Goal: Task Accomplishment & Management: Manage account settings

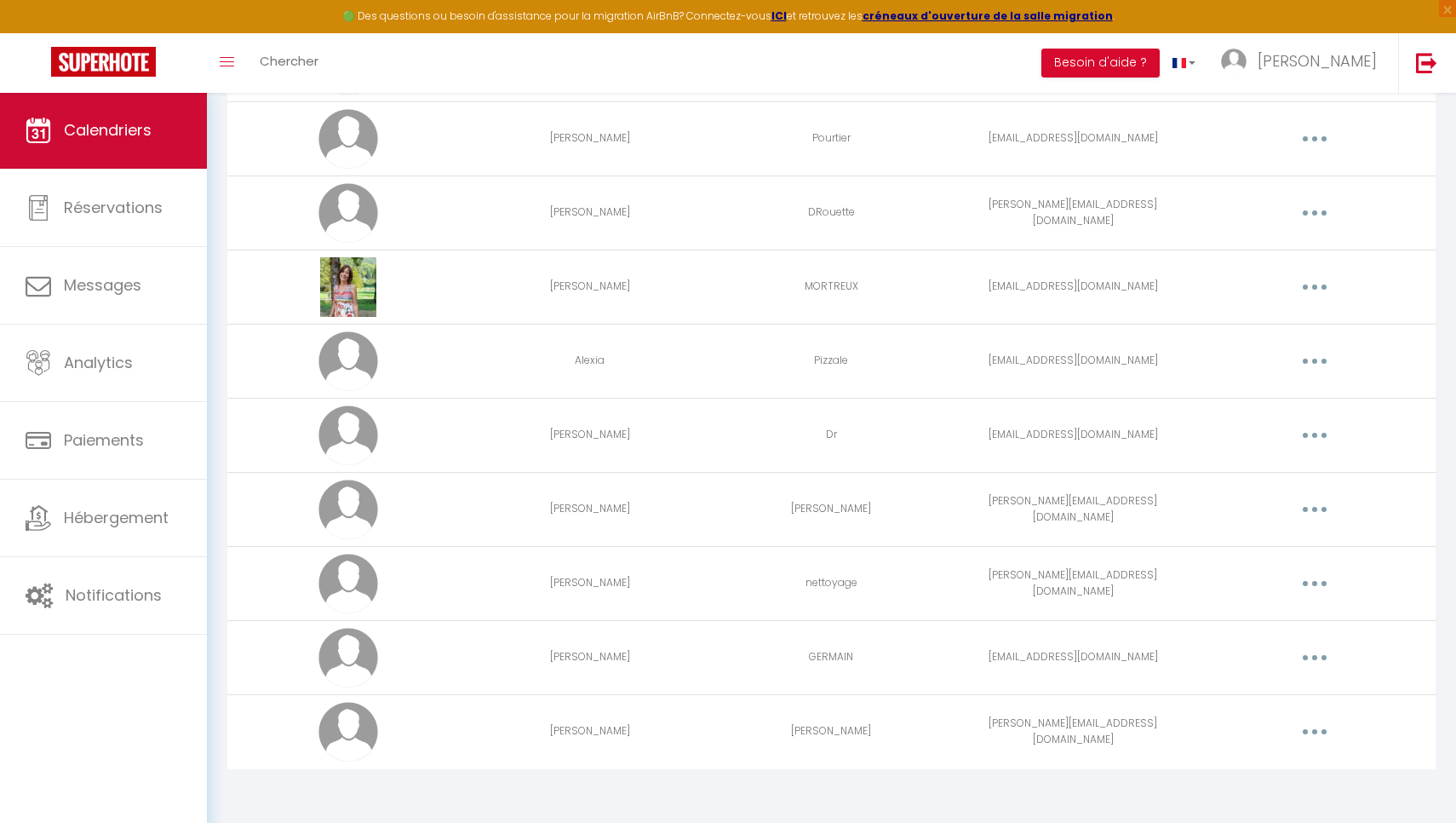
click at [146, 101] on link "Calendriers" at bounding box center [103, 130] width 207 height 77
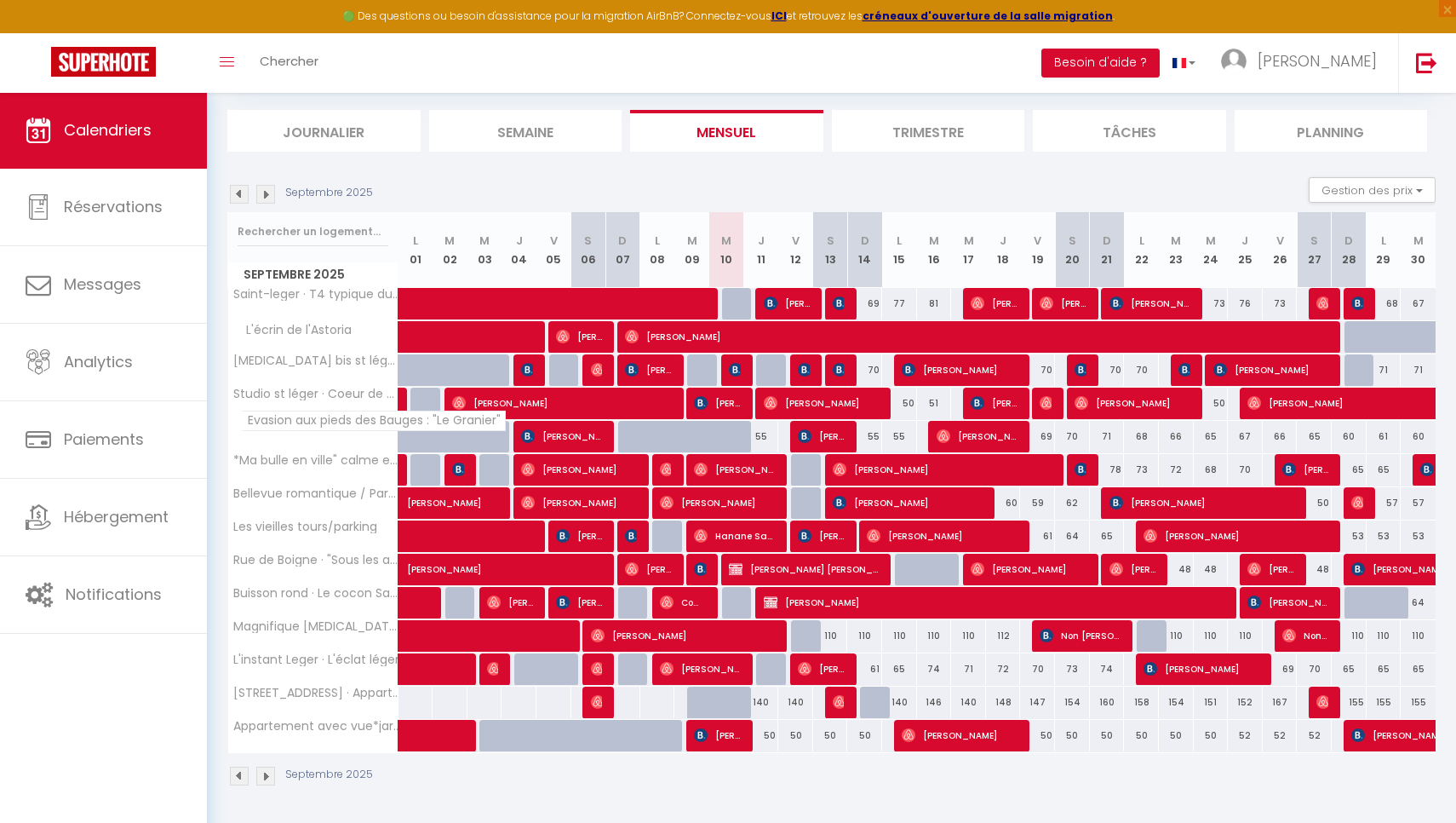
scroll to position [99, 0]
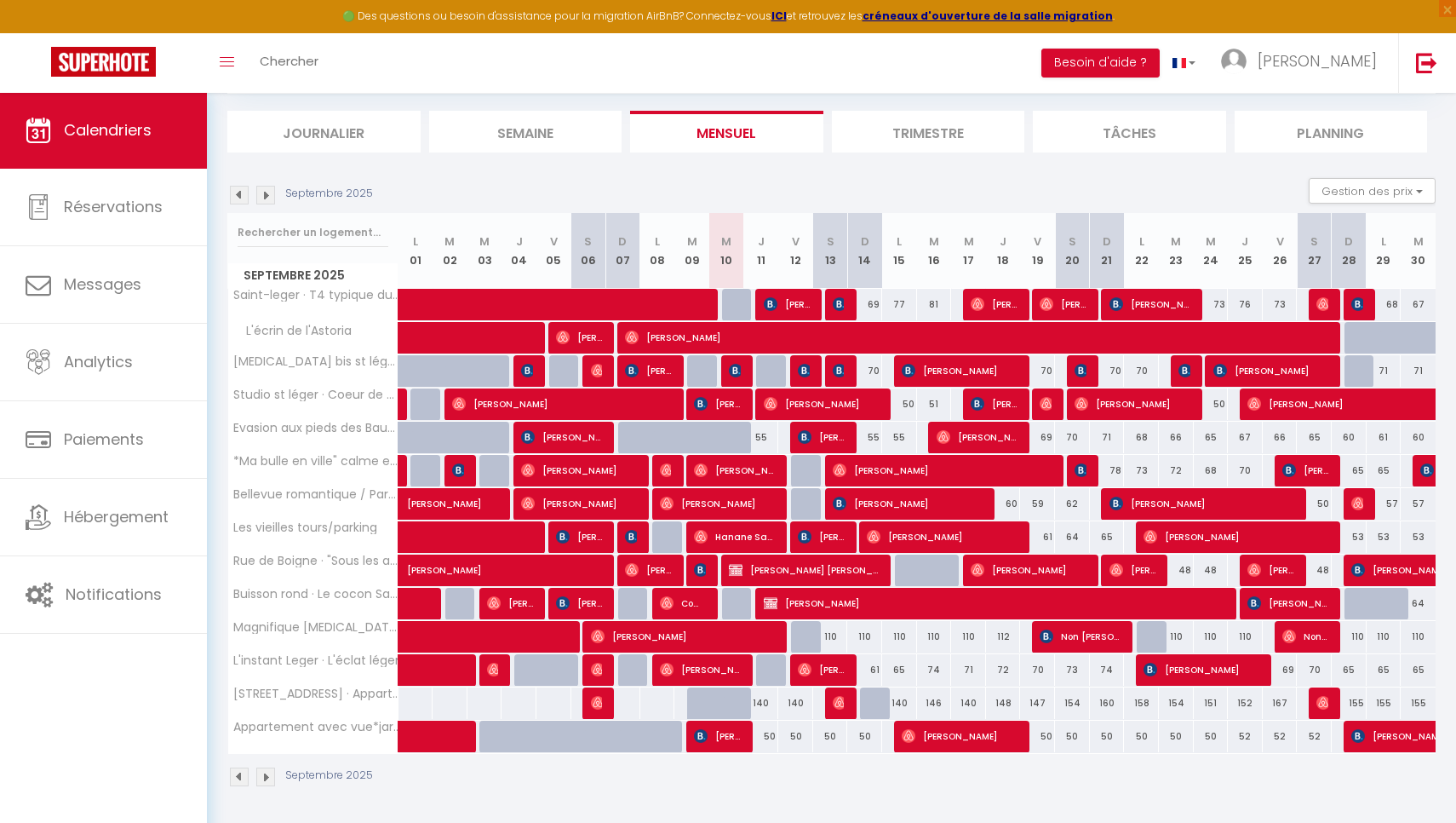
click at [239, 194] on img at bounding box center [239, 195] width 18 height 18
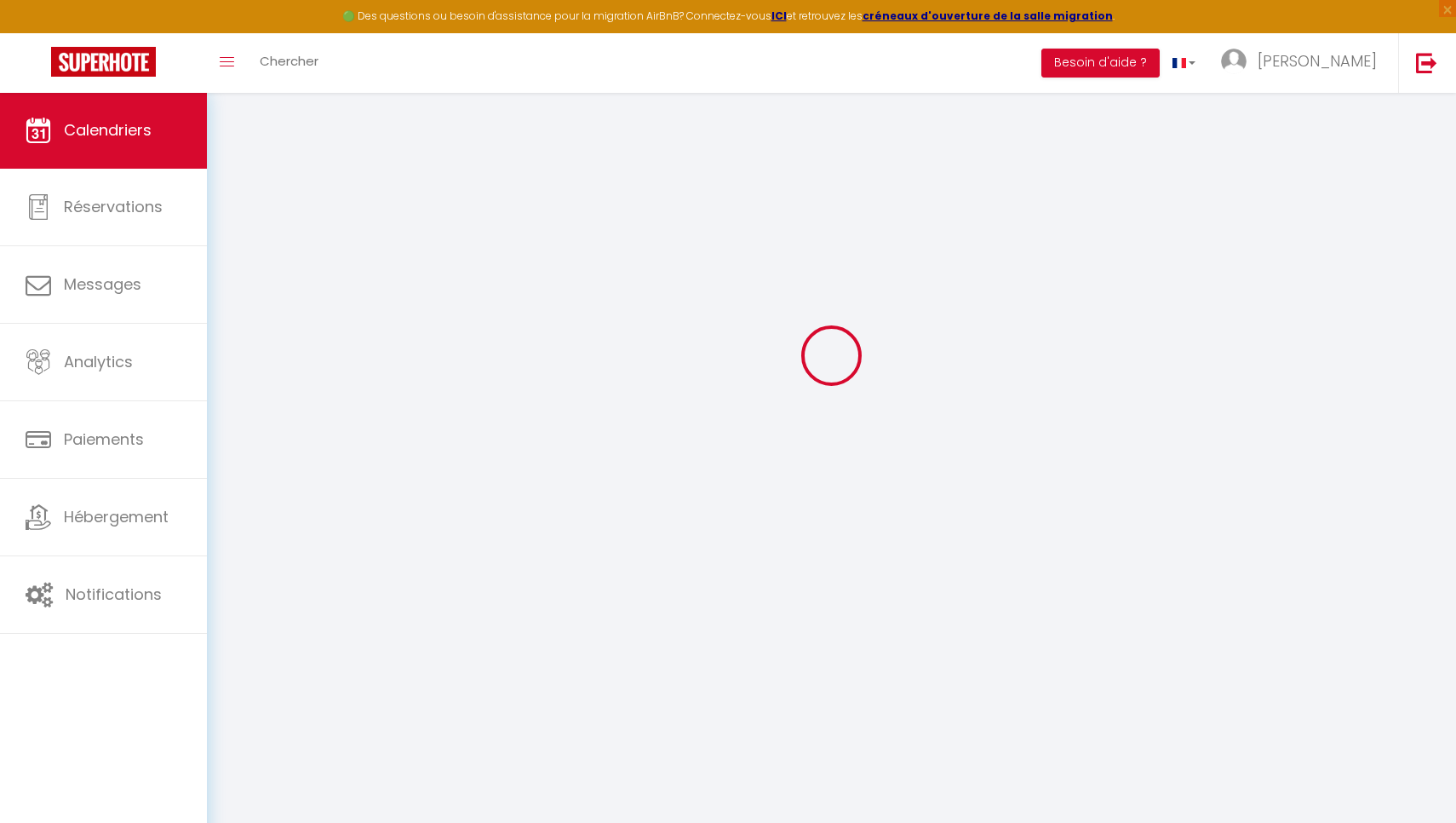
scroll to position [92, 0]
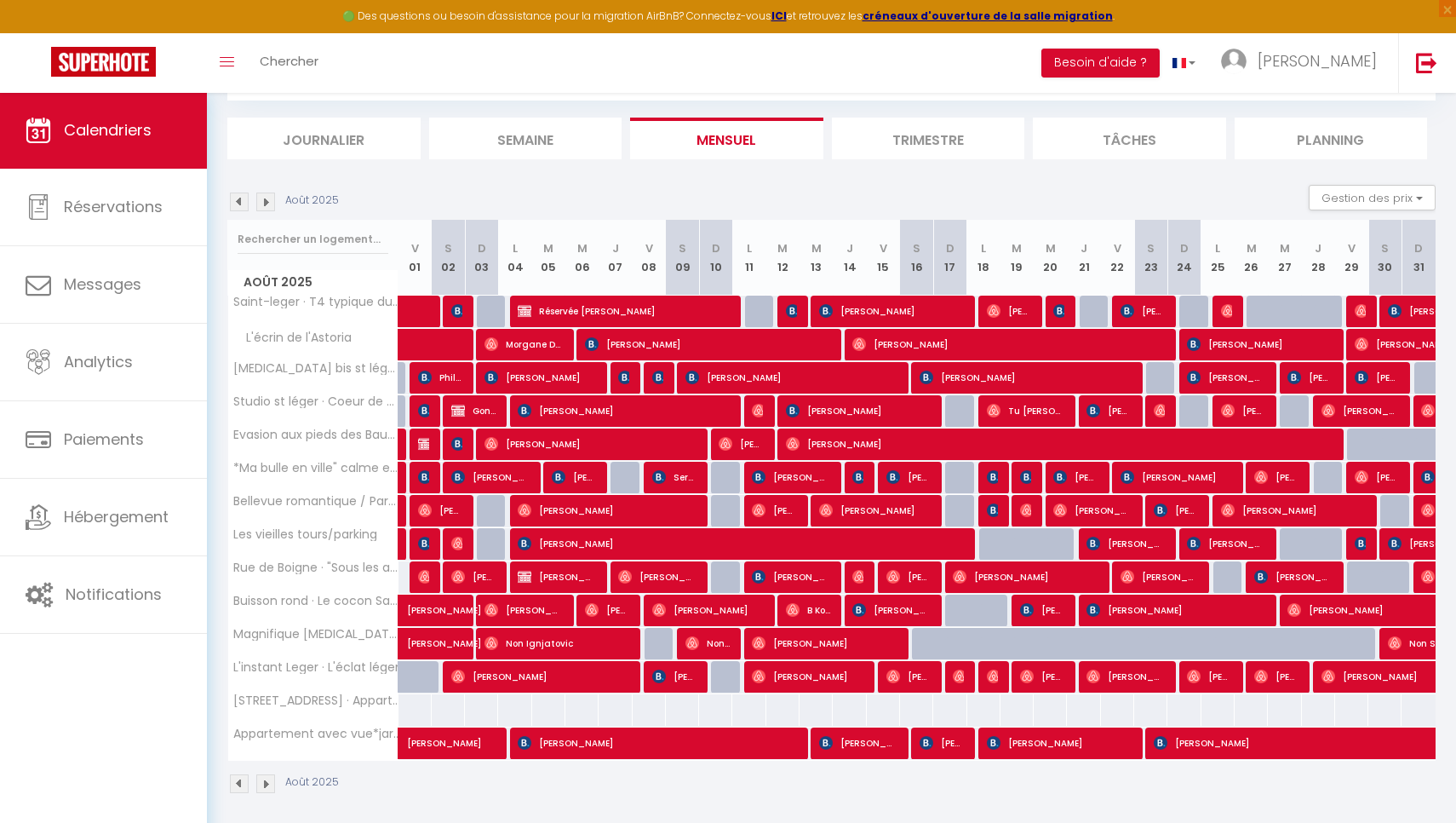
click at [239, 194] on img at bounding box center [239, 202] width 18 height 18
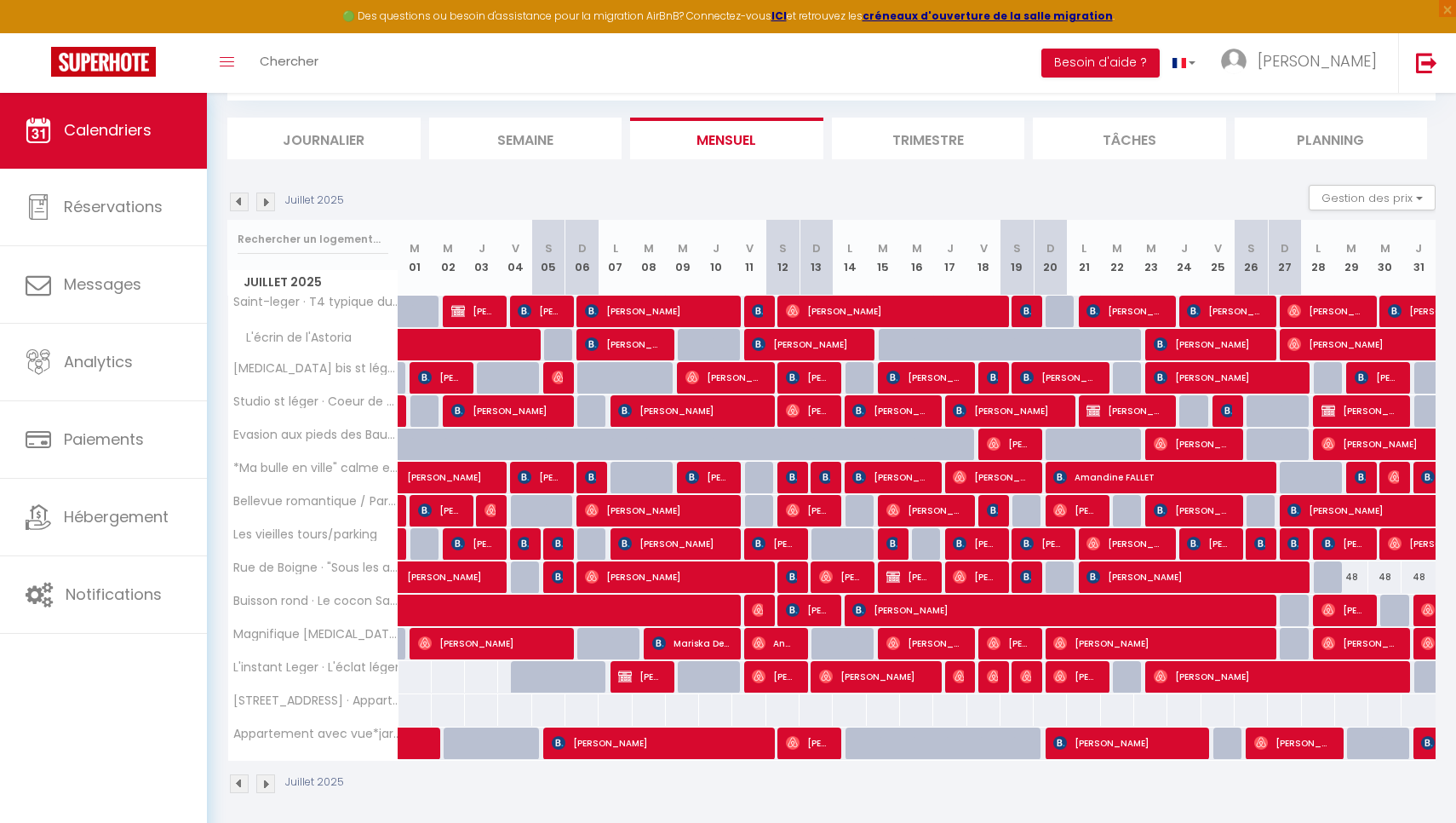
click at [239, 194] on img at bounding box center [239, 202] width 18 height 18
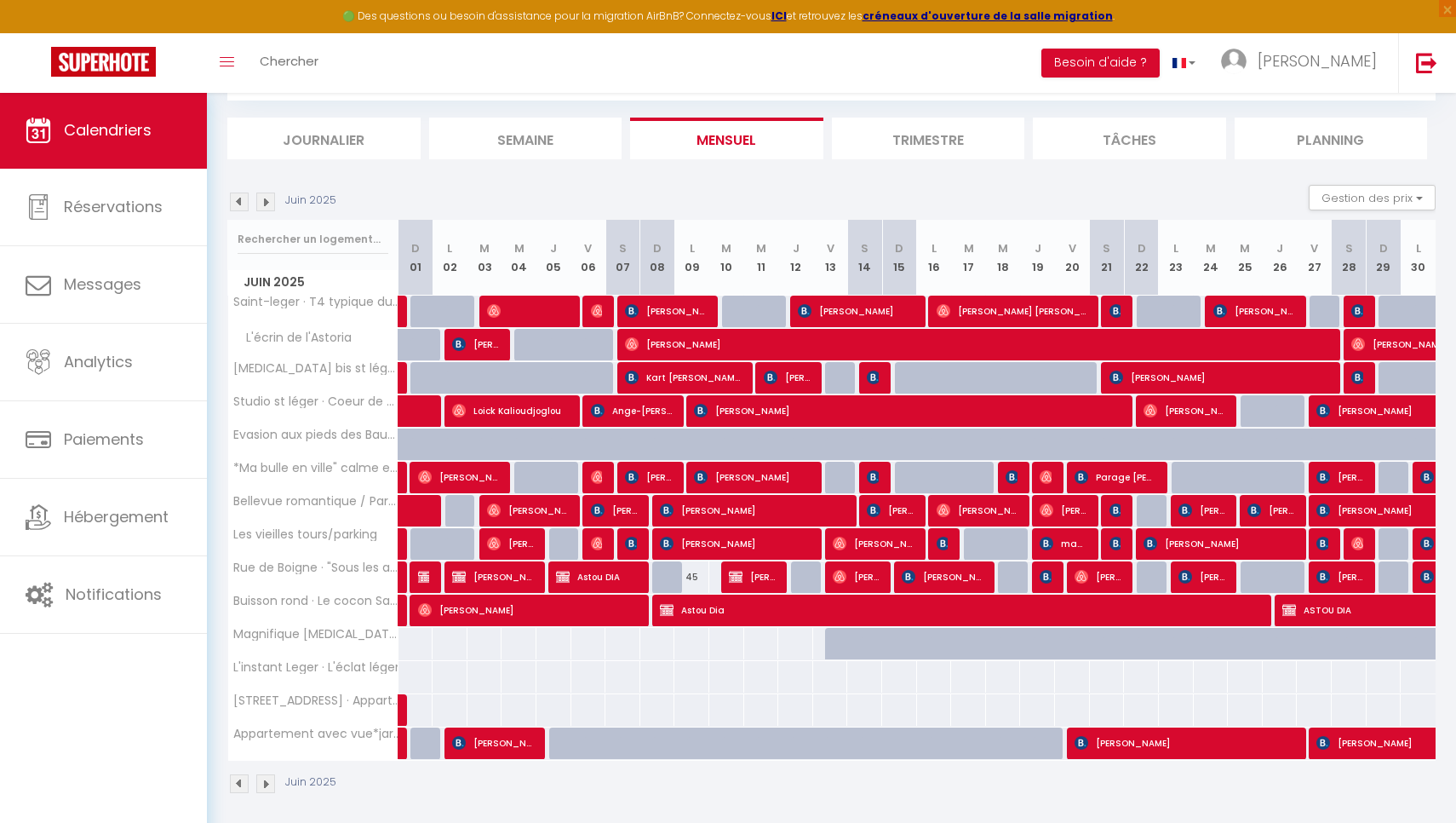
click at [239, 194] on img at bounding box center [239, 202] width 18 height 18
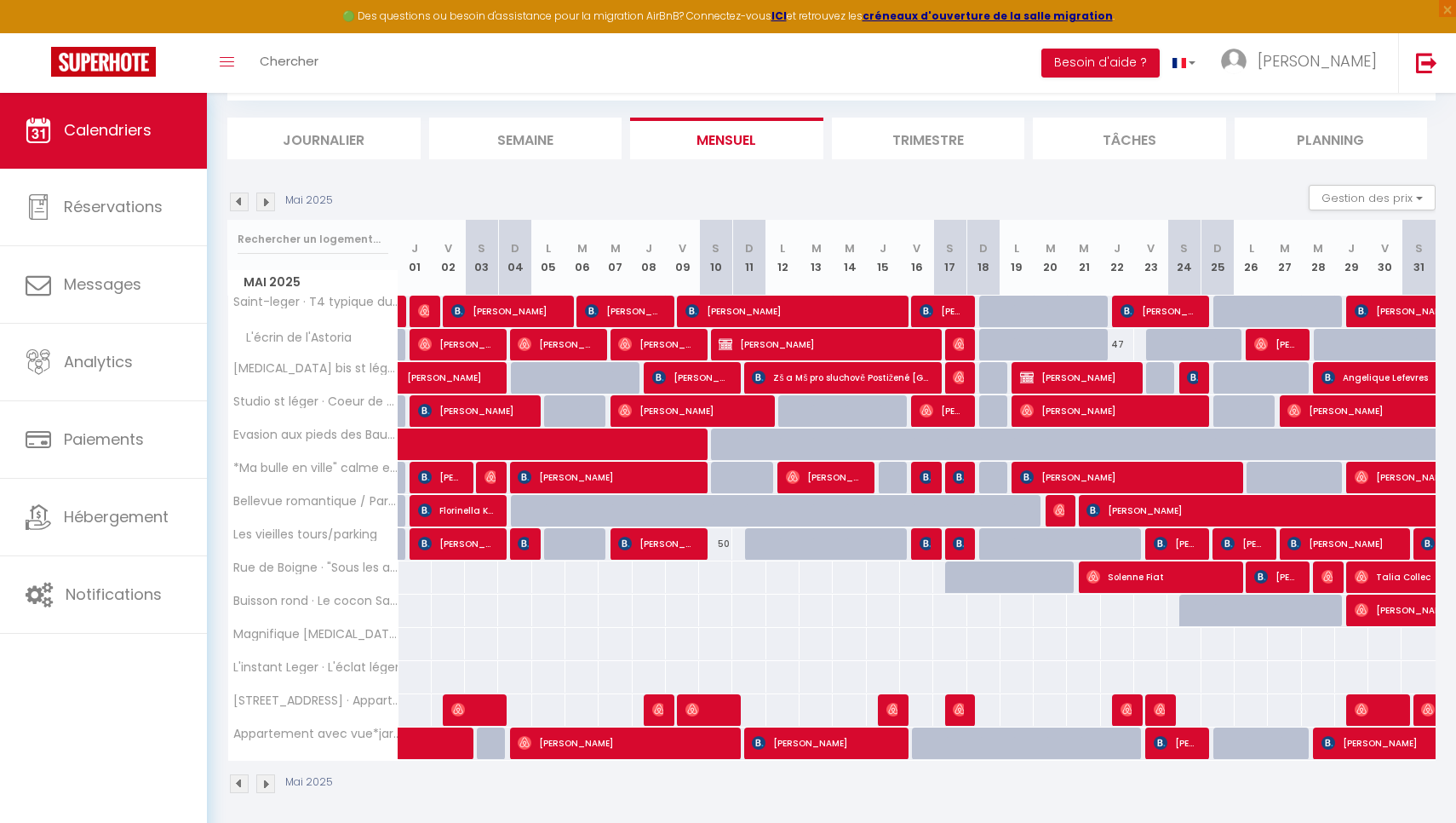
click at [239, 194] on img at bounding box center [239, 202] width 18 height 18
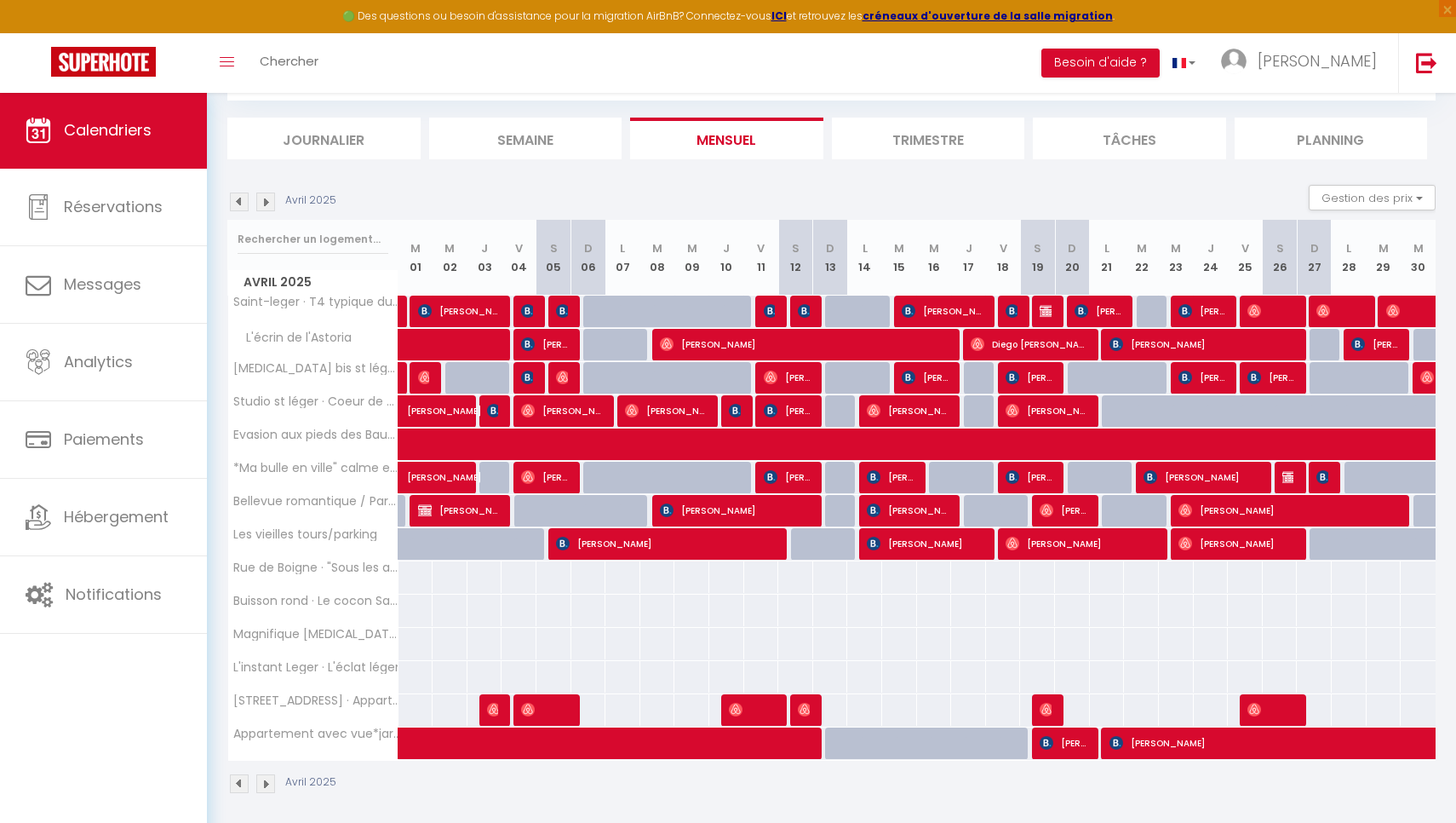
click at [239, 194] on img at bounding box center [239, 202] width 18 height 18
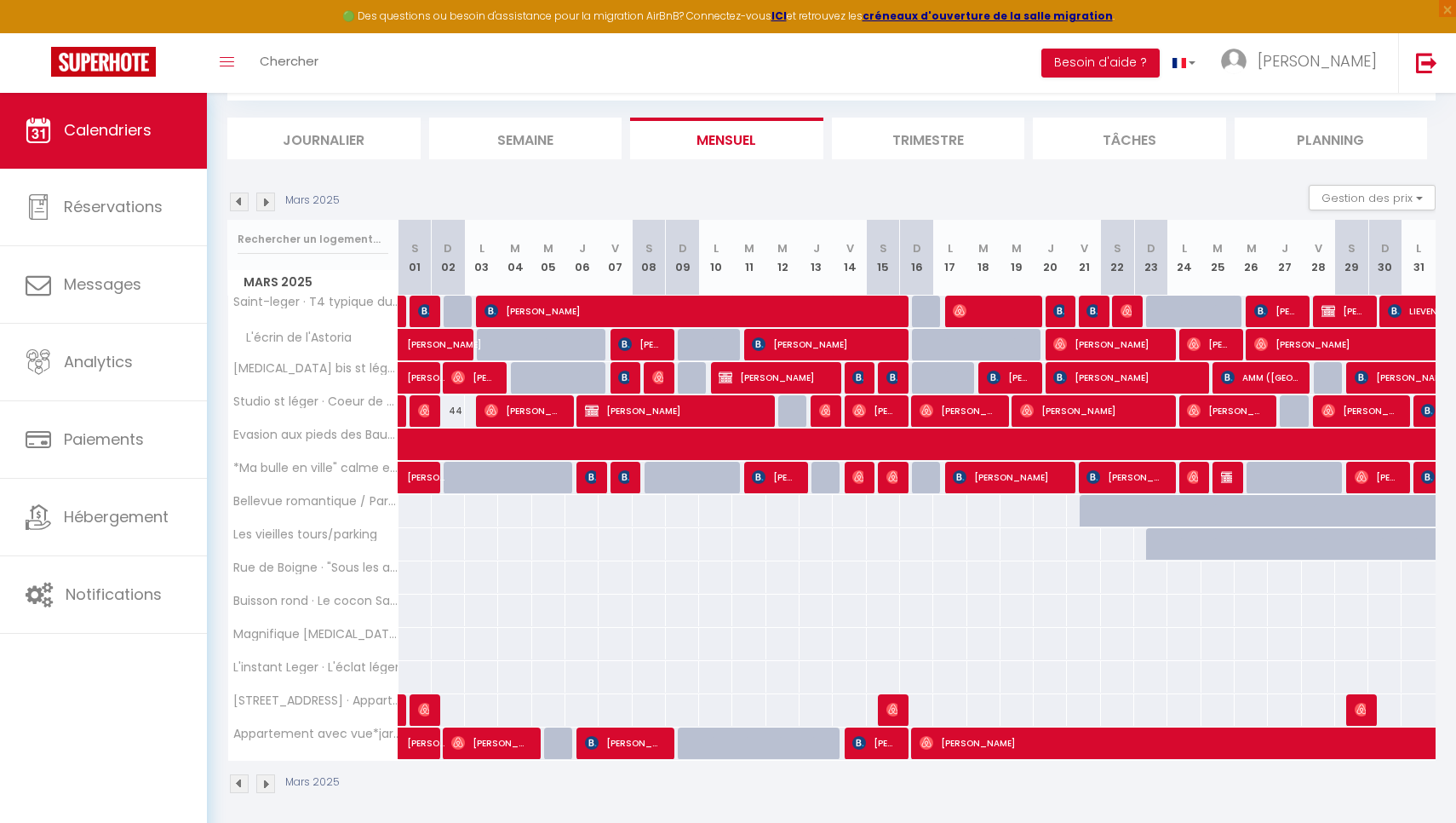
click at [239, 194] on img at bounding box center [239, 202] width 18 height 18
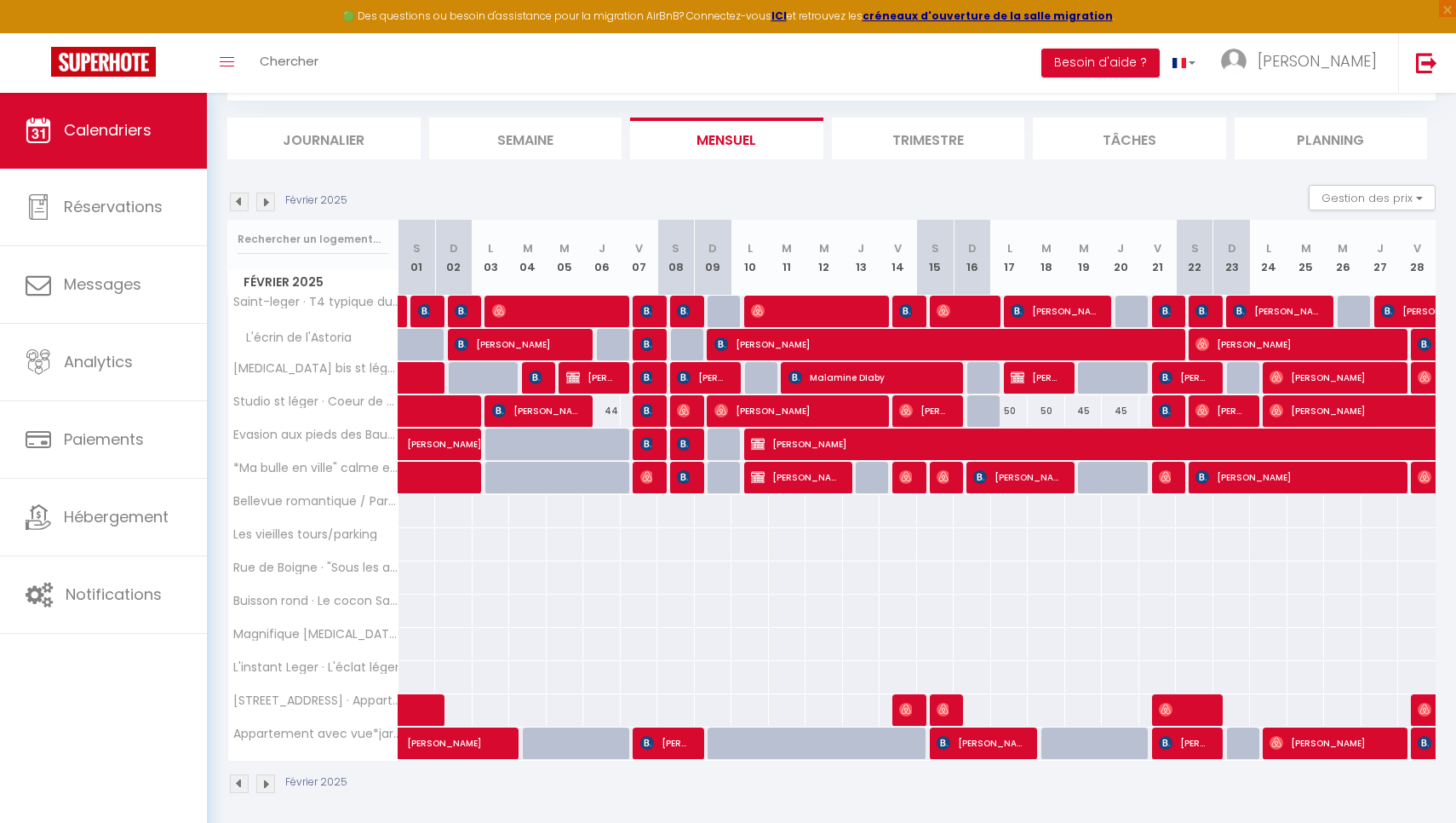
click at [239, 194] on img at bounding box center [239, 202] width 18 height 18
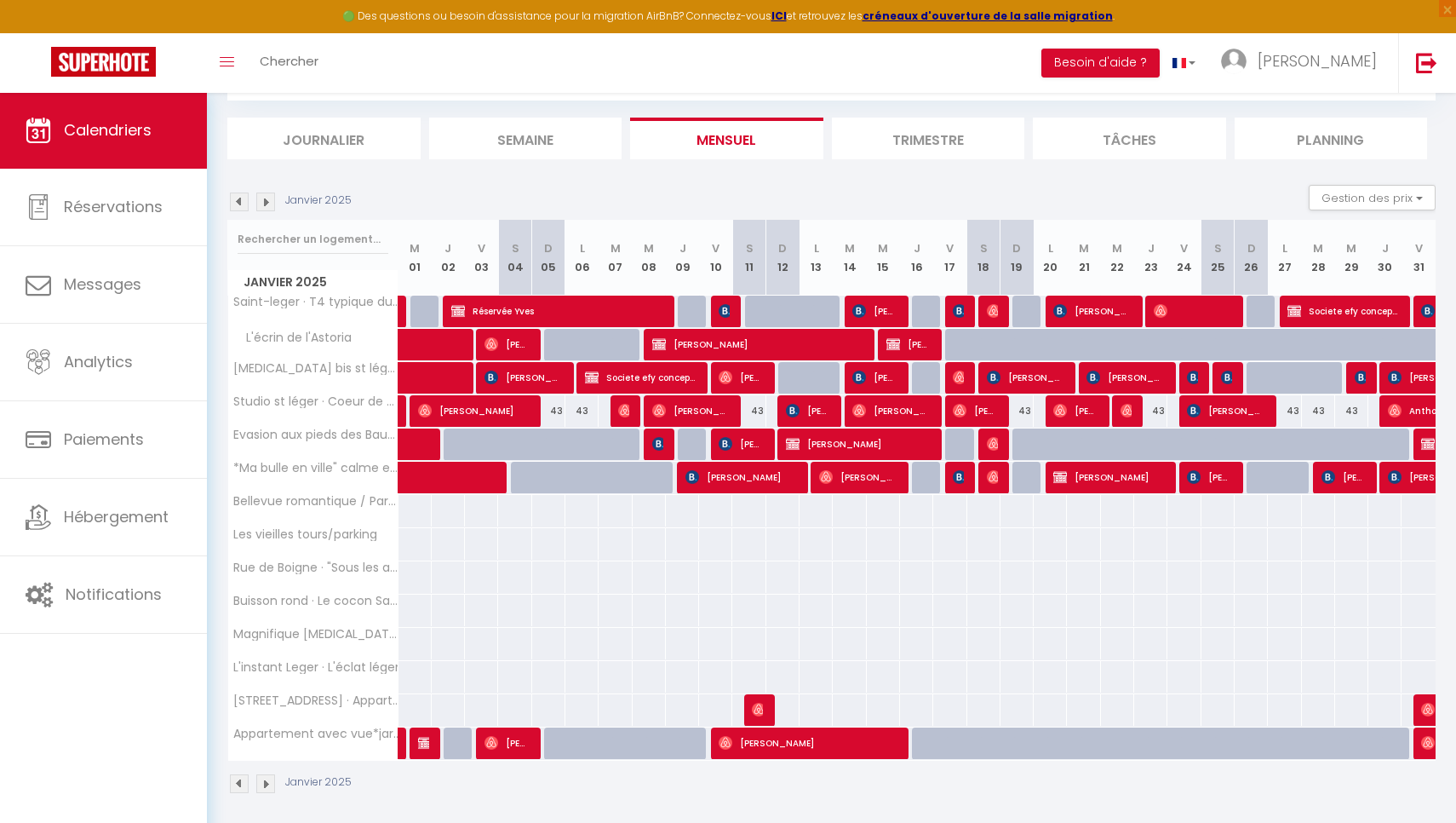
click at [239, 194] on img at bounding box center [239, 202] width 18 height 18
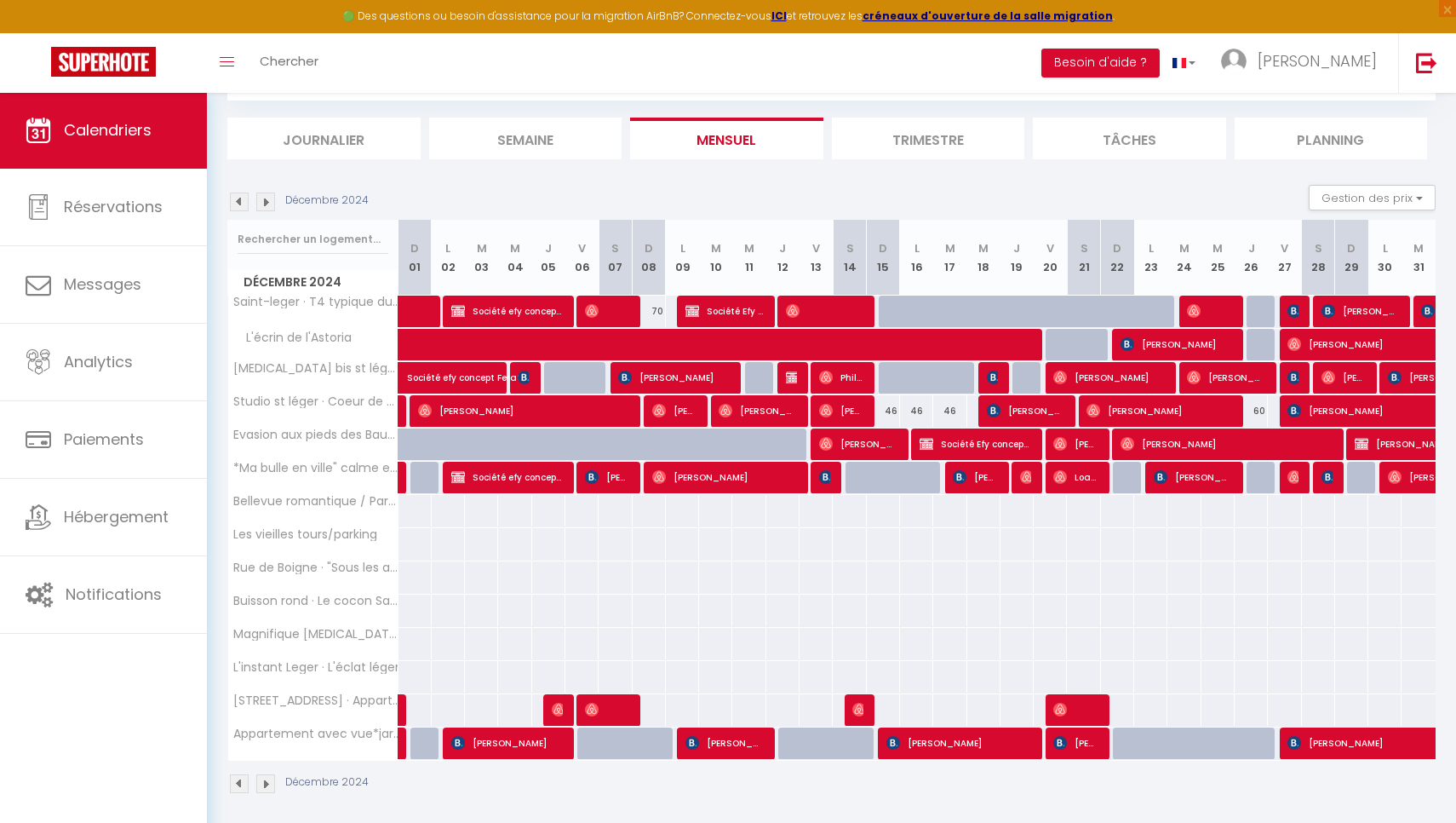
click at [239, 194] on img at bounding box center [239, 202] width 18 height 18
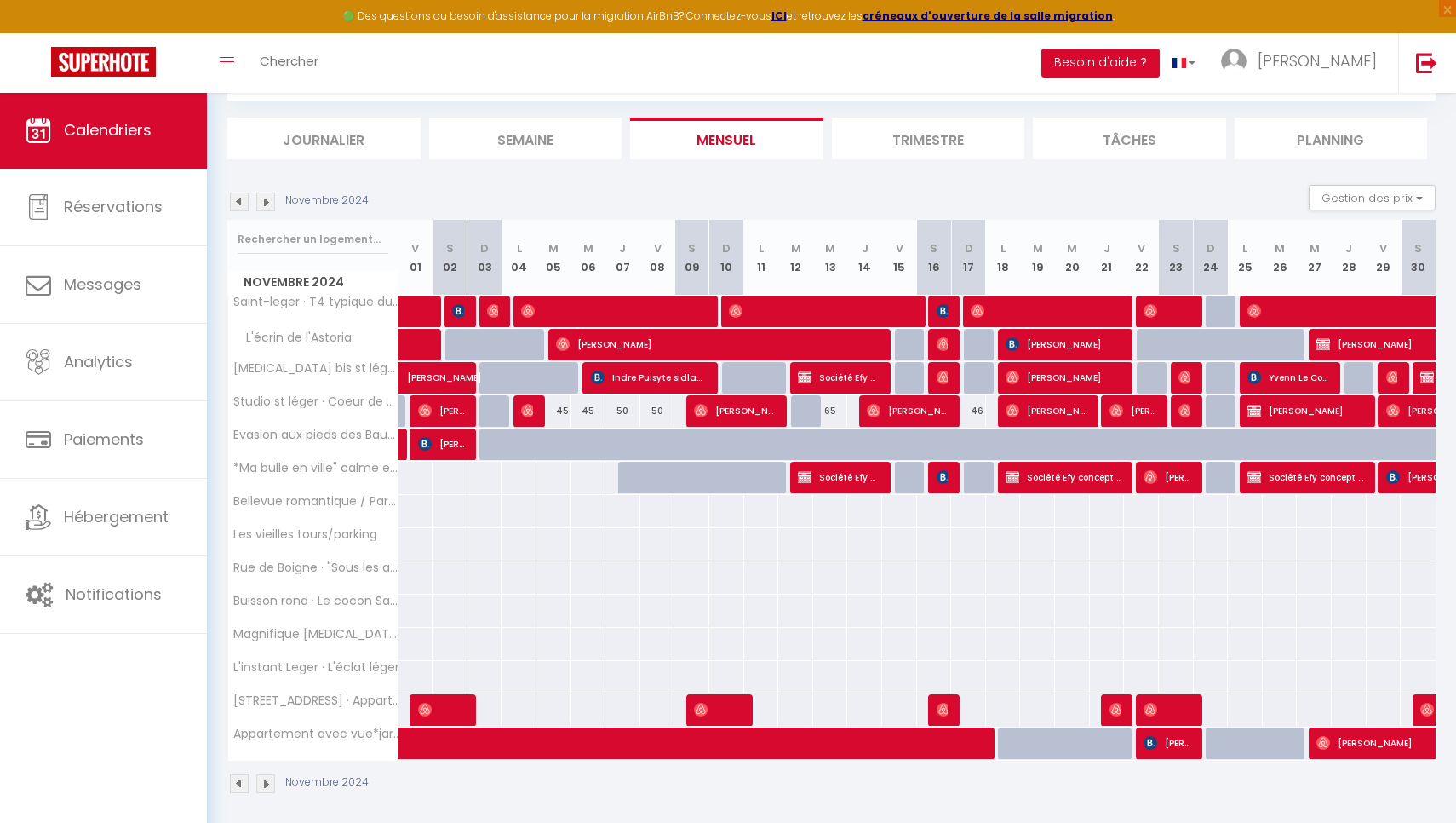
click at [239, 194] on img at bounding box center [239, 202] width 18 height 18
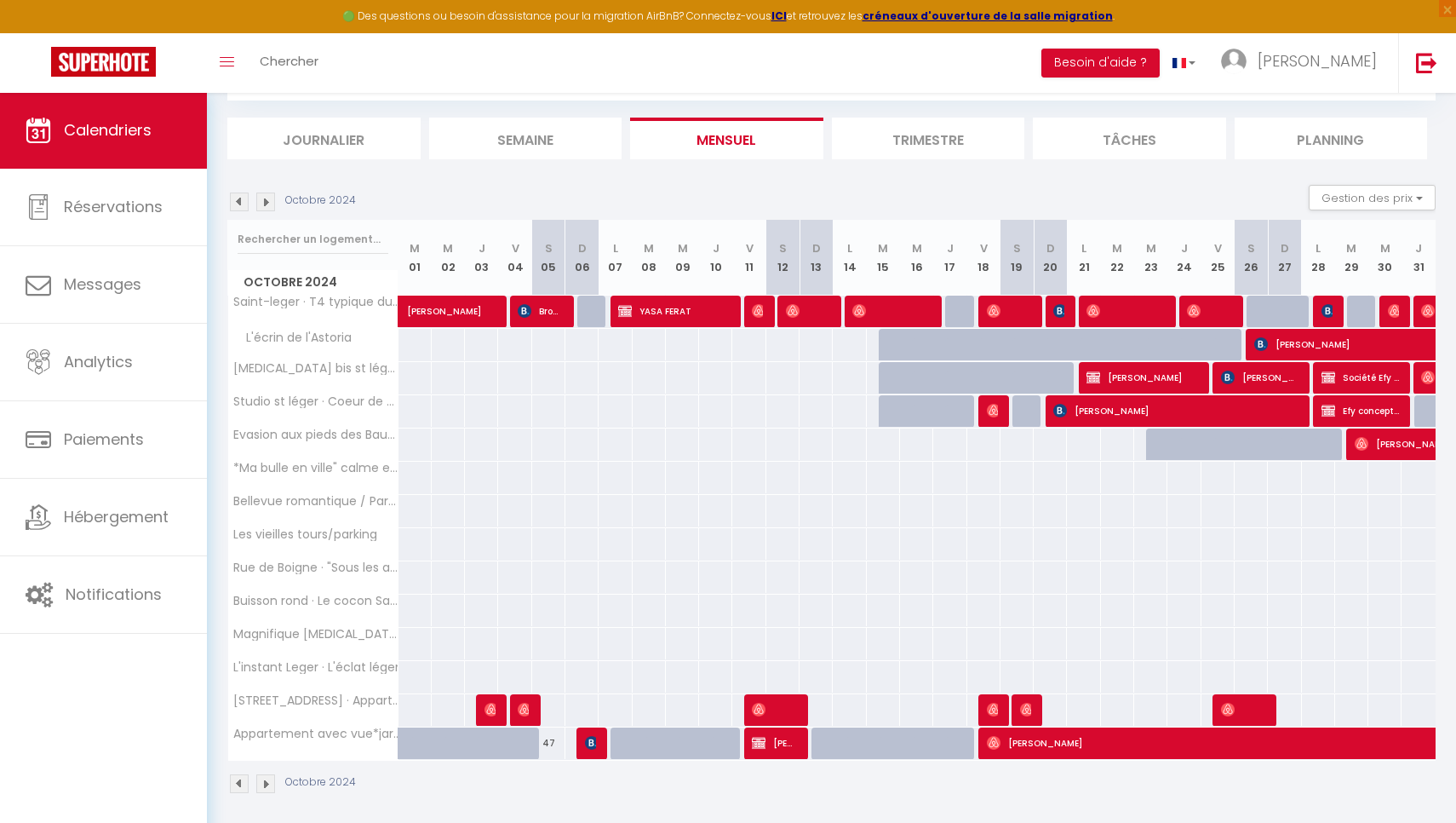
click at [239, 194] on img at bounding box center [239, 202] width 18 height 18
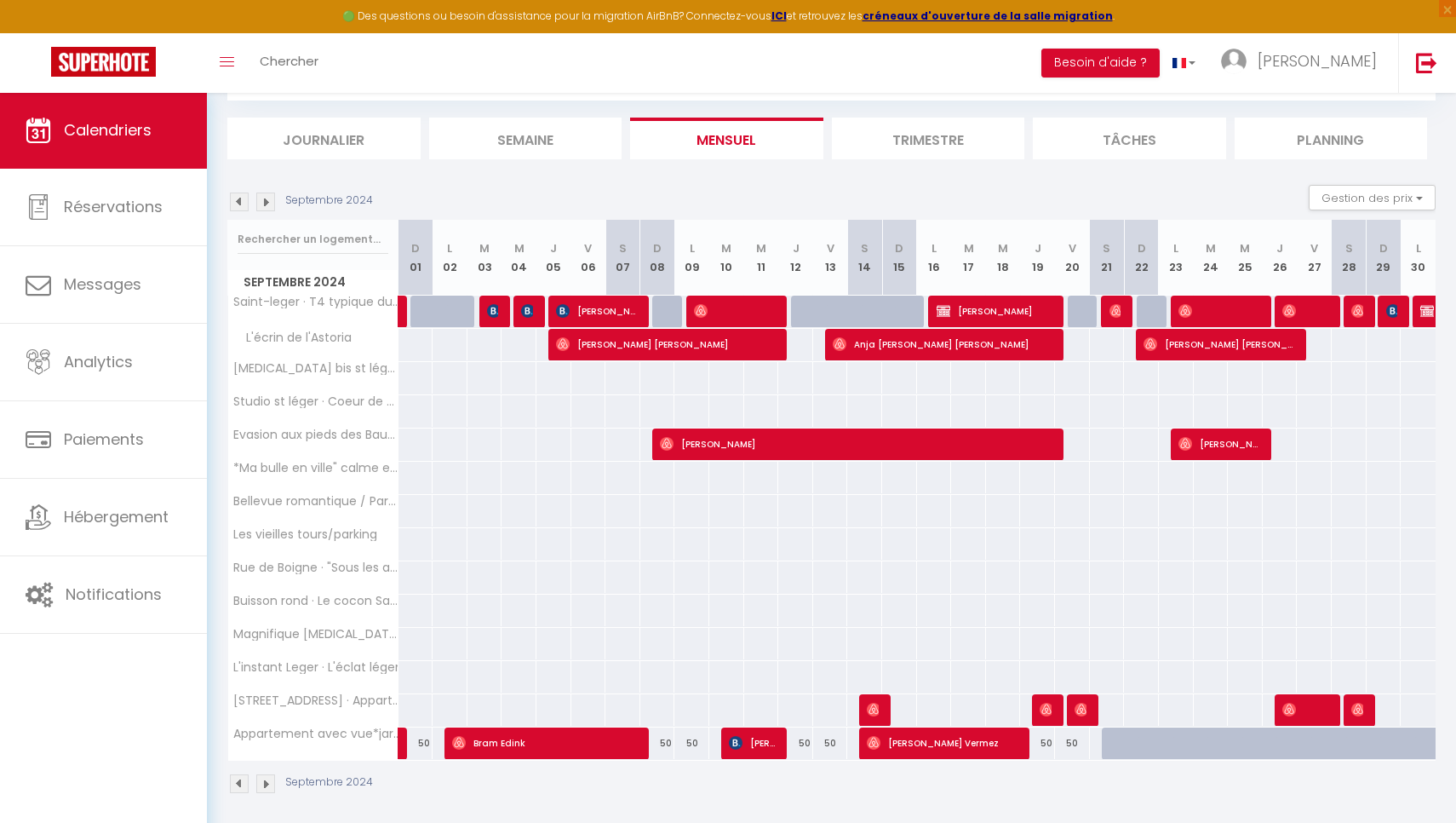
click at [239, 194] on img at bounding box center [239, 202] width 18 height 18
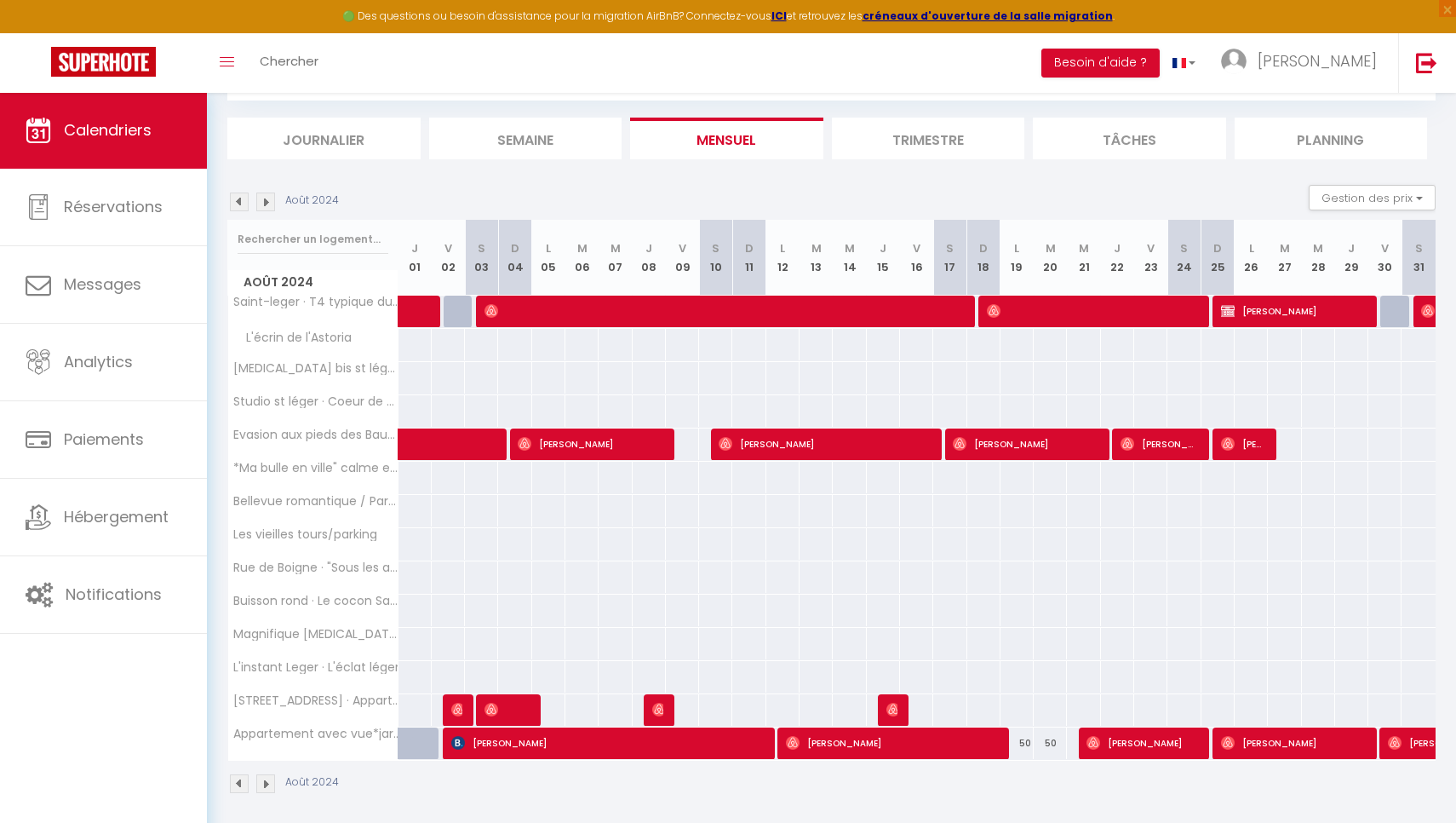
click at [239, 194] on img at bounding box center [239, 202] width 18 height 18
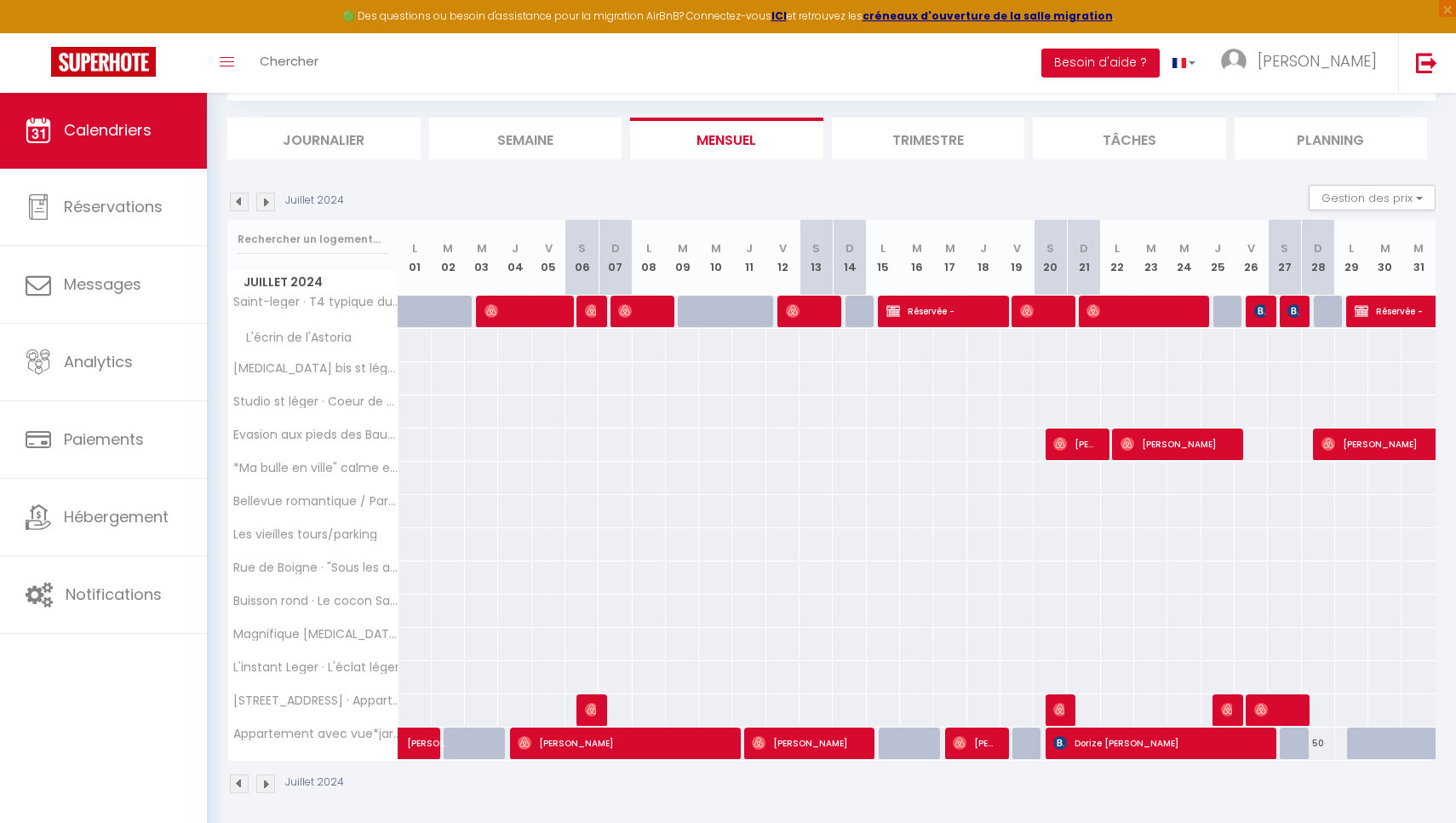
click at [239, 194] on img at bounding box center [239, 202] width 18 height 18
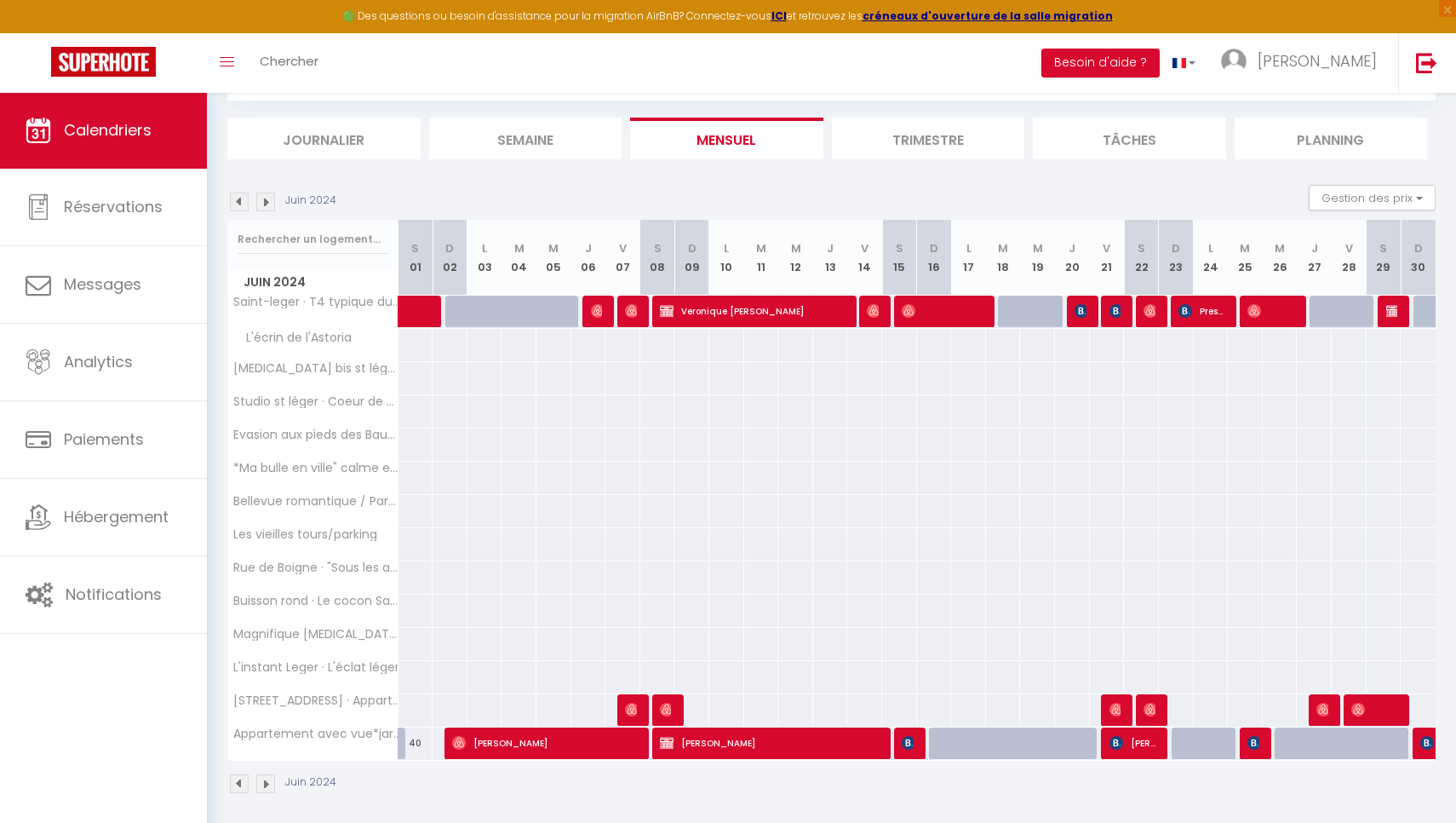
click at [239, 194] on img at bounding box center [239, 202] width 18 height 18
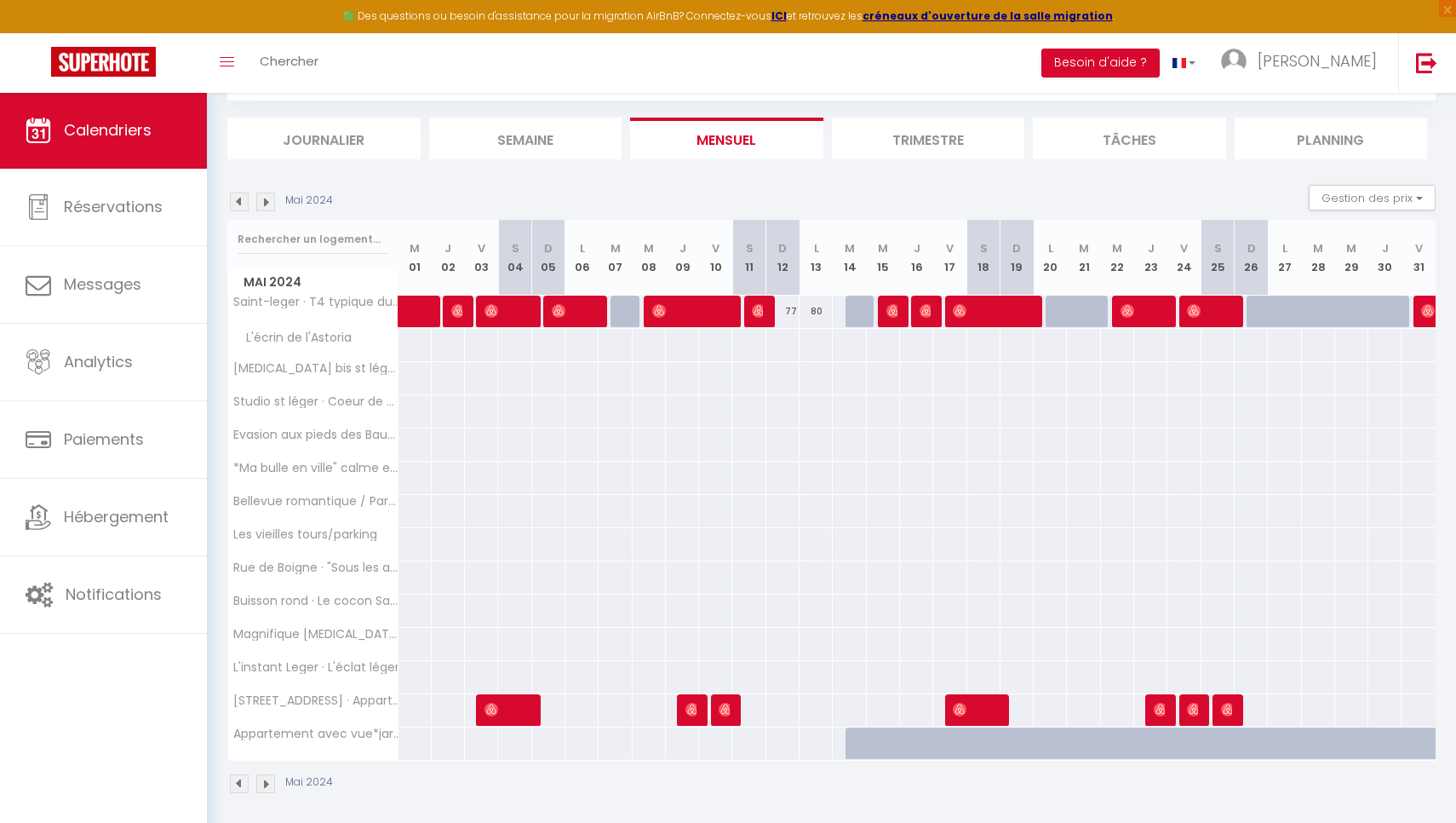
click at [239, 194] on img at bounding box center [239, 202] width 18 height 18
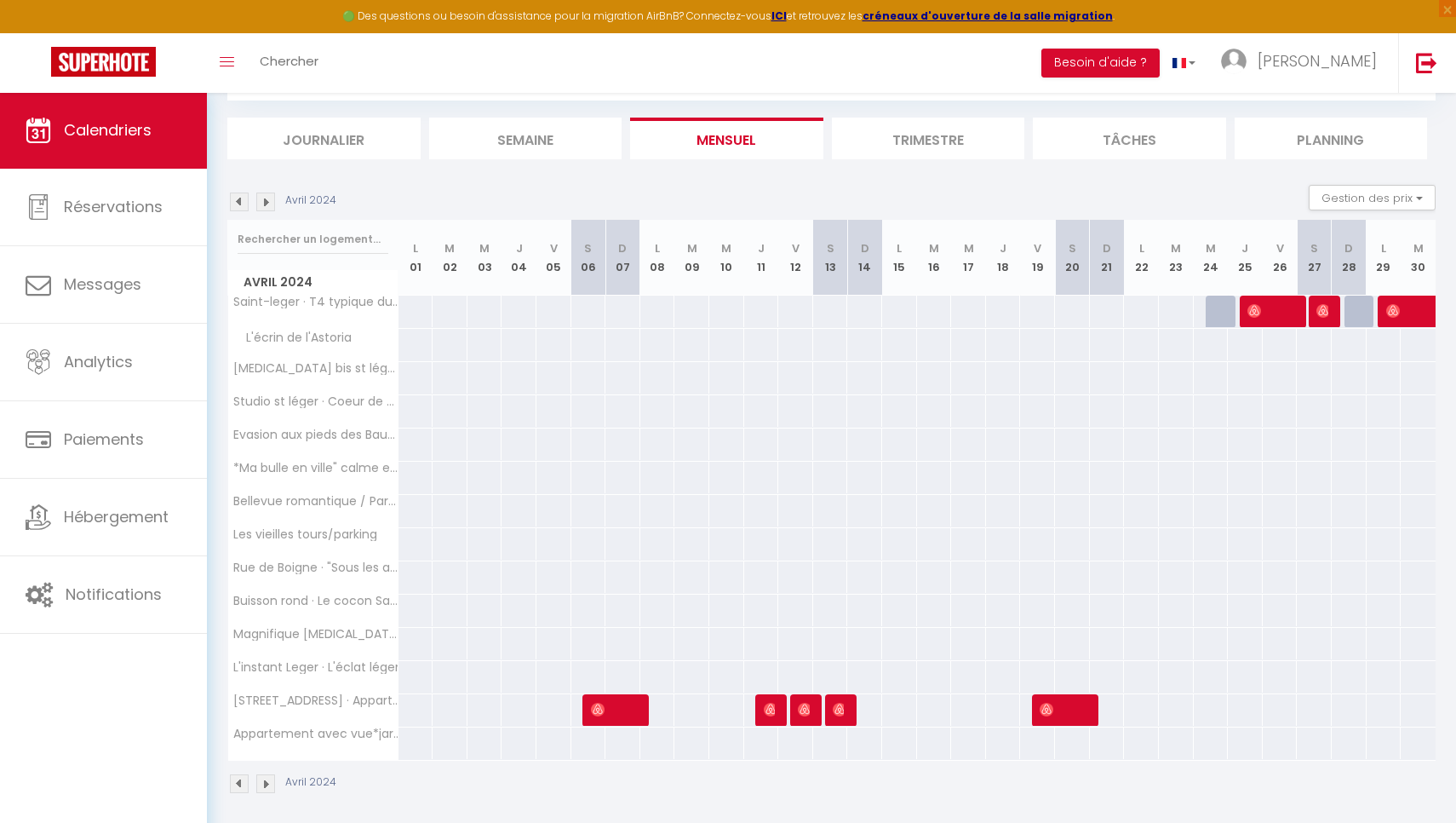
click at [266, 207] on img at bounding box center [266, 202] width 18 height 18
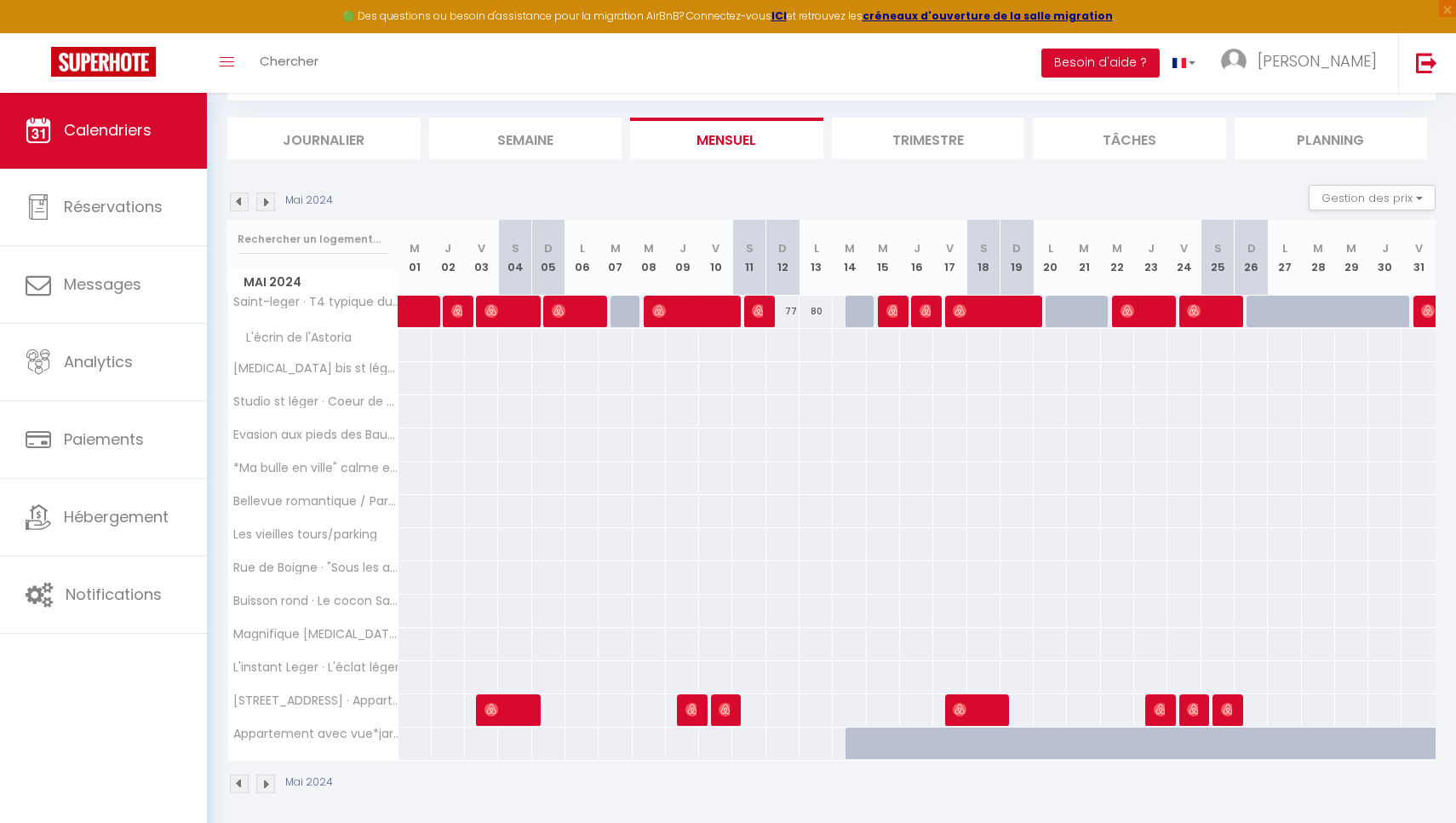
click at [266, 207] on img at bounding box center [266, 202] width 18 height 18
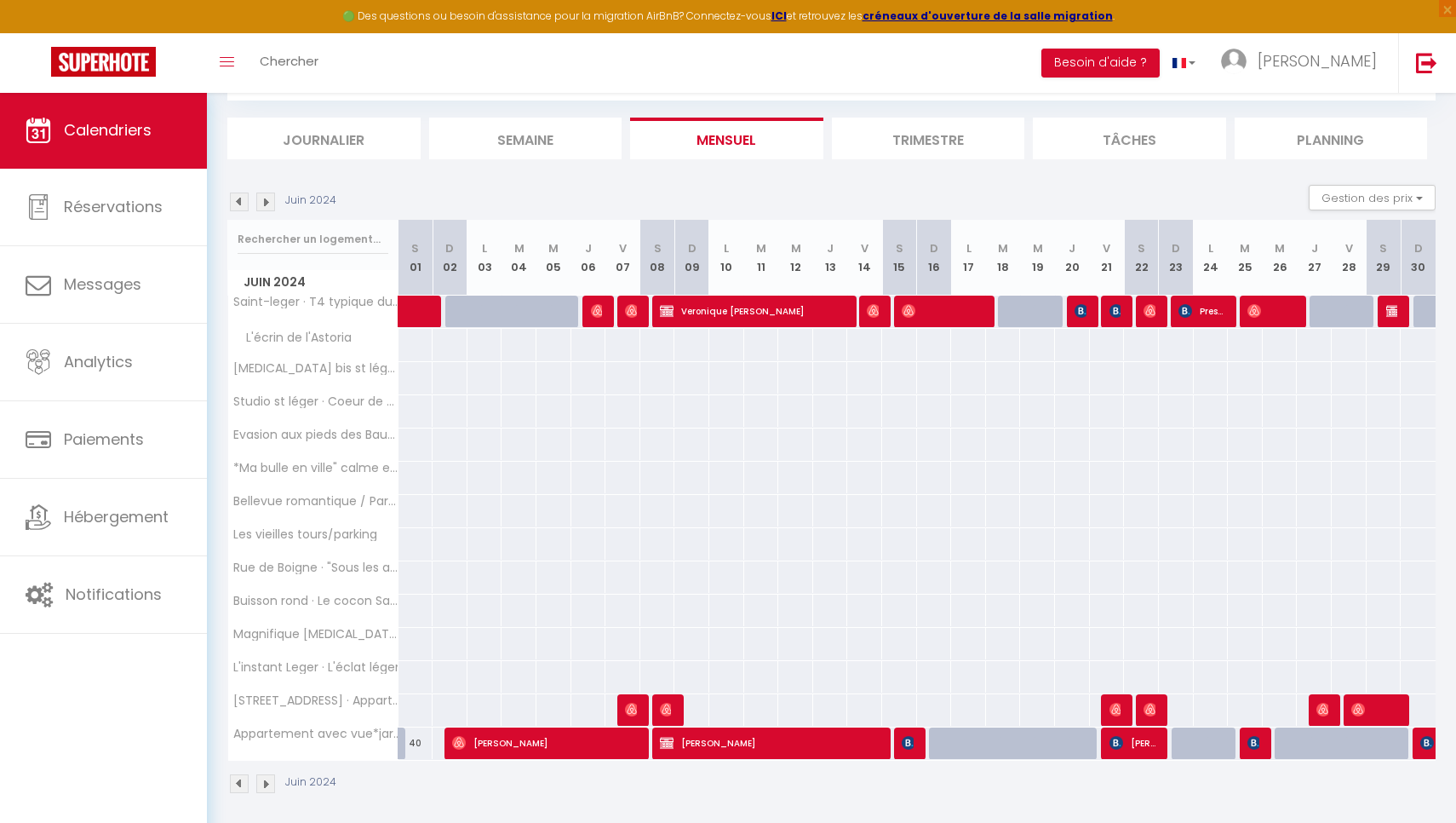
click at [746, 313] on span "Veronique [PERSON_NAME]" at bounding box center [753, 310] width 186 height 32
select select "OK"
select select "0"
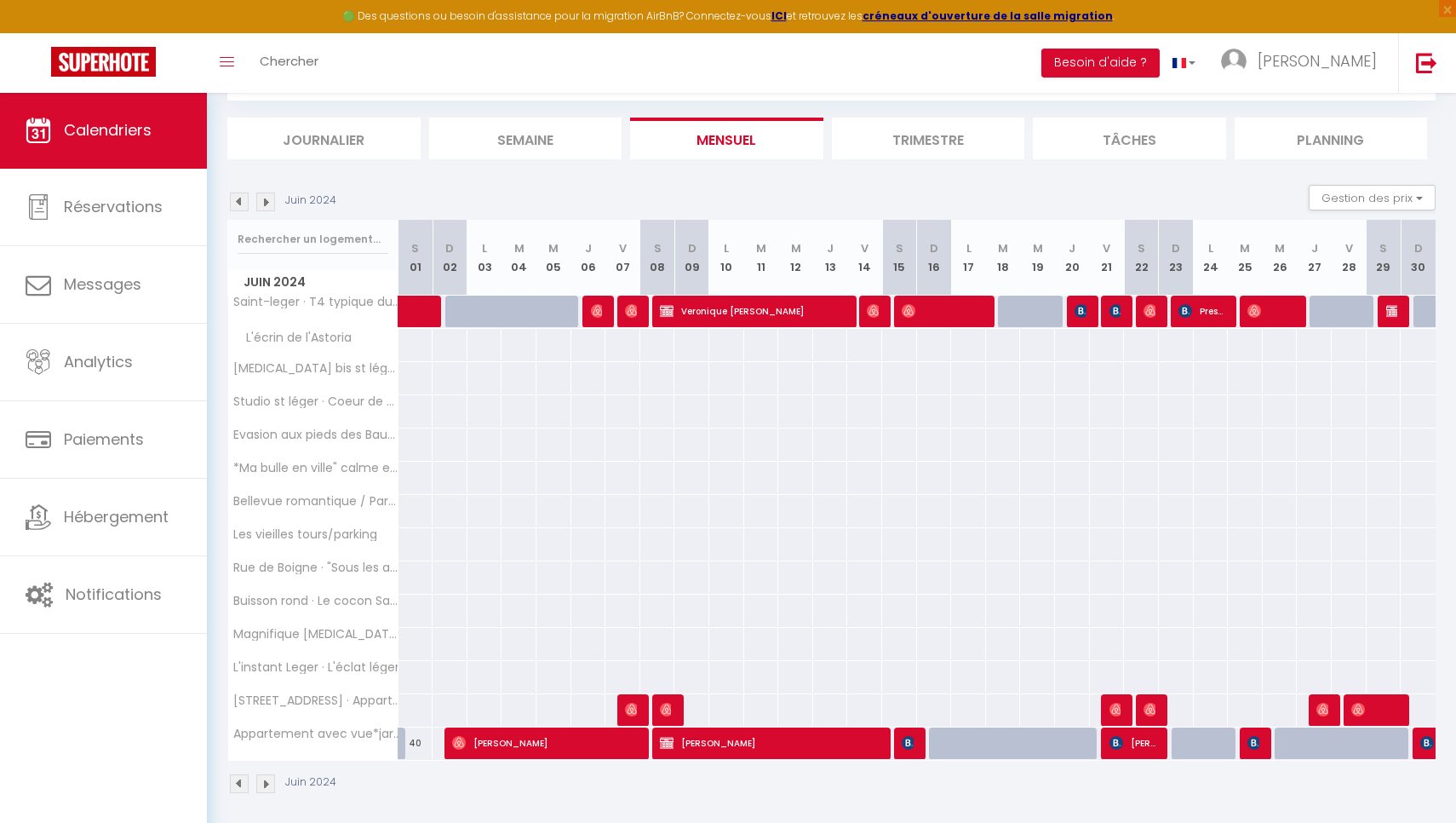
select select "0"
select select
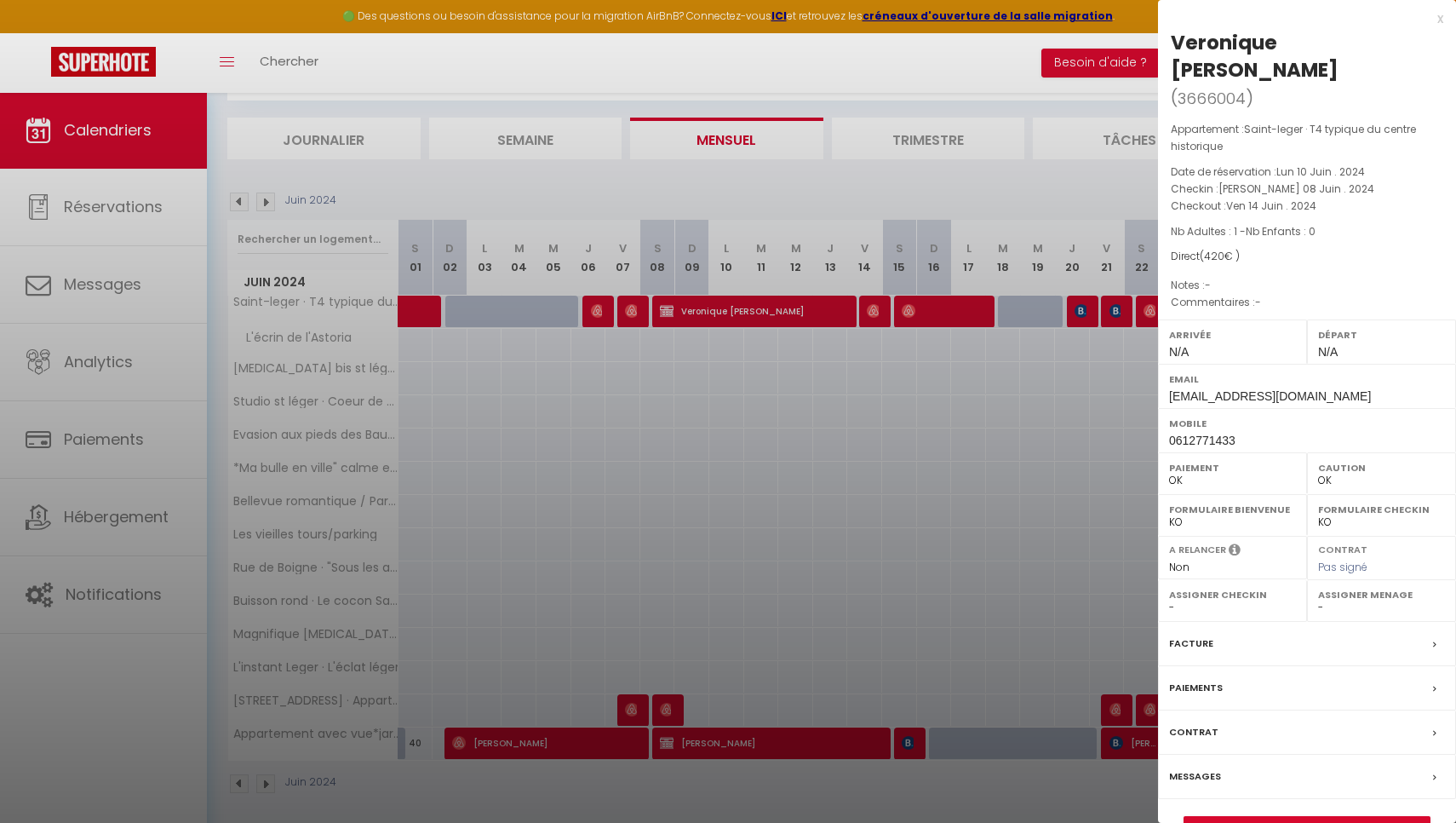
select select "22534"
click at [786, 198] on div at bounding box center [728, 412] width 1456 height 823
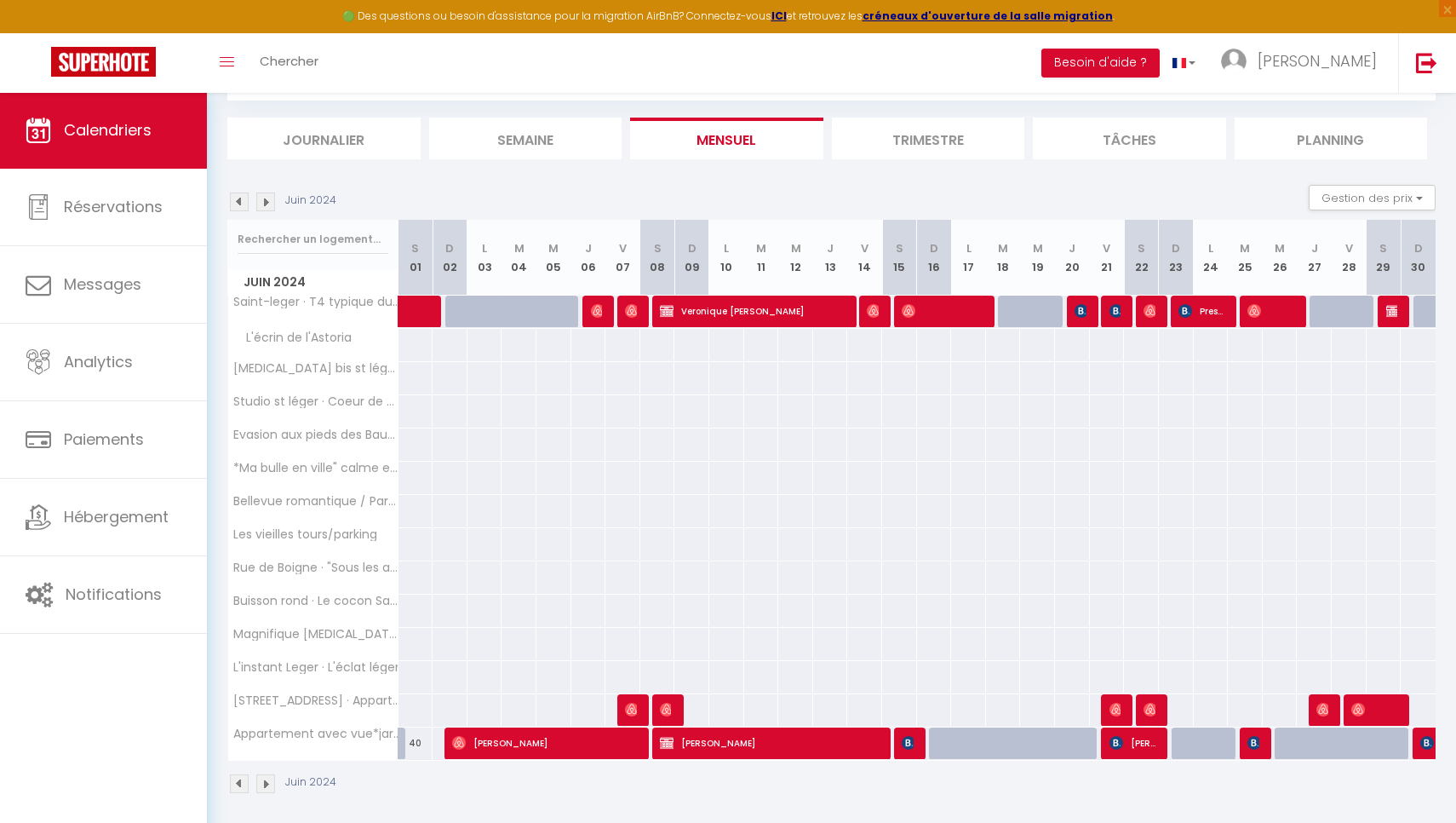
click at [1389, 309] on img at bounding box center [1393, 311] width 14 height 14
select select "KO"
select select
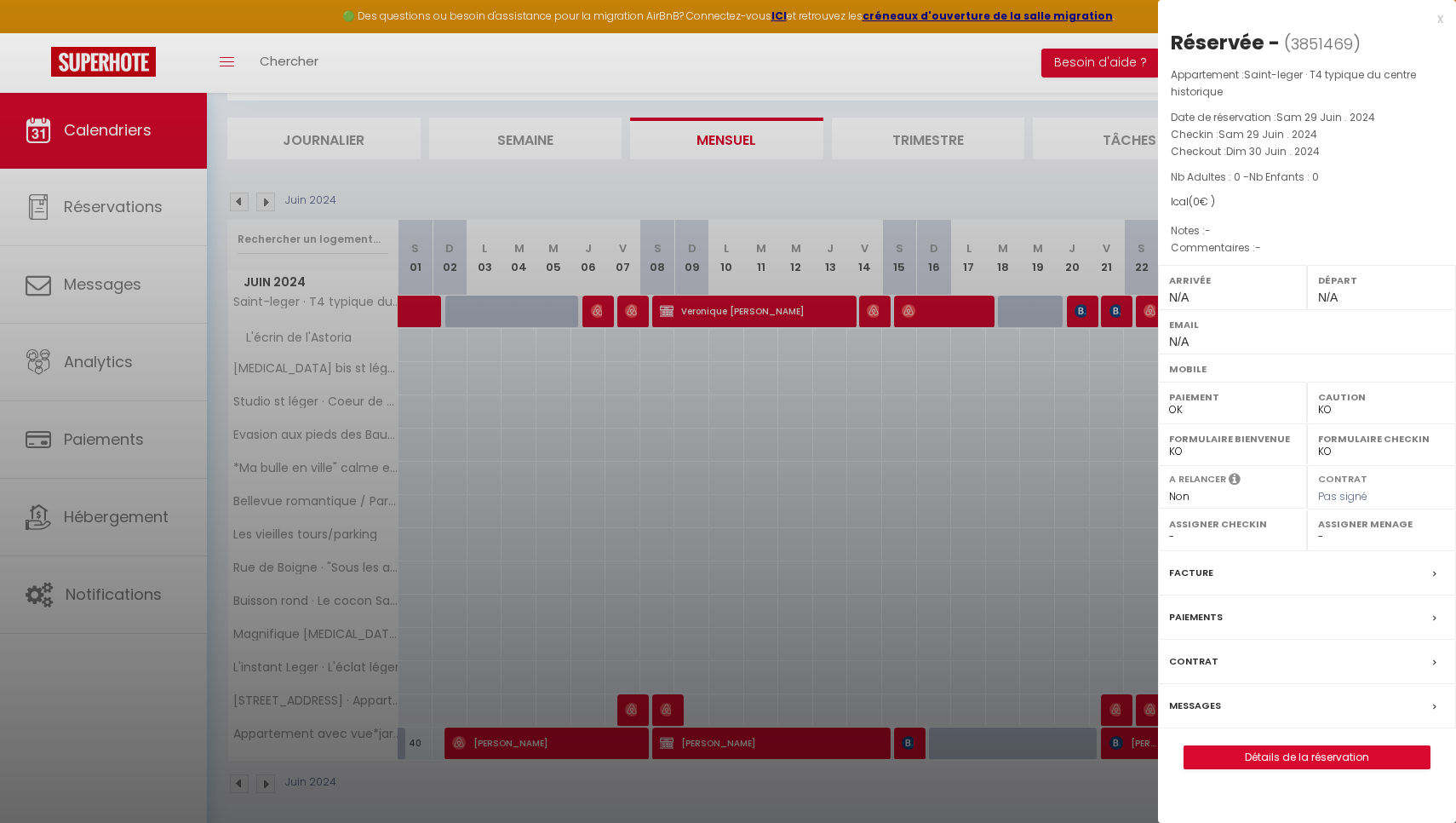
click at [962, 198] on div at bounding box center [728, 412] width 1456 height 823
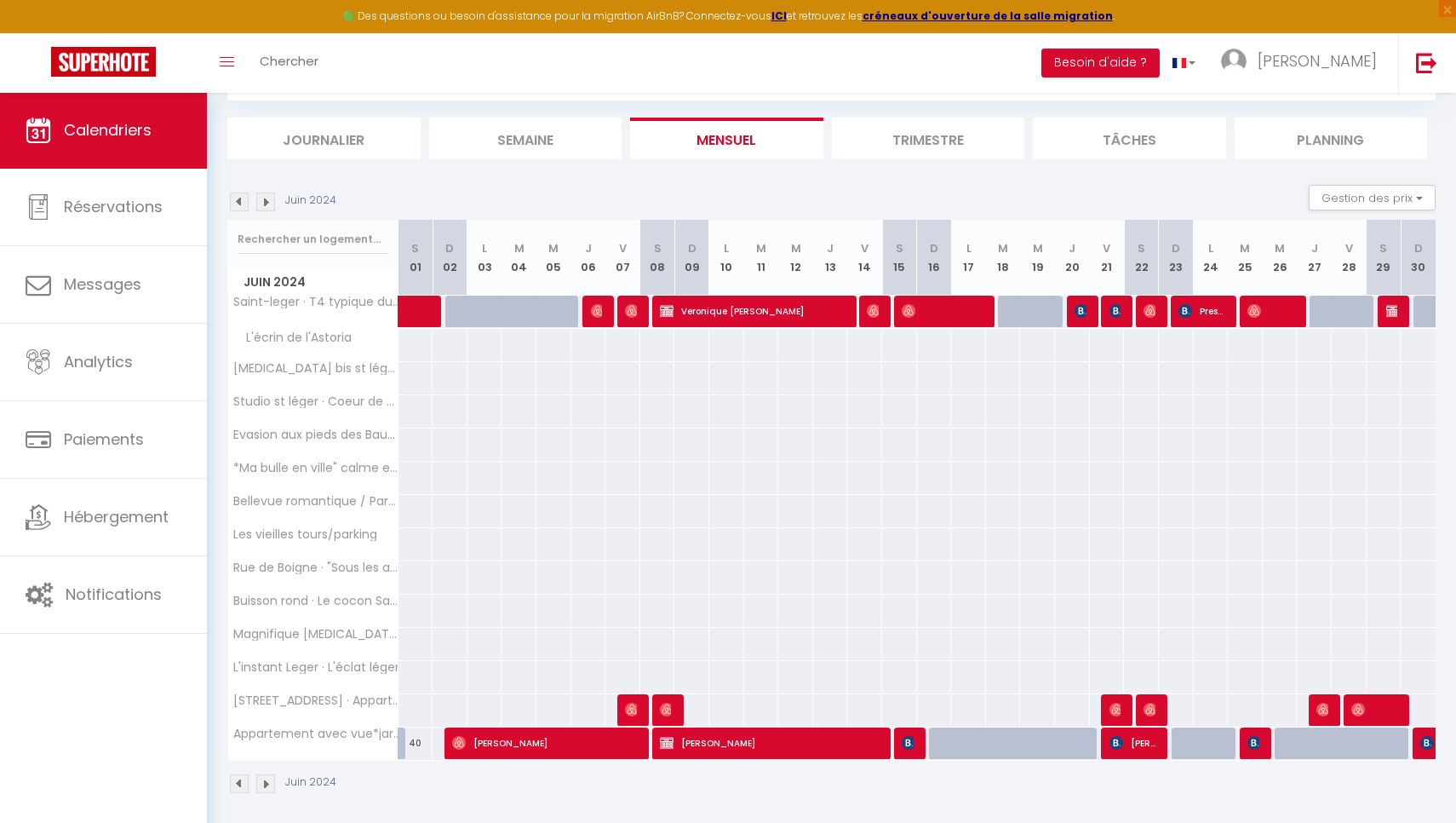
click at [262, 198] on img at bounding box center [266, 202] width 18 height 18
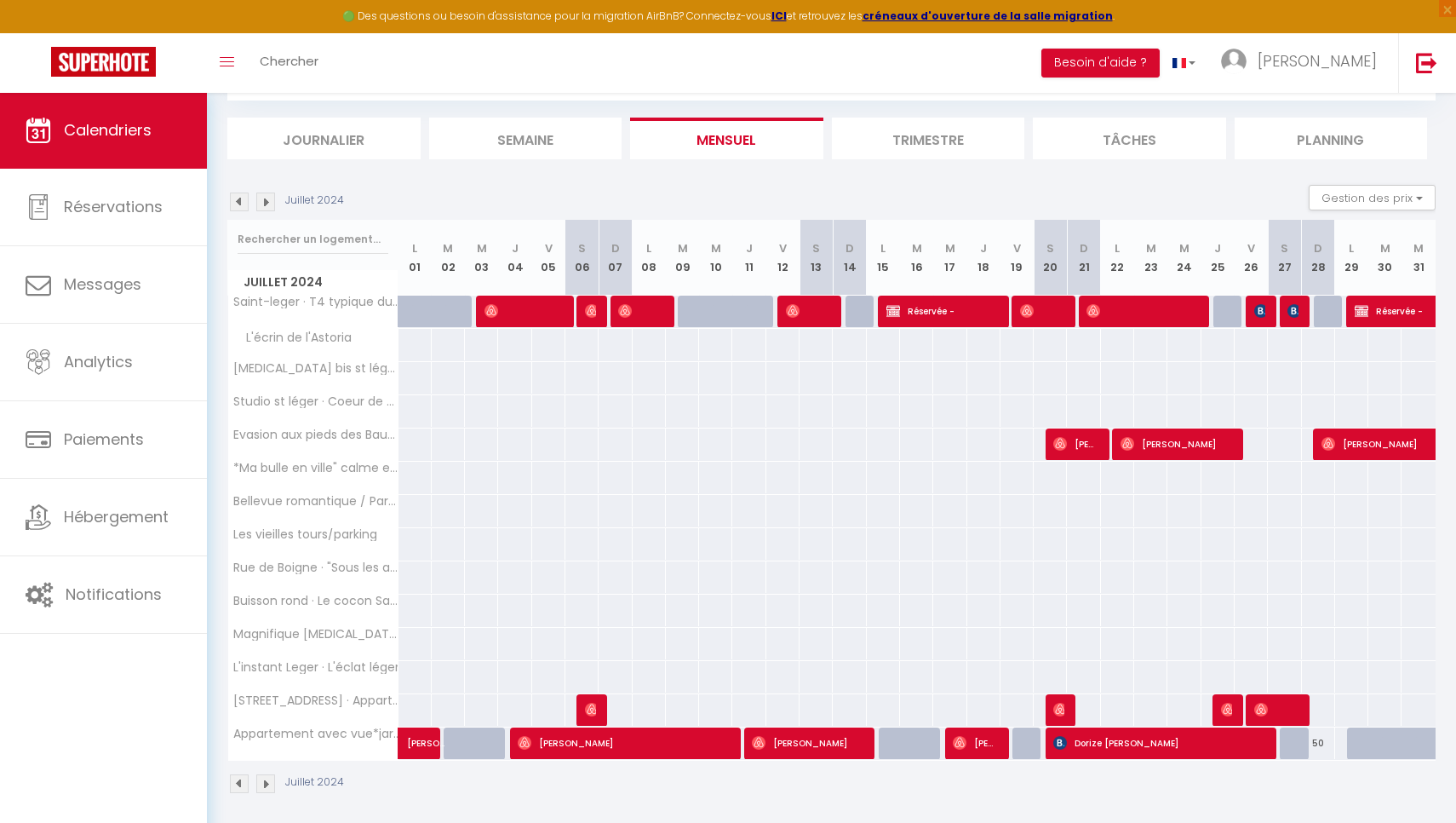
click at [231, 199] on img at bounding box center [239, 202] width 18 height 18
select select "KO"
select select "0"
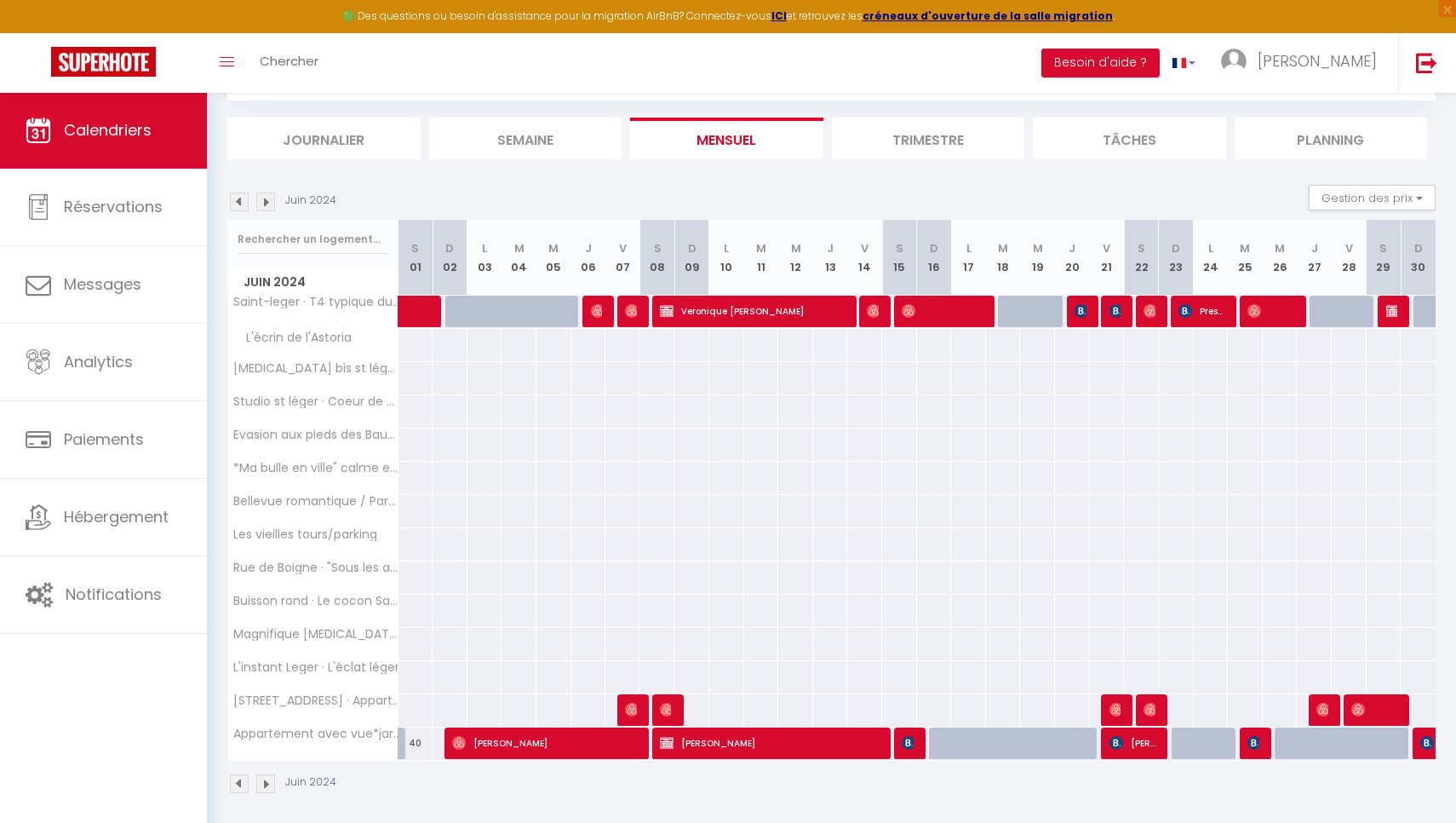
click at [1393, 311] on img at bounding box center [1393, 311] width 14 height 14
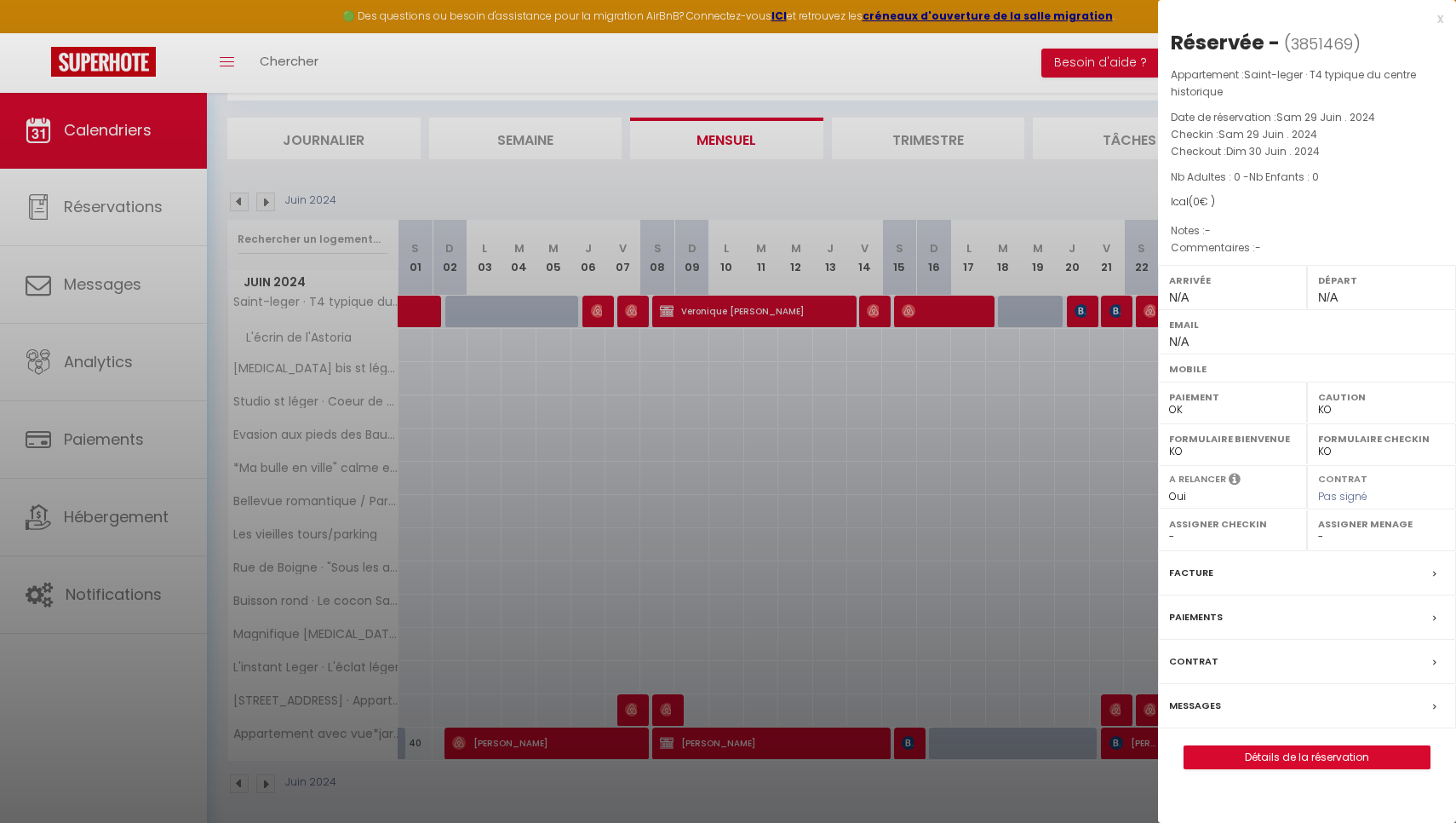
click at [1436, 17] on div "x" at bounding box center [1300, 18] width 285 height 20
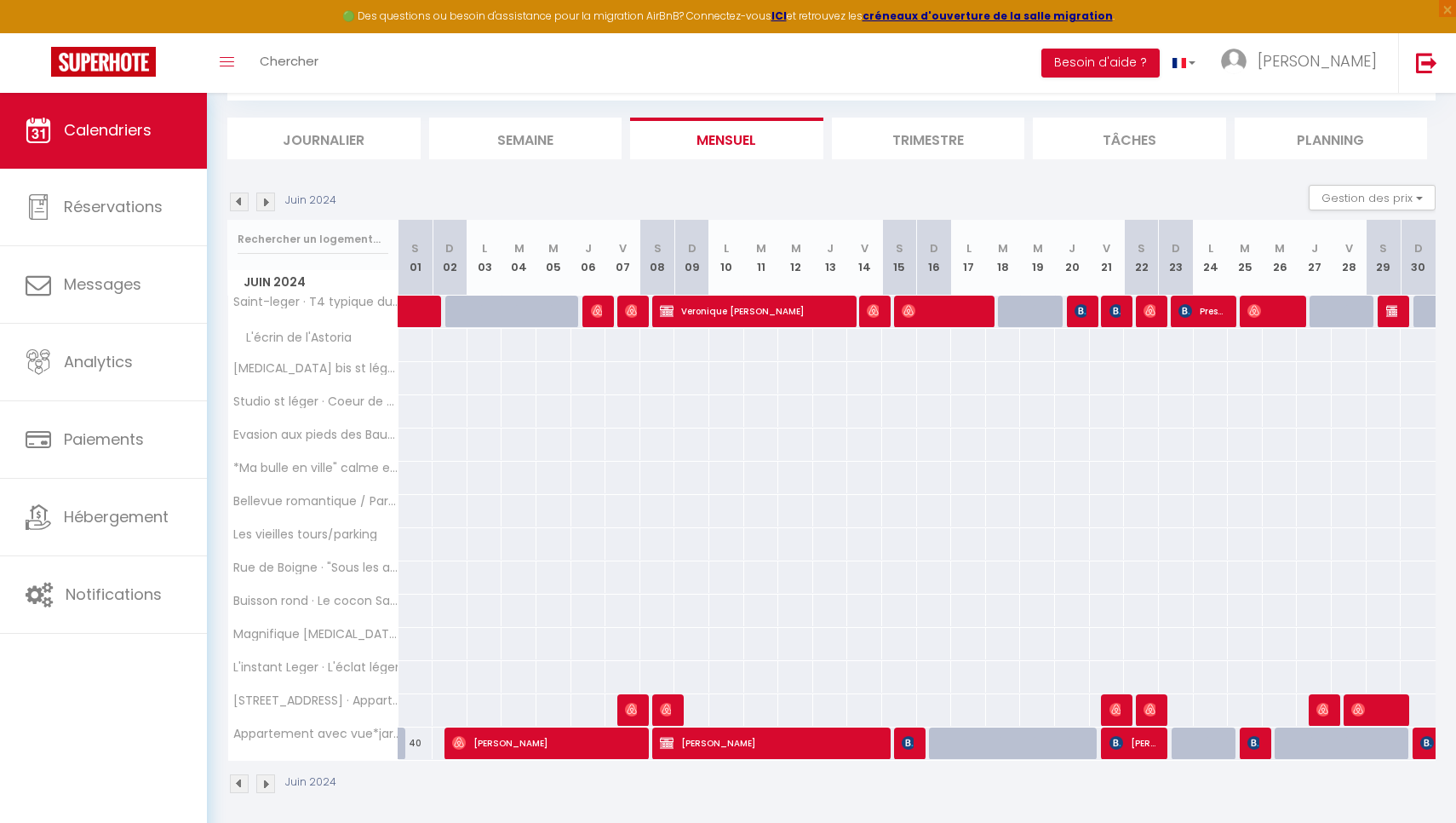
click at [735, 309] on span "Veronique [PERSON_NAME]" at bounding box center [753, 310] width 186 height 32
select select "OK"
select select "22534"
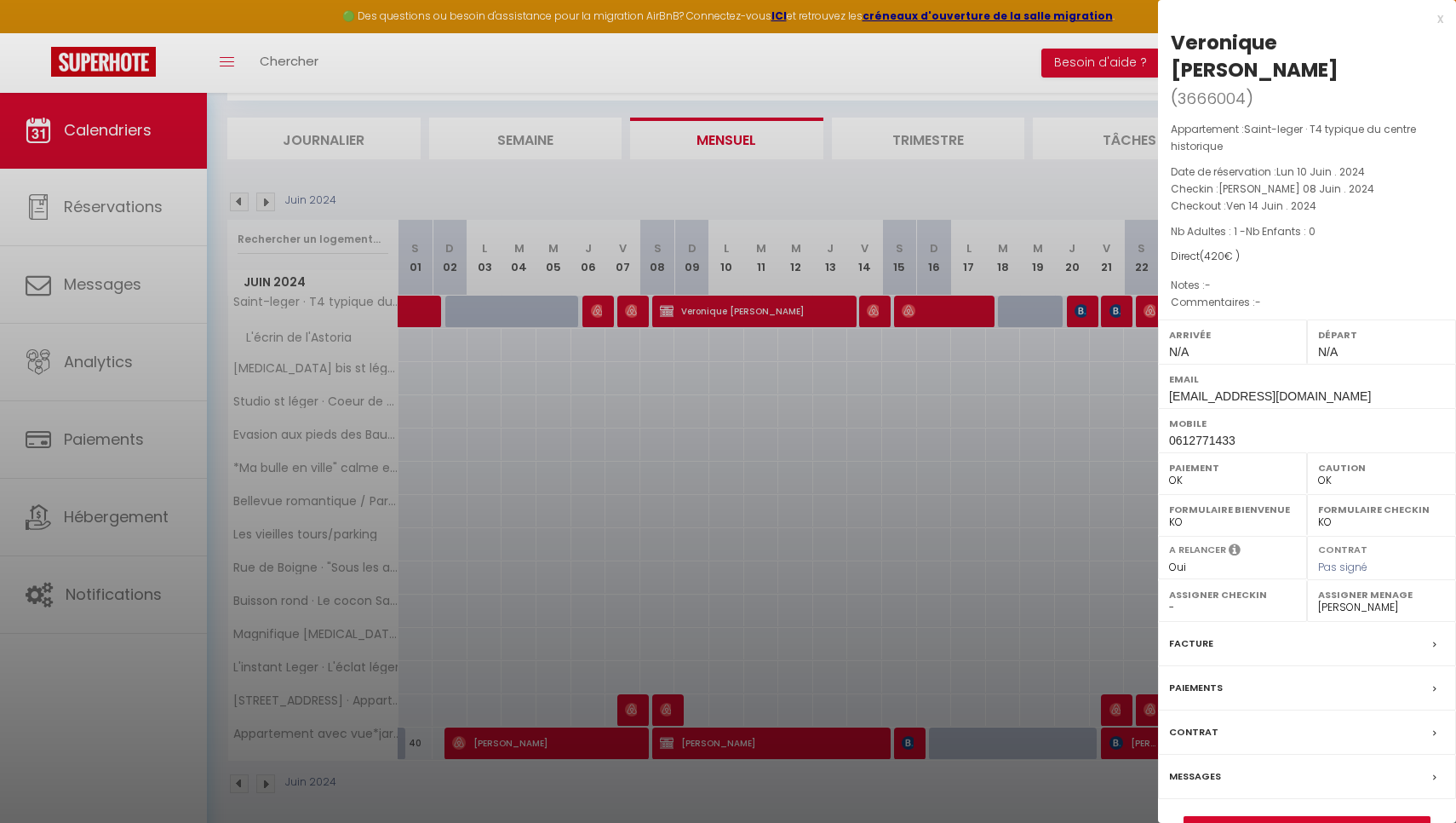
click at [1200, 679] on label "Paiements" at bounding box center [1196, 687] width 54 height 18
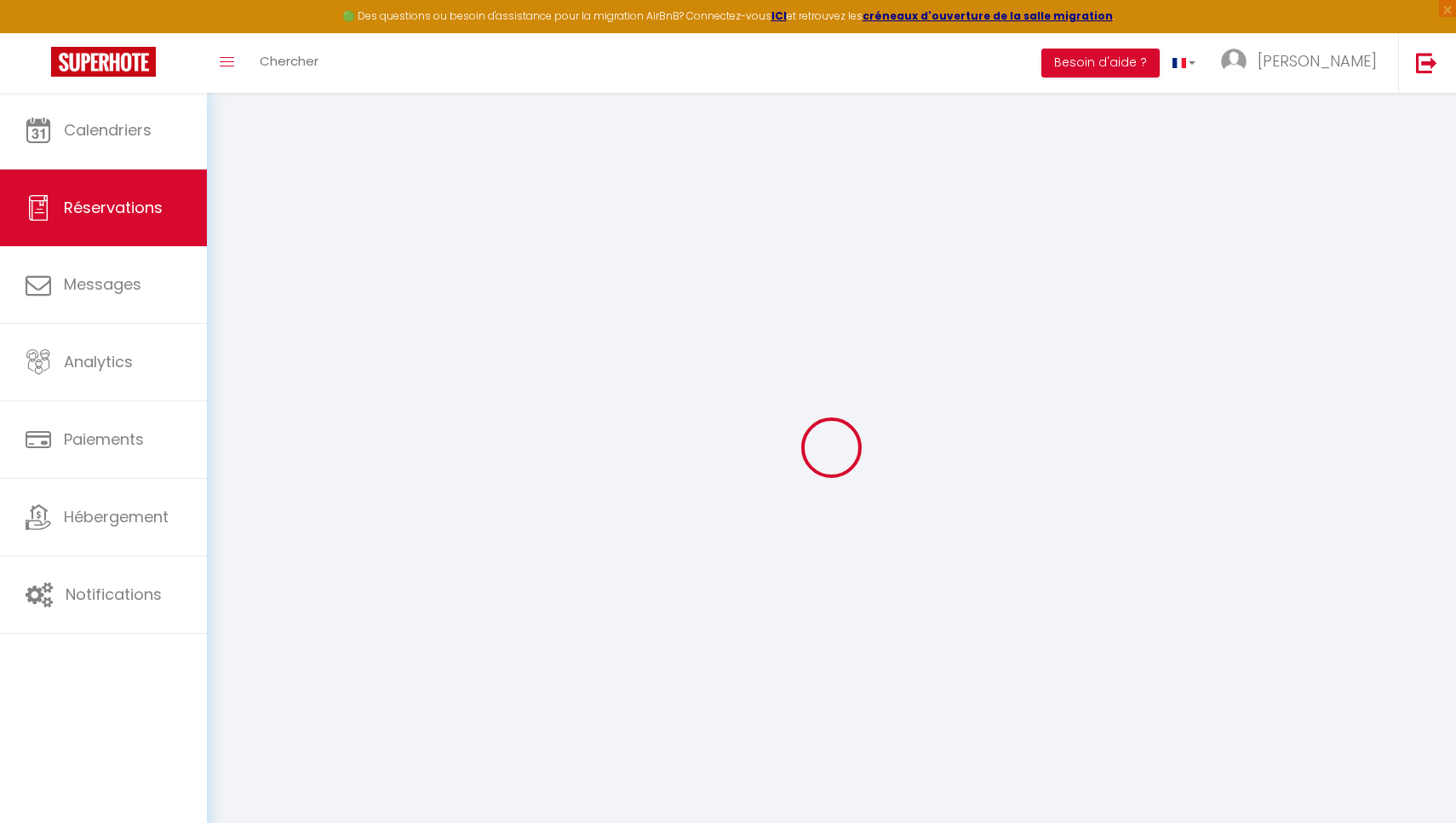
select select
checkbox input "false"
select select
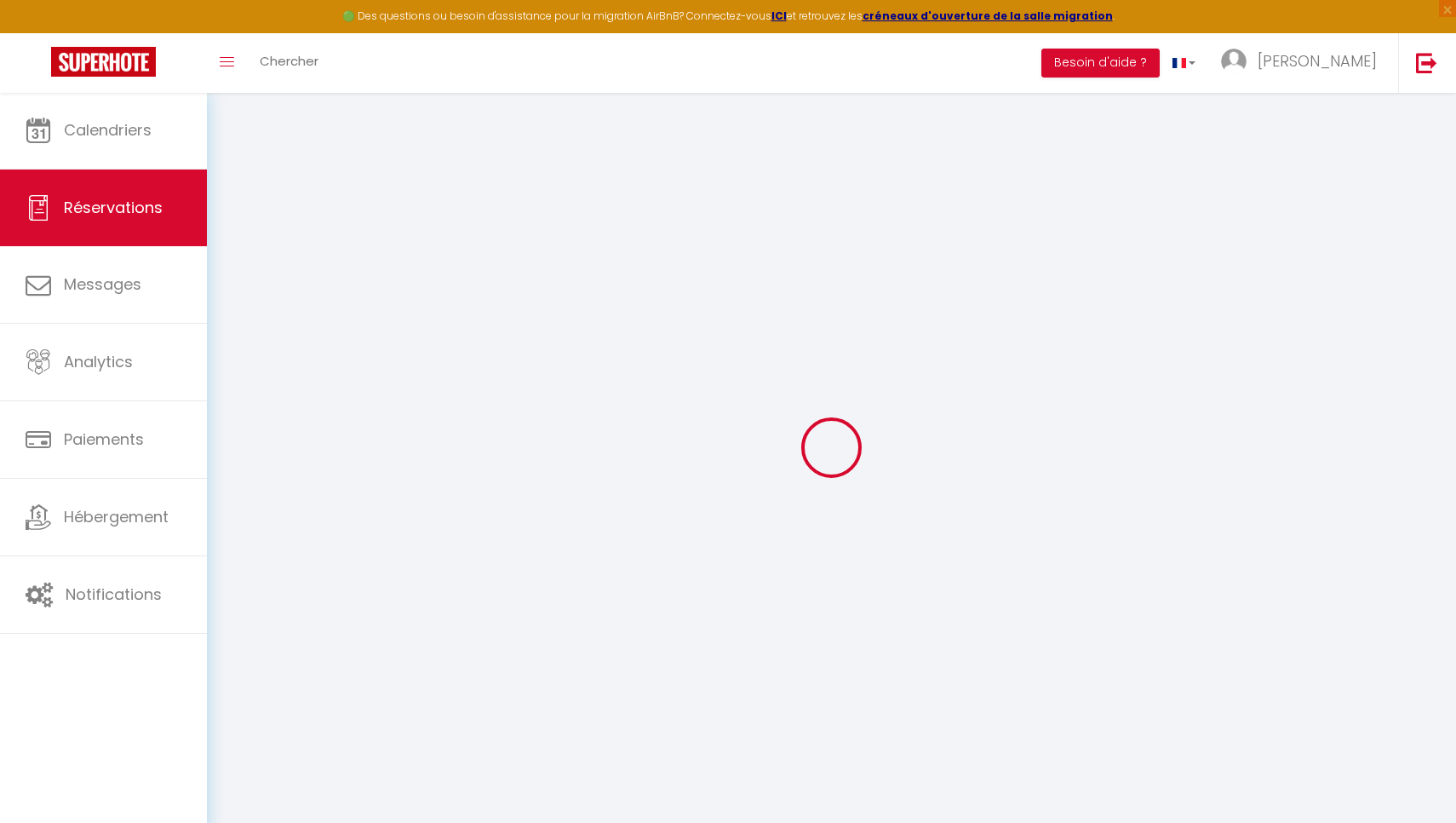
checkbox input "false"
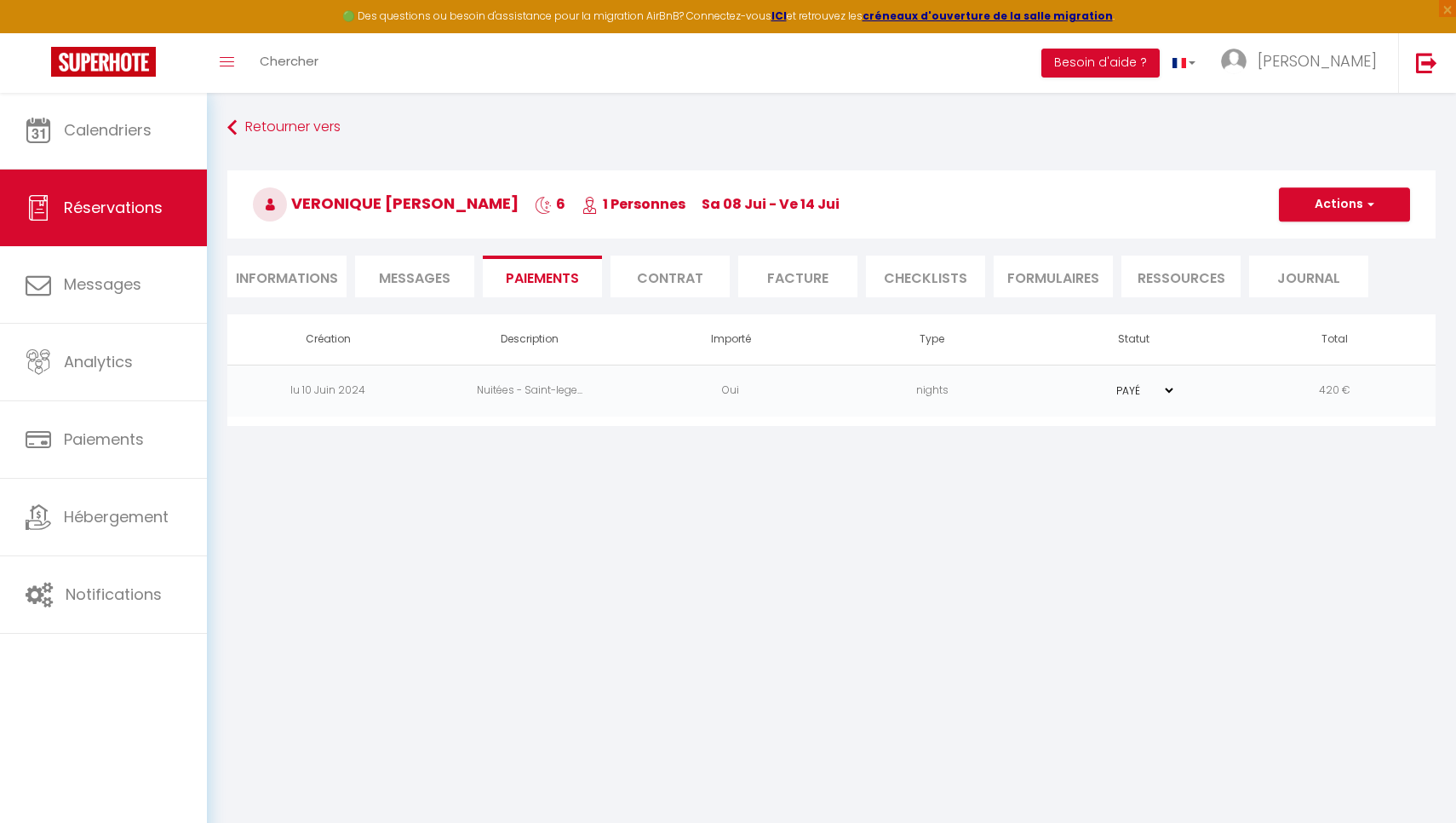
click at [412, 267] on li "Messages" at bounding box center [414, 276] width 119 height 42
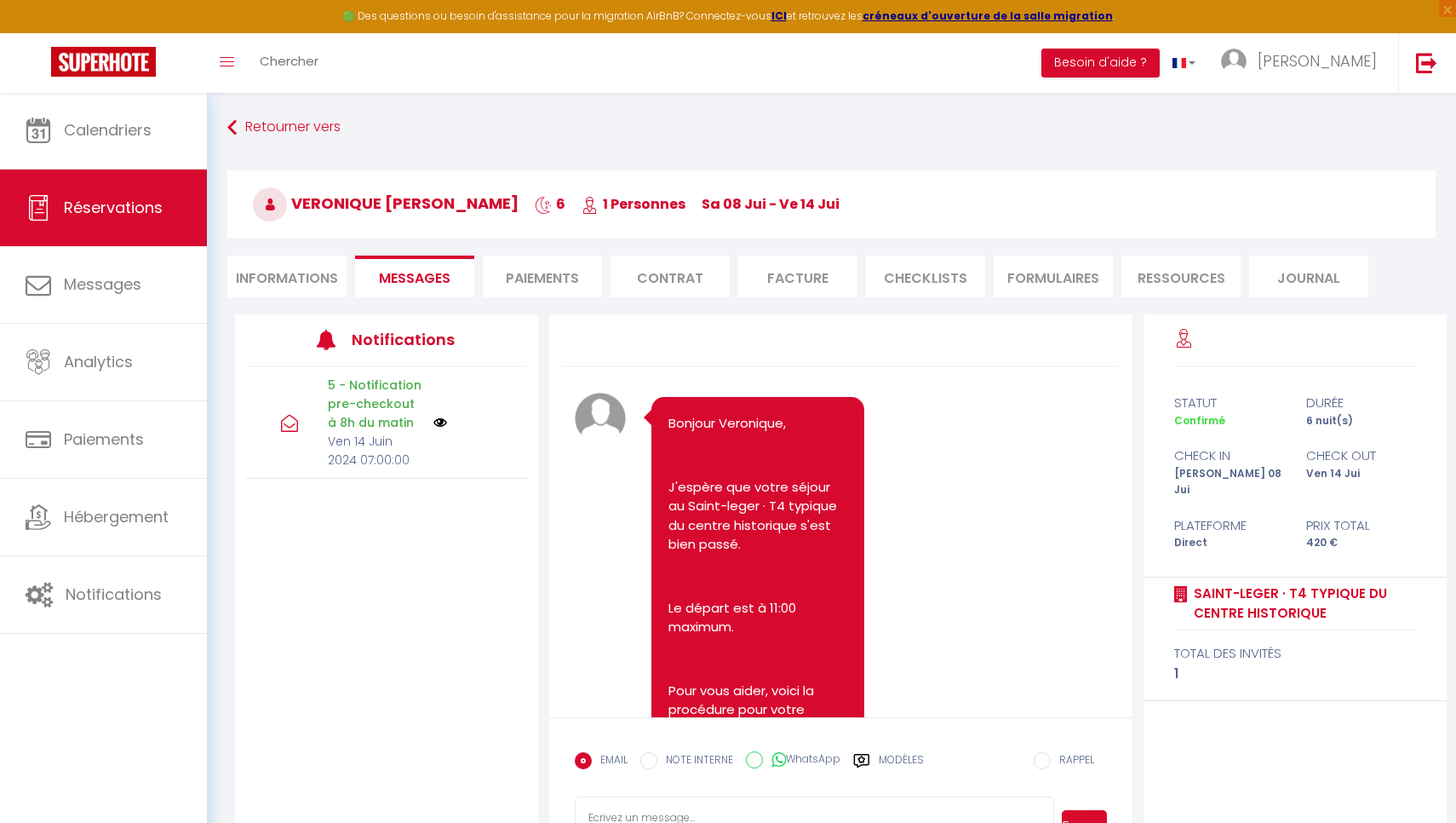
select select
click at [278, 284] on li "Informations" at bounding box center [286, 276] width 119 height 42
select select
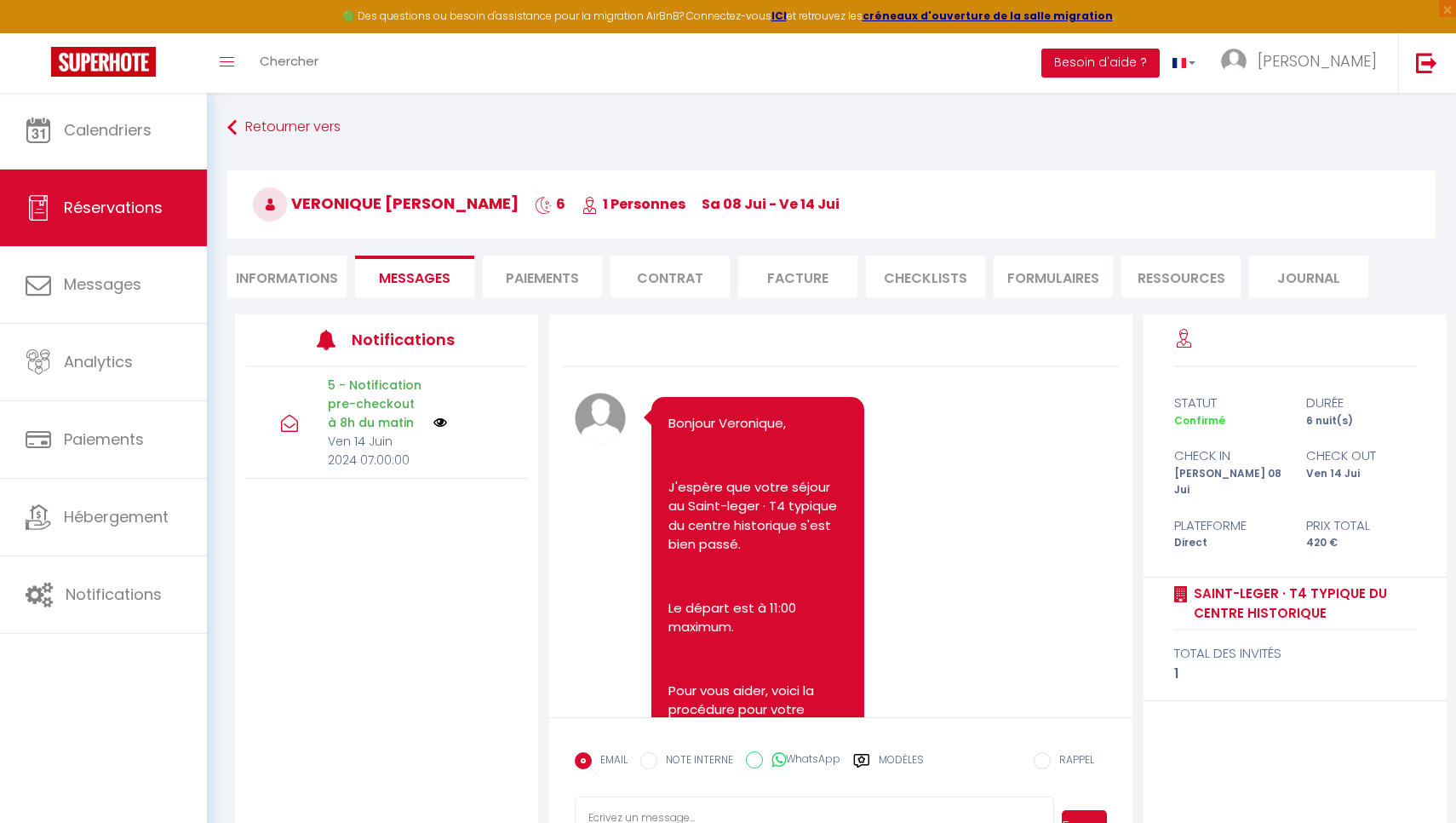
select select "0"
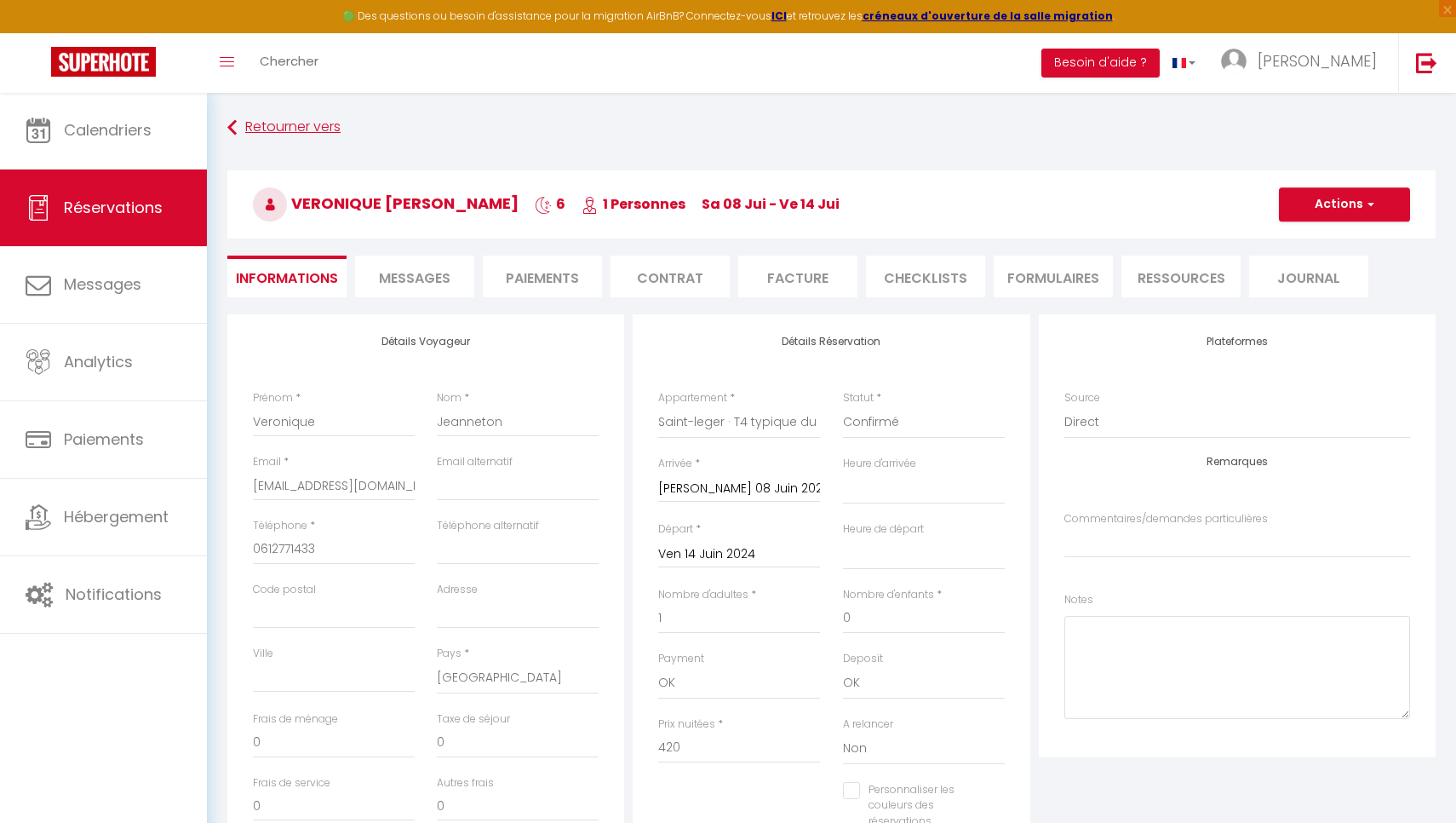
click at [268, 126] on link "Retourner vers" at bounding box center [831, 127] width 1209 height 30
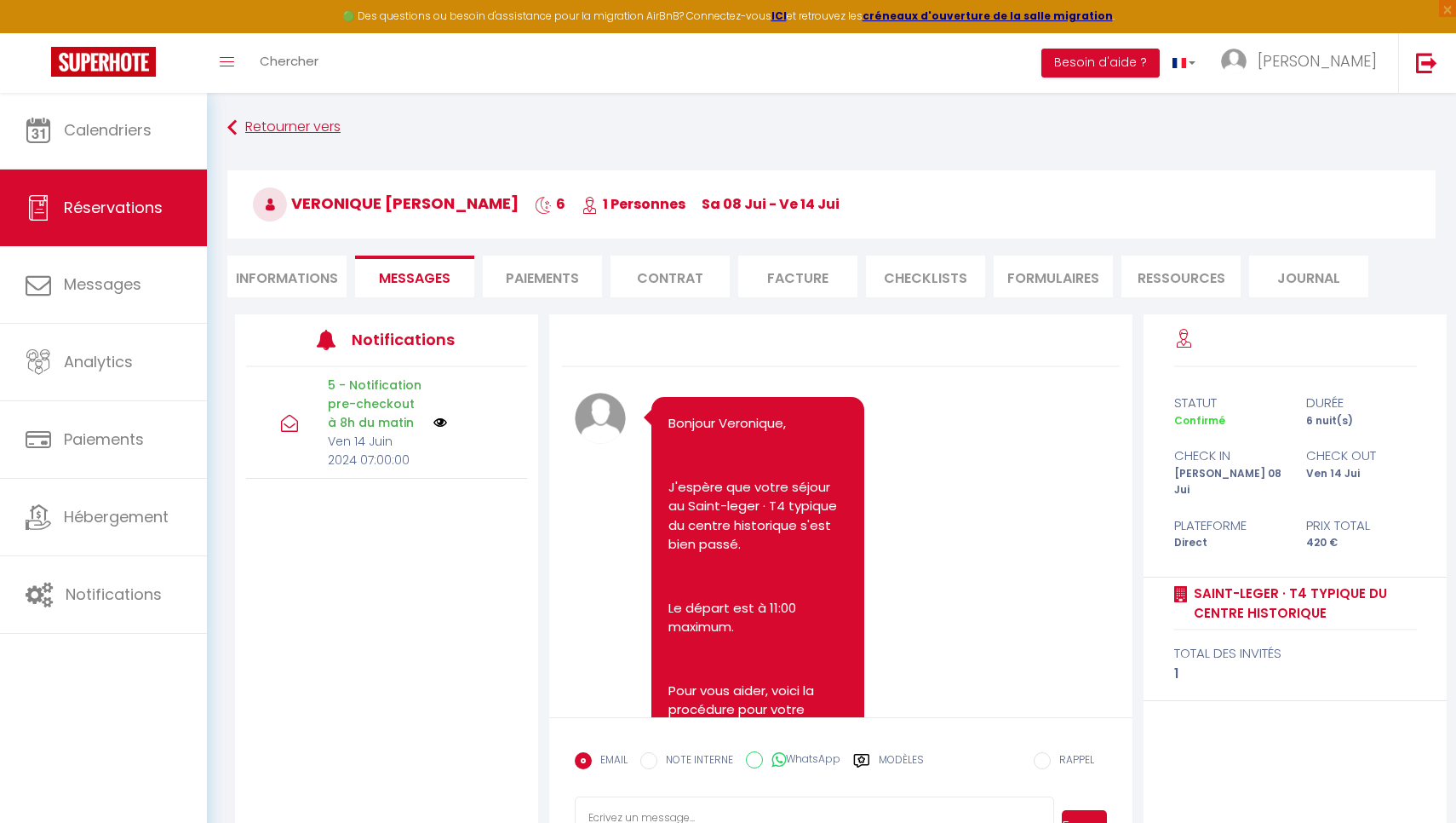
click at [268, 126] on link "Retourner vers" at bounding box center [831, 127] width 1209 height 30
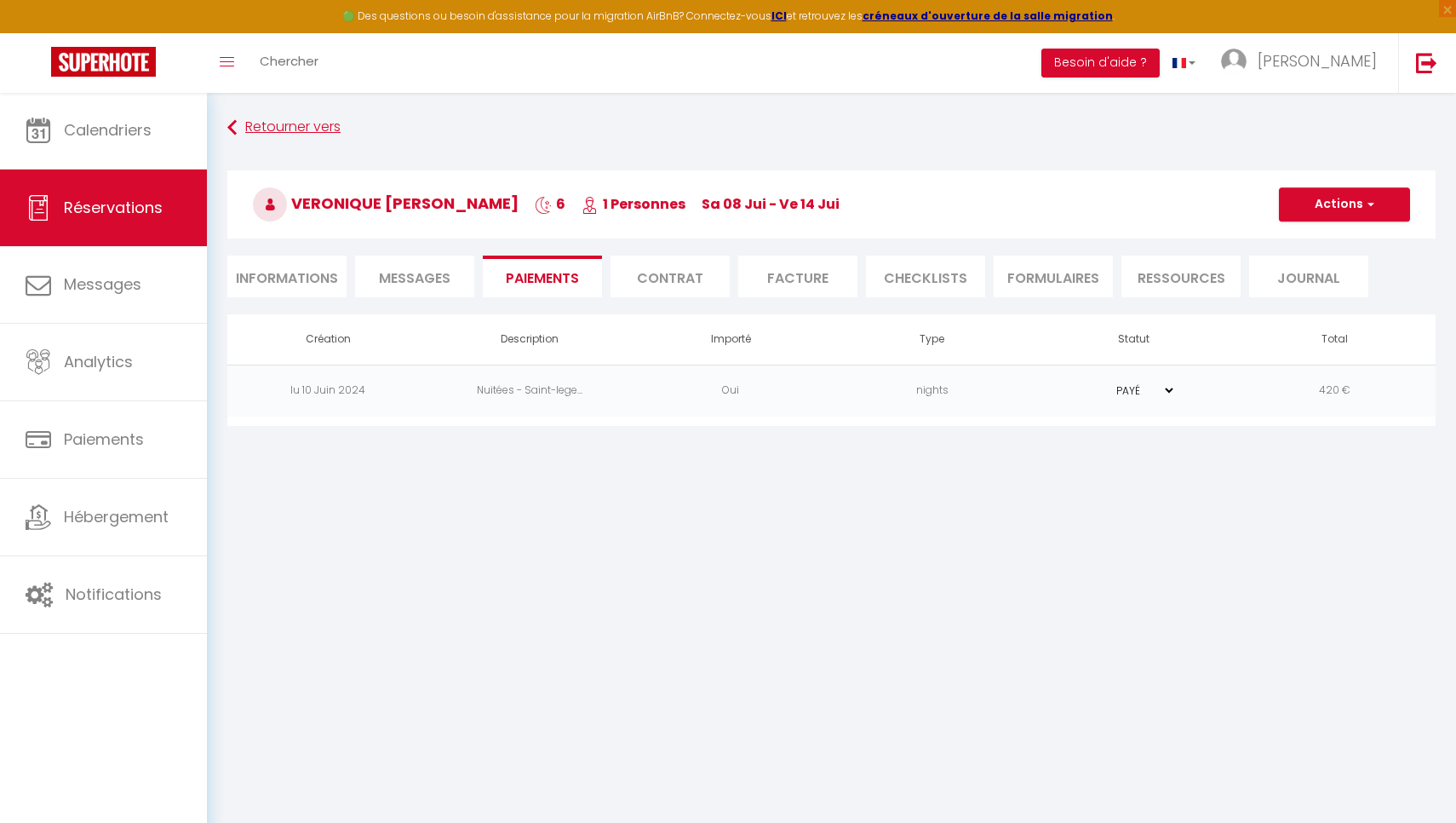
click at [268, 126] on link "Retourner vers" at bounding box center [831, 127] width 1209 height 30
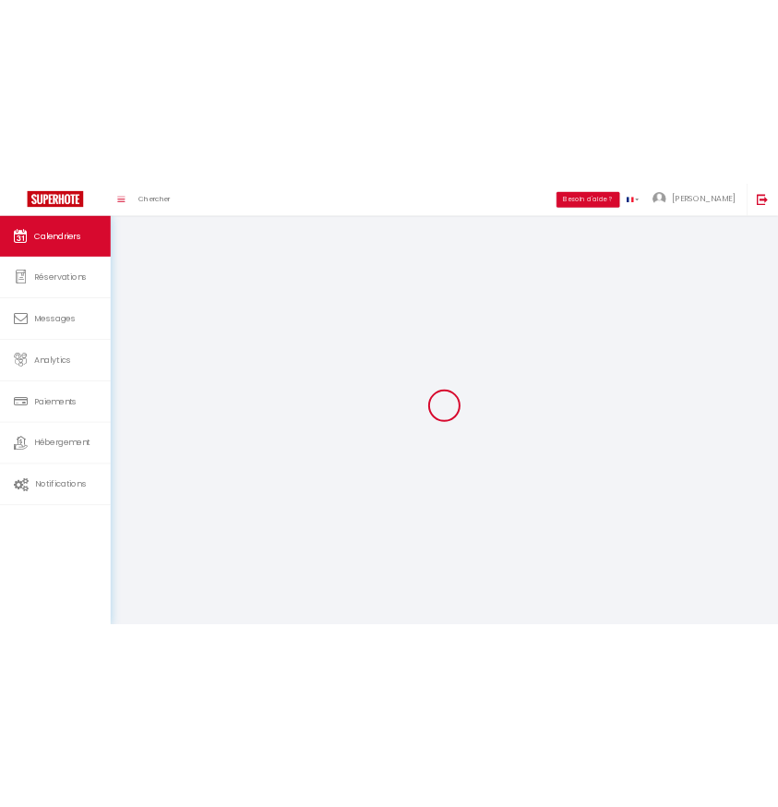
scroll to position [65, 0]
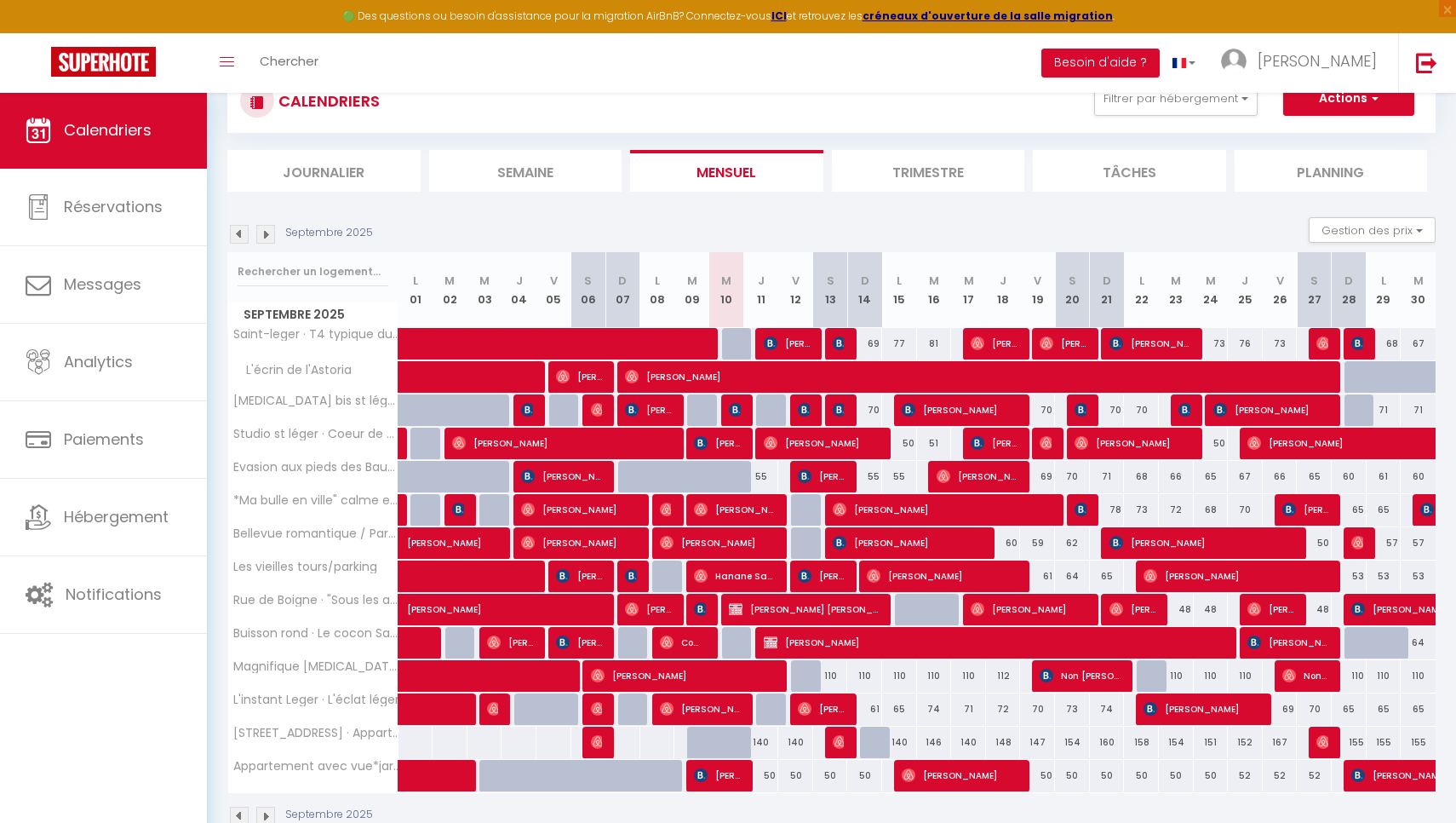
click at [230, 239] on img at bounding box center [239, 234] width 18 height 18
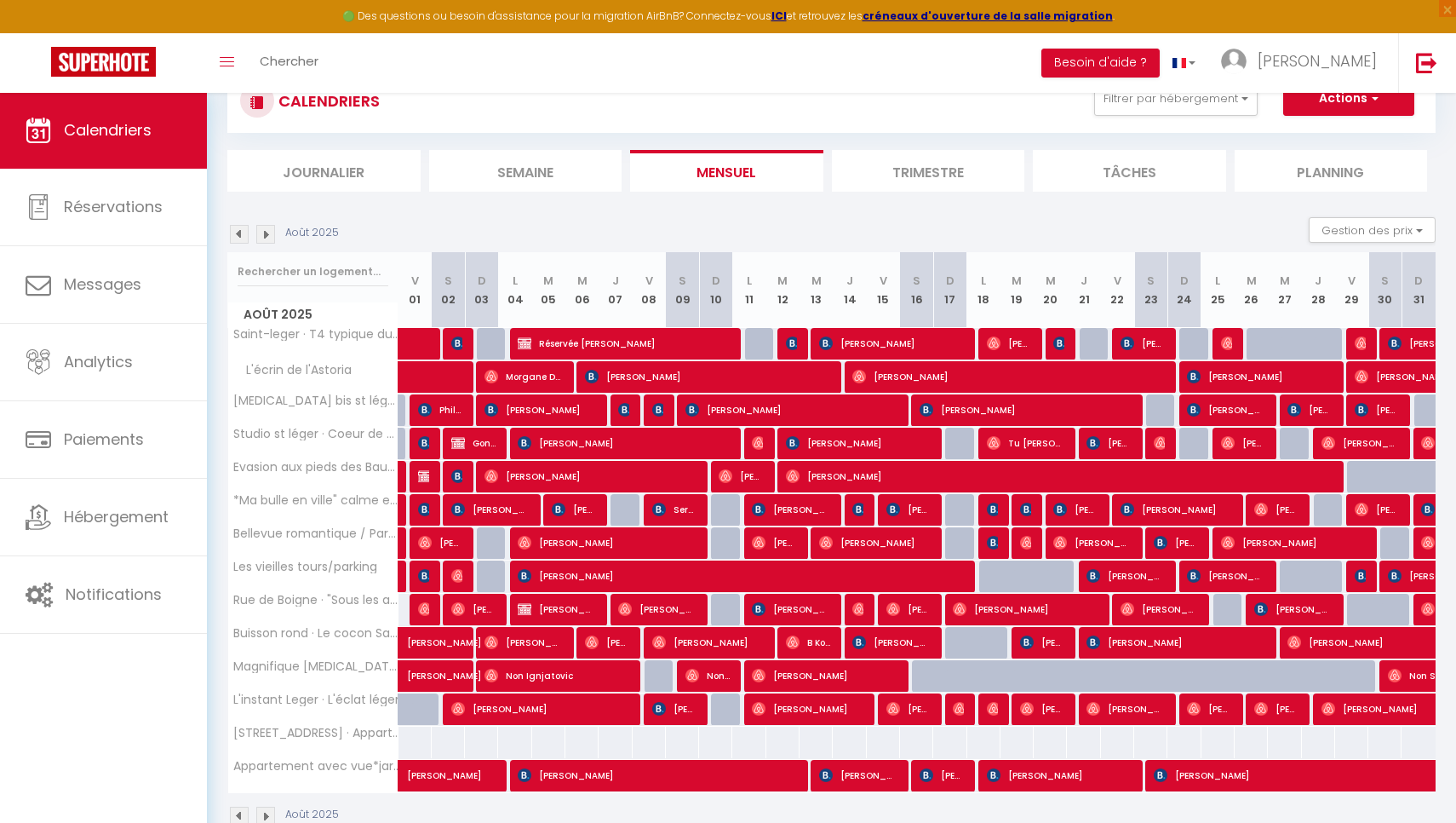
click at [230, 239] on img at bounding box center [239, 234] width 18 height 18
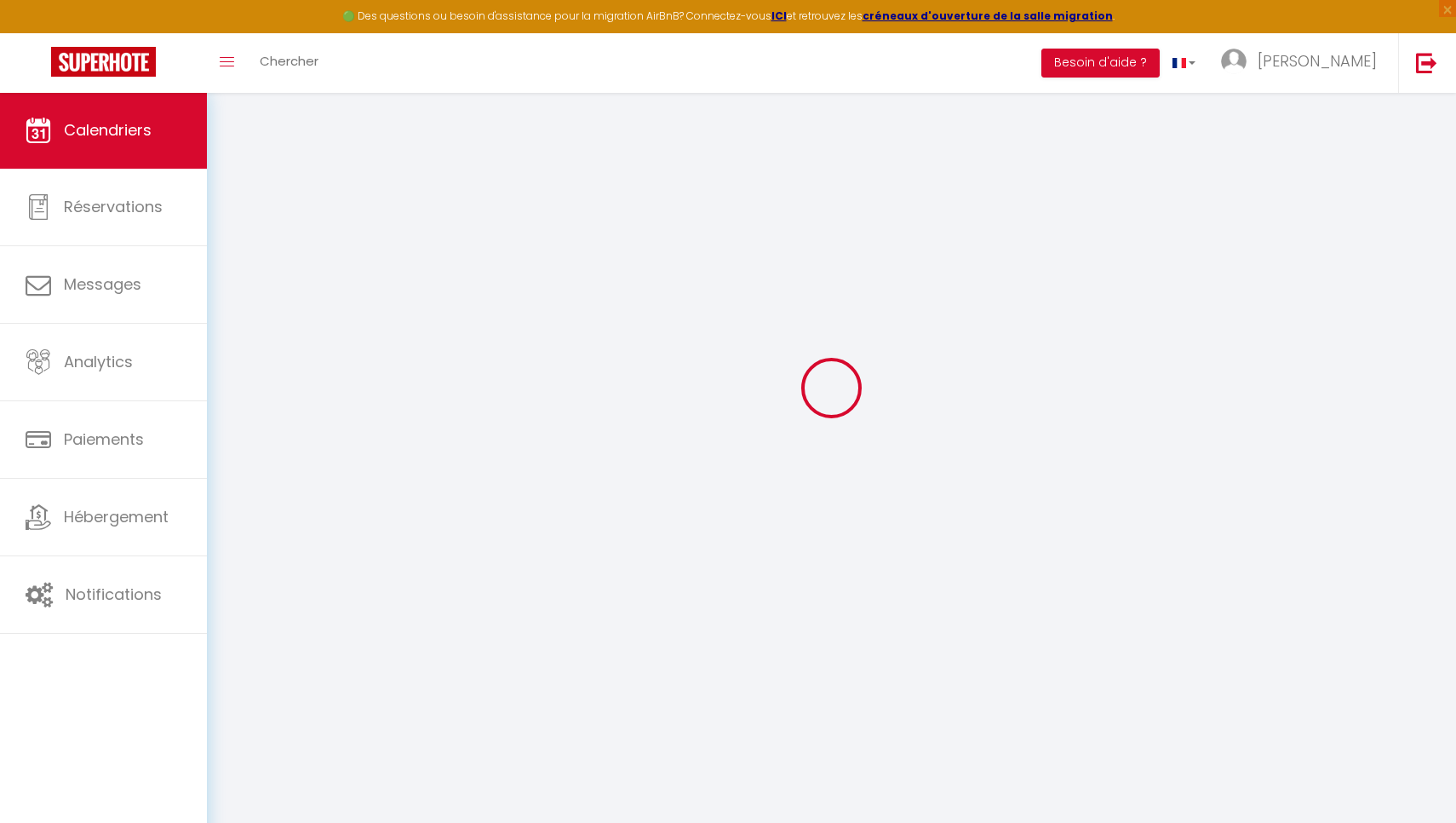
click at [230, 239] on div at bounding box center [831, 387] width 1209 height 669
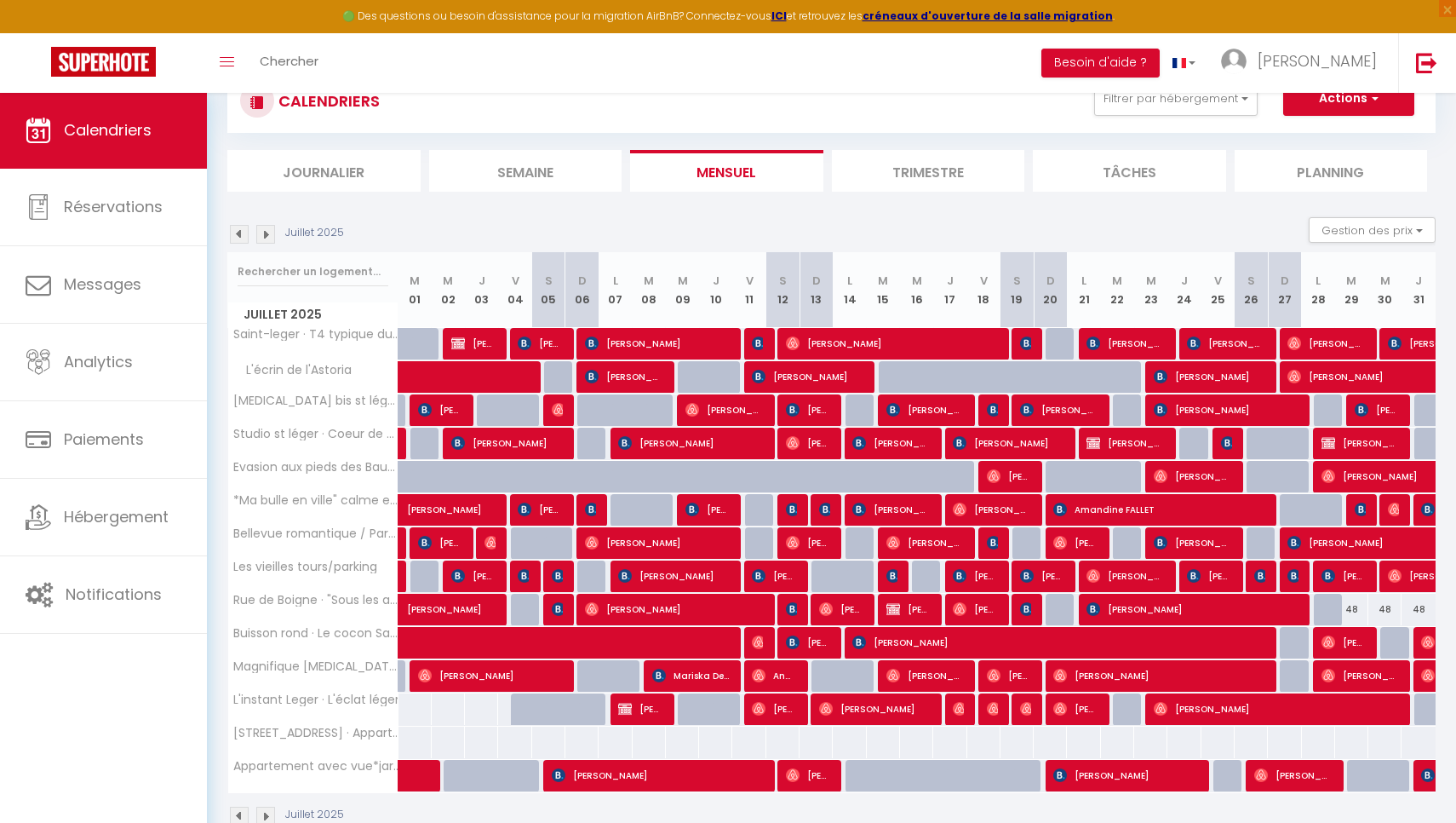
click at [230, 239] on img at bounding box center [239, 234] width 18 height 18
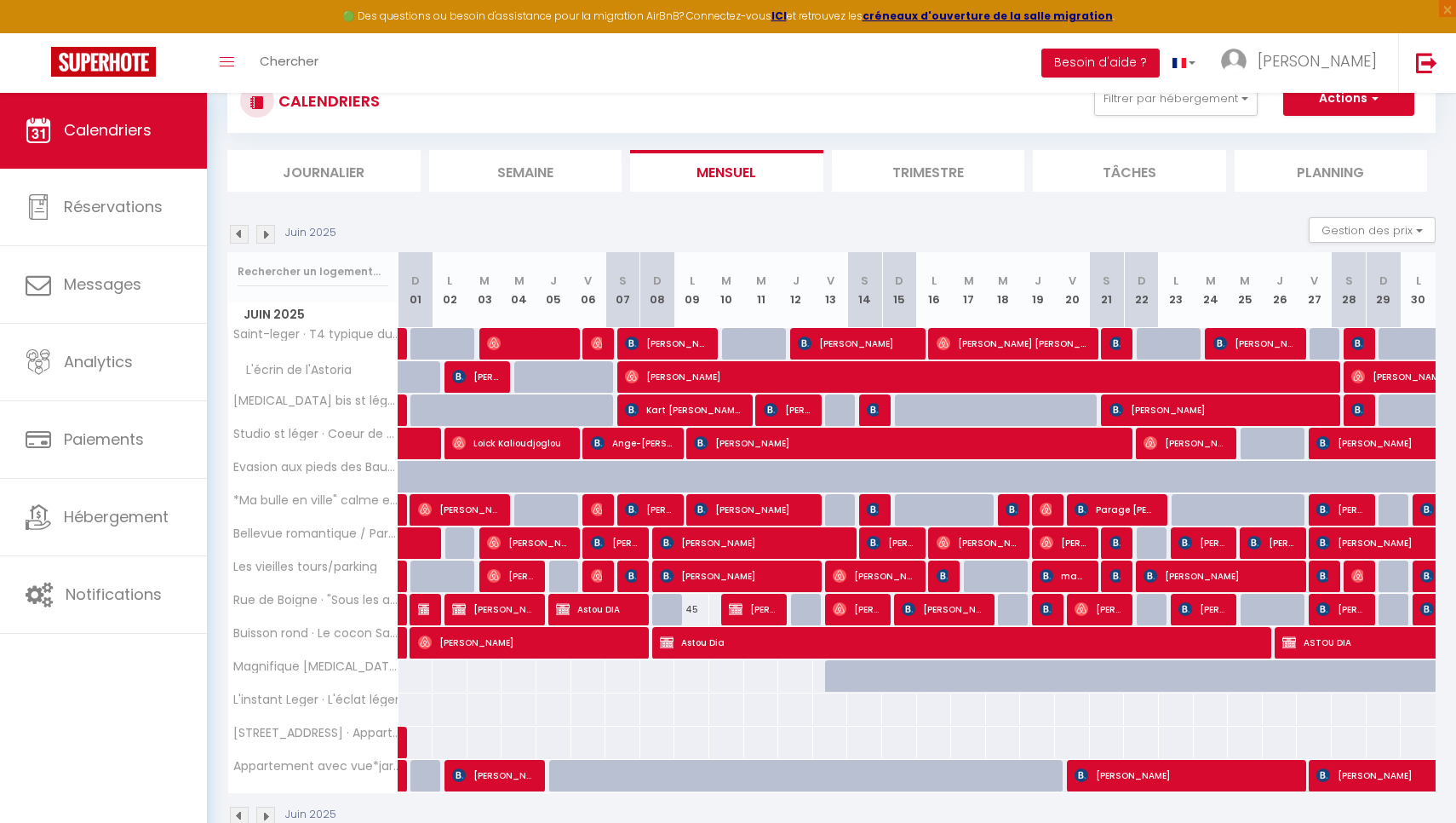
click at [230, 239] on img at bounding box center [239, 234] width 18 height 18
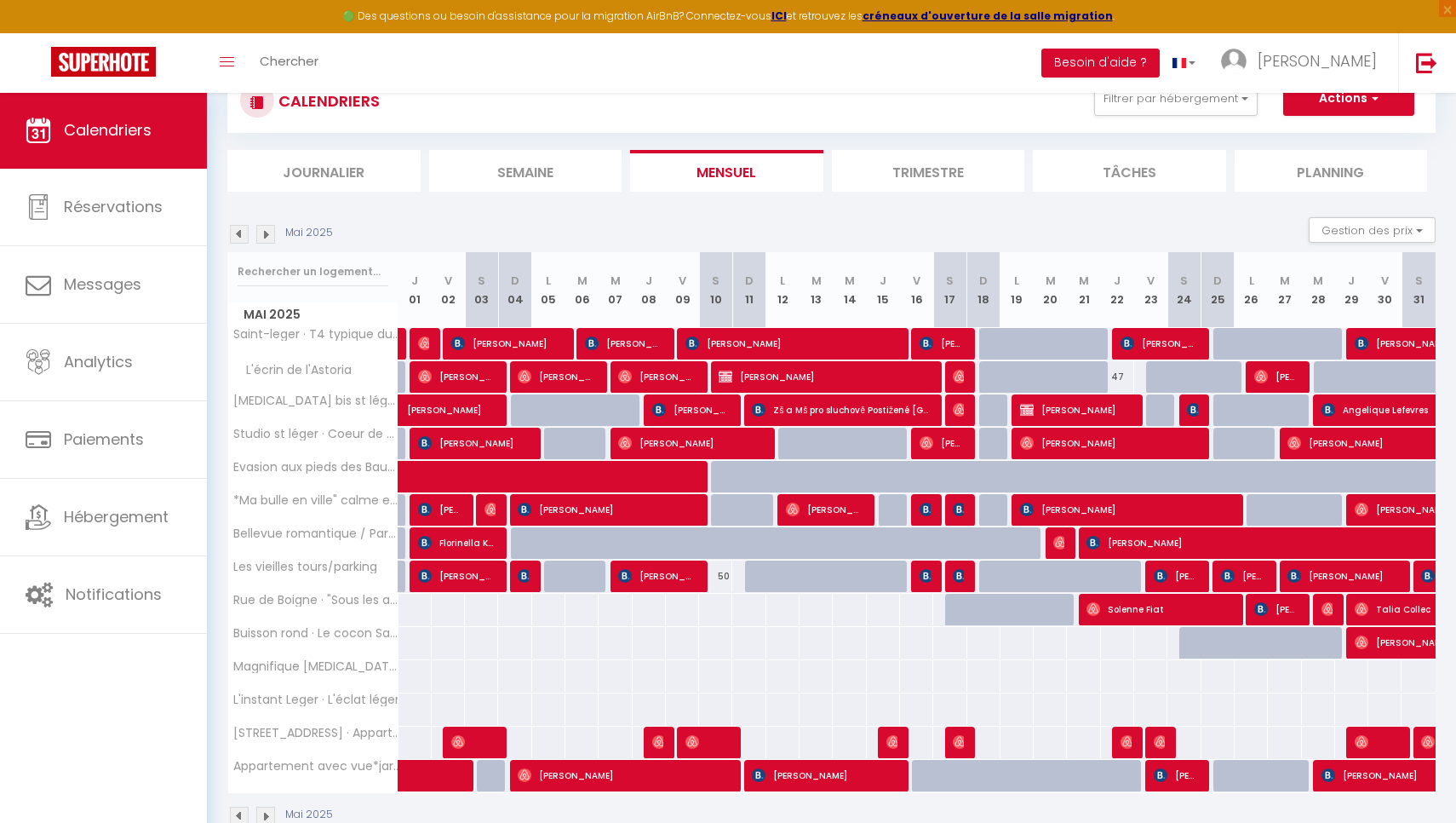
click at [230, 239] on img at bounding box center [239, 234] width 18 height 18
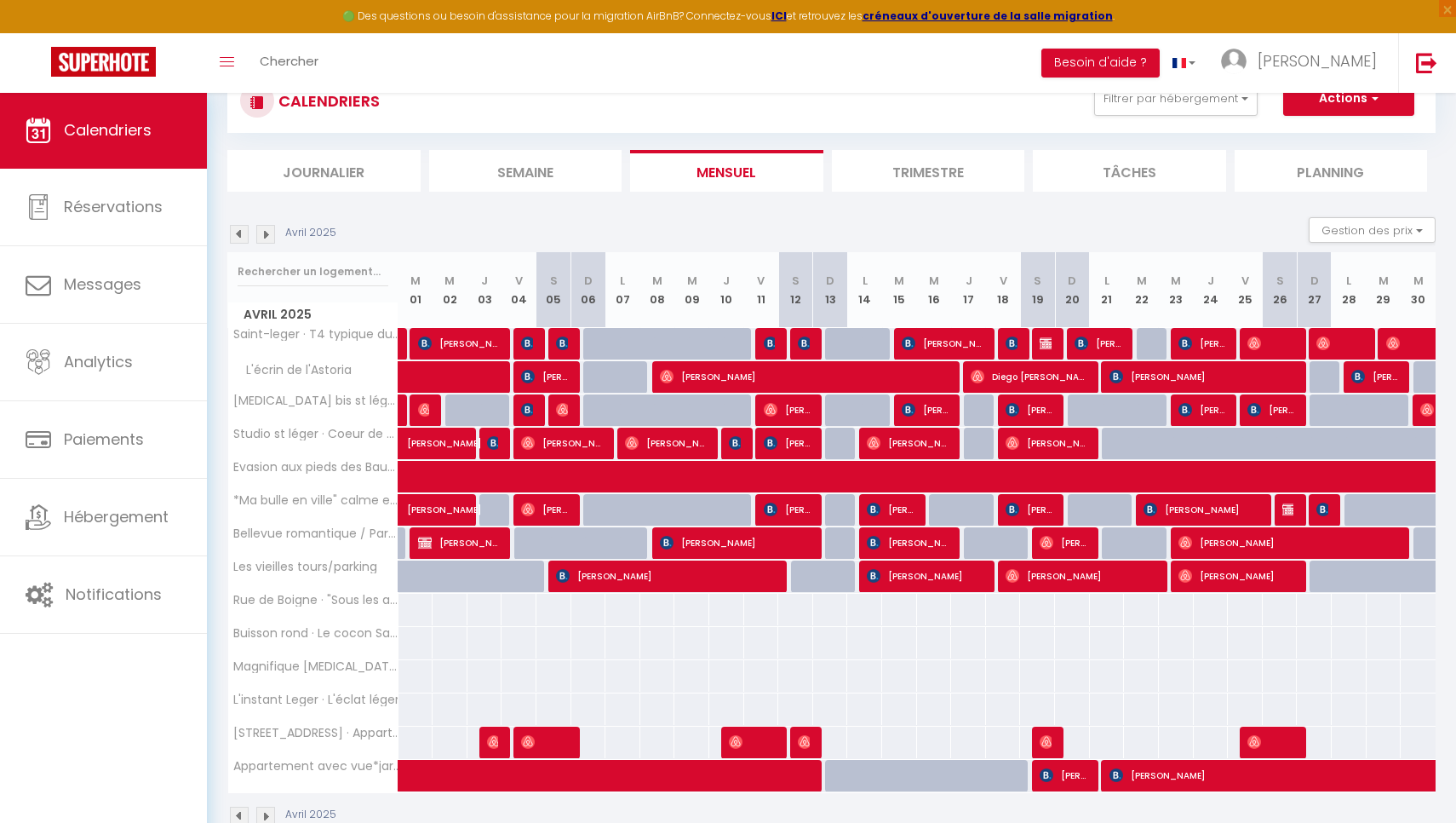
click at [230, 239] on img at bounding box center [239, 234] width 18 height 18
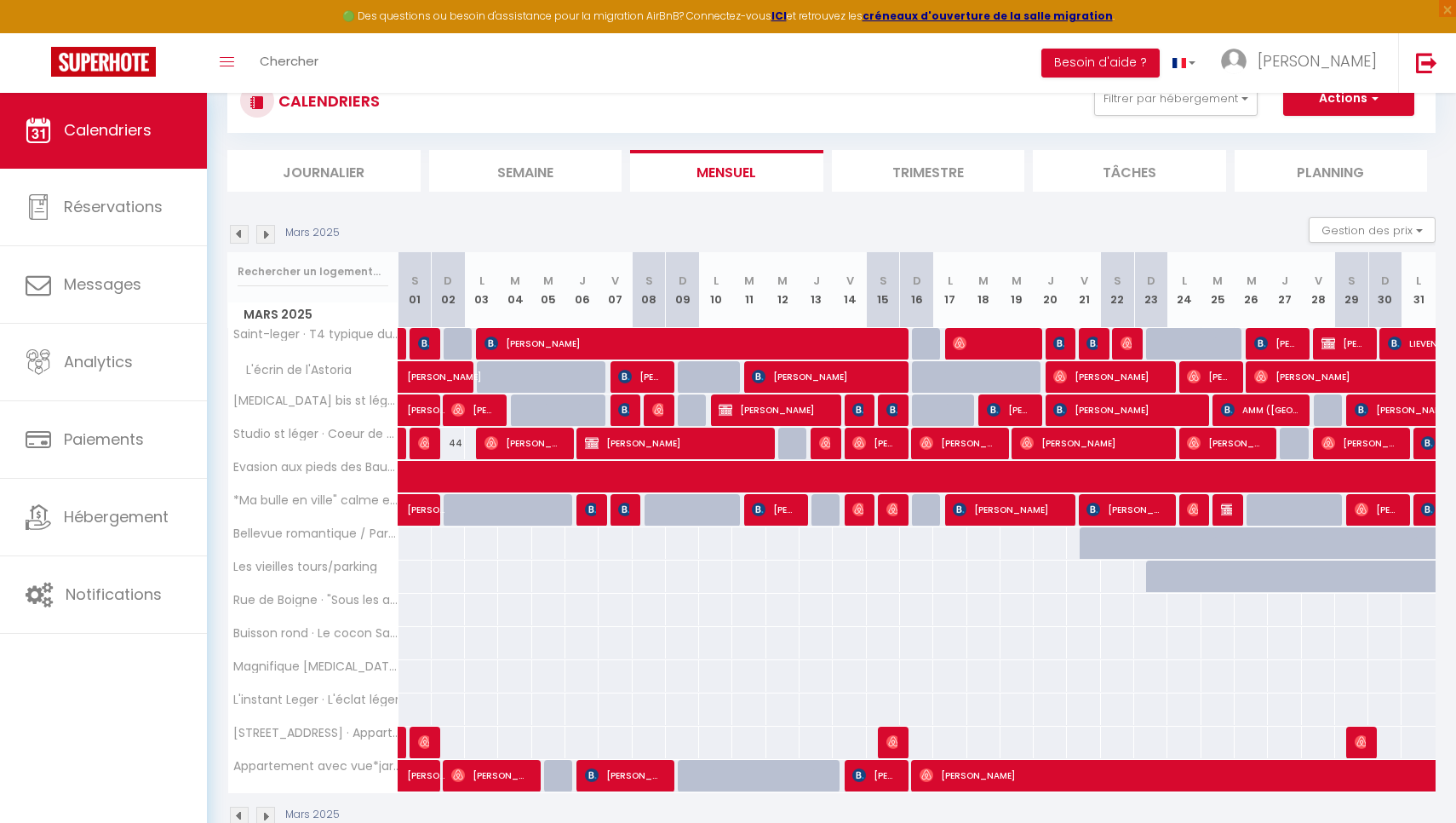
click at [230, 239] on img at bounding box center [239, 234] width 18 height 18
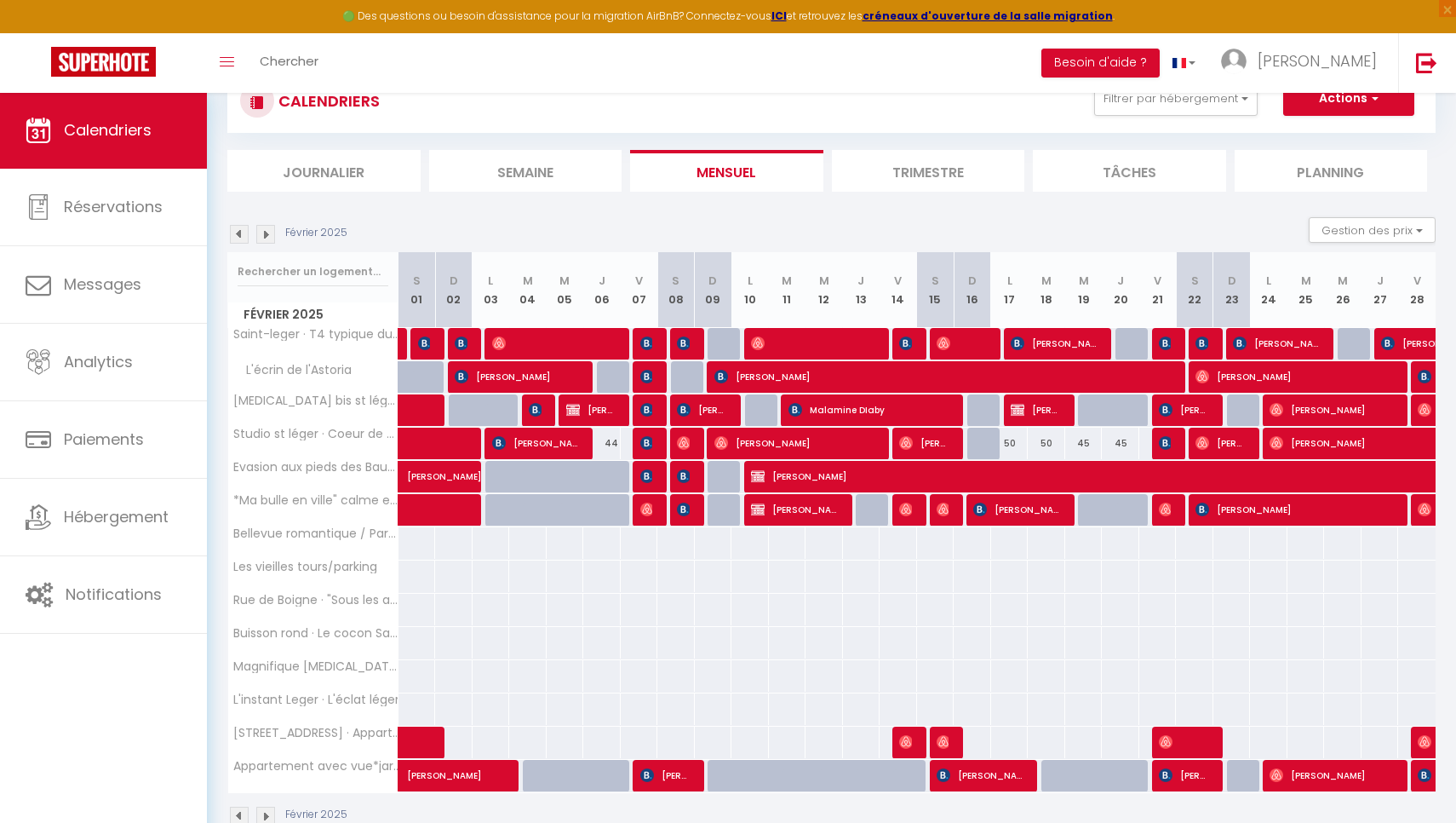
click at [230, 239] on img at bounding box center [239, 234] width 18 height 18
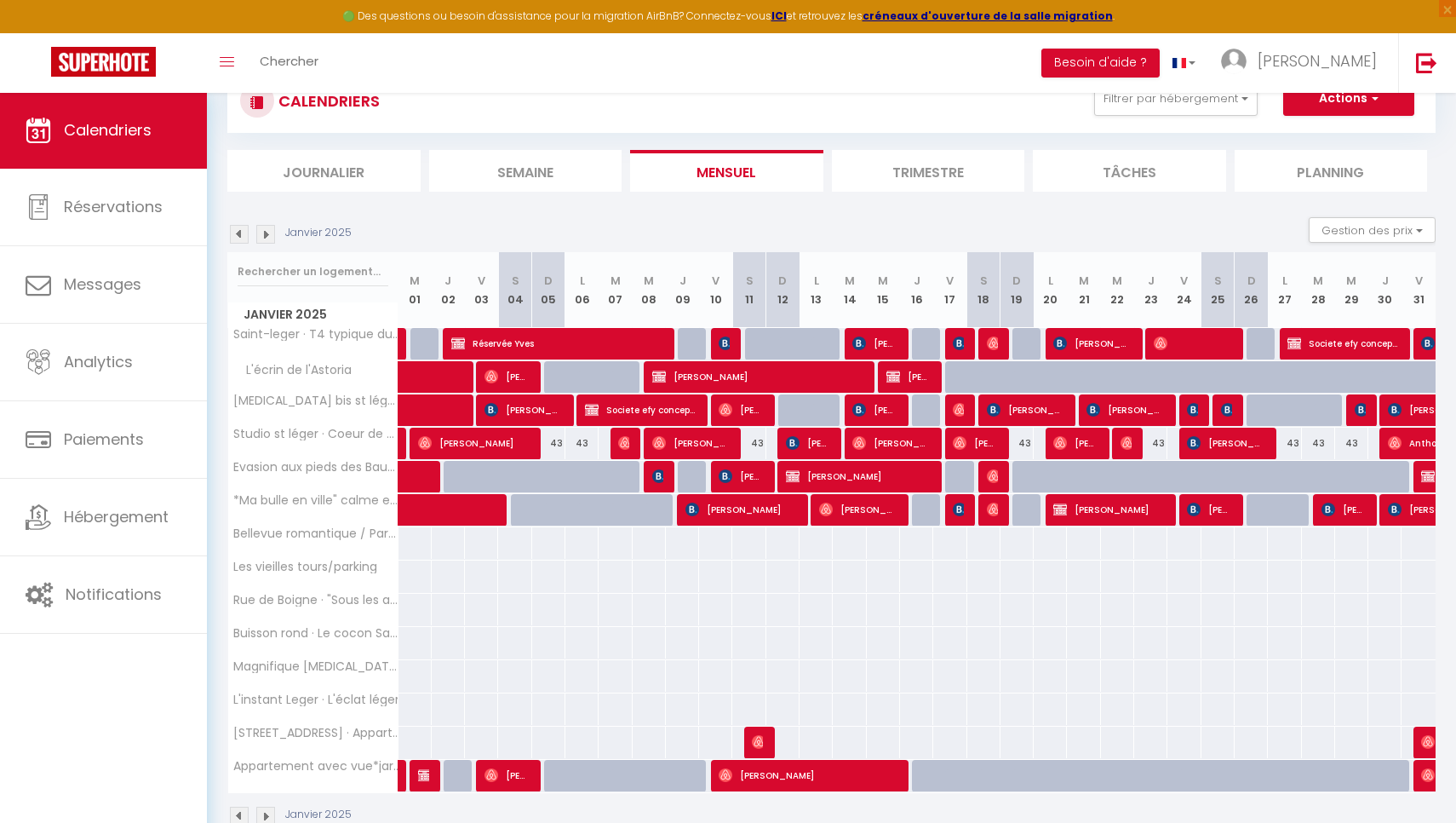
click at [230, 239] on img at bounding box center [239, 234] width 18 height 18
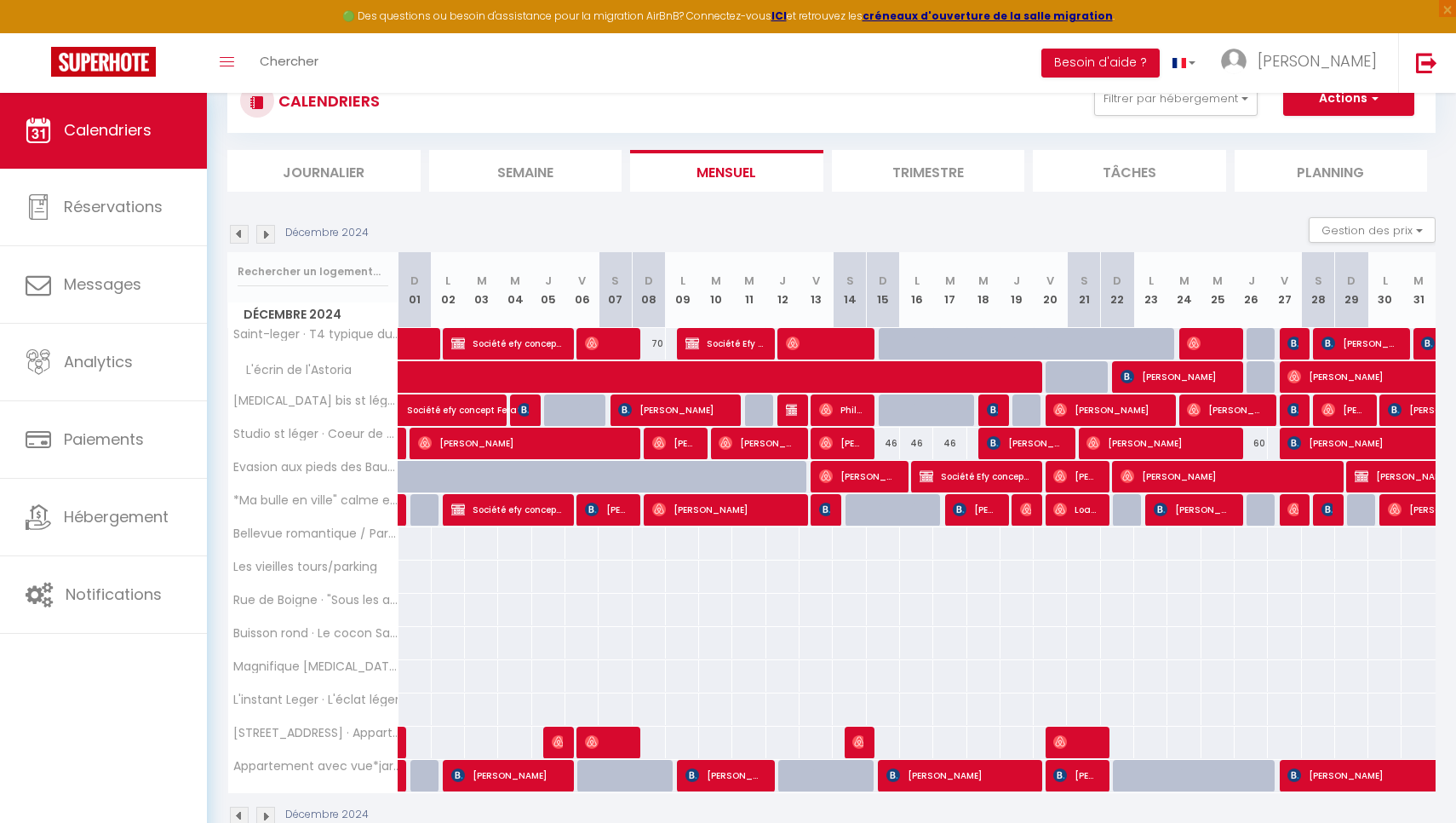
click at [230, 239] on img at bounding box center [239, 234] width 18 height 18
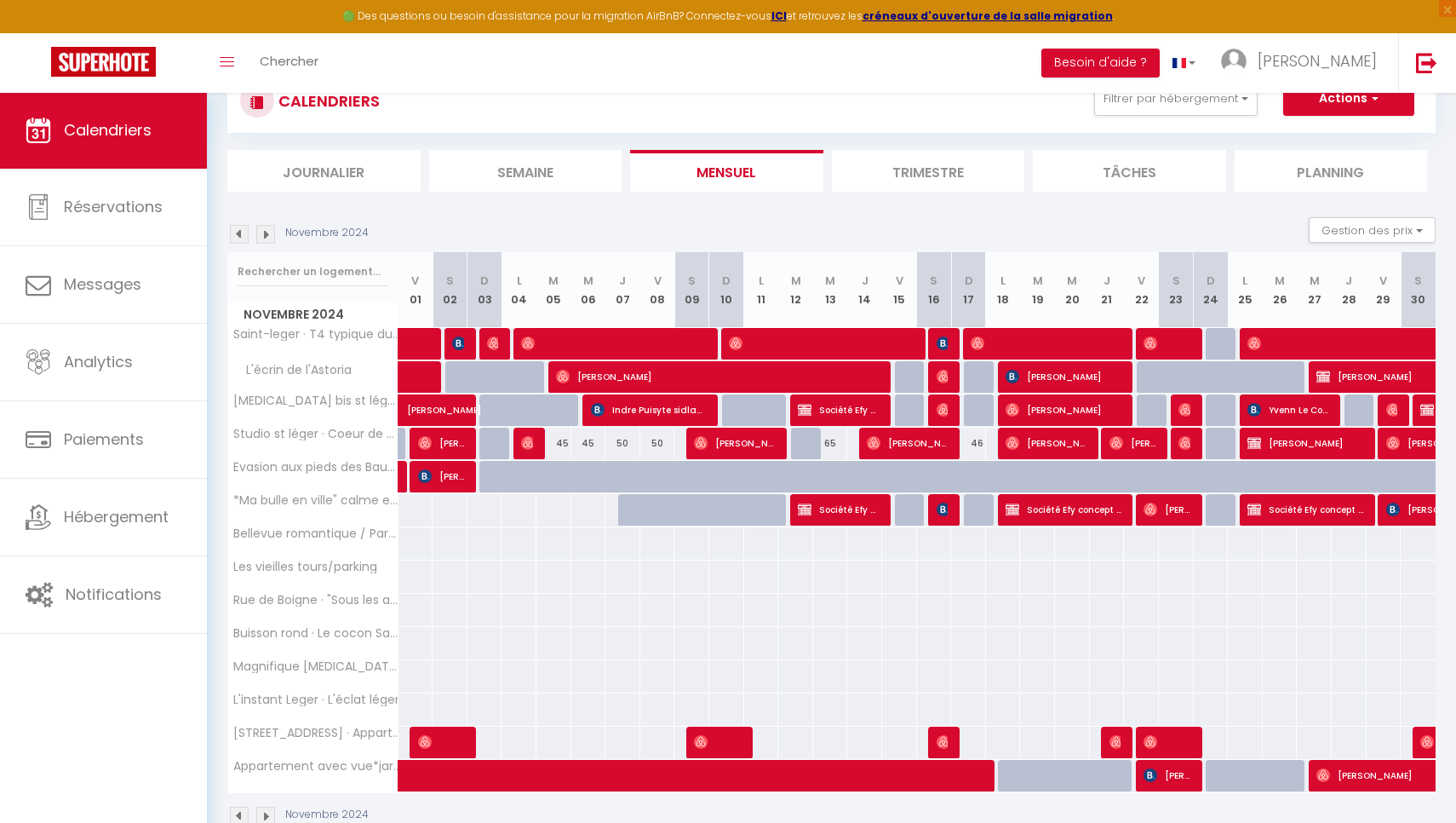
click at [231, 241] on img at bounding box center [239, 234] width 18 height 18
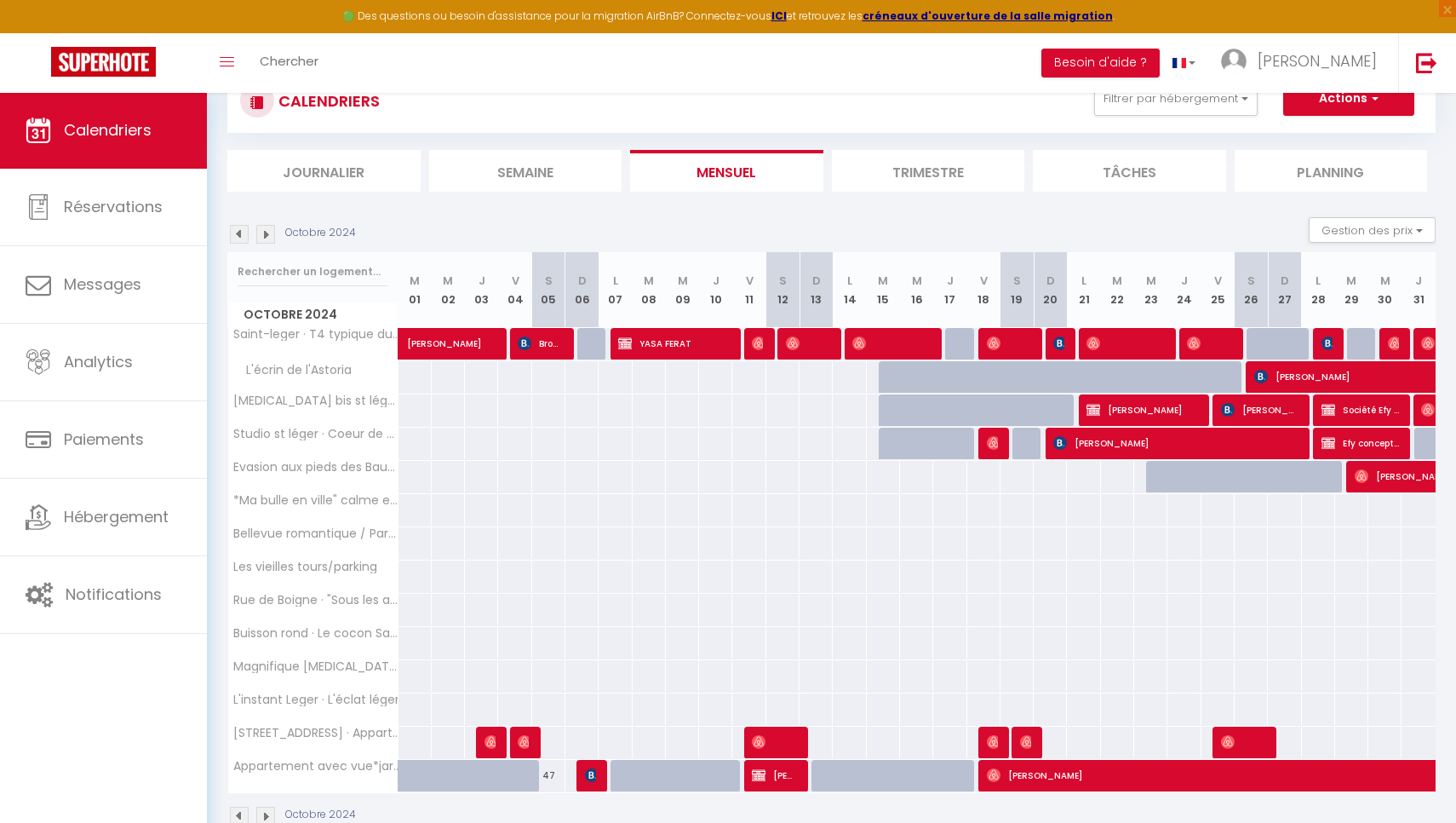
click at [233, 238] on img at bounding box center [239, 234] width 18 height 18
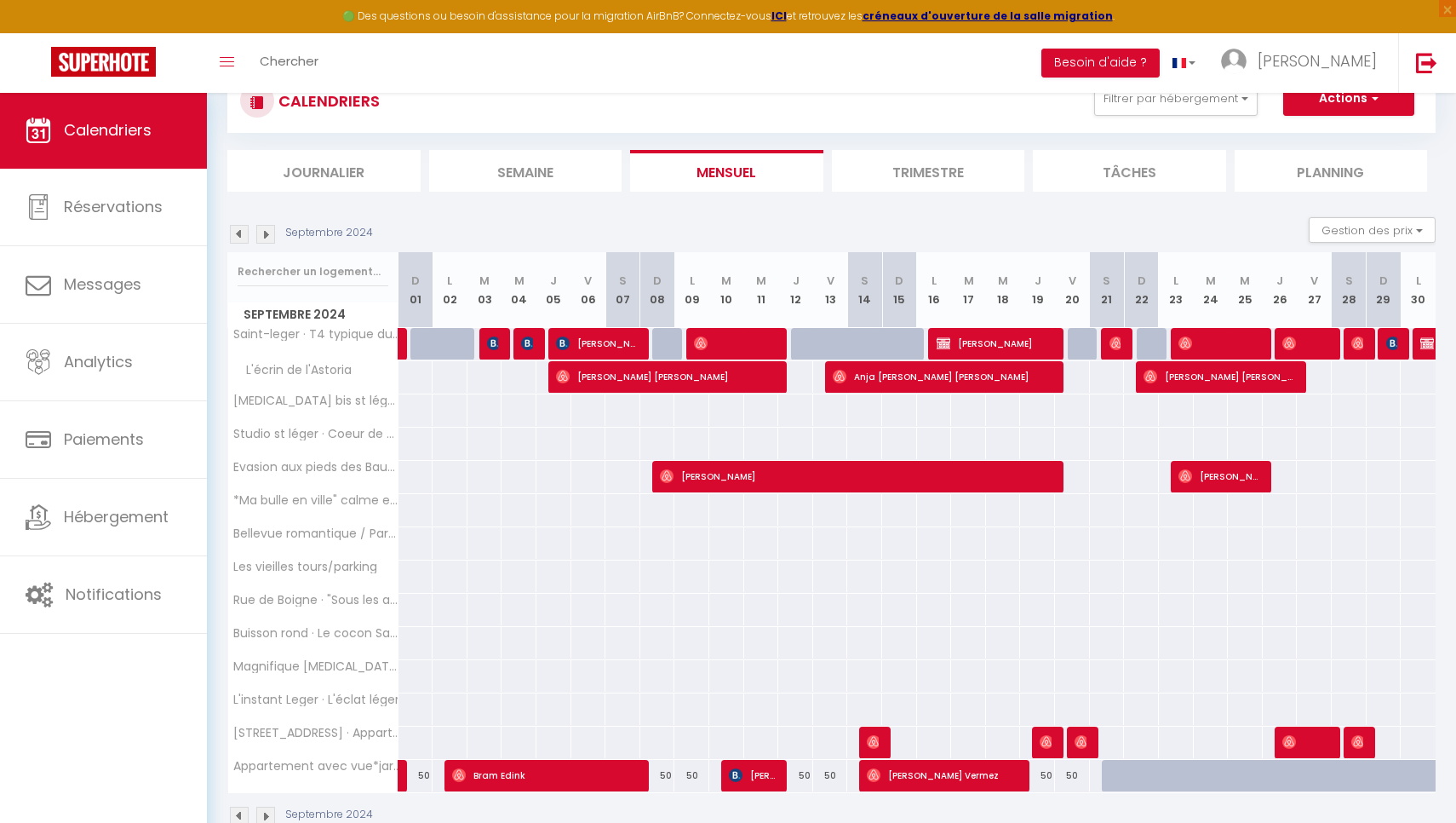
click at [233, 239] on img at bounding box center [239, 234] width 18 height 18
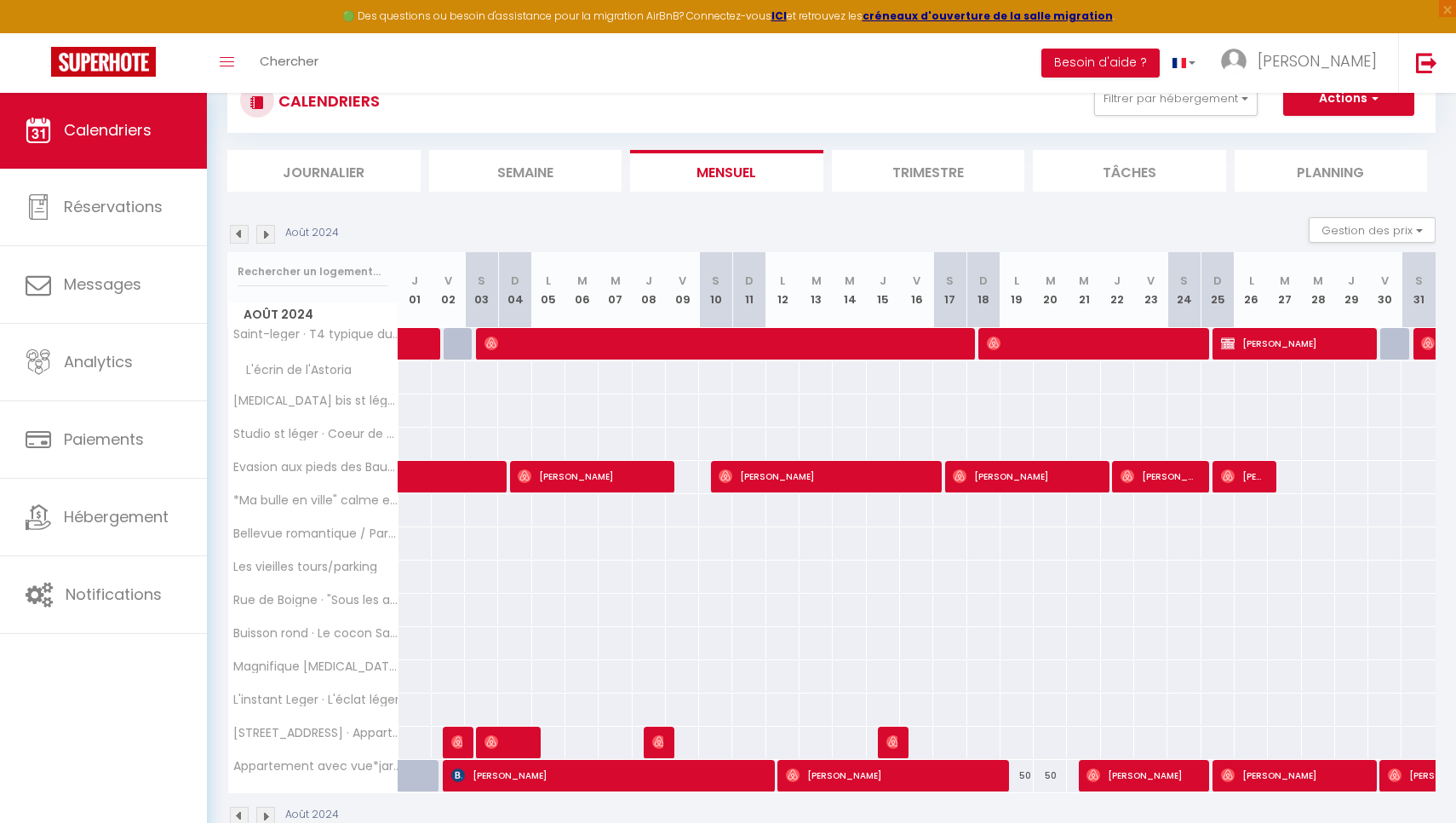
click at [237, 239] on img at bounding box center [239, 234] width 18 height 18
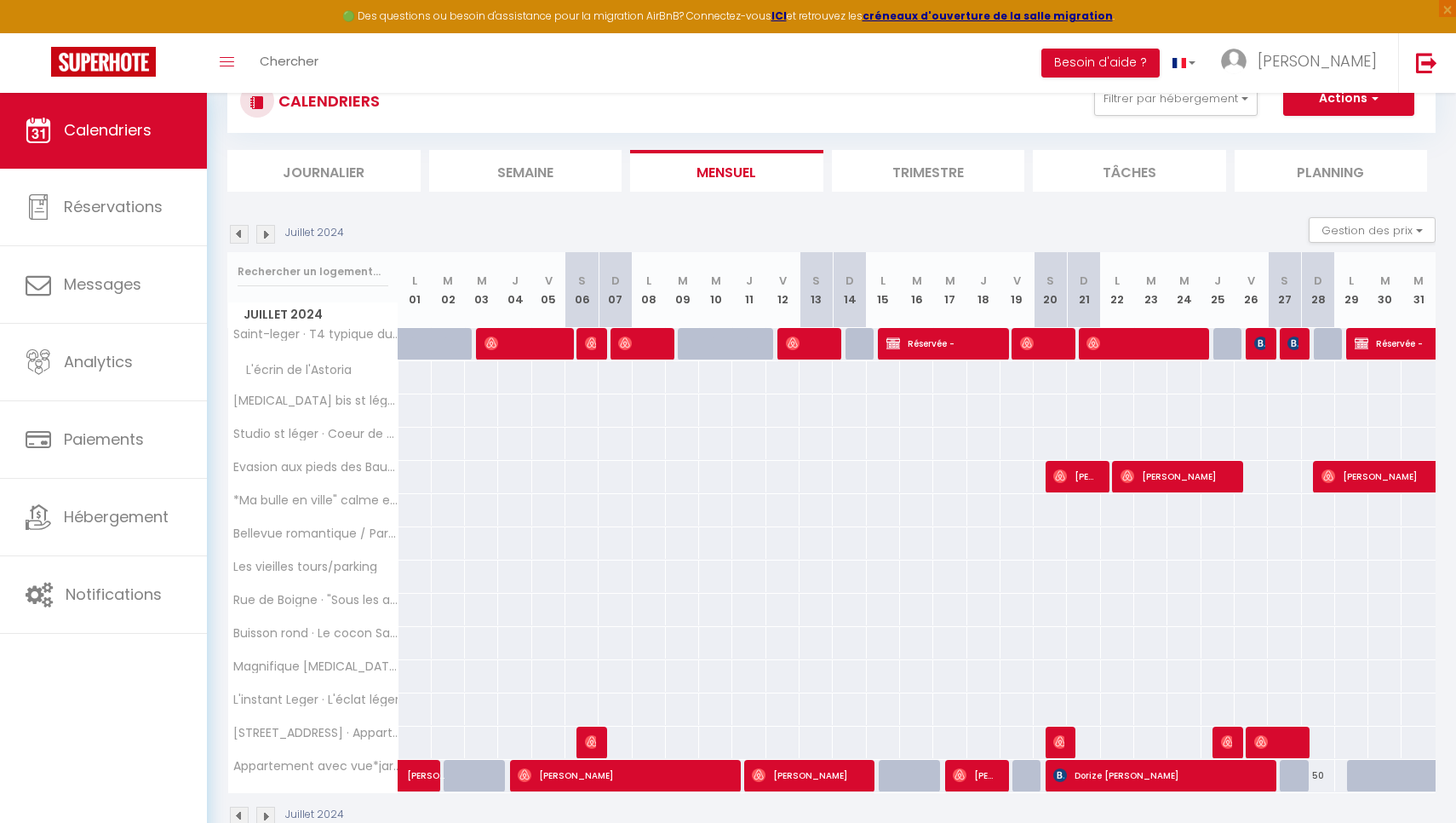
click at [238, 239] on img at bounding box center [239, 234] width 18 height 18
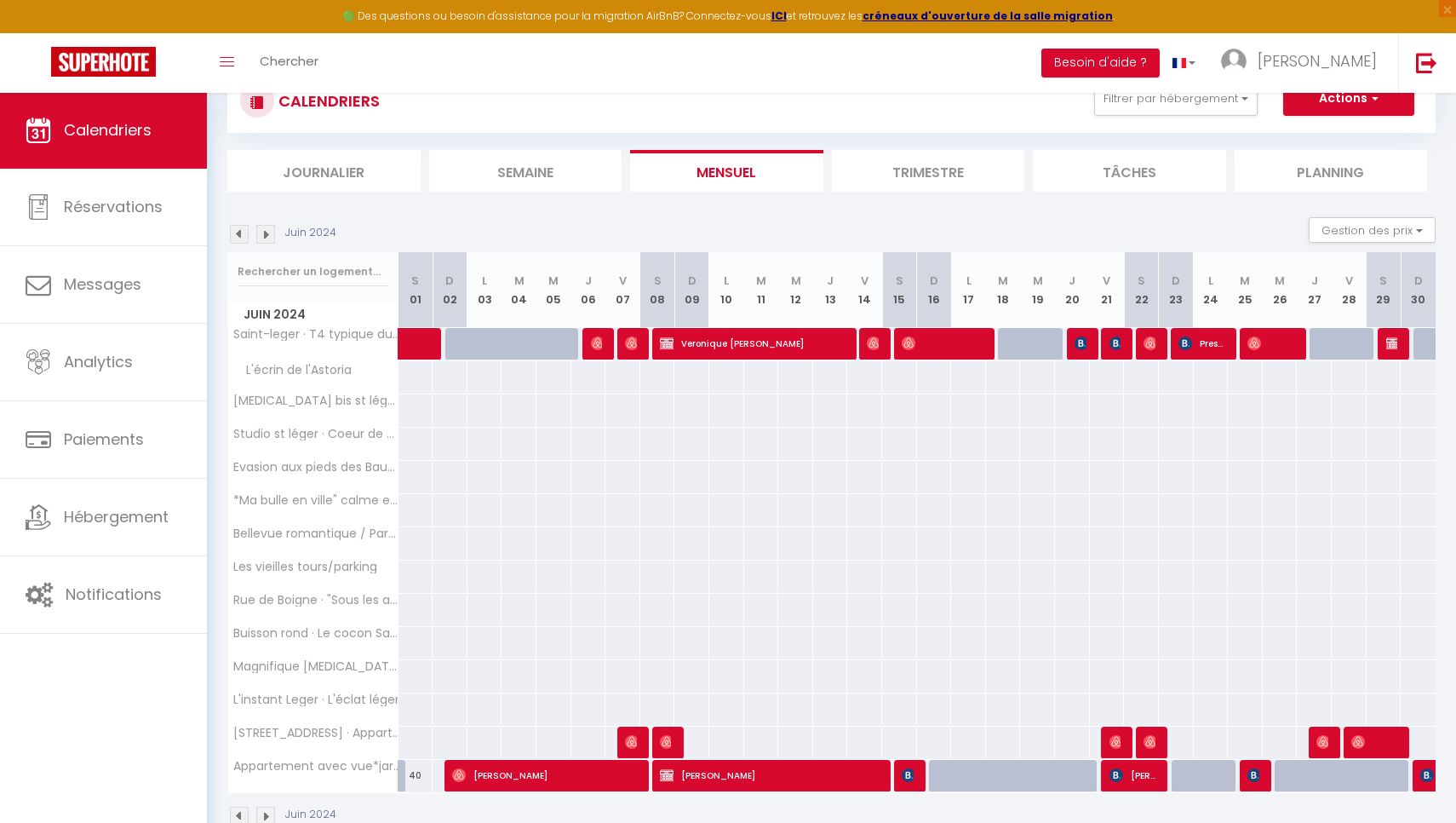
click at [1392, 349] on img at bounding box center [1393, 343] width 14 height 14
select select "OK"
select select "KO"
select select "0"
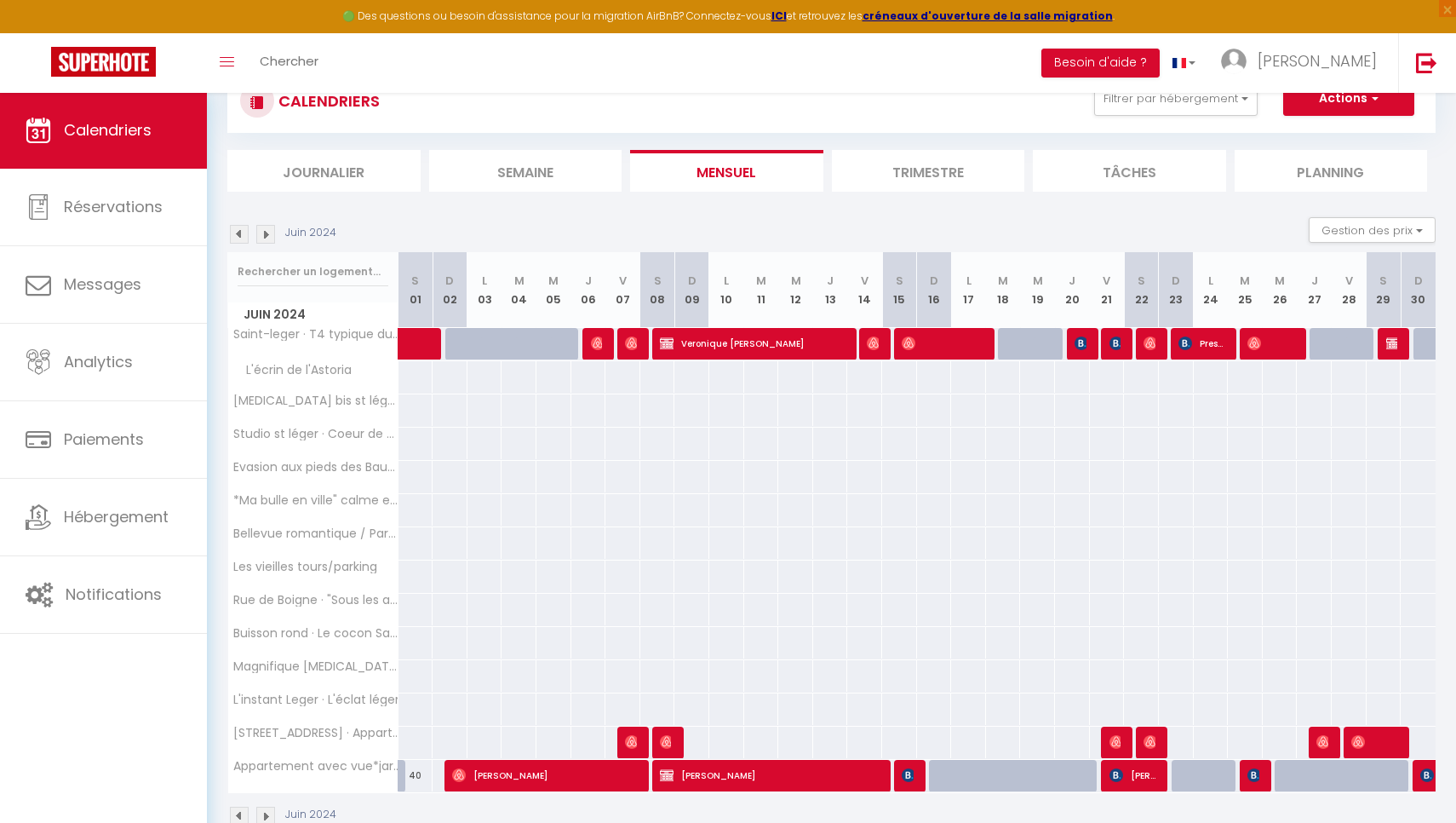
select select "1"
select select
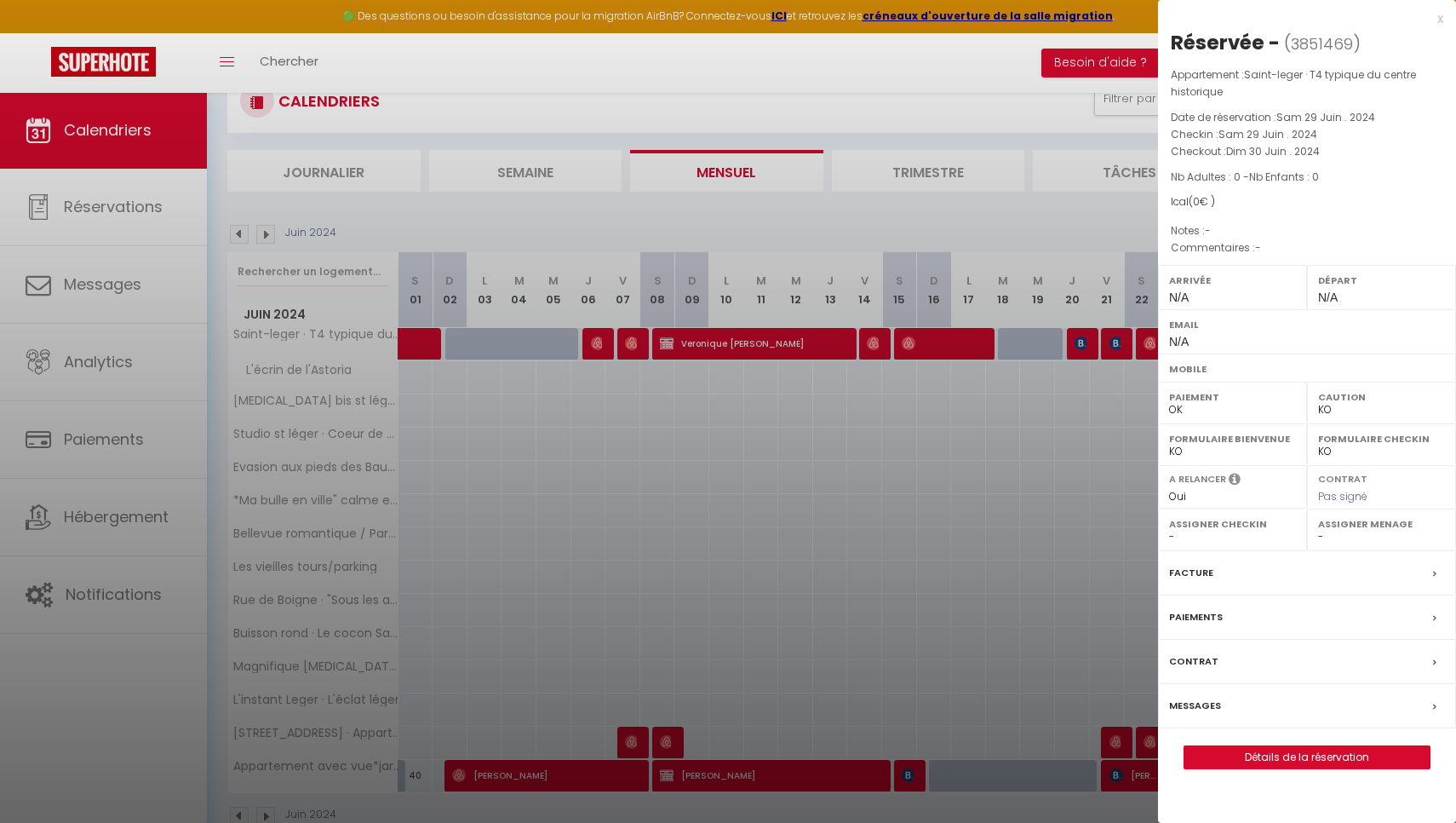
click at [1436, 13] on div "x" at bounding box center [1300, 18] width 285 height 20
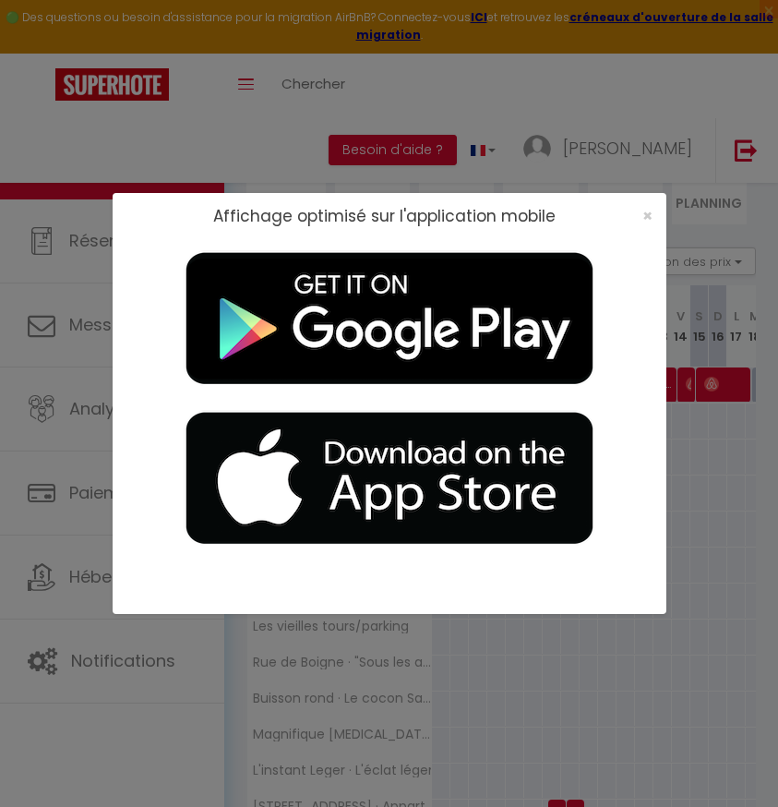
click at [641, 216] on div "×" at bounding box center [641, 216] width 46 height 18
click at [637, 214] on div "×" at bounding box center [641, 216] width 46 height 18
click at [647, 214] on span "×" at bounding box center [647, 215] width 10 height 23
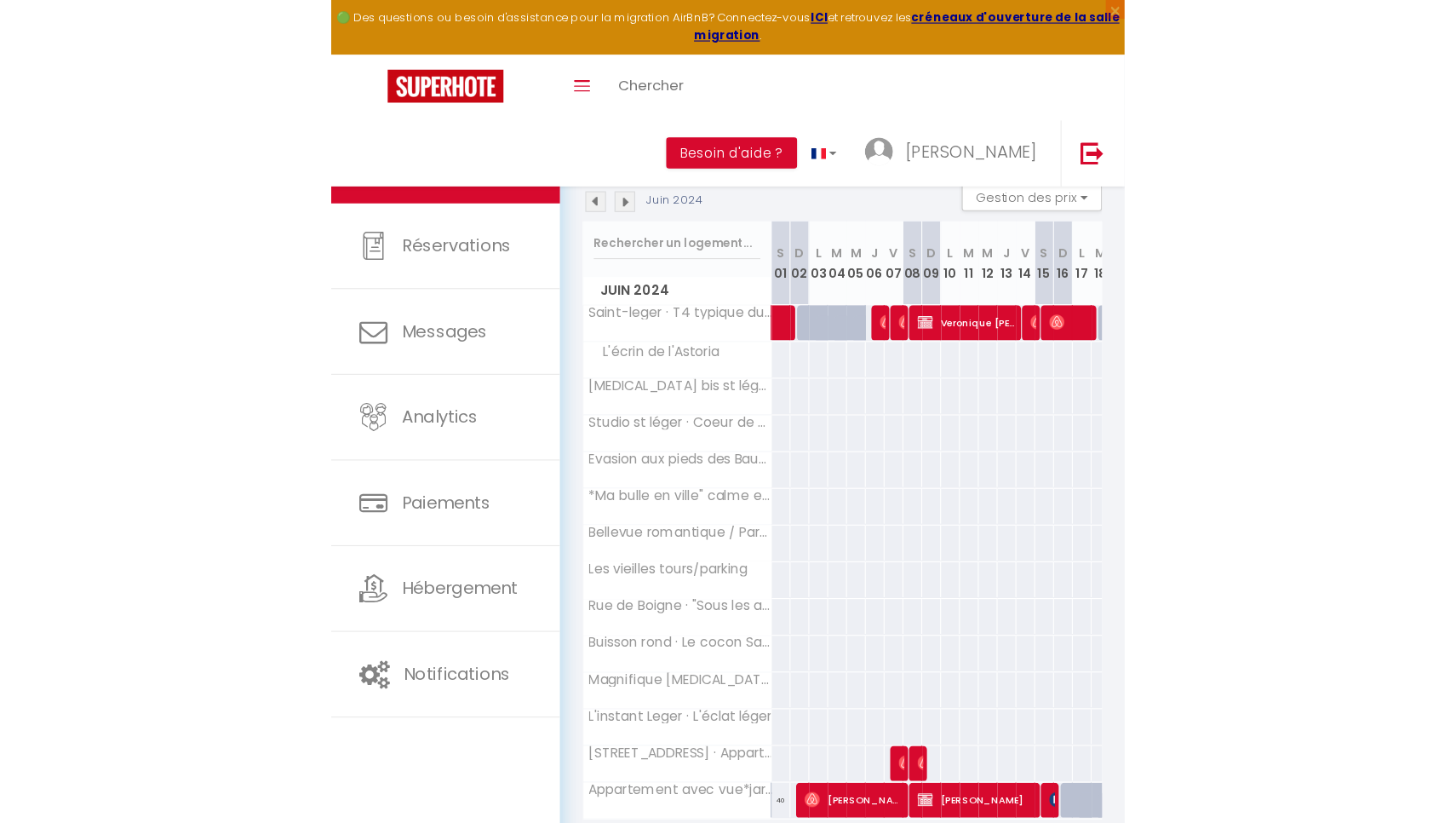
scroll to position [89, 0]
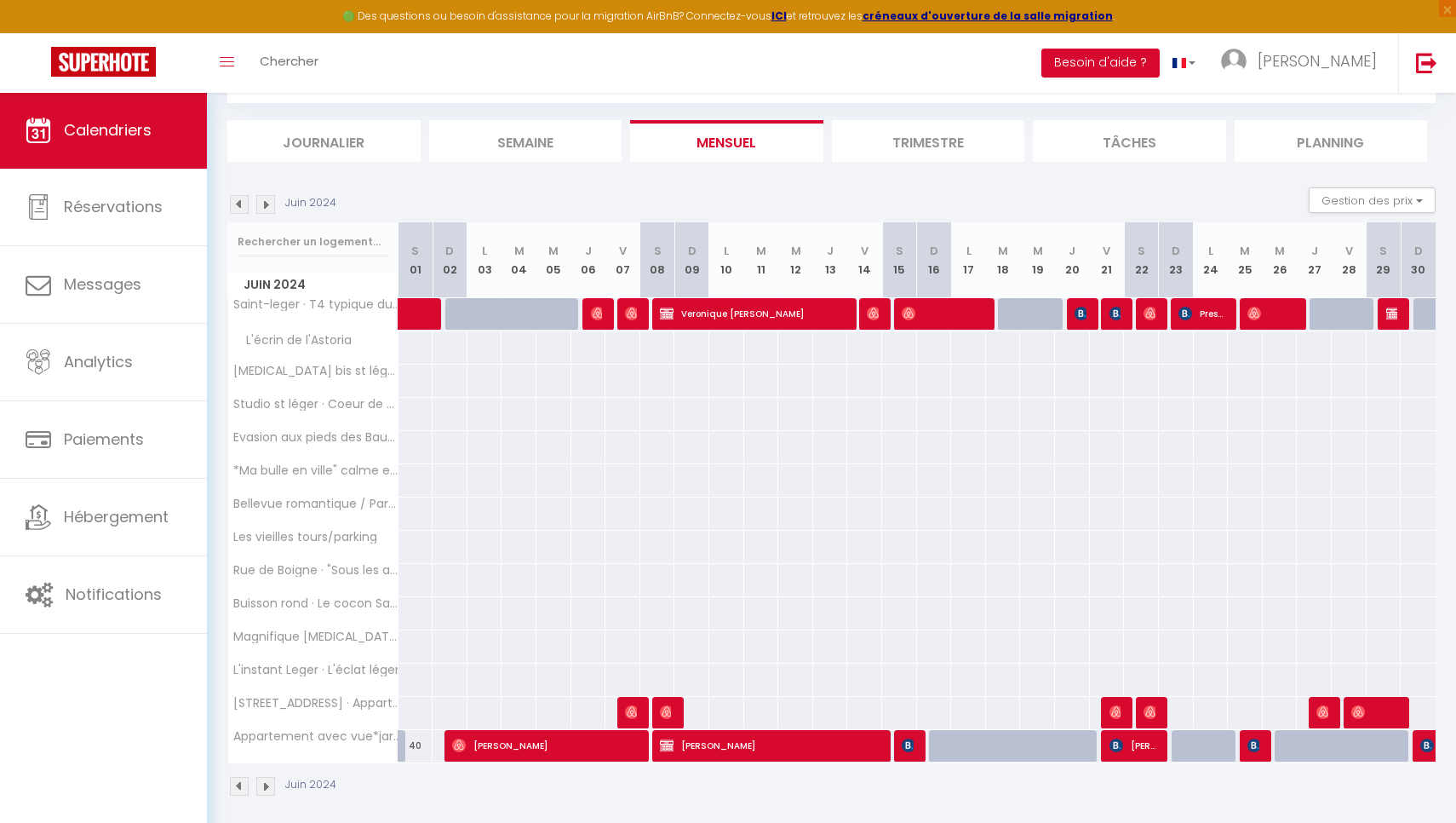
click at [261, 210] on img at bounding box center [266, 204] width 18 height 18
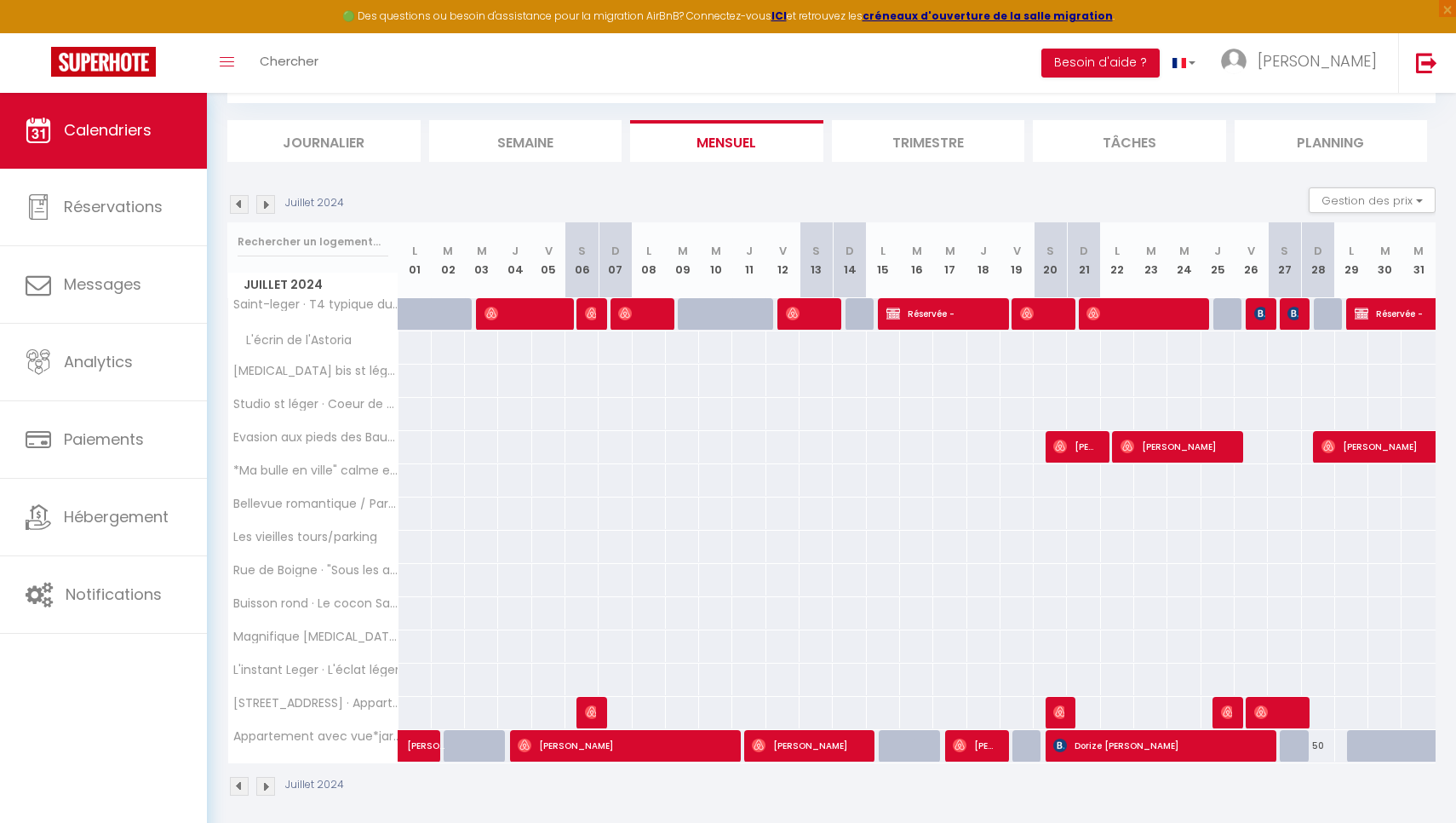
click at [895, 315] on img at bounding box center [893, 313] width 14 height 14
select select "22534"
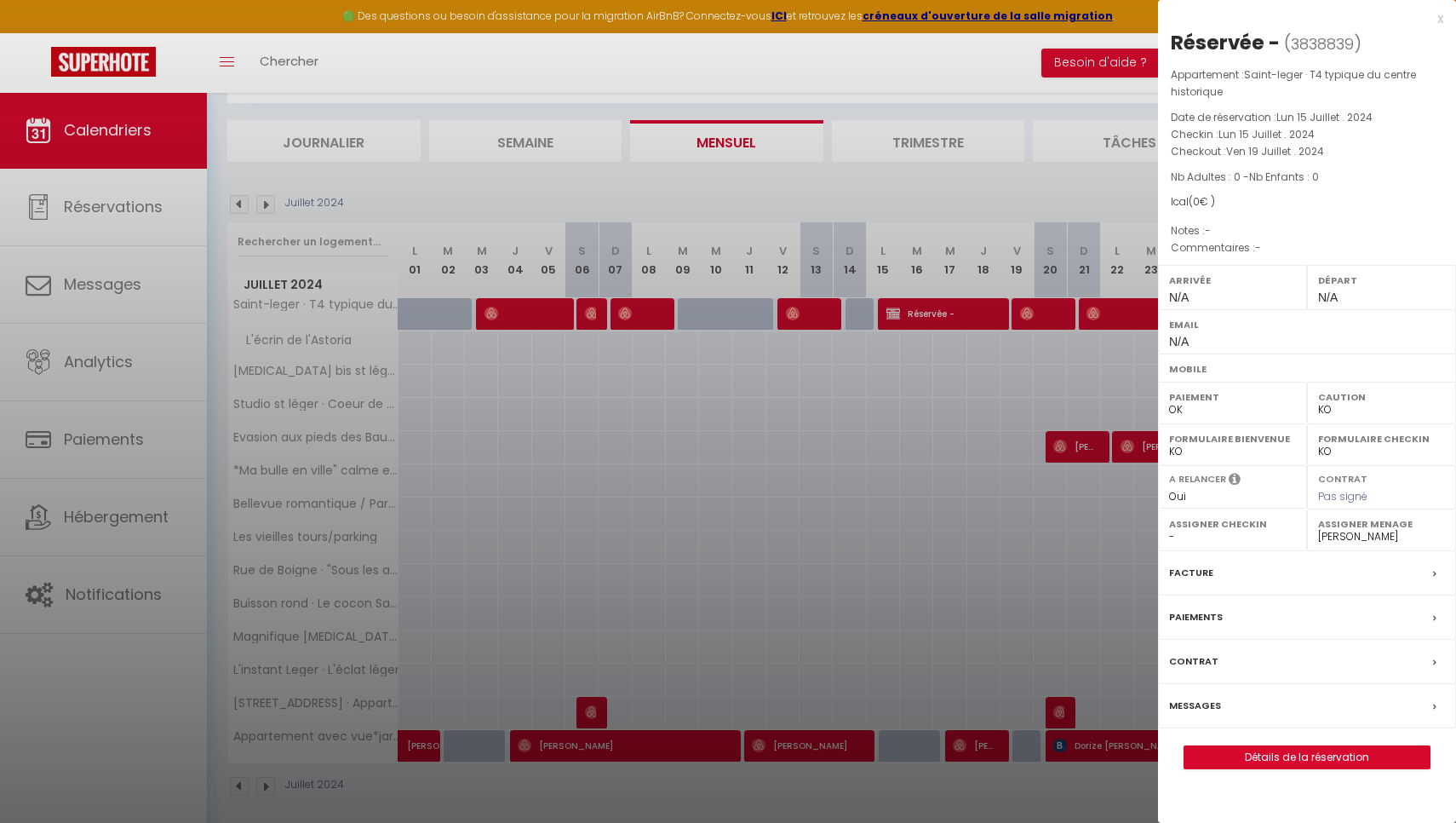
click at [895, 315] on div at bounding box center [728, 412] width 1456 height 823
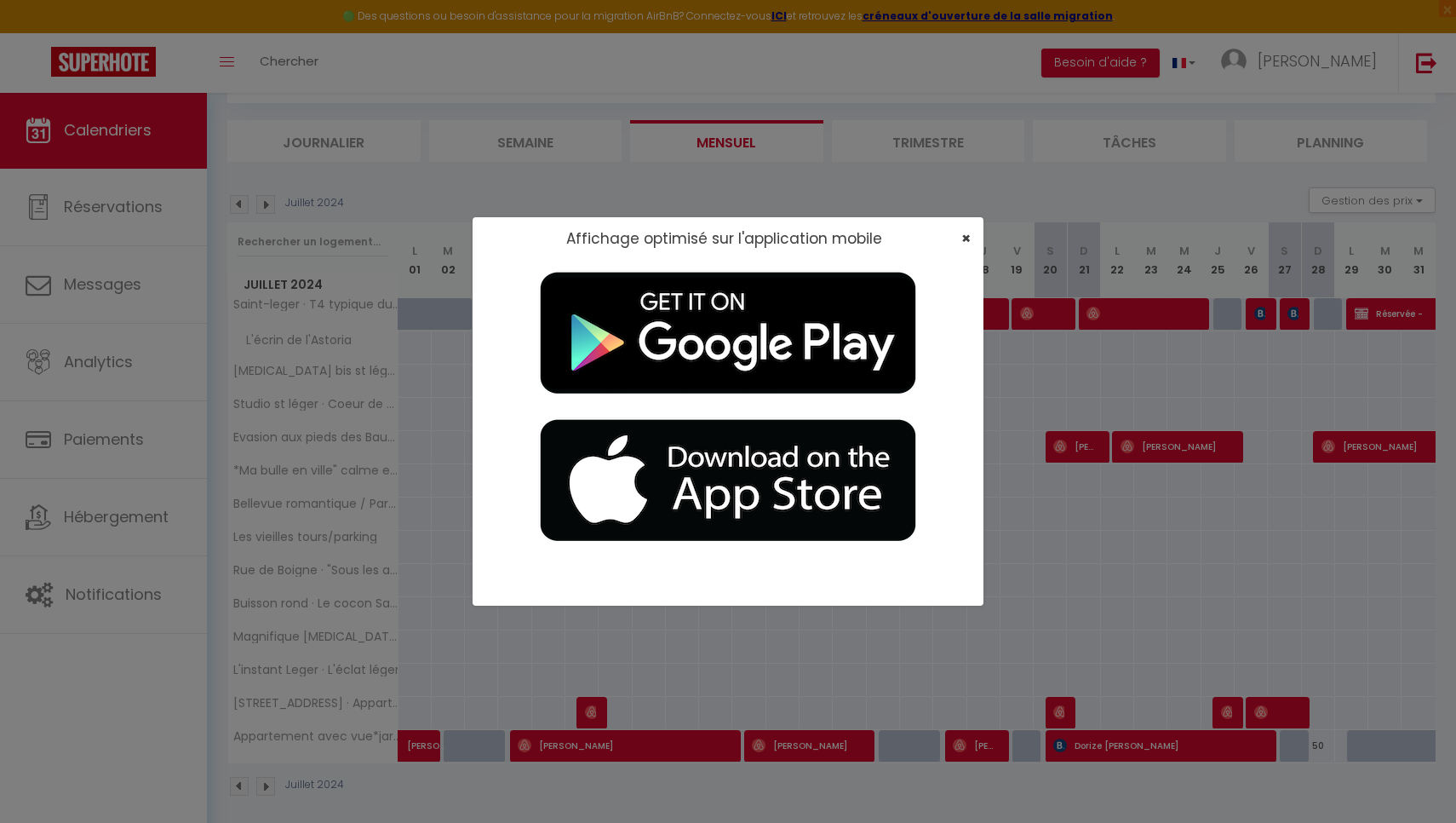
click at [968, 236] on span "×" at bounding box center [966, 237] width 9 height 21
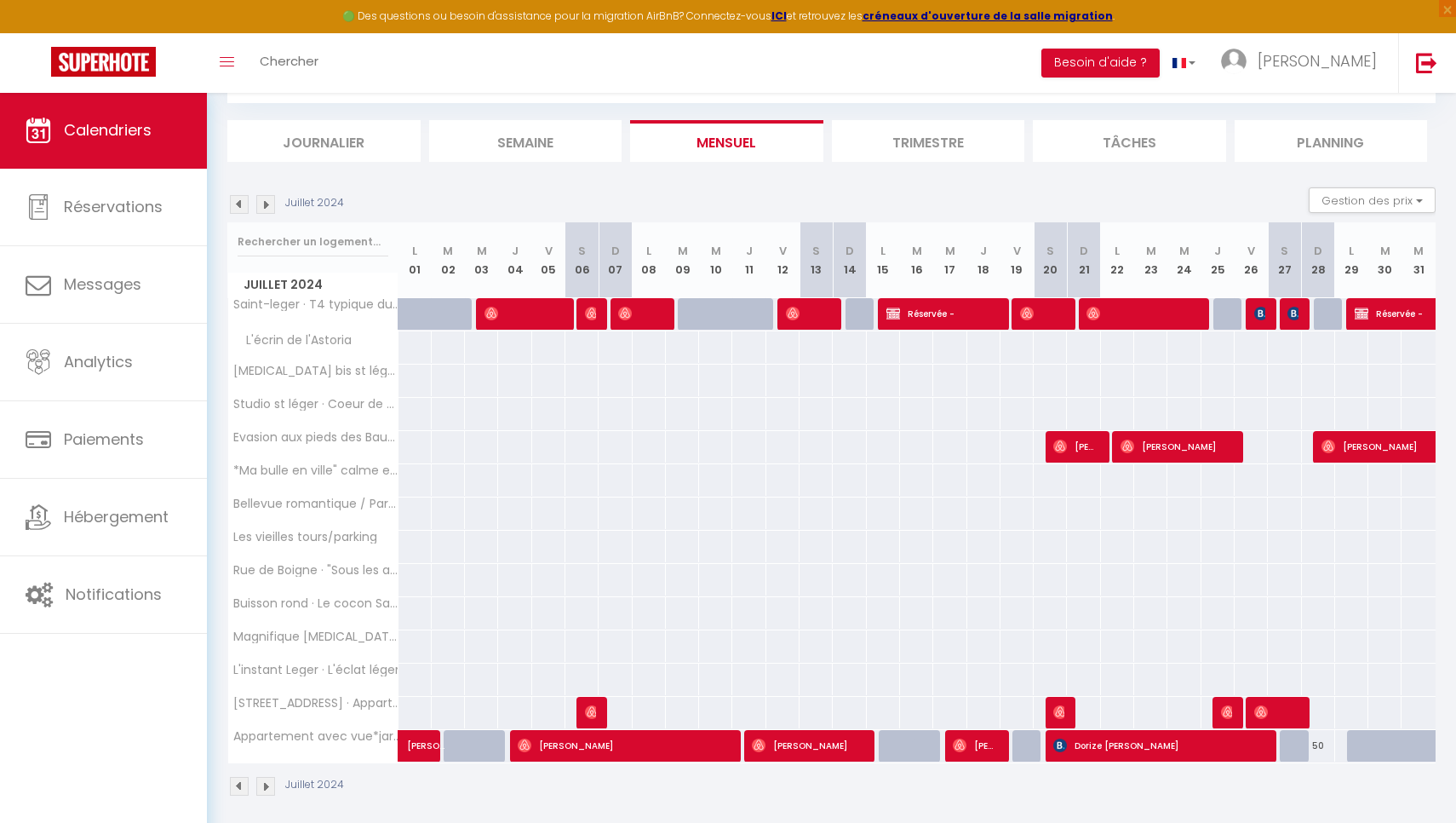
click at [247, 208] on img at bounding box center [239, 204] width 18 height 18
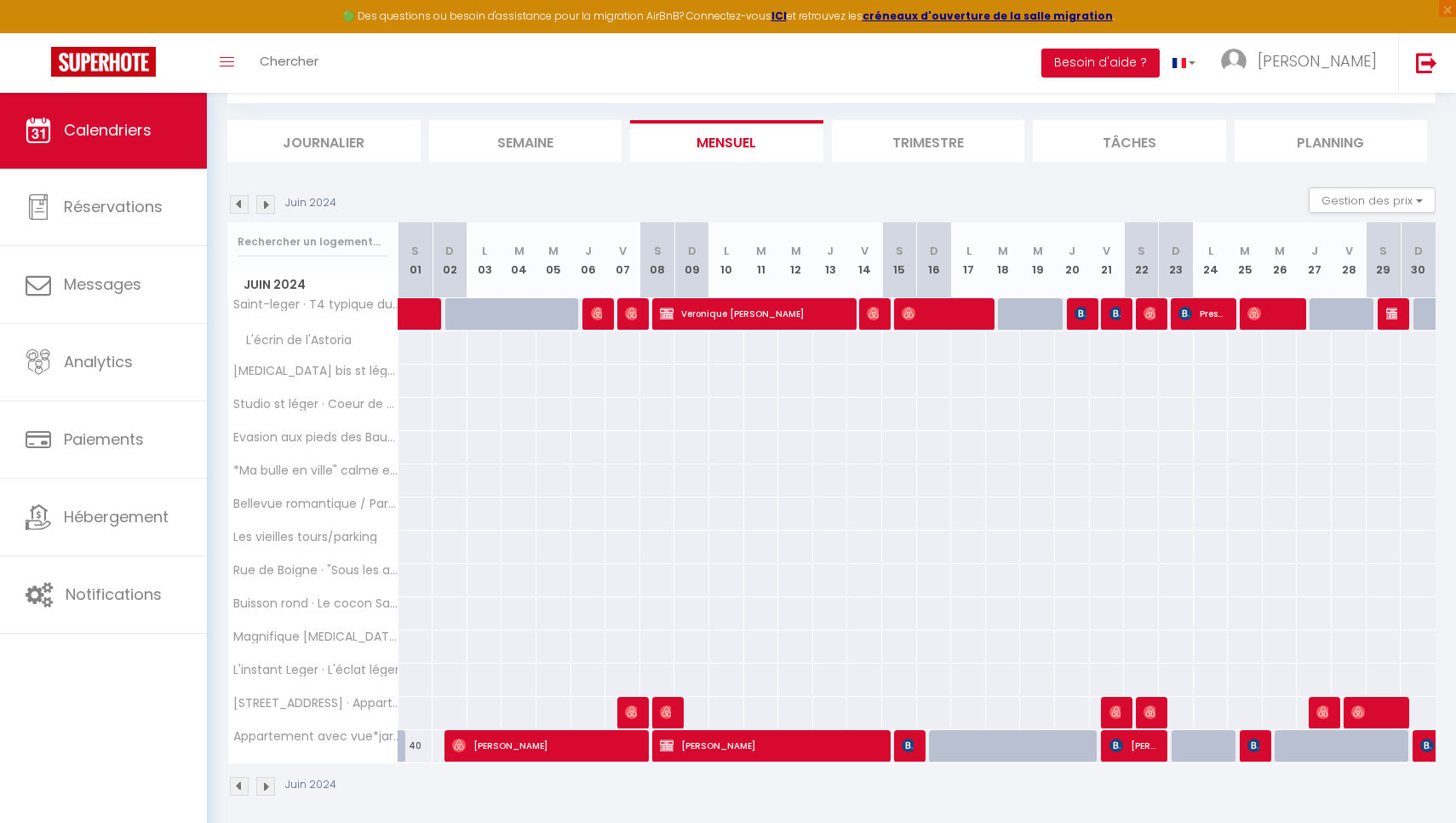
click at [261, 199] on img at bounding box center [266, 204] width 18 height 18
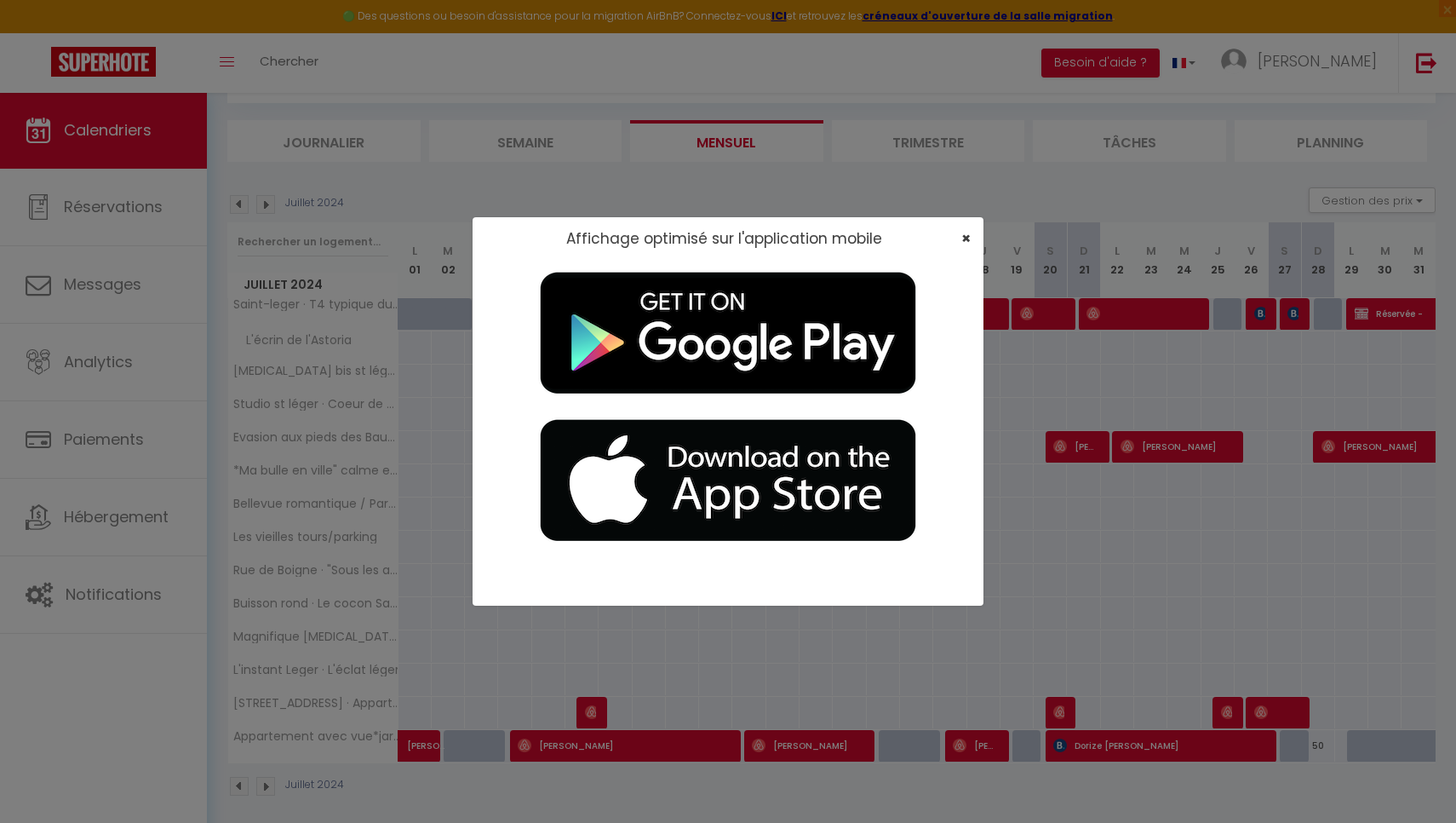
click at [966, 234] on span "×" at bounding box center [966, 237] width 9 height 21
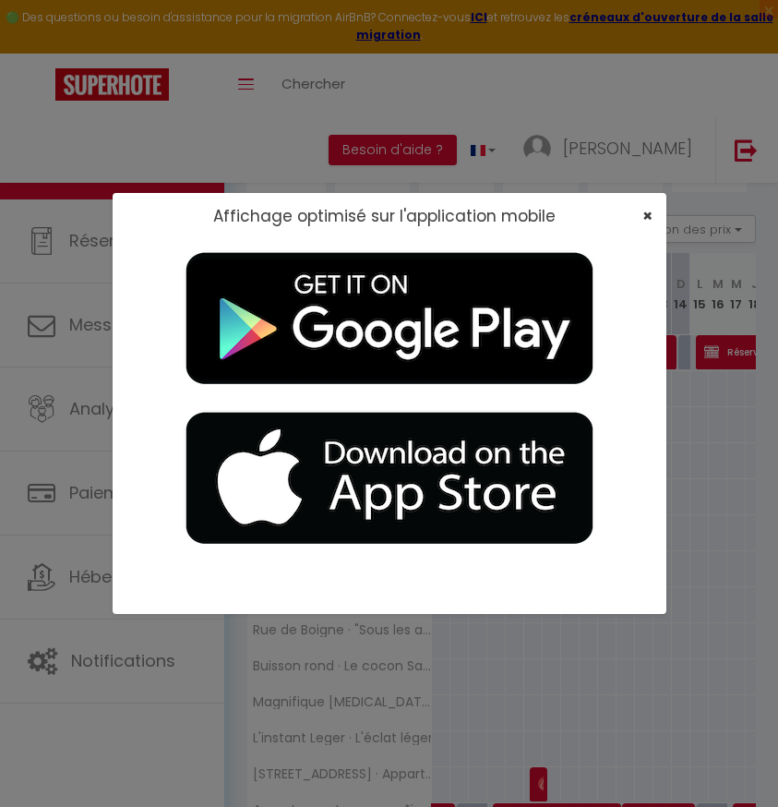
click at [648, 216] on span "×" at bounding box center [647, 215] width 10 height 23
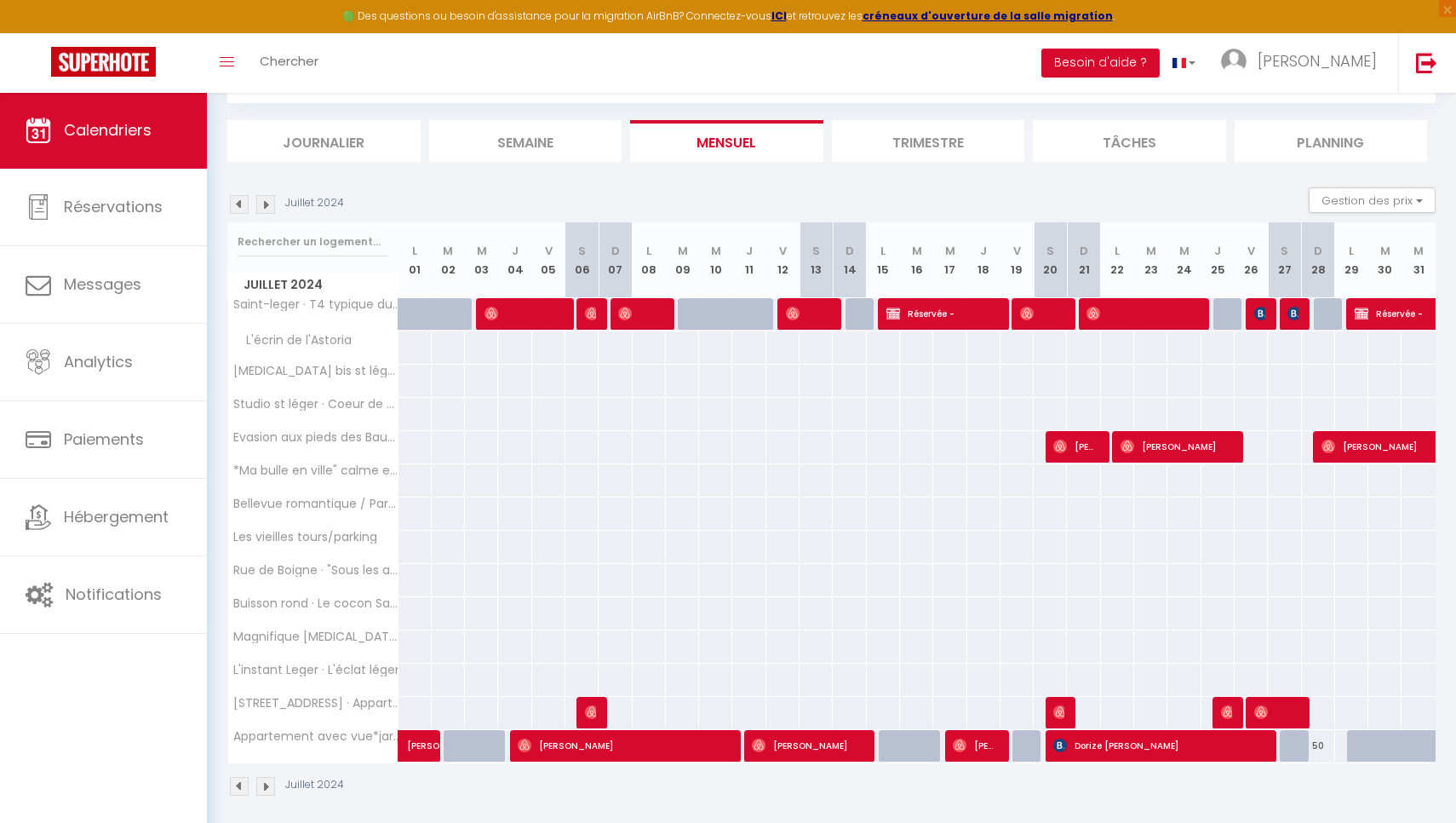
click at [268, 204] on img at bounding box center [266, 204] width 18 height 18
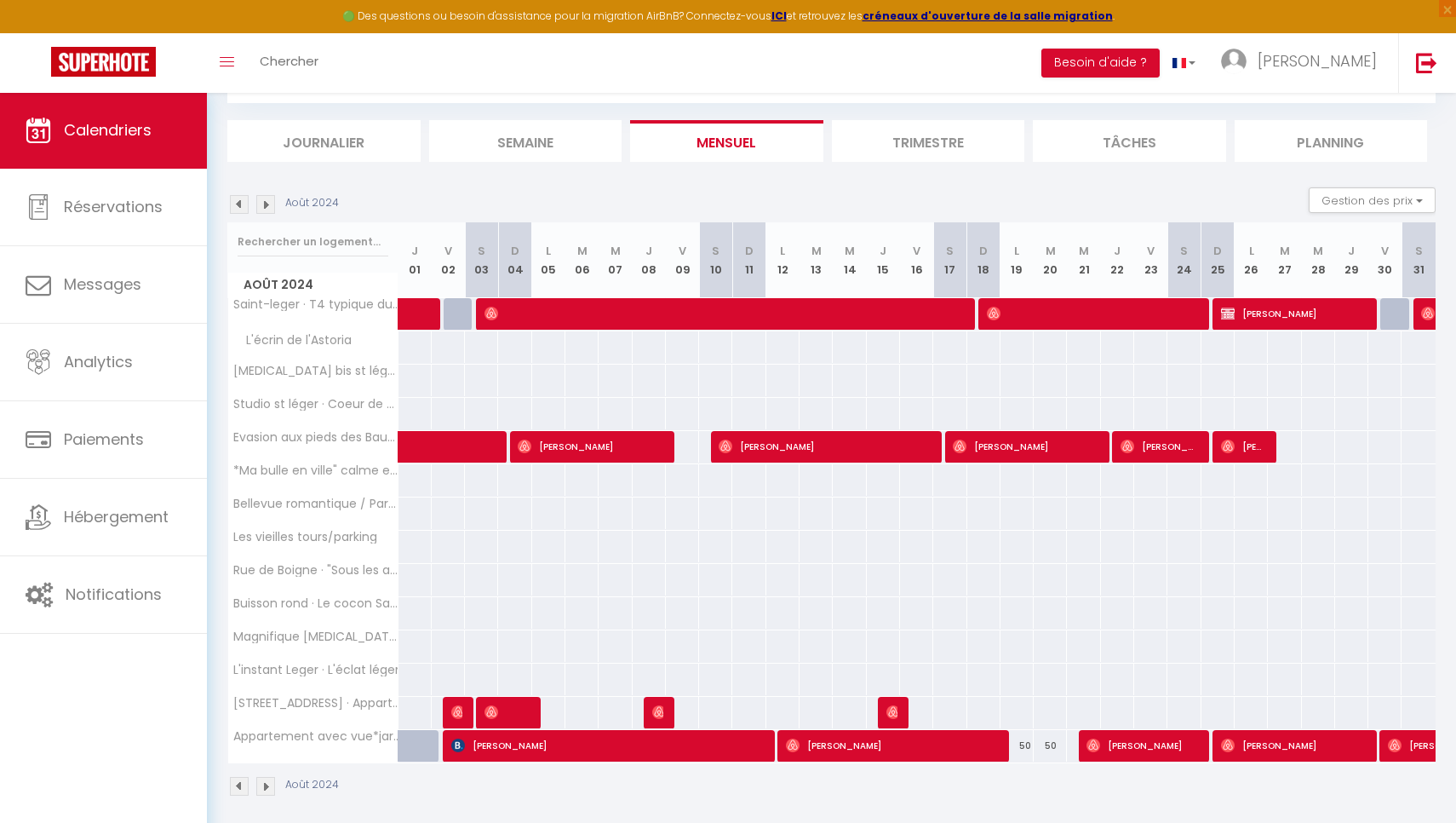
click at [1283, 318] on span "[PERSON_NAME]" at bounding box center [1294, 313] width 144 height 32
select select "KO"
select select "OK"
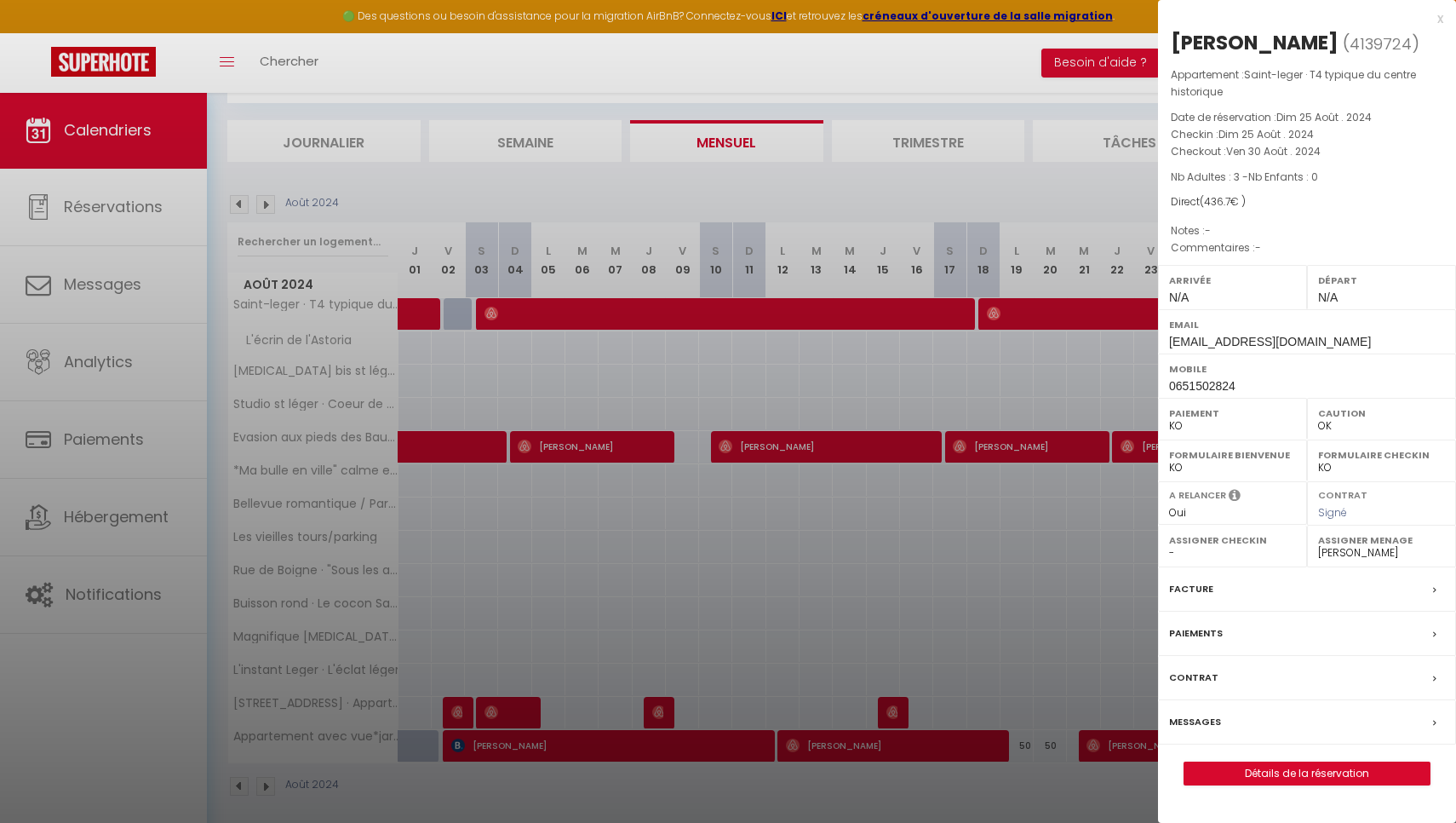
click at [1438, 21] on div "x" at bounding box center [1300, 18] width 285 height 20
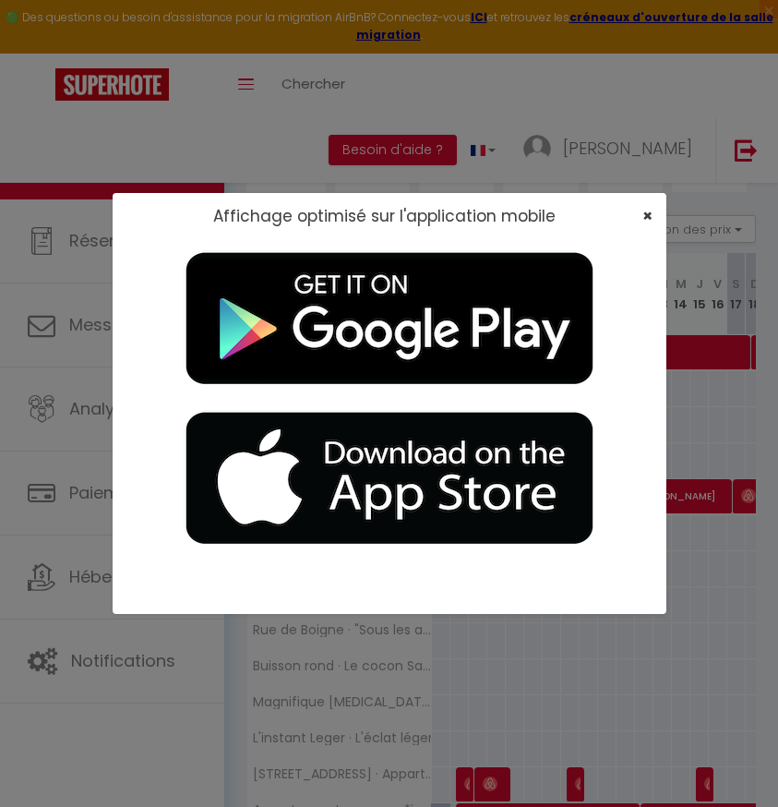
click at [642, 219] on span "×" at bounding box center [647, 215] width 10 height 23
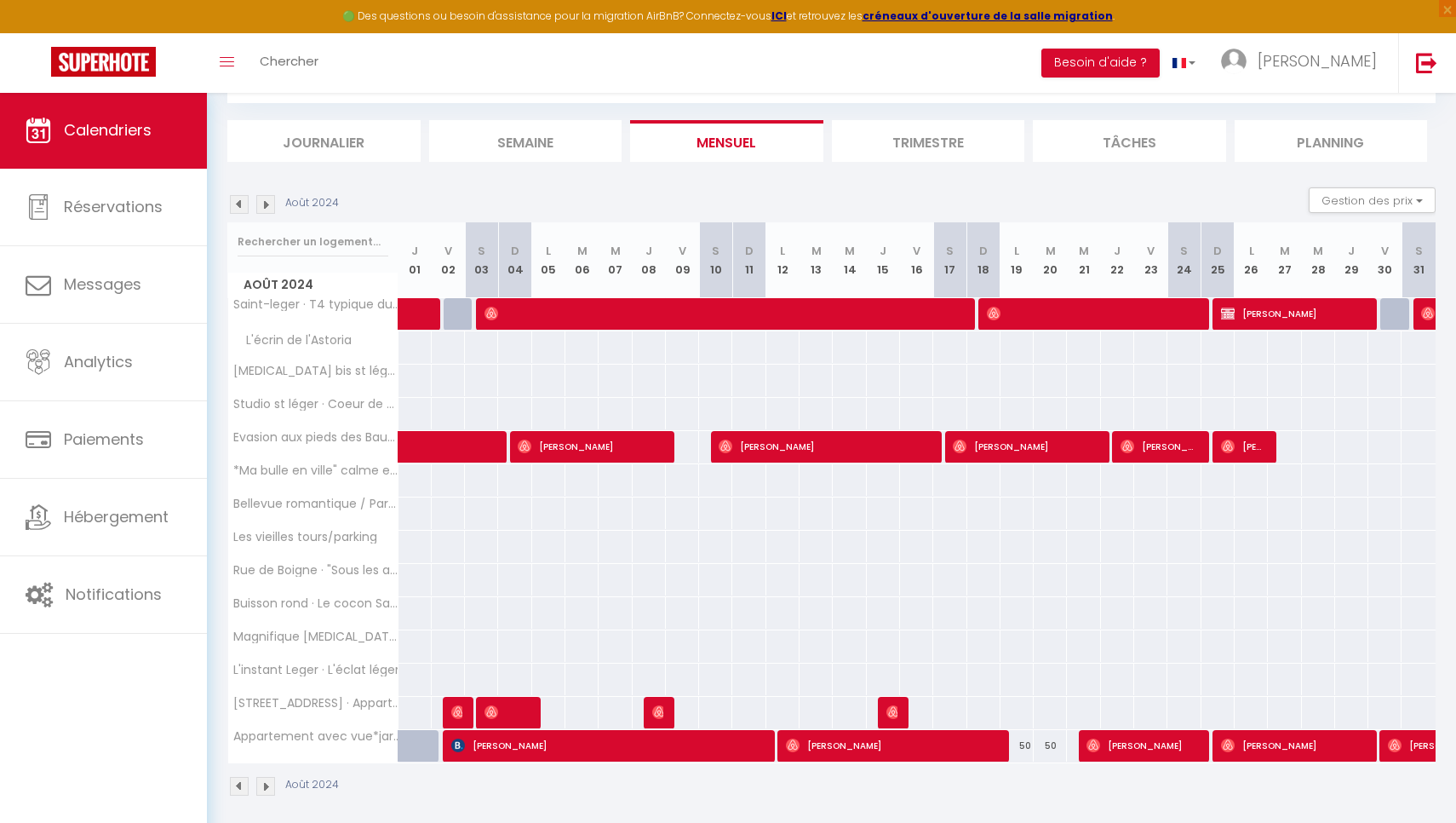
click at [269, 199] on img at bounding box center [266, 204] width 18 height 18
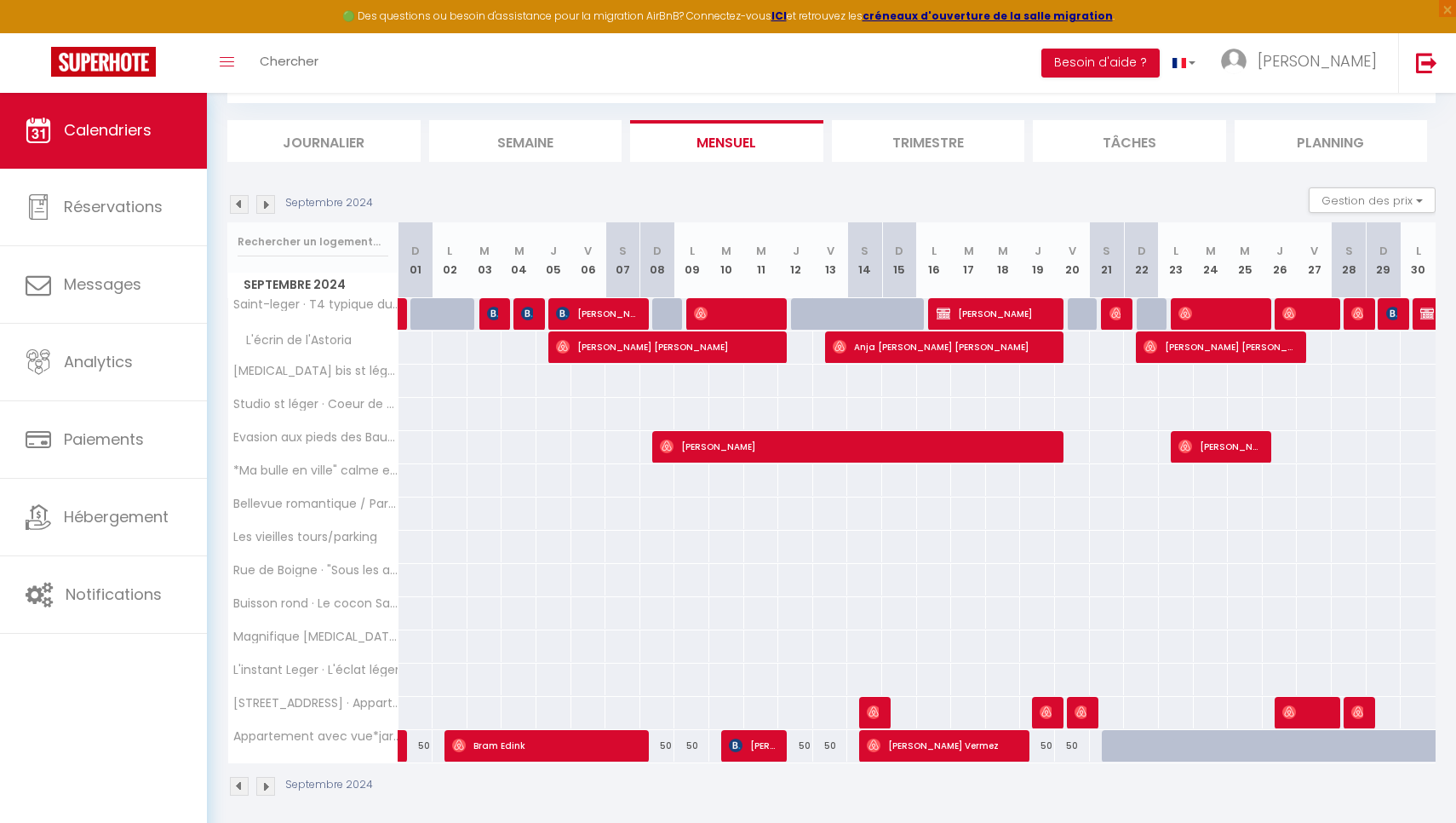
click at [241, 209] on img at bounding box center [239, 204] width 18 height 18
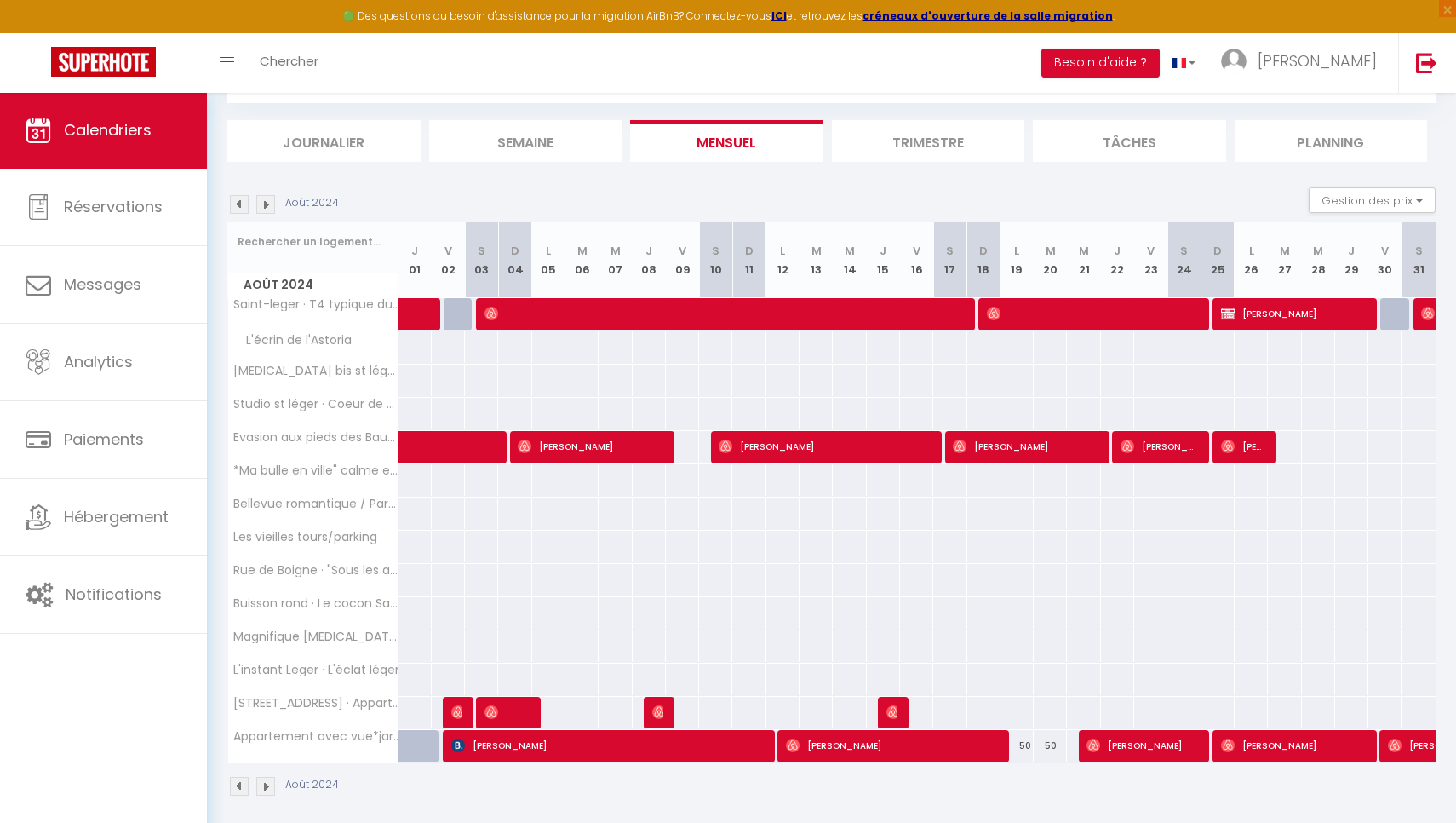
click at [859, 273] on th "M 14" at bounding box center [850, 260] width 33 height 76
click at [1242, 316] on span "[PERSON_NAME]" at bounding box center [1294, 313] width 144 height 32
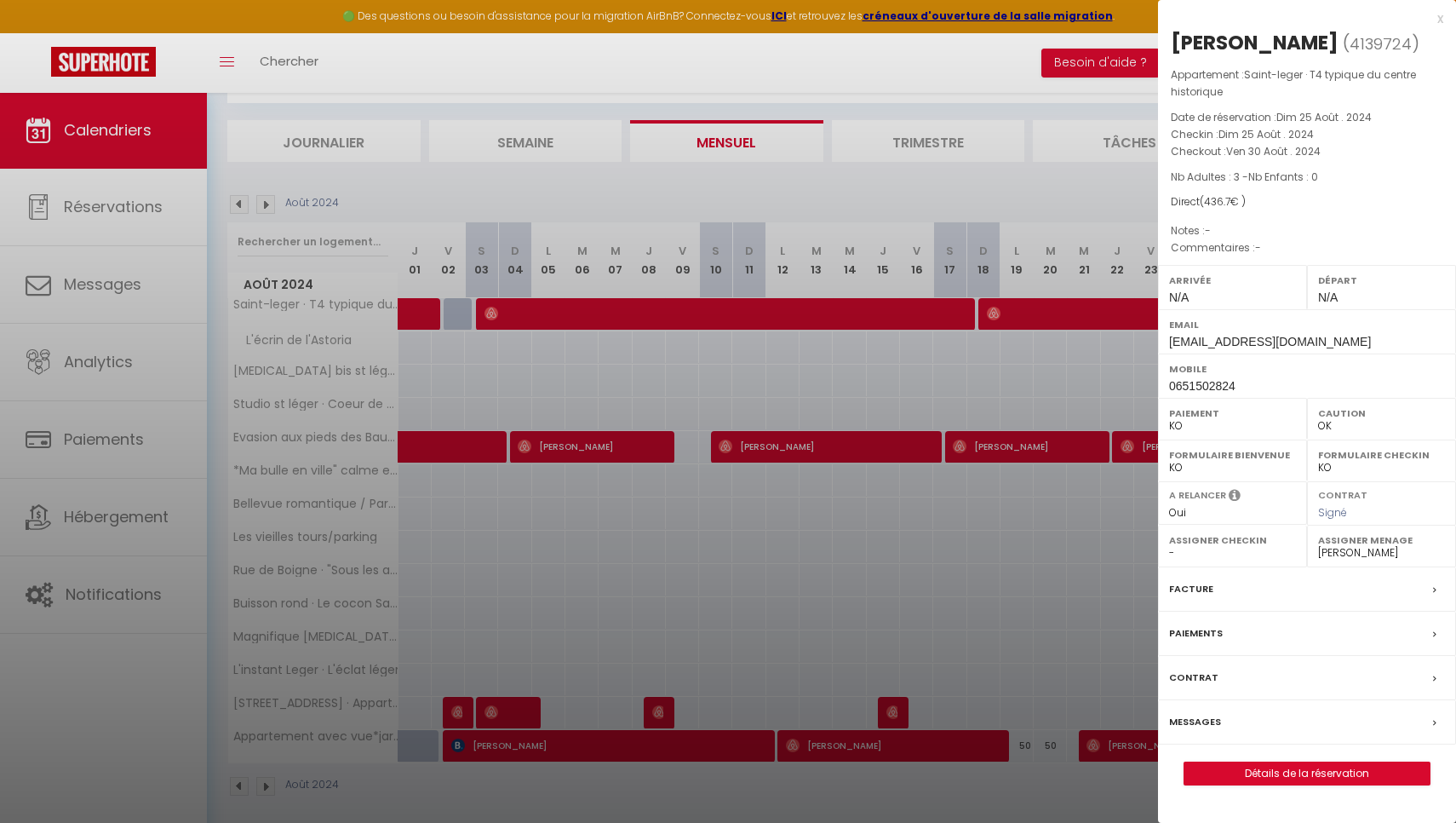
click at [1437, 18] on div "x" at bounding box center [1300, 18] width 285 height 20
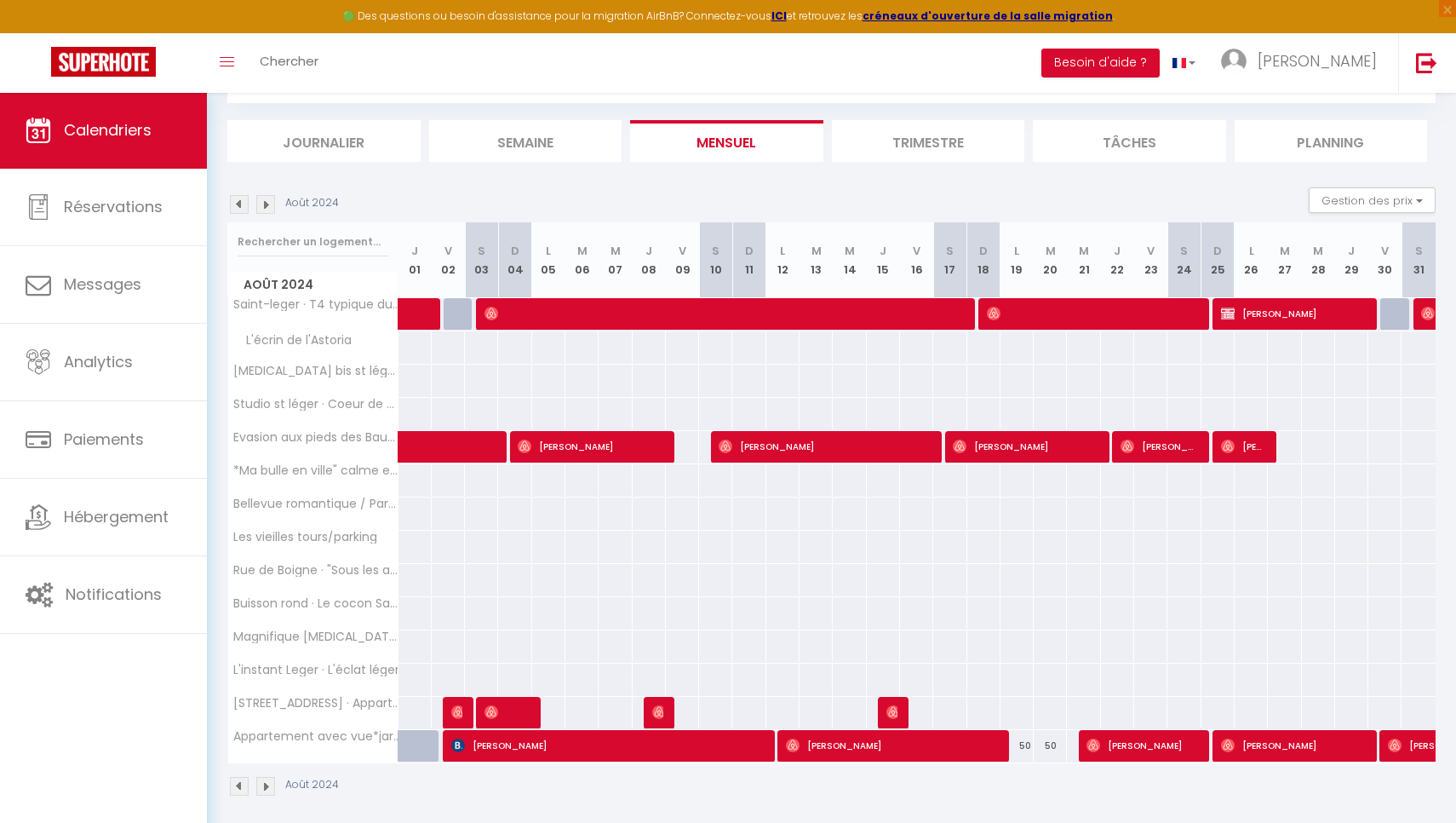
click at [1253, 311] on span "[PERSON_NAME]" at bounding box center [1294, 313] width 144 height 32
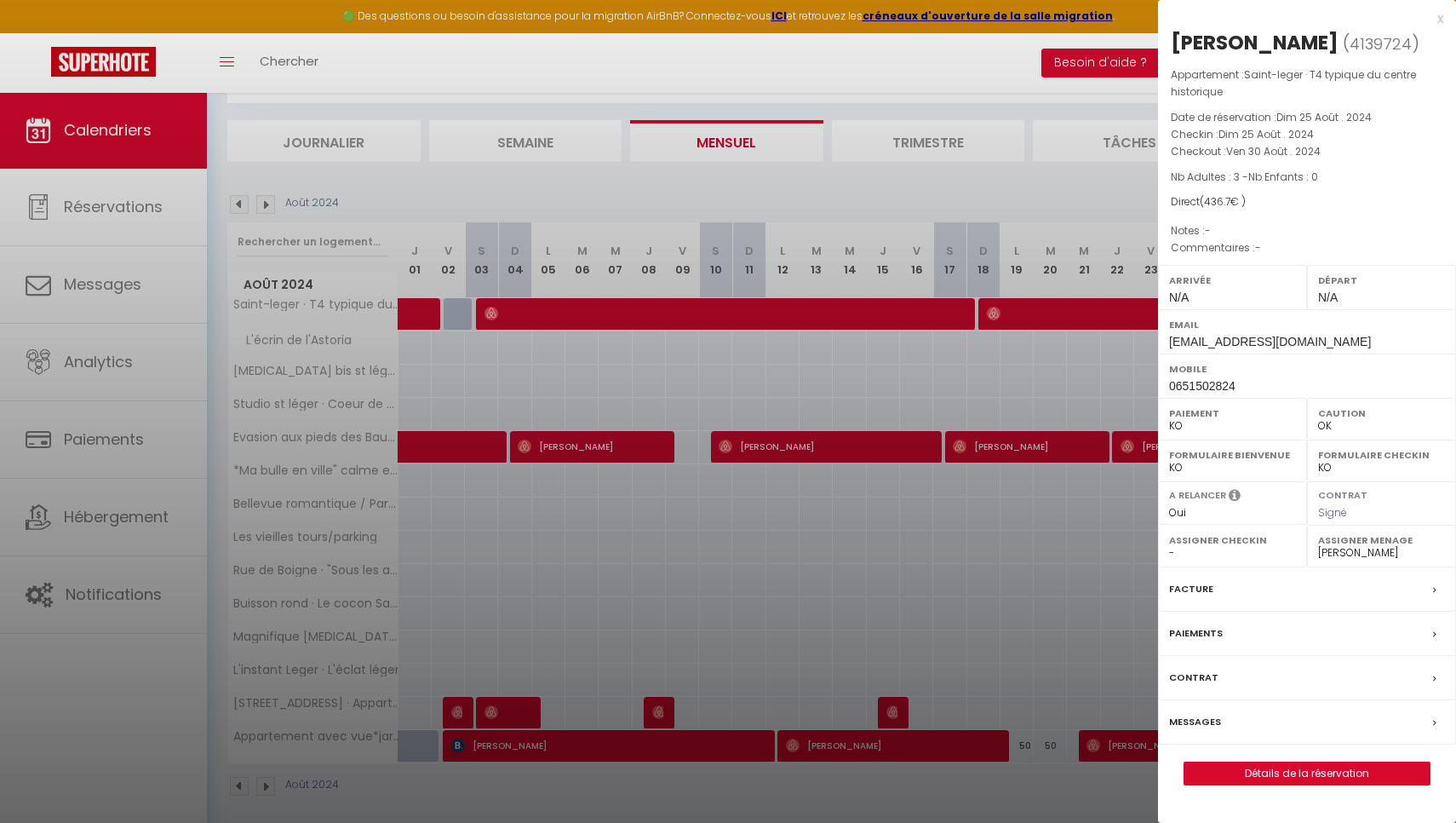
click at [1240, 784] on link "Détails de la réservation" at bounding box center [1307, 773] width 245 height 22
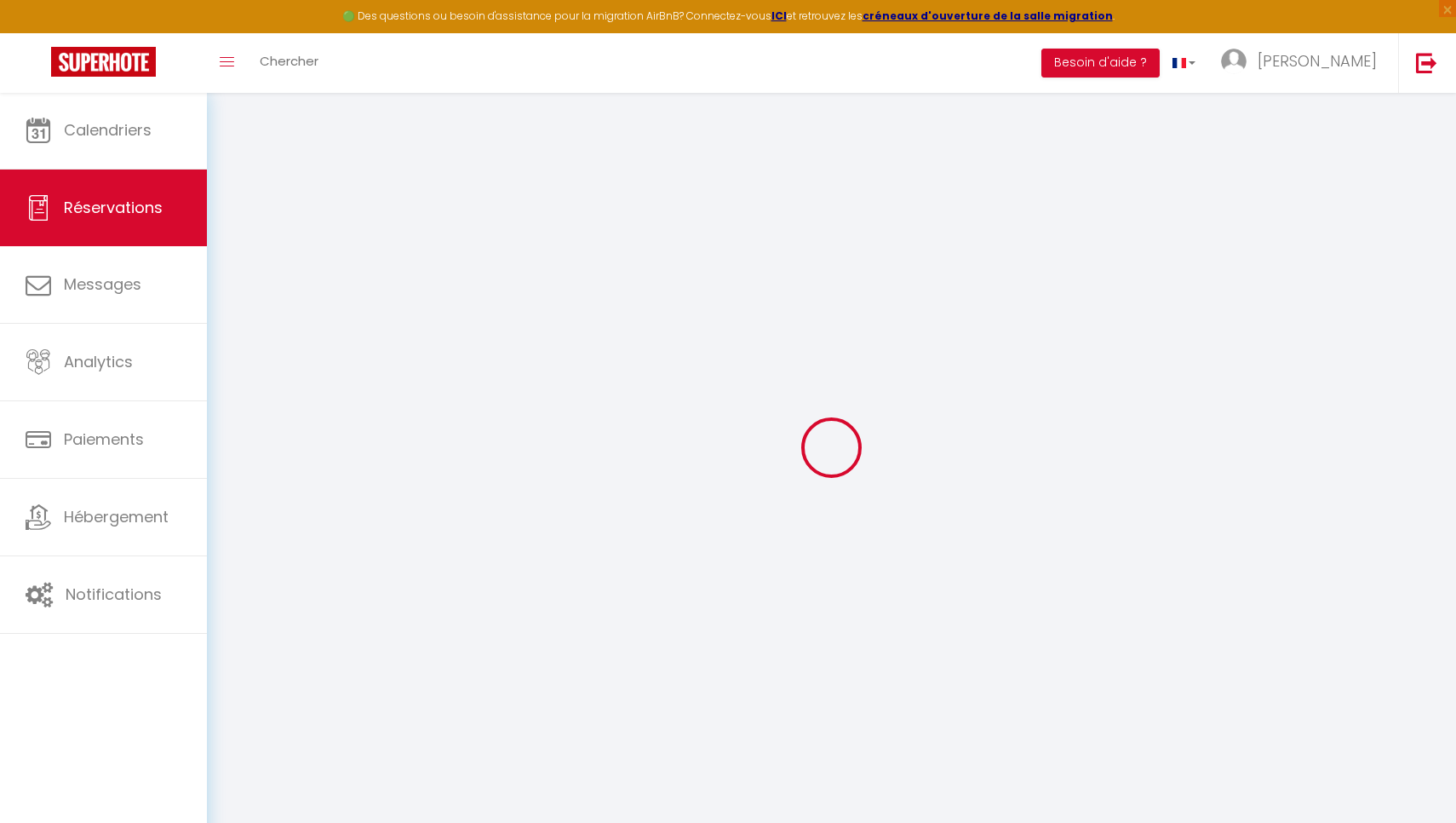
select select "cleaning"
select select "taxes"
select select
checkbox input "true"
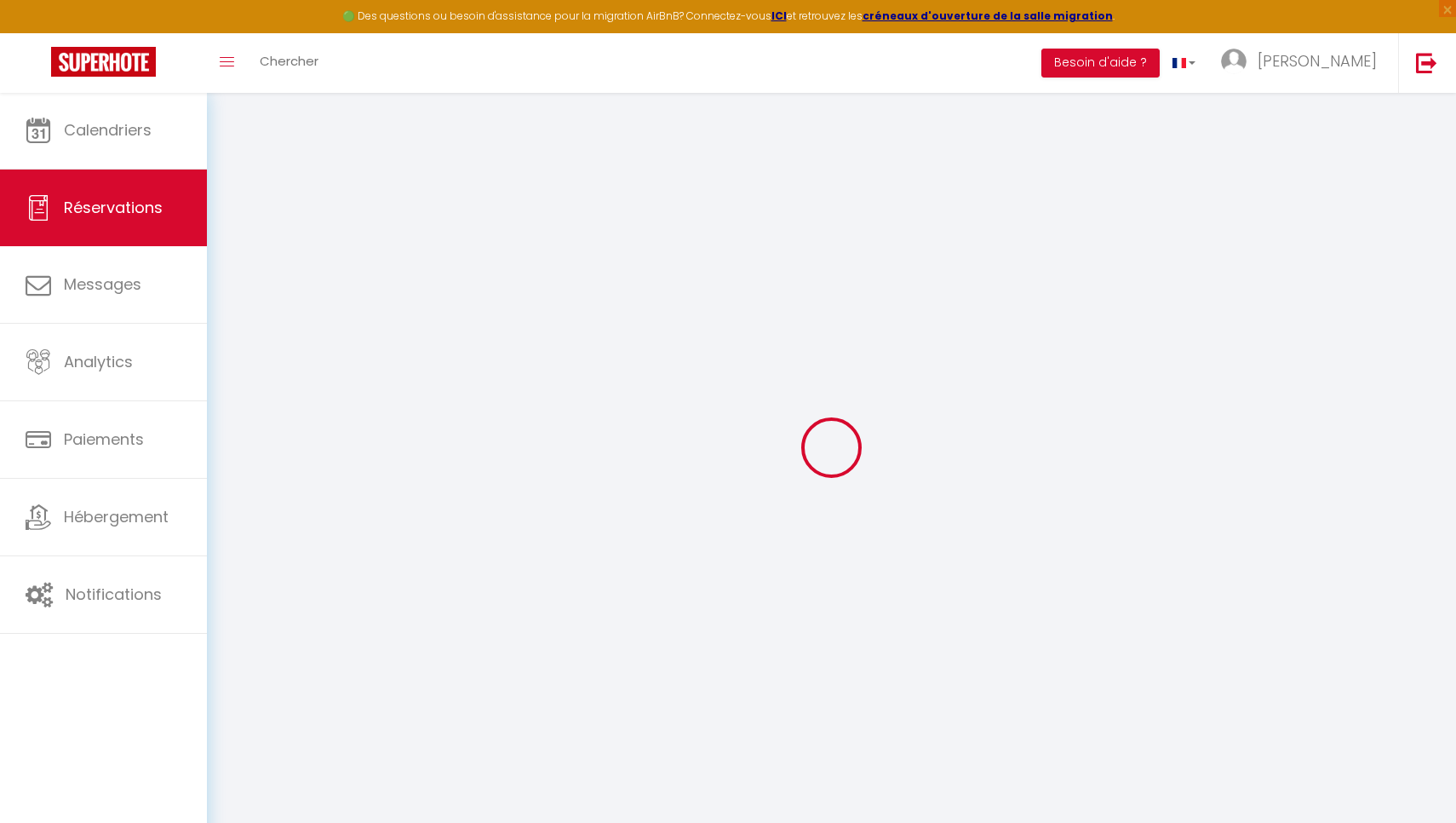
select select
checkbox input "true"
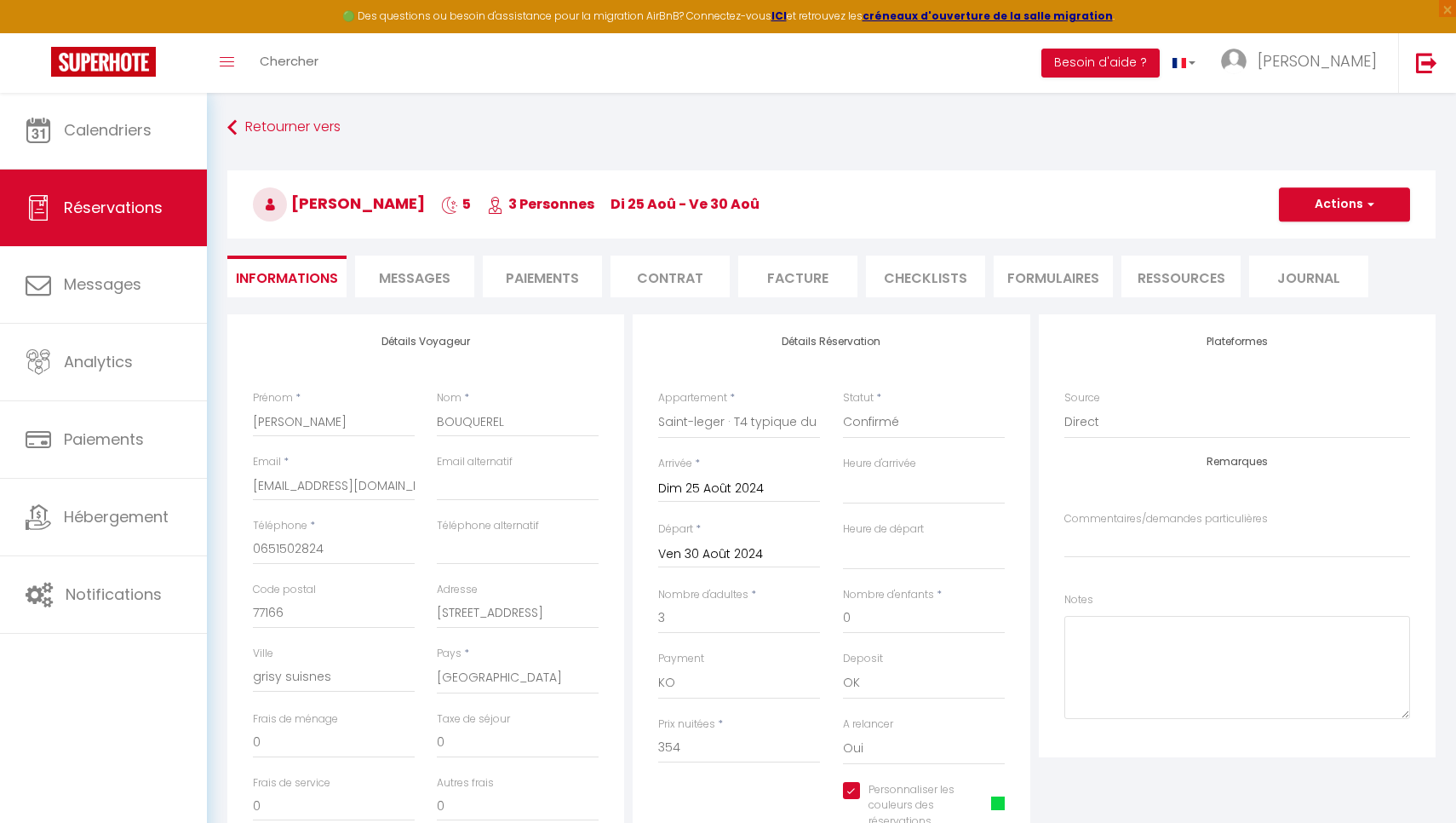
type input "65"
type input "17.7"
select select
checkbox input "true"
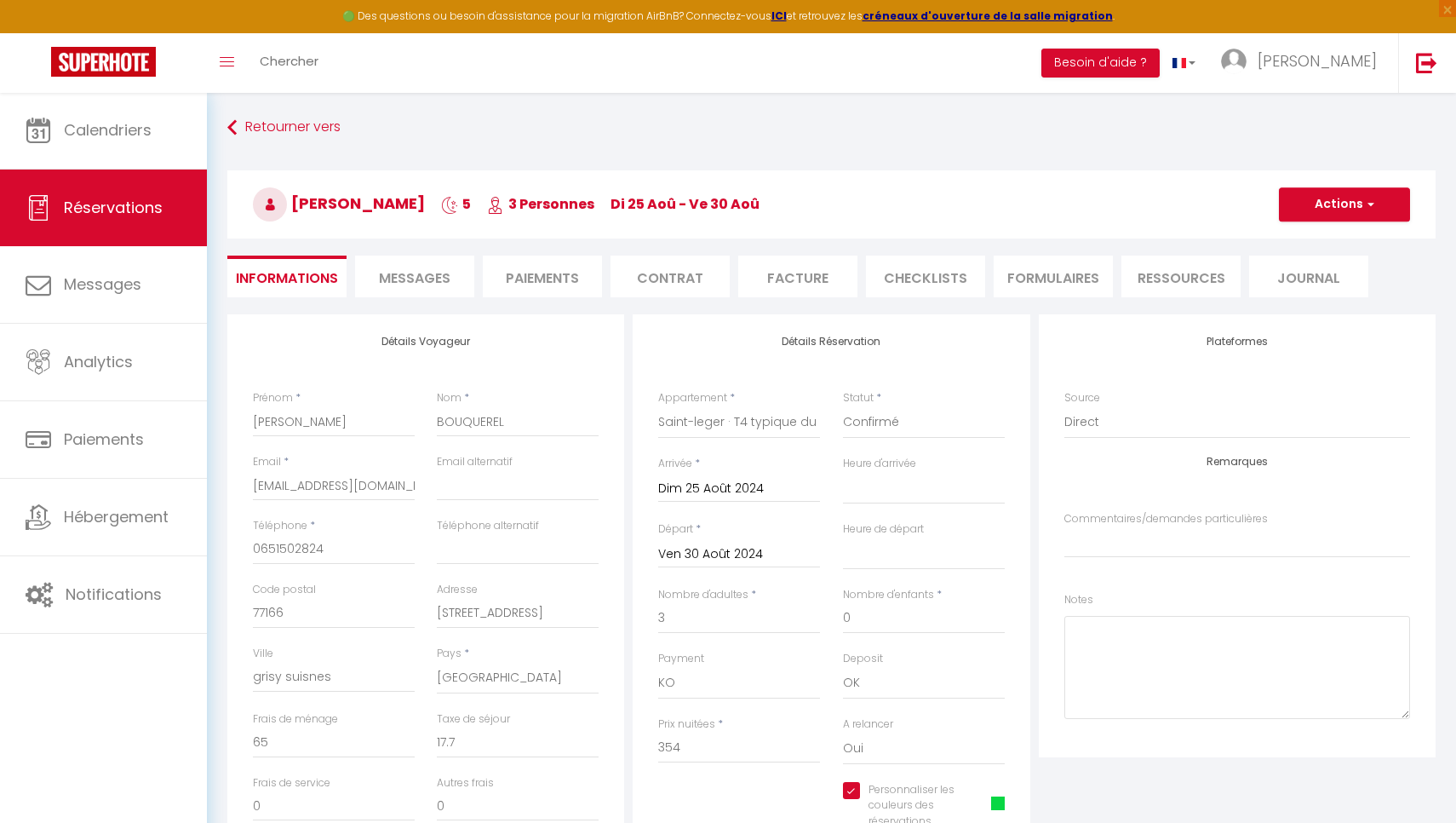
select select
click at [782, 273] on li "Facture" at bounding box center [797, 276] width 119 height 42
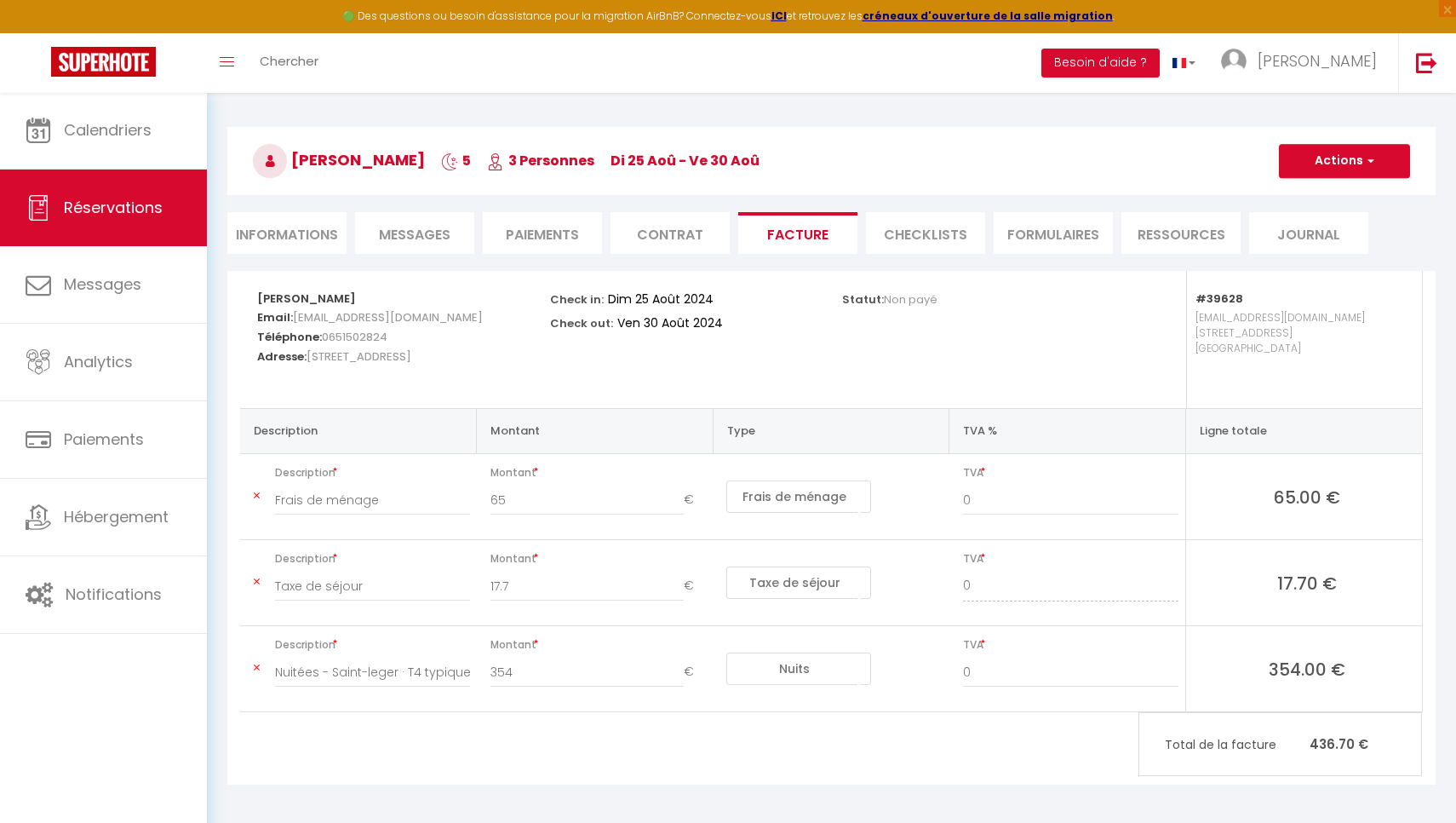
scroll to position [37, 0]
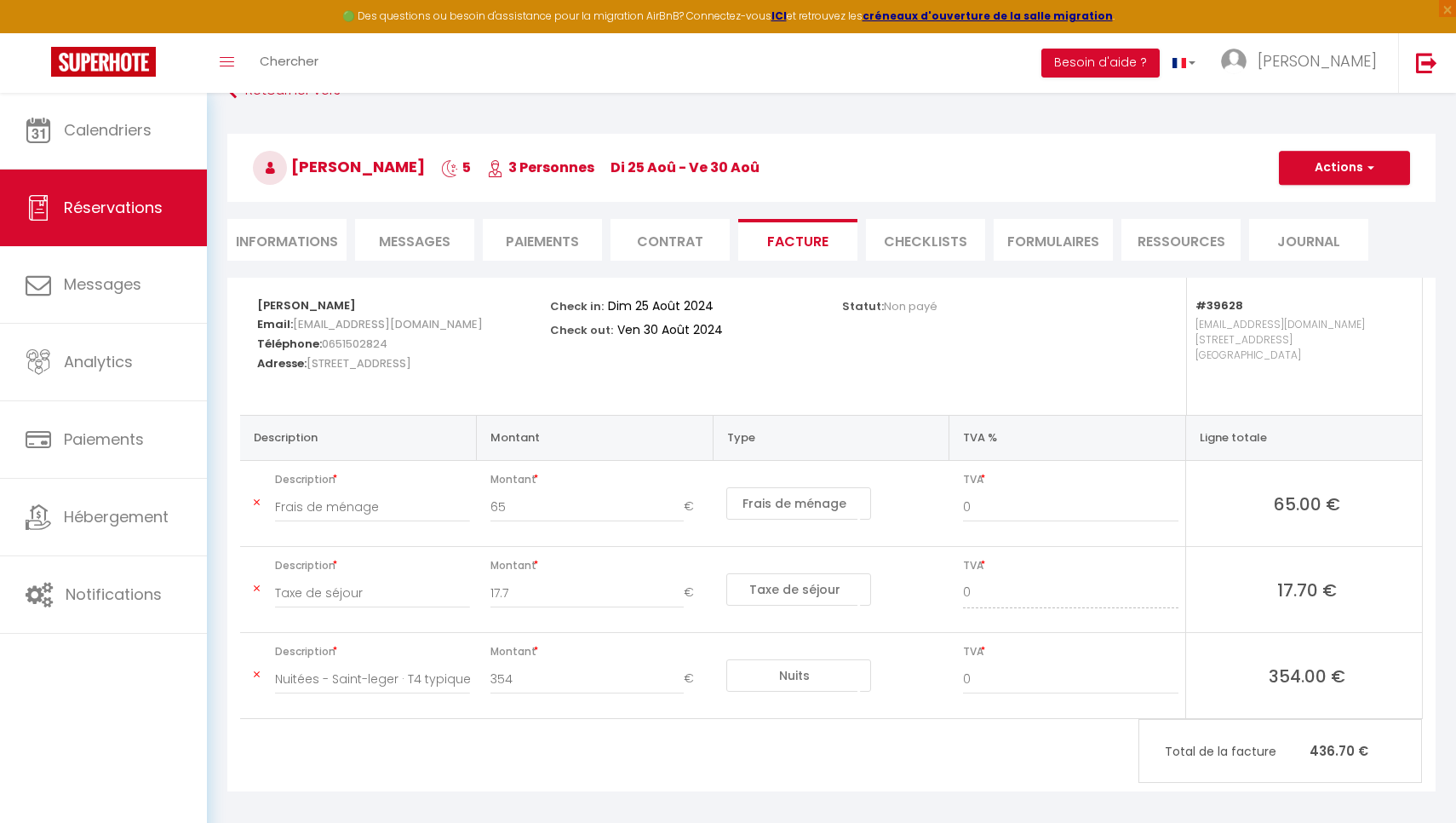
click at [298, 239] on li "Informations" at bounding box center [286, 239] width 119 height 42
select select
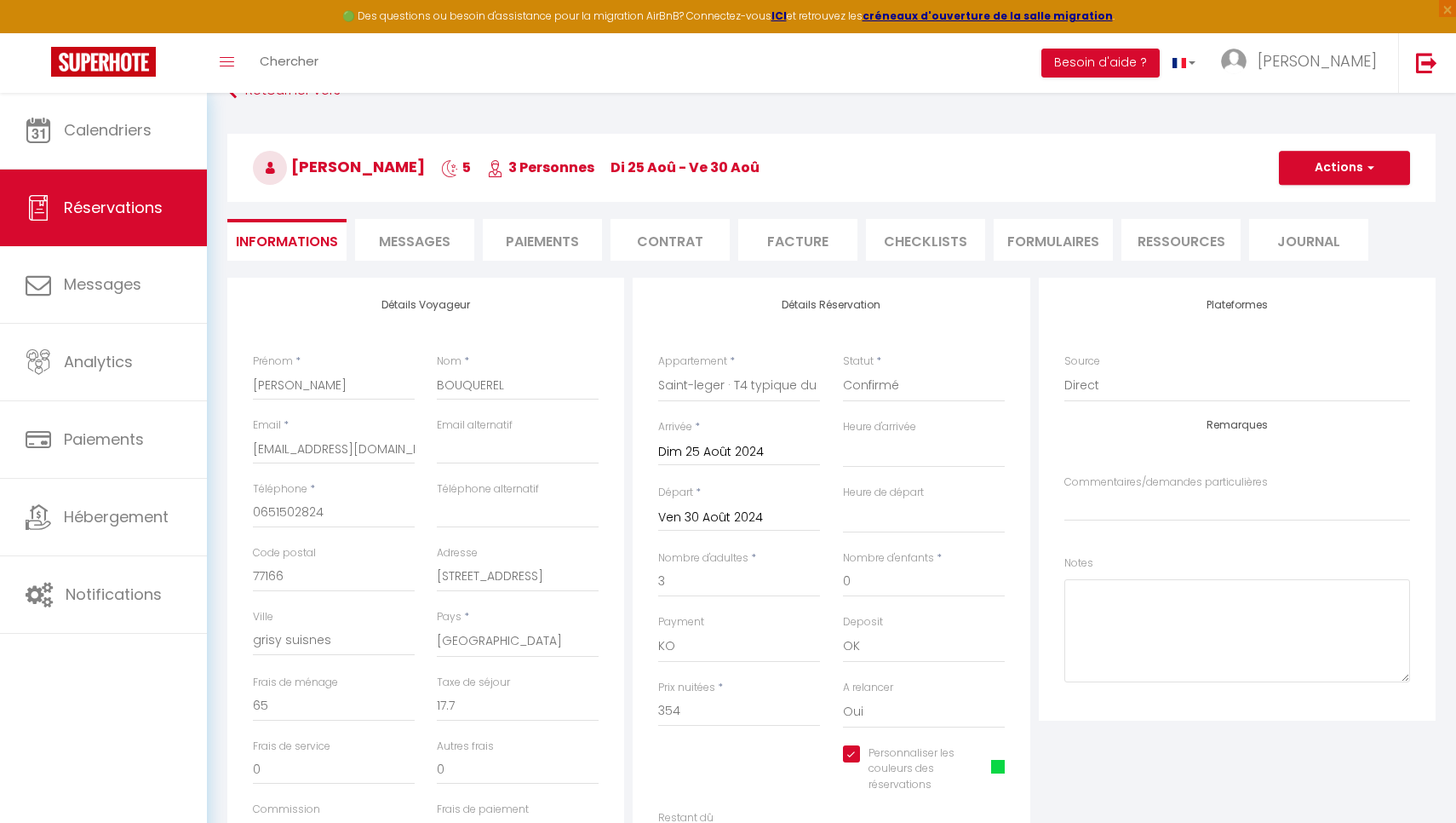
click at [777, 238] on li "Facture" at bounding box center [797, 239] width 119 height 42
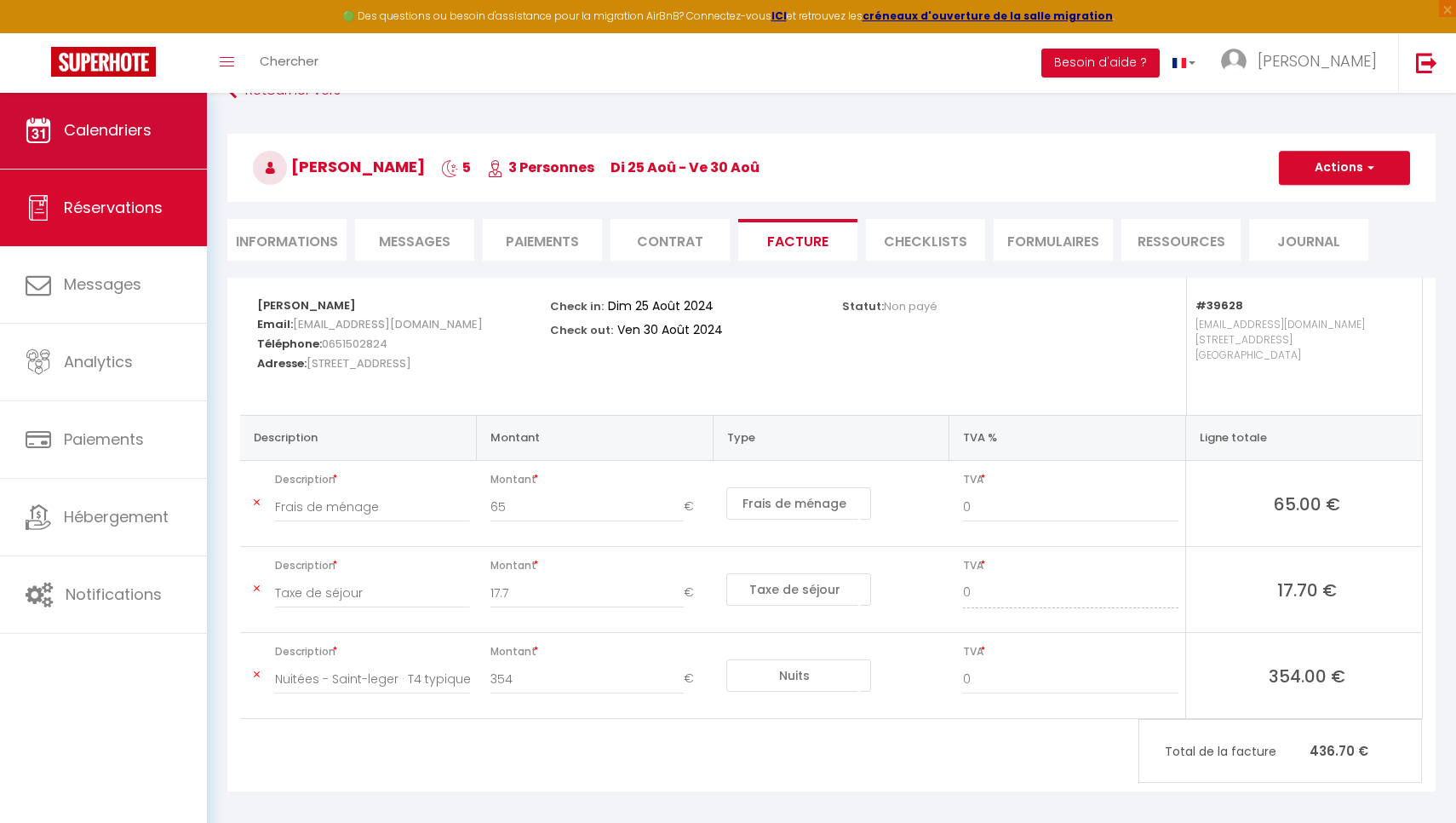
click at [161, 137] on link "Calendriers" at bounding box center [103, 130] width 207 height 77
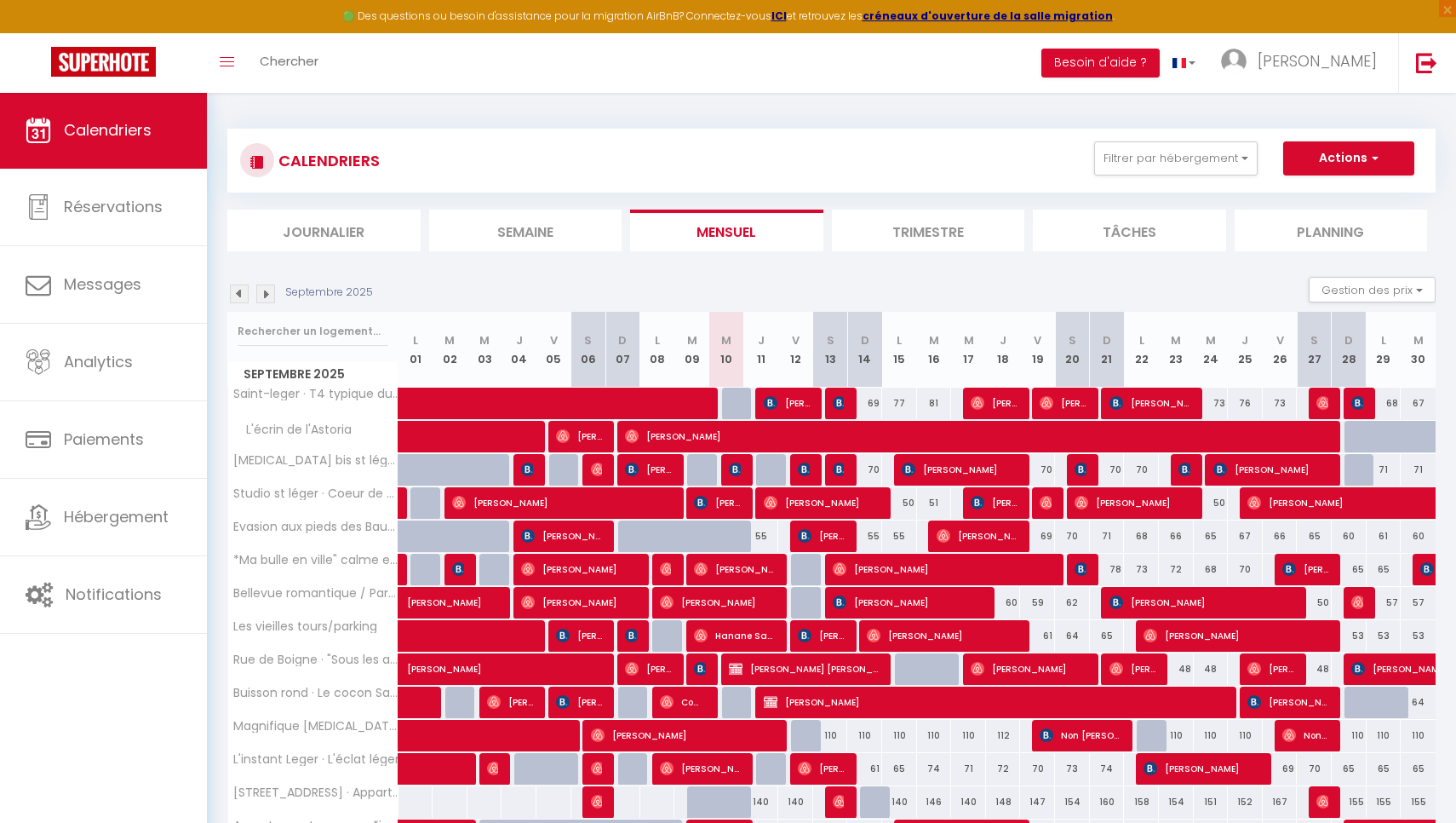
click at [233, 302] on img at bounding box center [239, 293] width 18 height 18
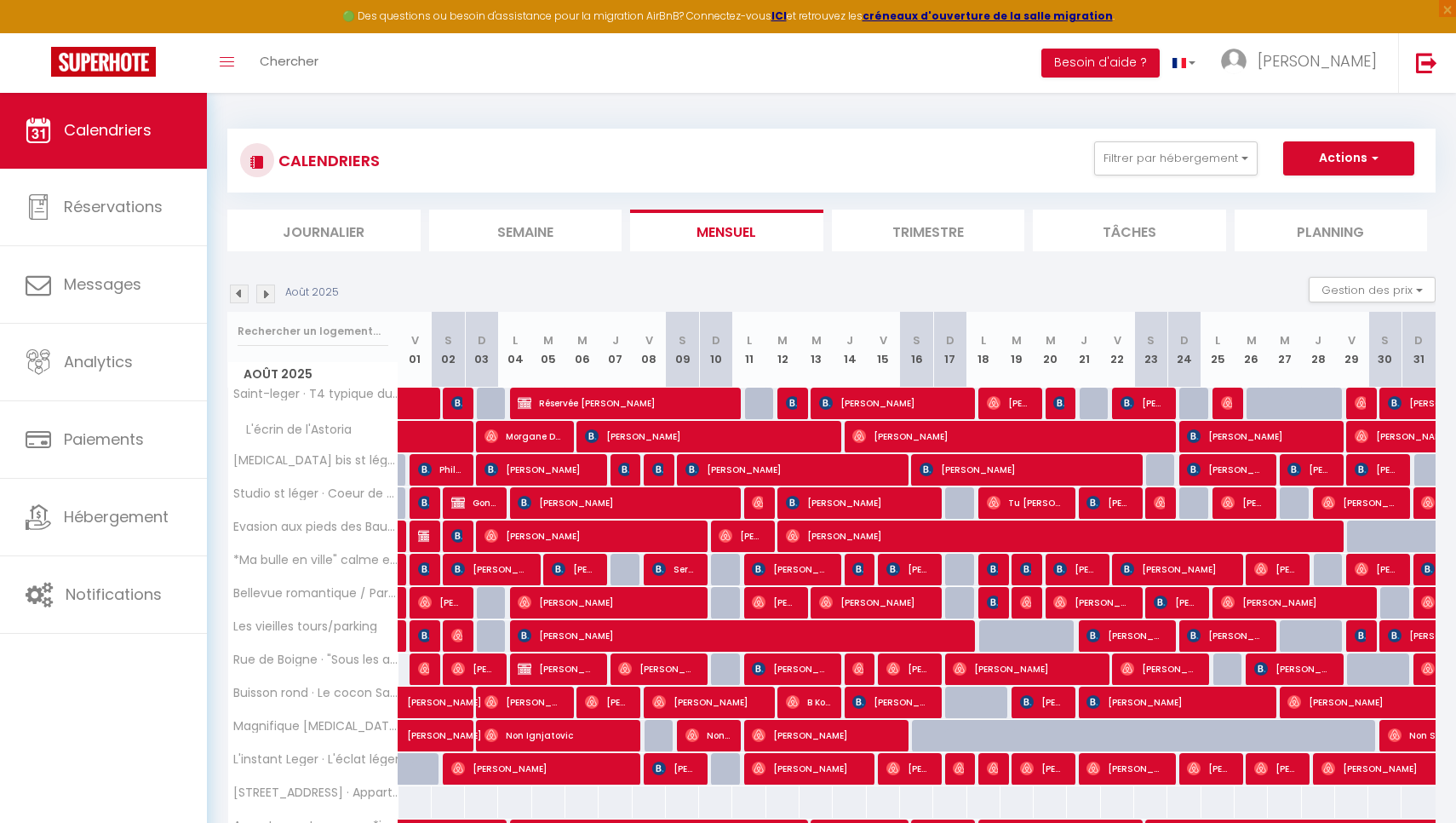
click at [233, 302] on img at bounding box center [239, 293] width 18 height 18
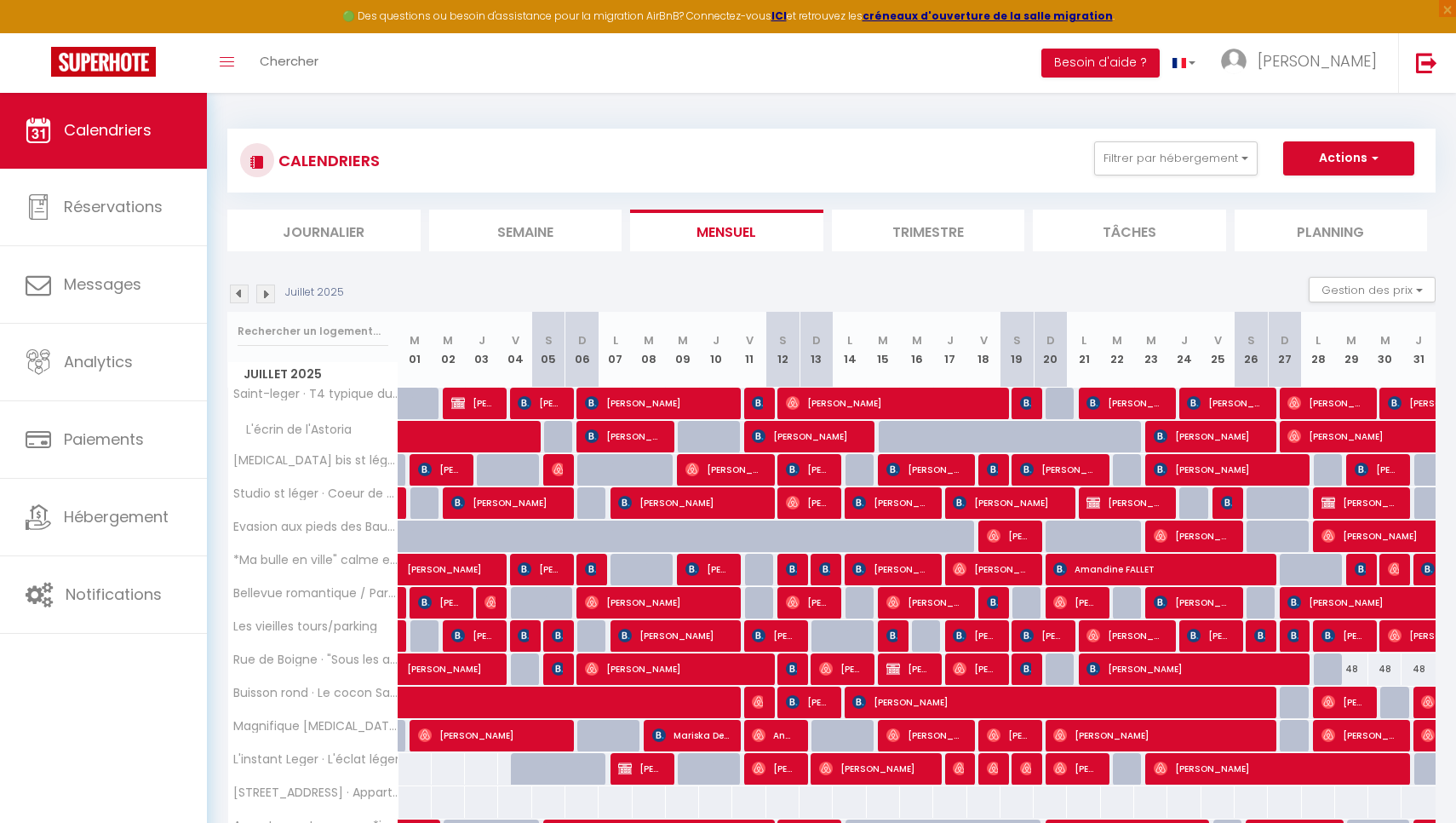
click at [233, 302] on img at bounding box center [239, 293] width 18 height 18
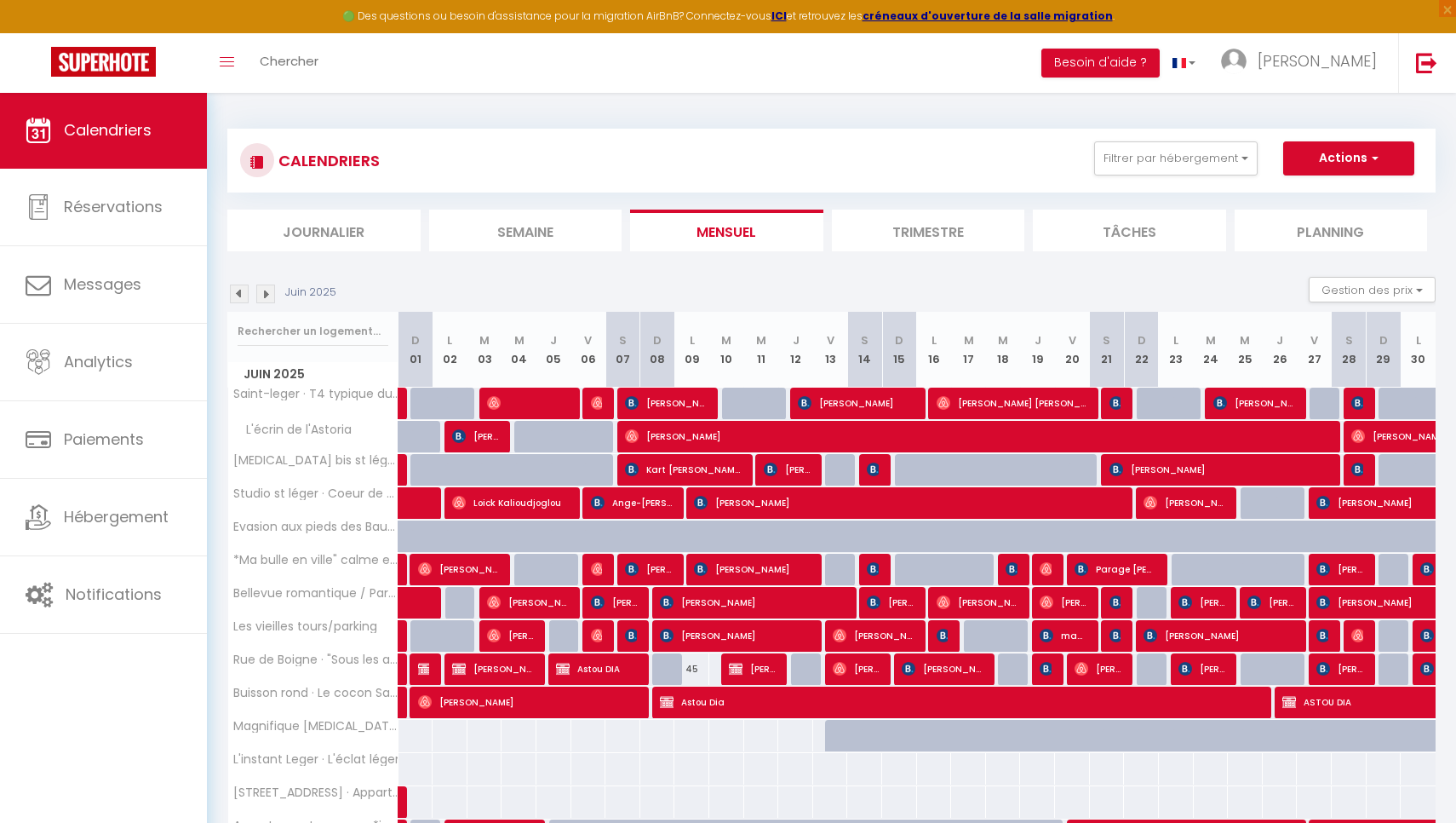
click at [233, 302] on img at bounding box center [239, 293] width 18 height 18
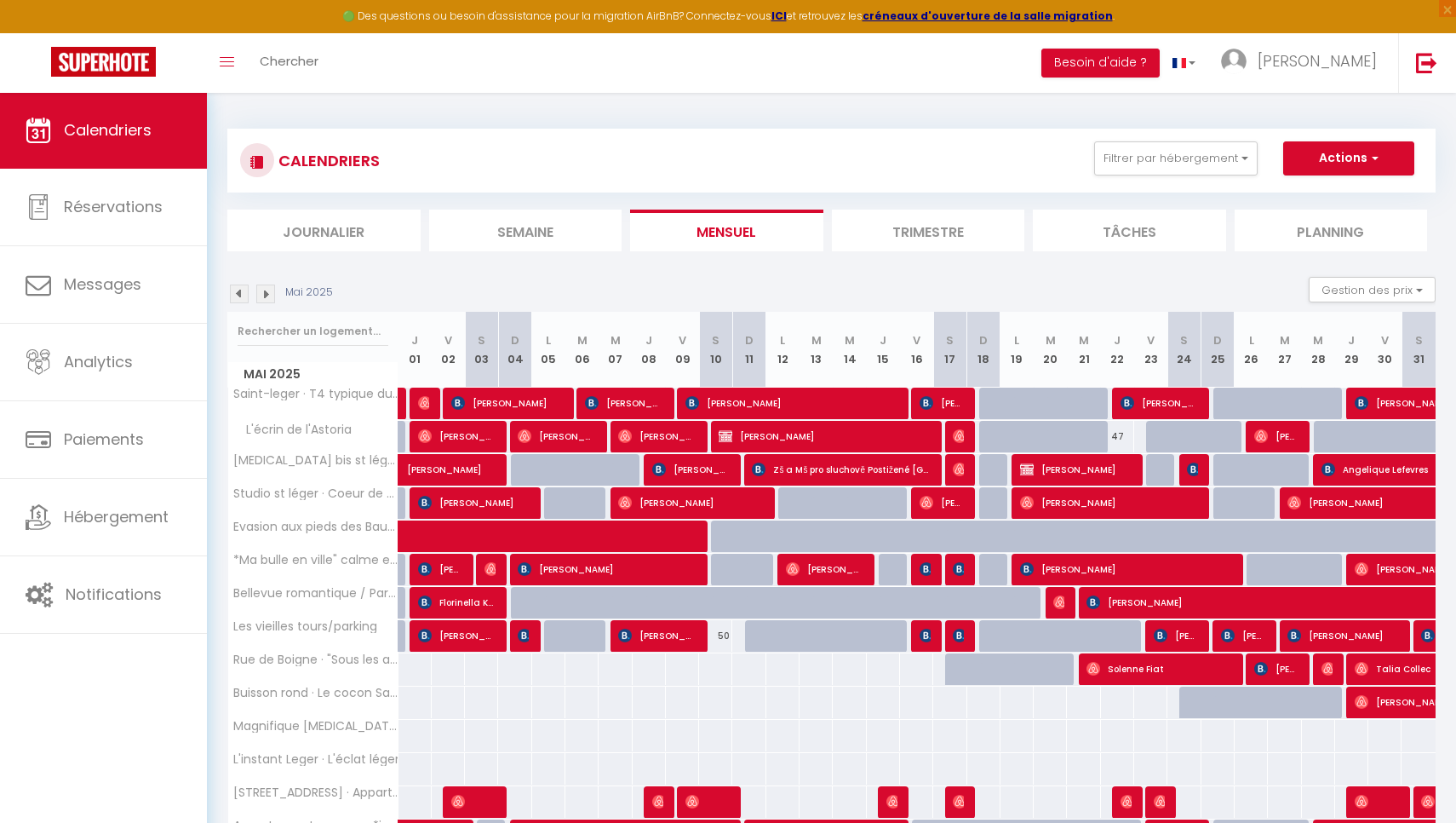
click at [233, 302] on img at bounding box center [239, 293] width 18 height 18
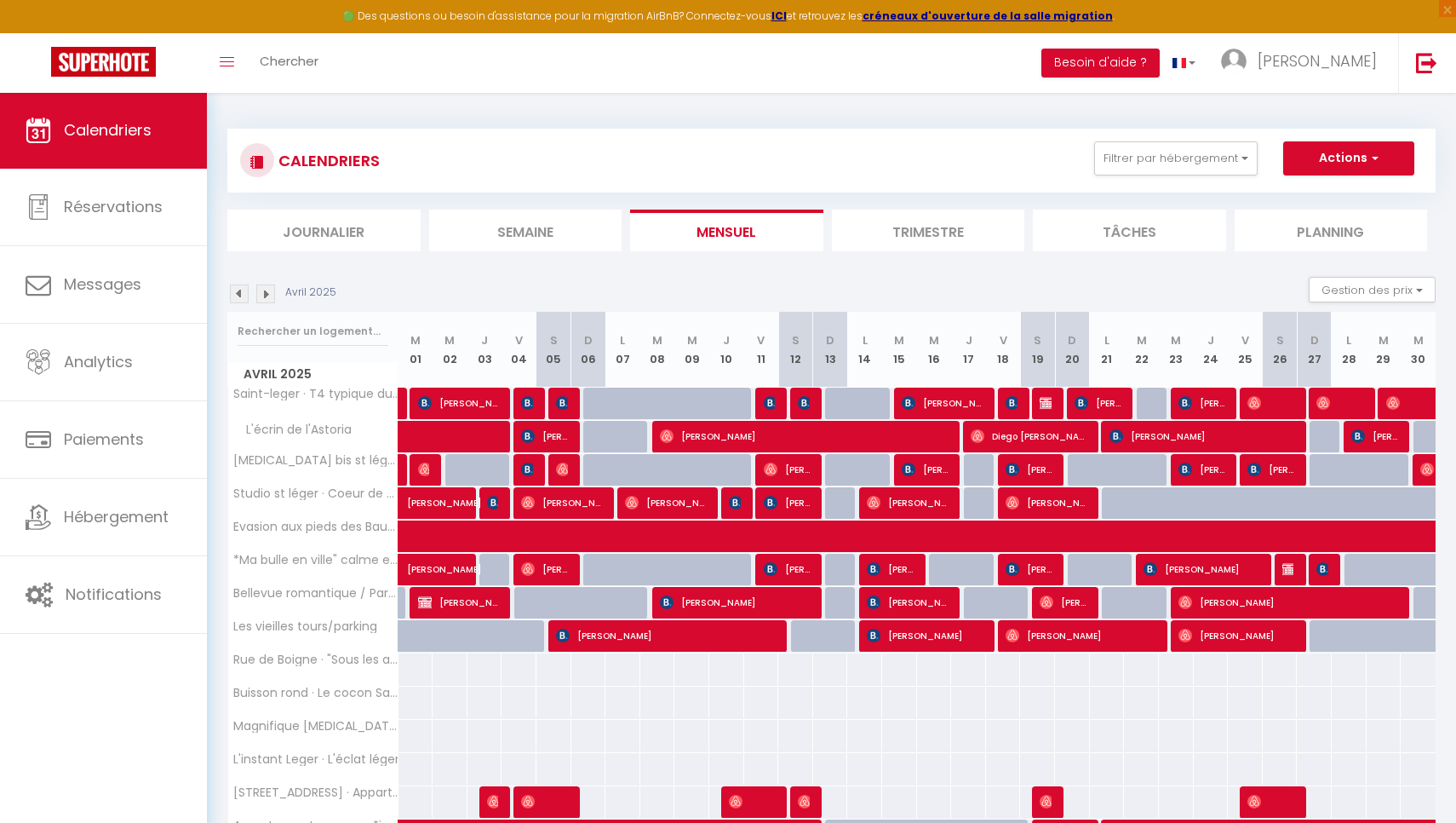
click at [233, 302] on img at bounding box center [239, 293] width 18 height 18
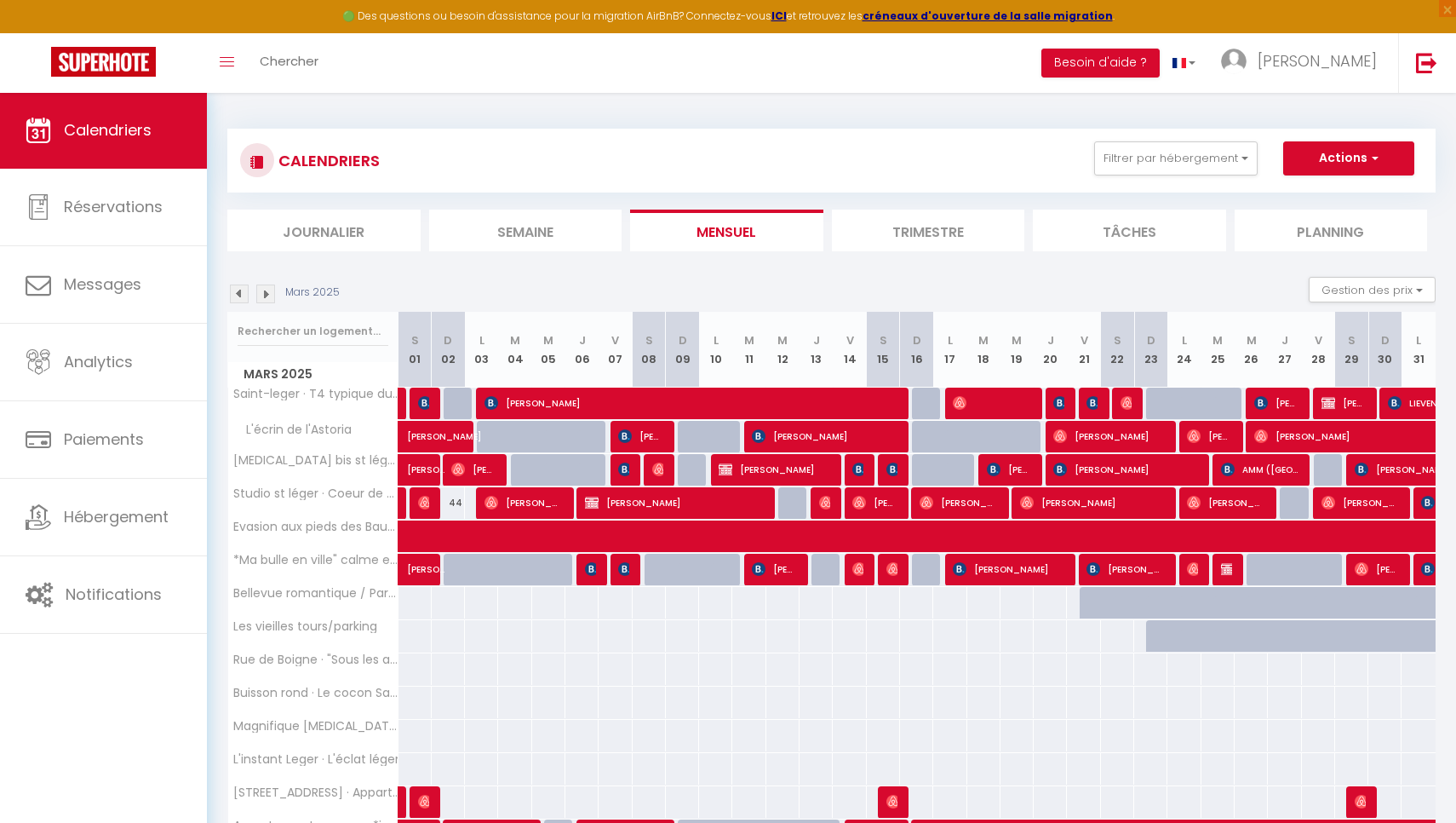
click at [268, 292] on img at bounding box center [266, 293] width 18 height 18
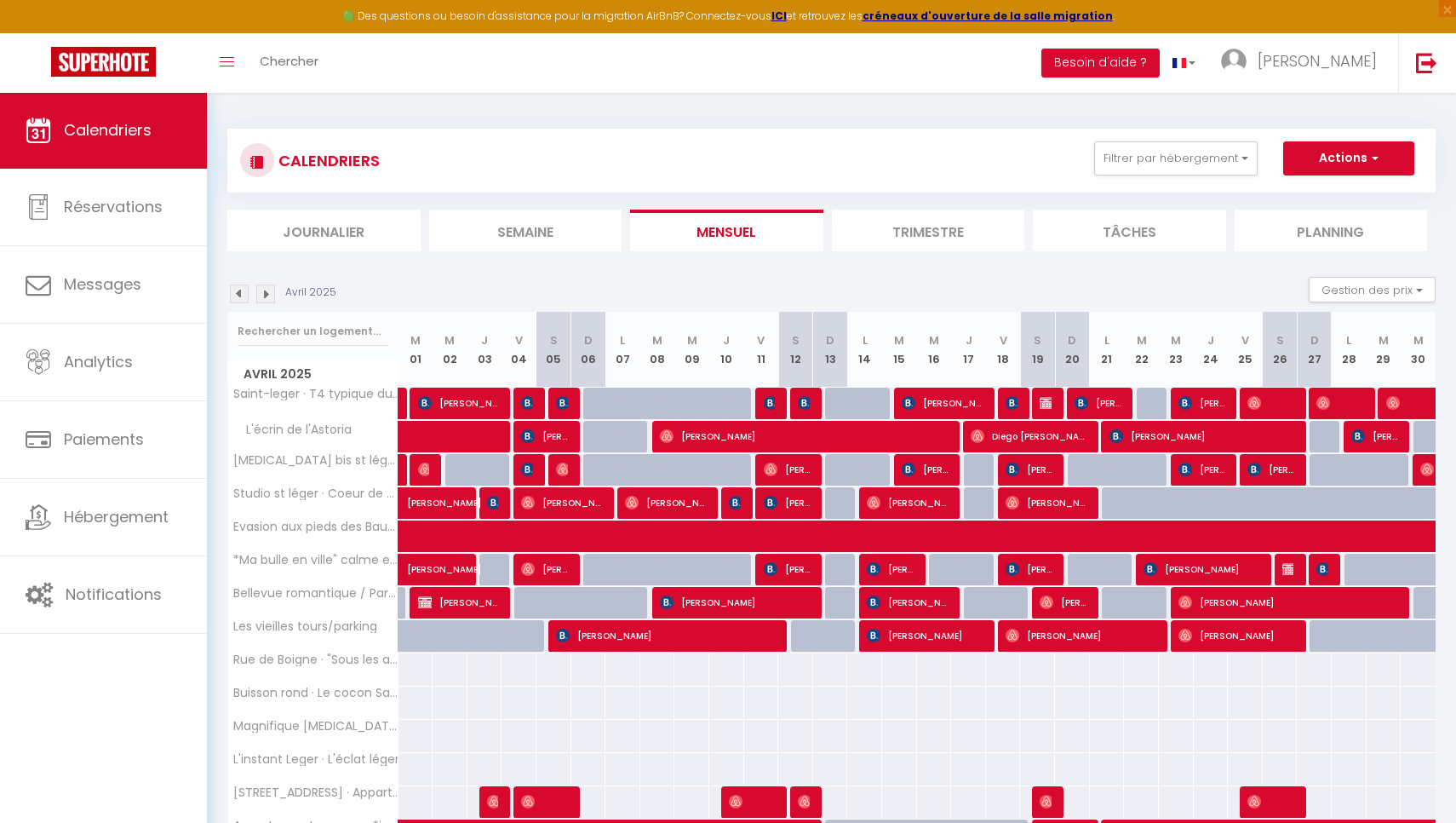
click at [268, 293] on img at bounding box center [266, 293] width 18 height 18
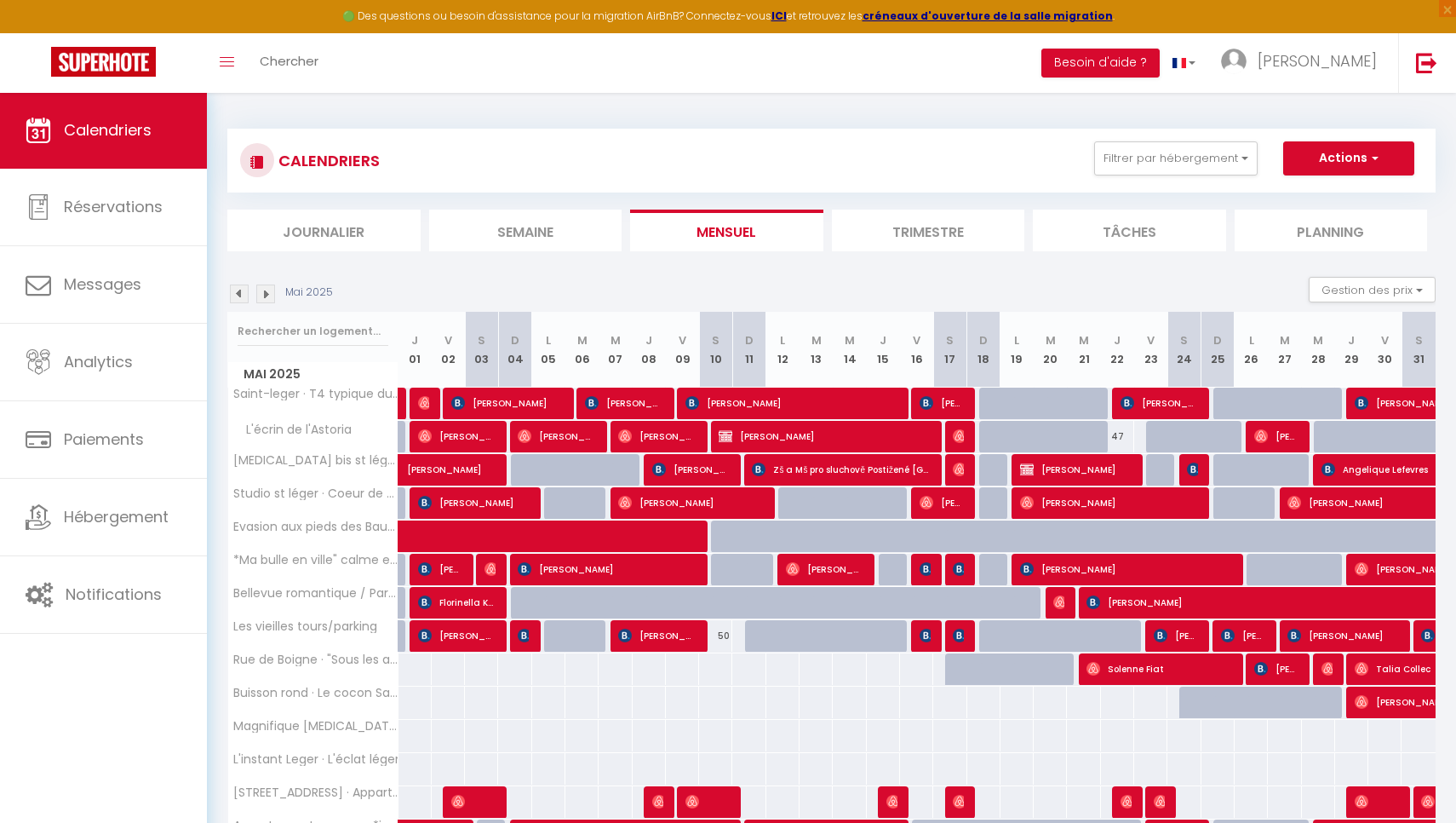
click at [233, 292] on img at bounding box center [239, 293] width 18 height 18
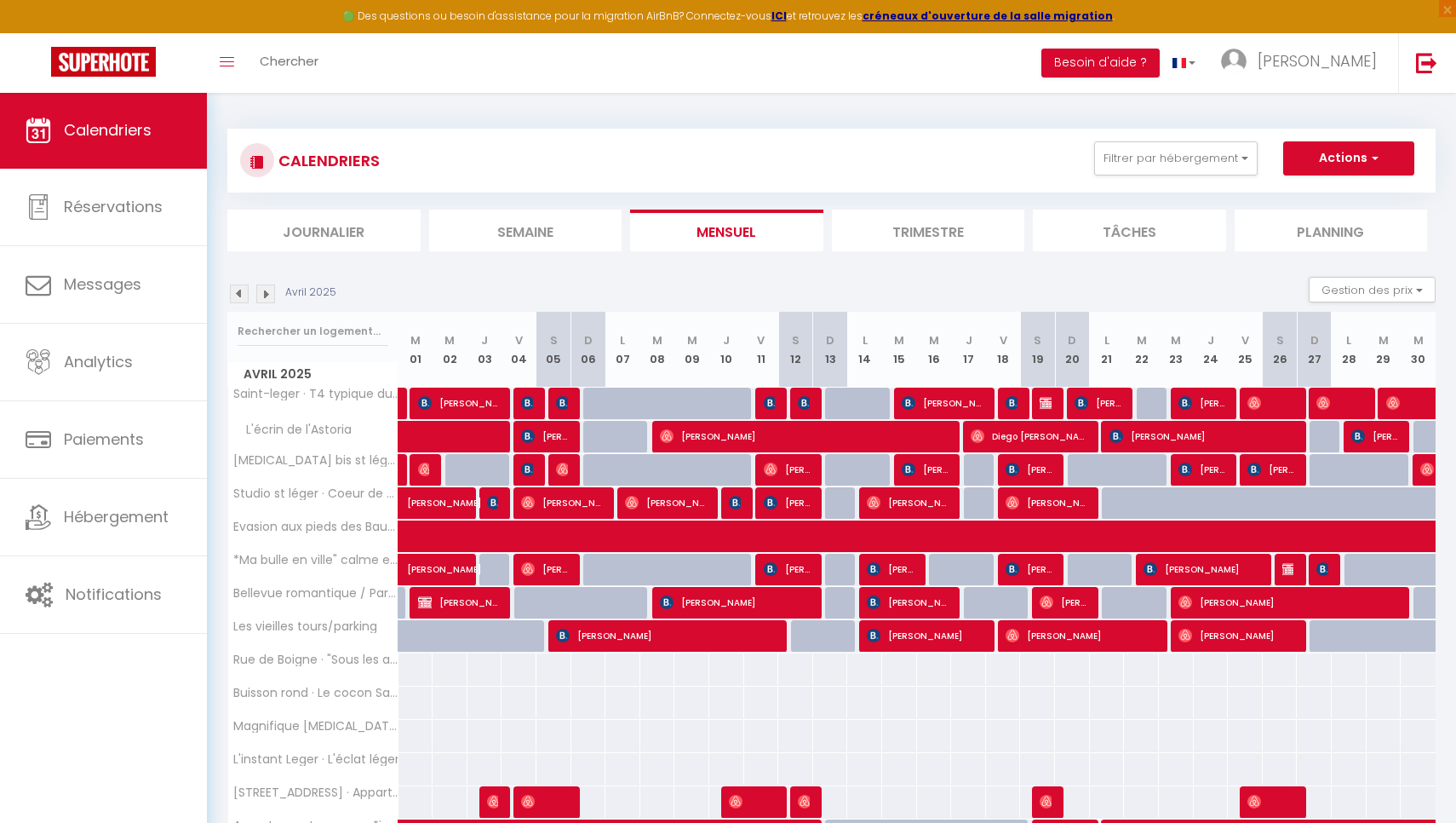
click at [1044, 399] on img at bounding box center [1046, 402] width 14 height 14
select select "OK"
select select "KO"
select select "0"
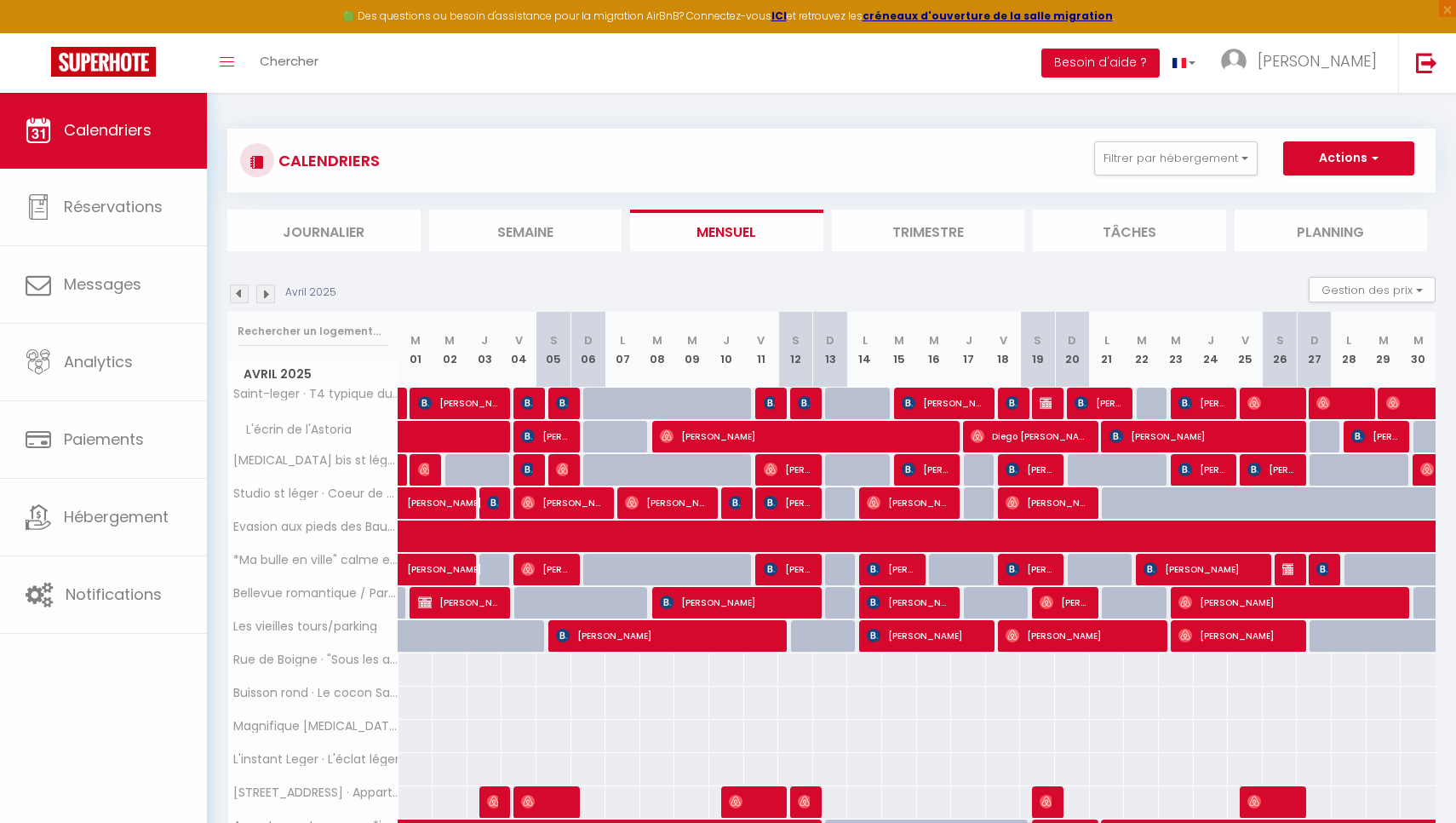
select select "1"
select select
select select "43820"
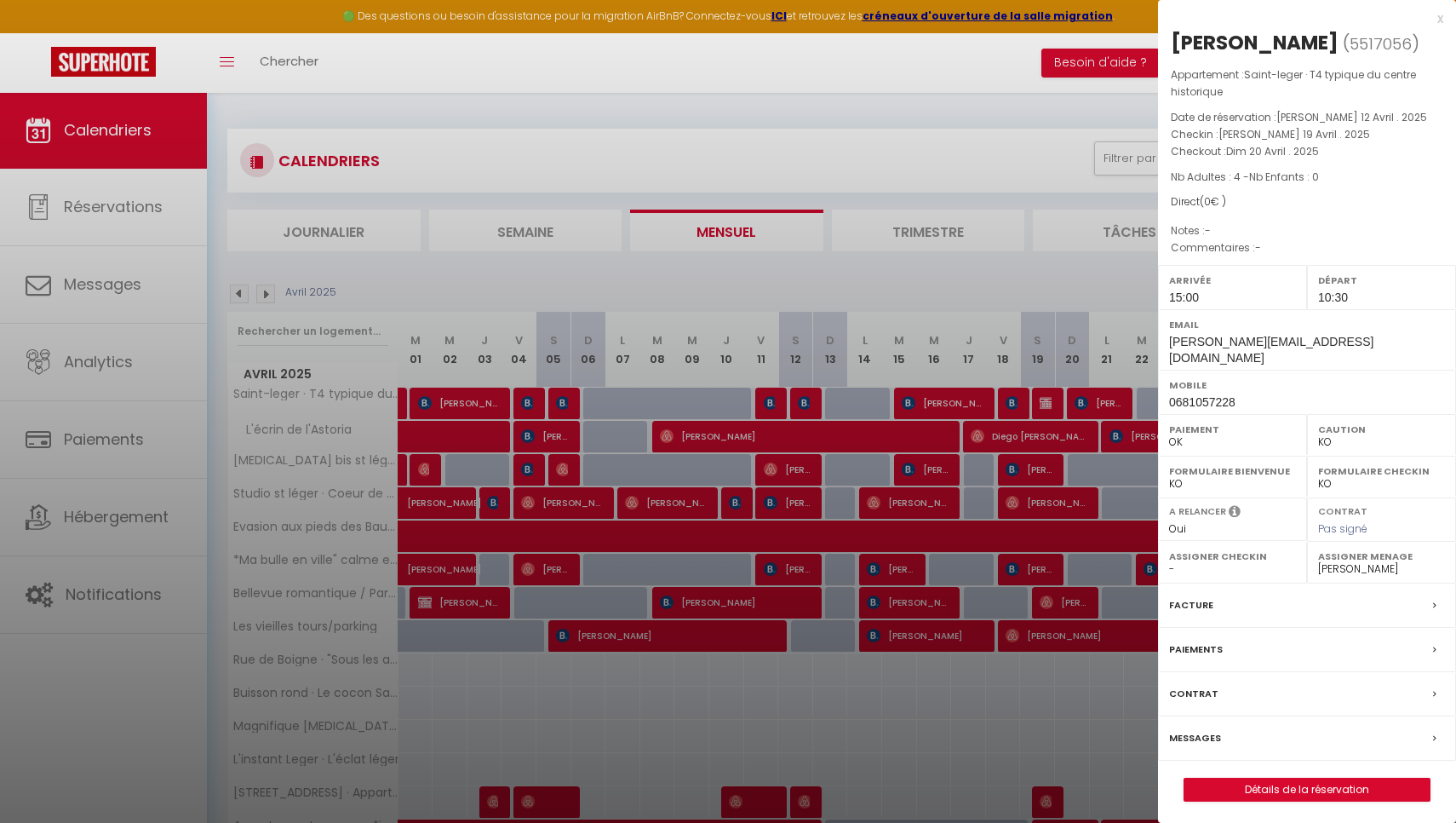
click at [1044, 399] on div at bounding box center [728, 412] width 1456 height 823
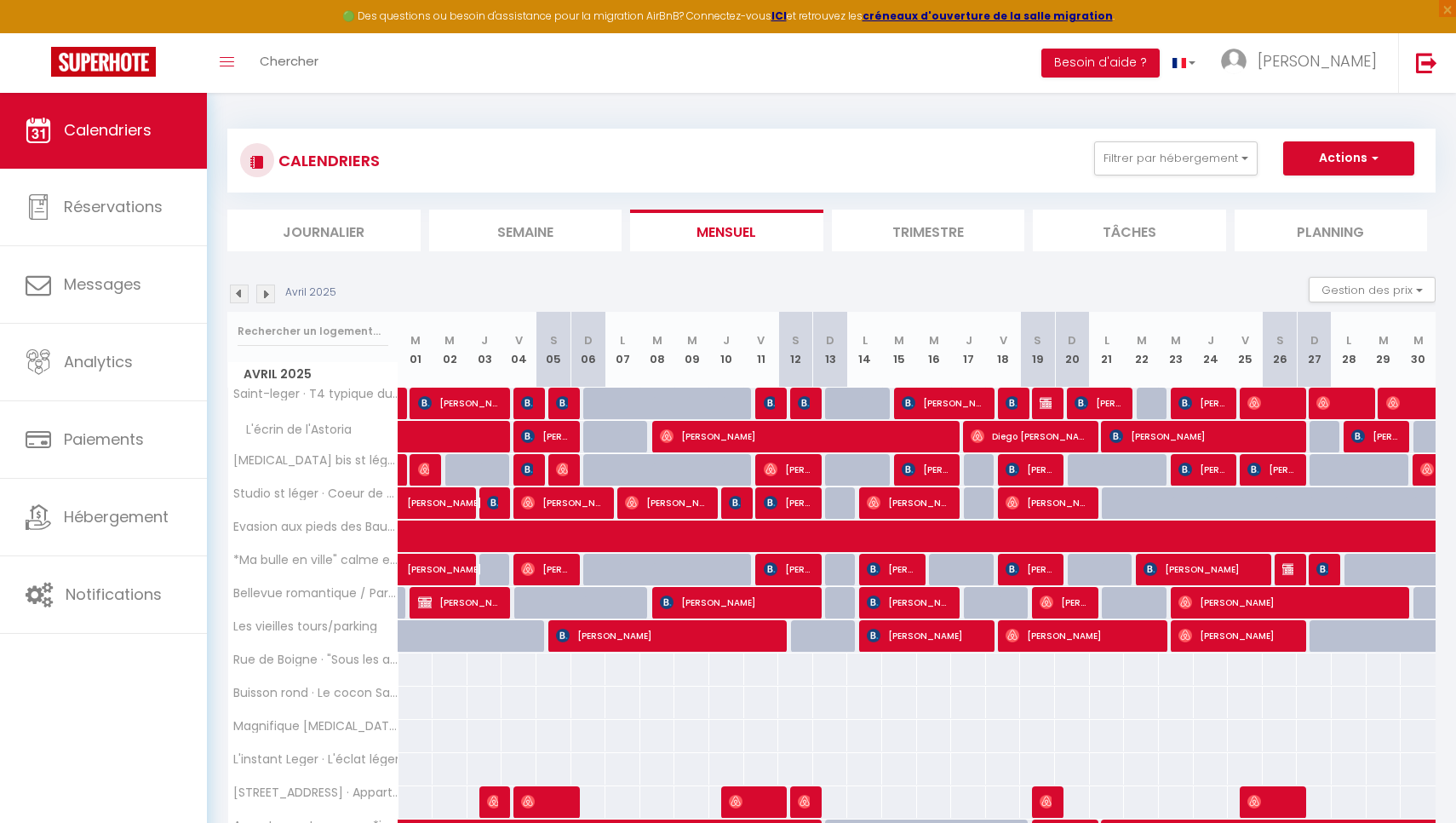
click at [1044, 400] on img at bounding box center [1046, 402] width 14 height 14
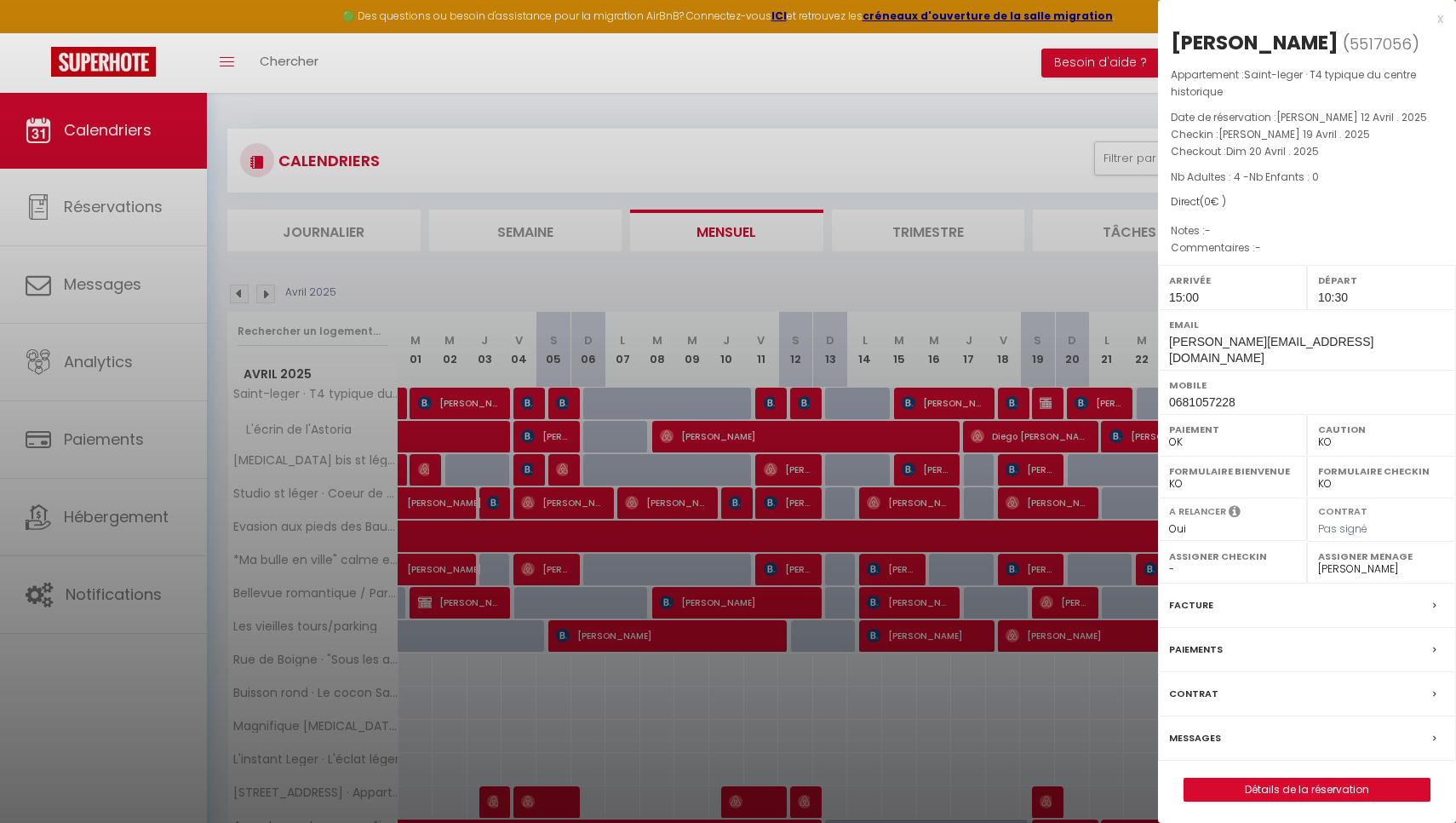
click at [1044, 400] on div at bounding box center [728, 412] width 1456 height 823
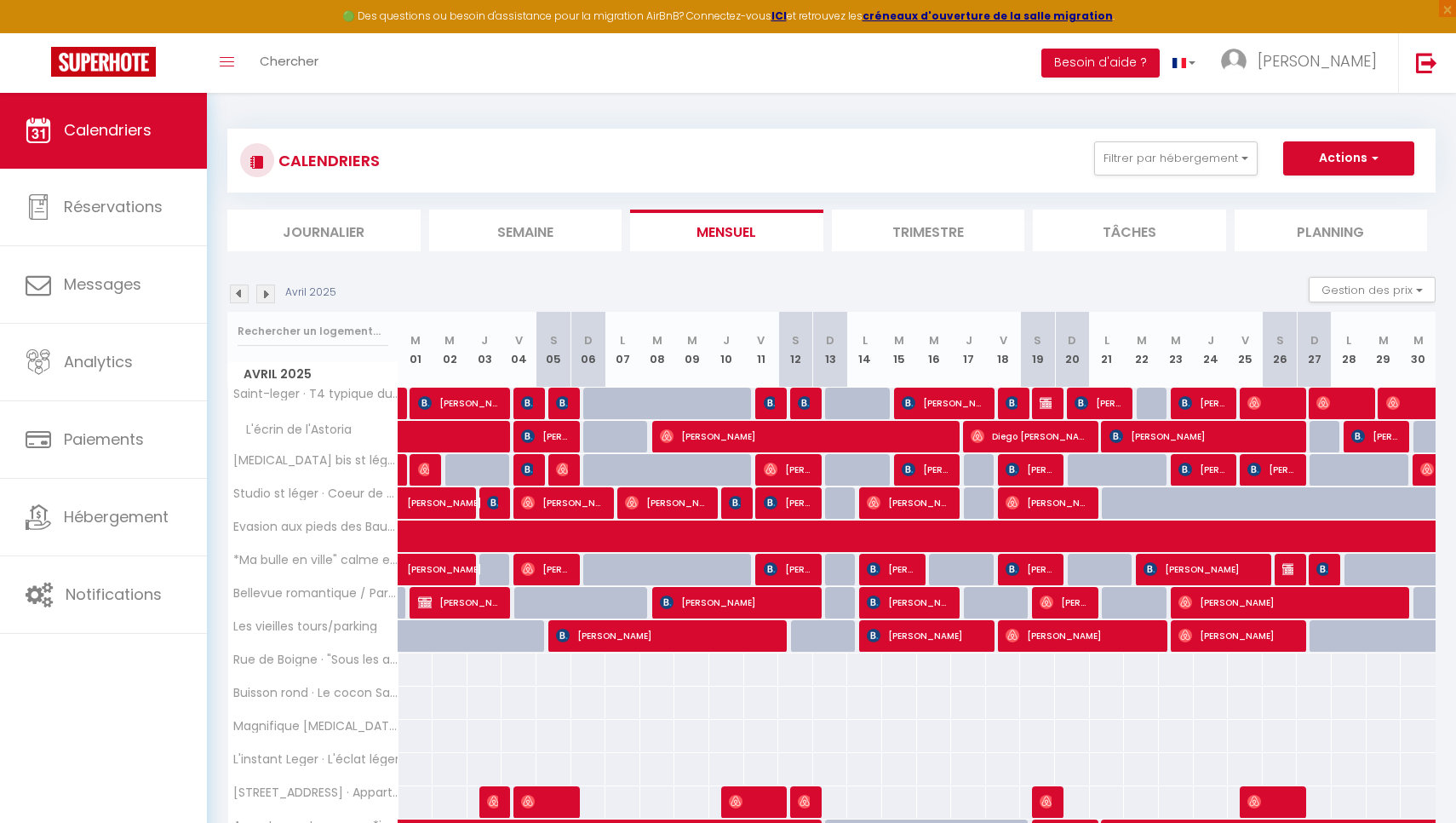
click at [238, 293] on img at bounding box center [239, 293] width 18 height 18
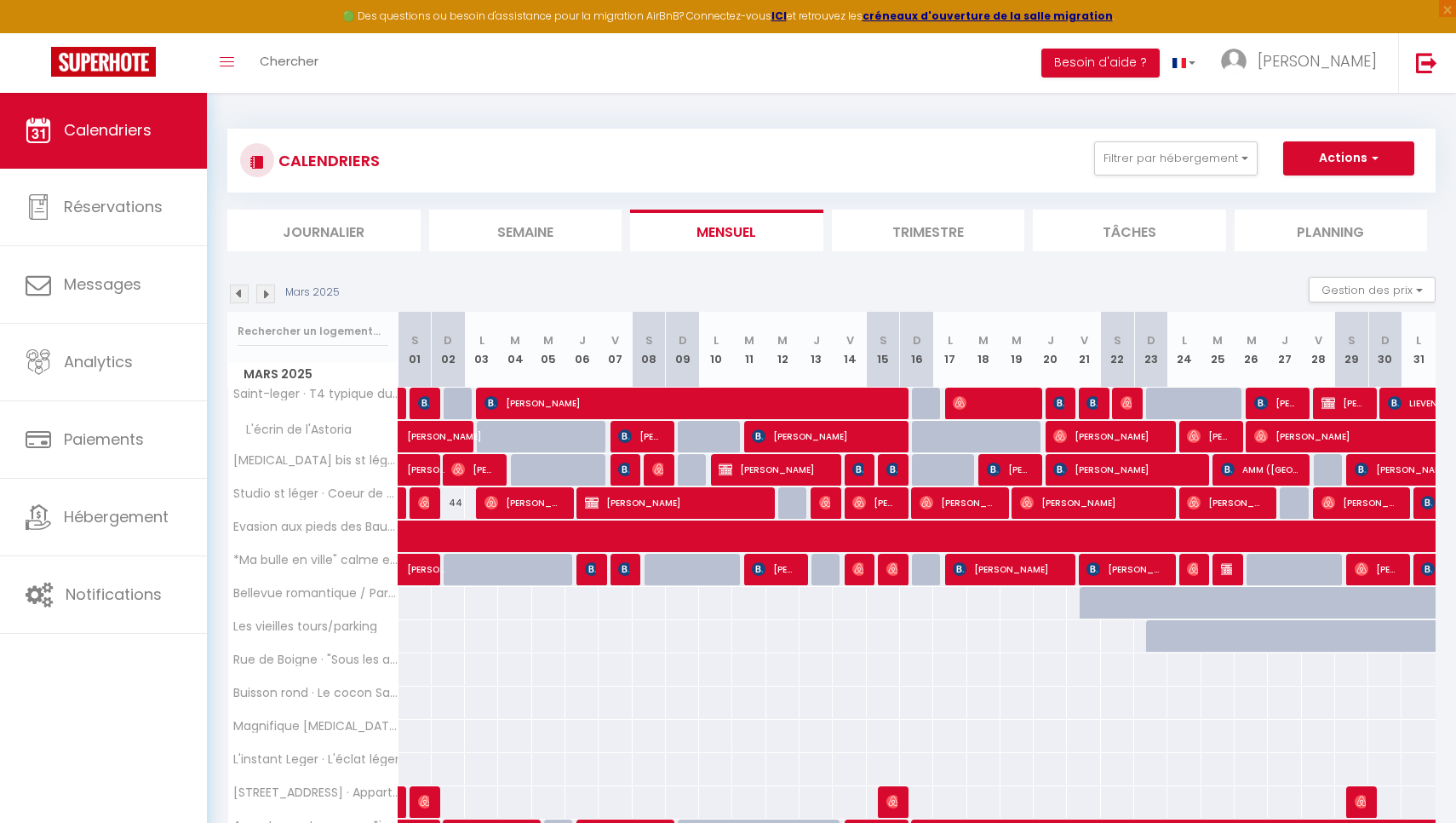
click at [238, 293] on img at bounding box center [239, 293] width 18 height 18
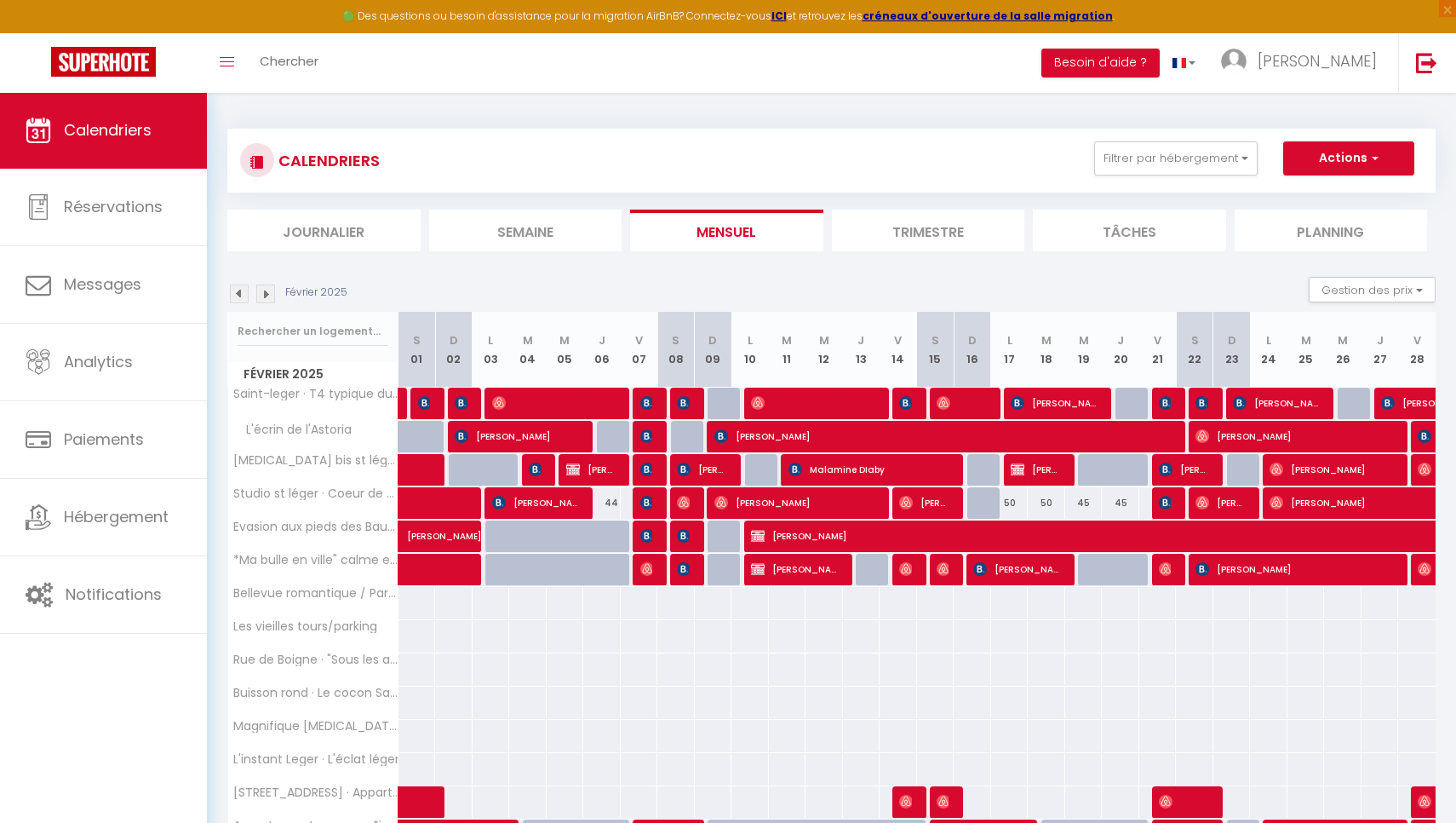
click at [238, 293] on img at bounding box center [239, 293] width 18 height 18
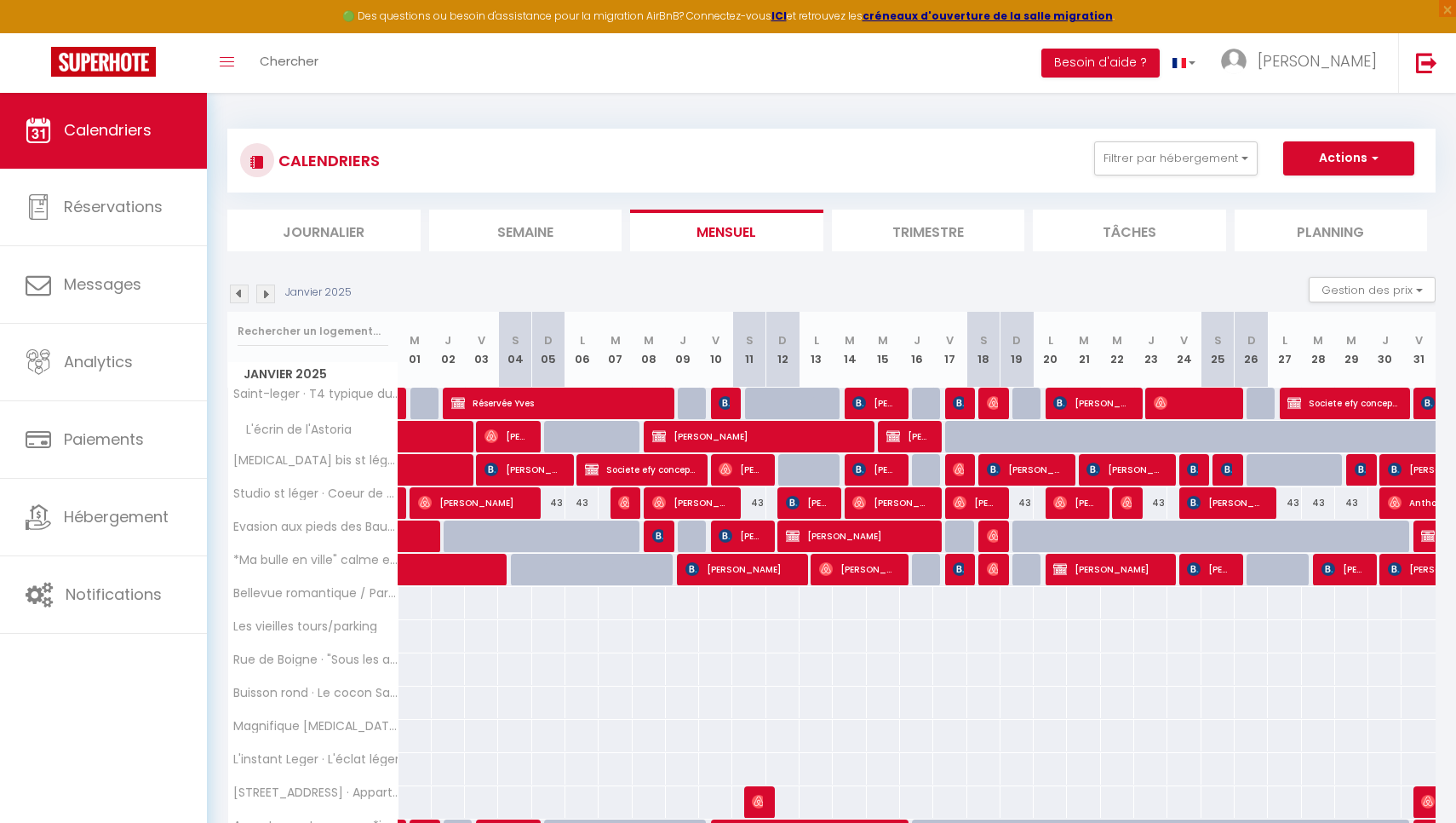
click at [238, 293] on img at bounding box center [239, 293] width 18 height 18
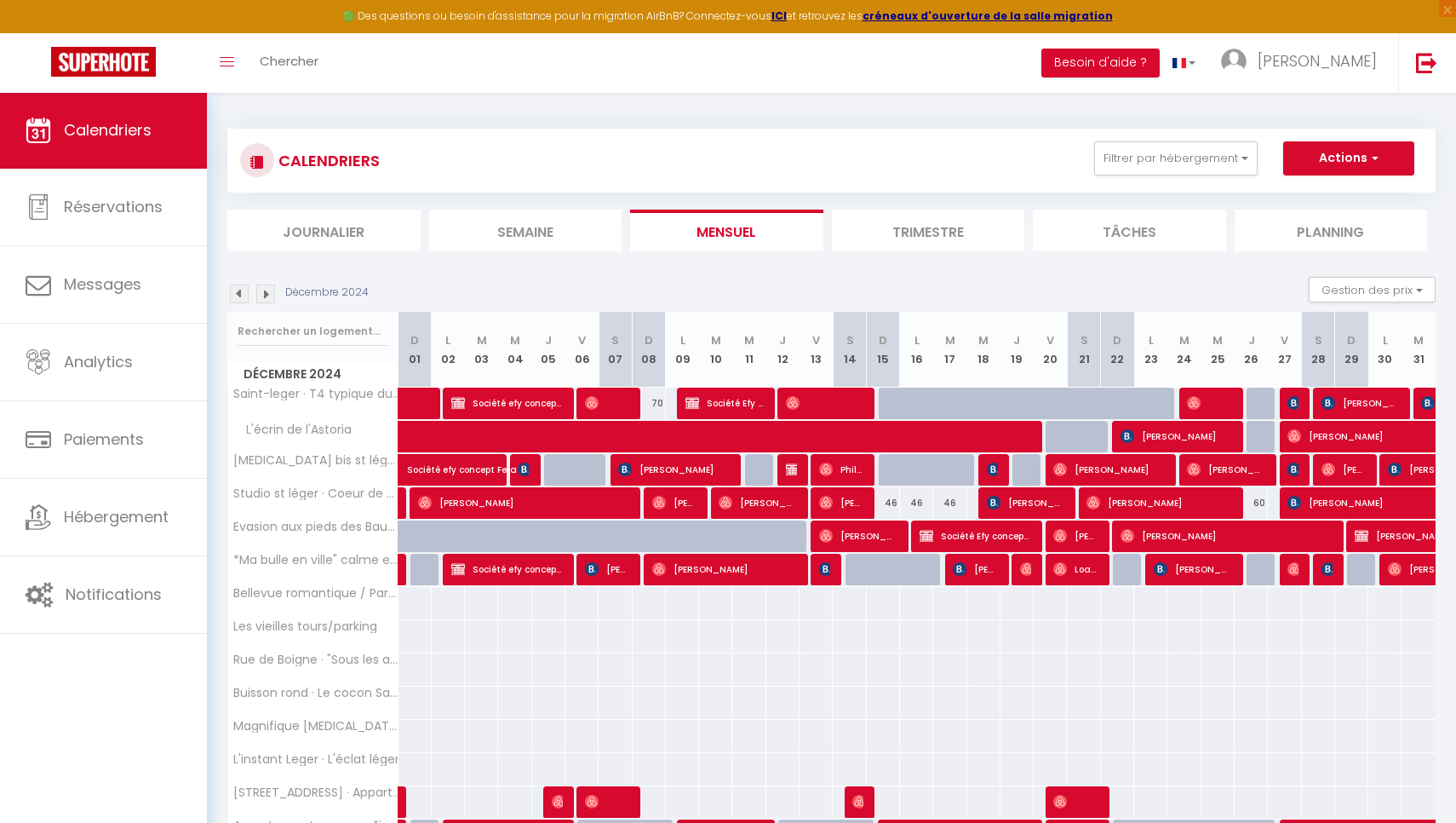
click at [238, 293] on img at bounding box center [239, 293] width 18 height 18
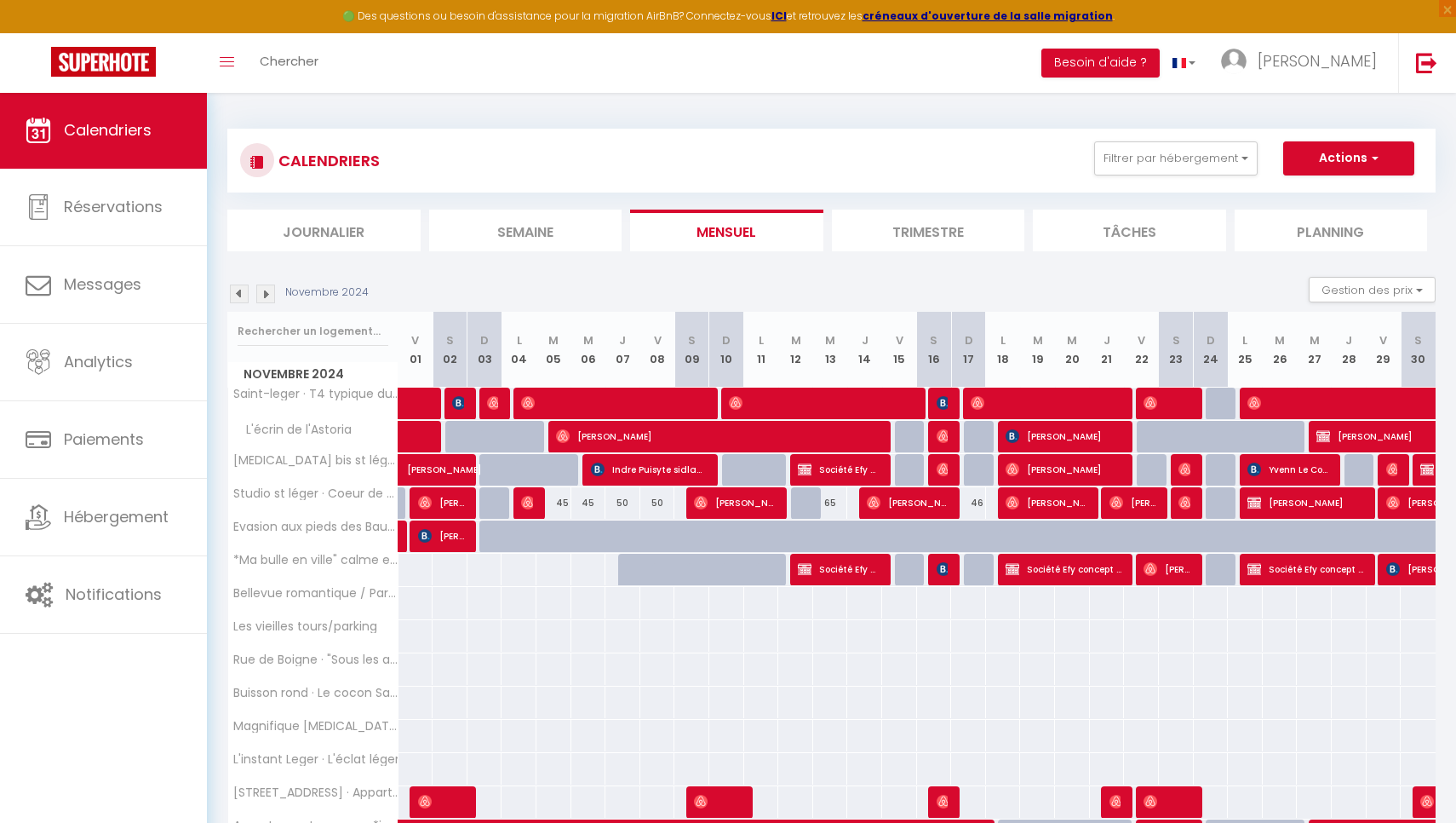
click at [238, 293] on img at bounding box center [239, 293] width 18 height 18
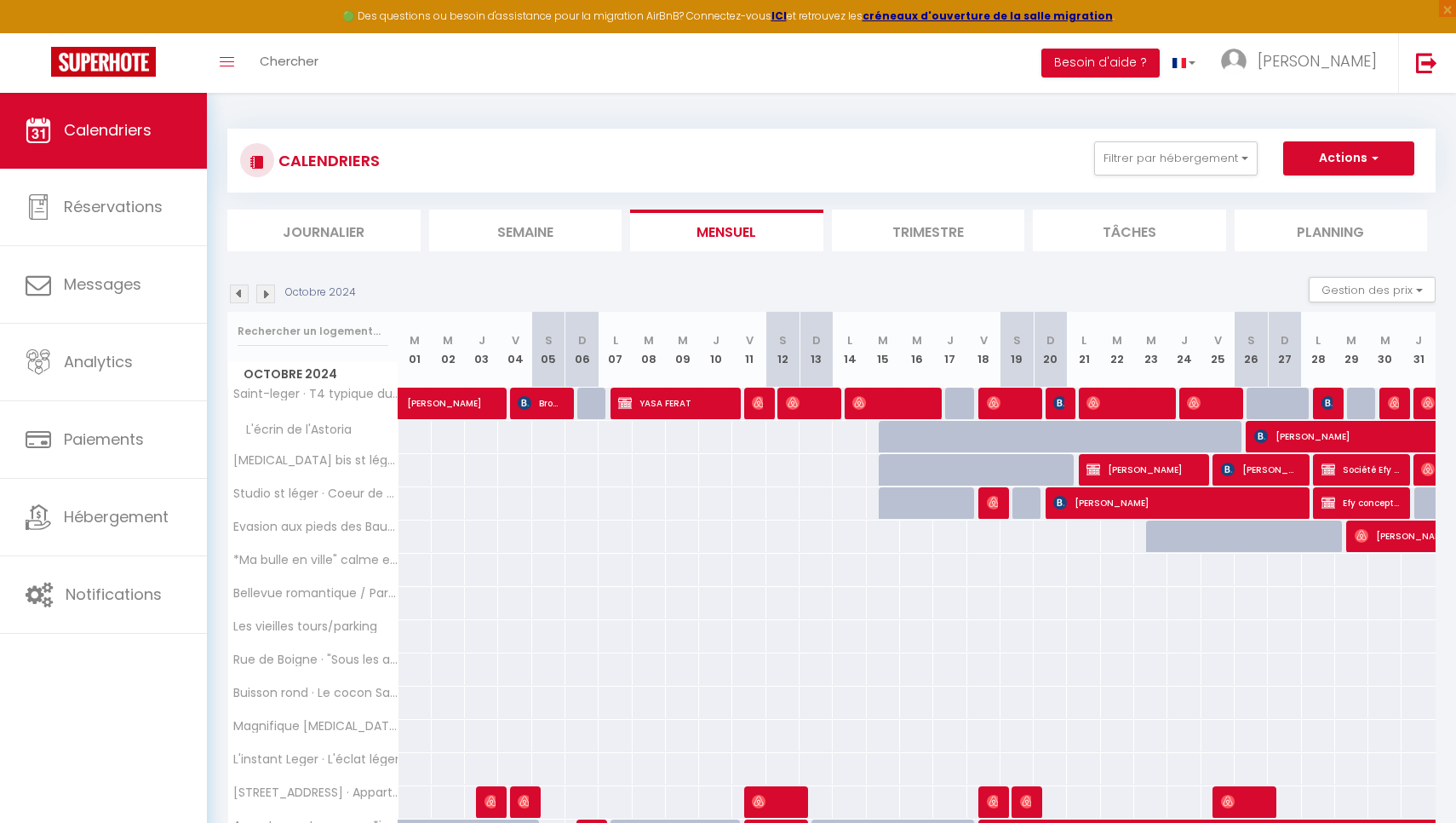
click at [238, 293] on img at bounding box center [239, 293] width 18 height 18
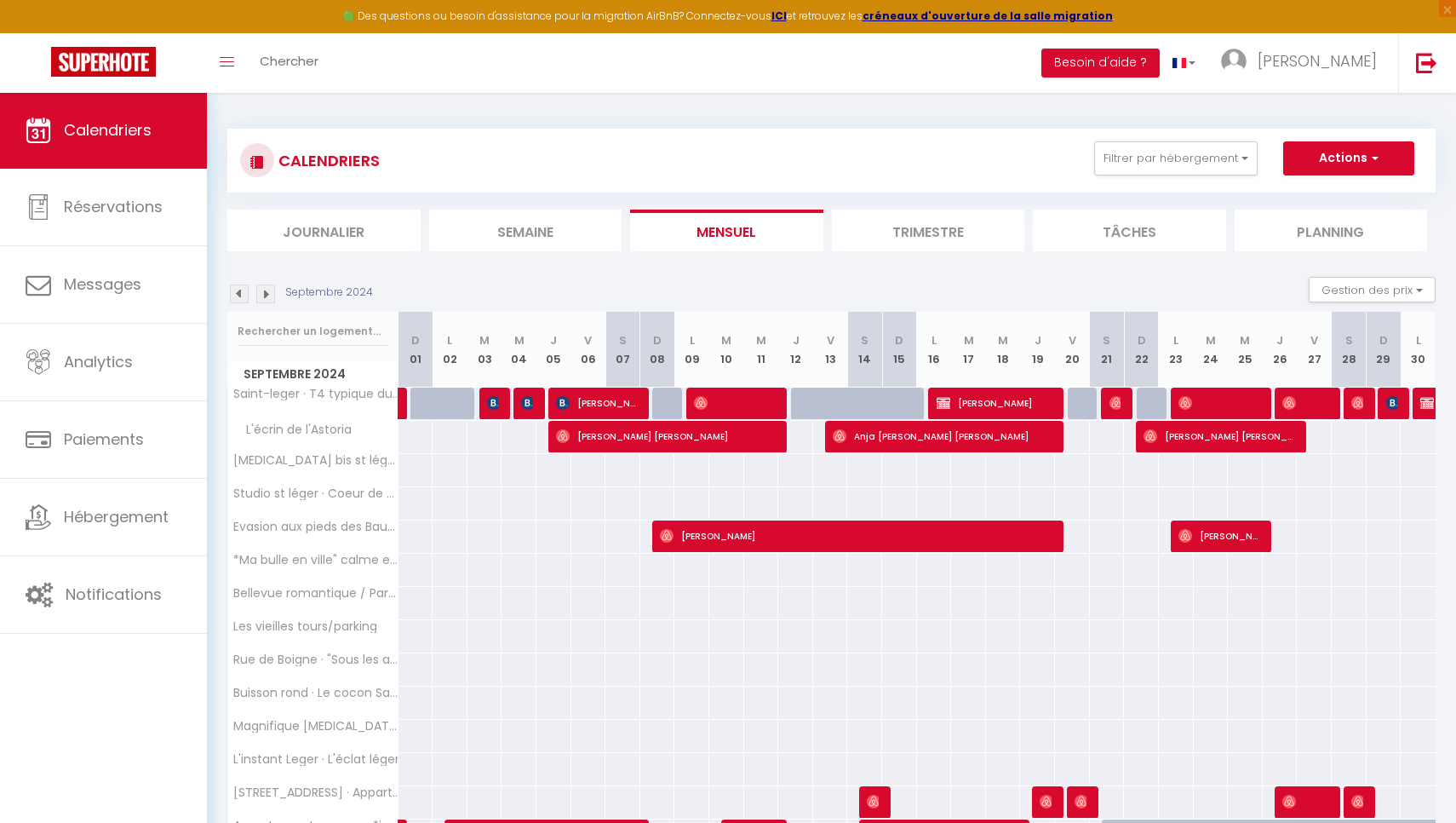
click at [238, 293] on img at bounding box center [239, 293] width 18 height 18
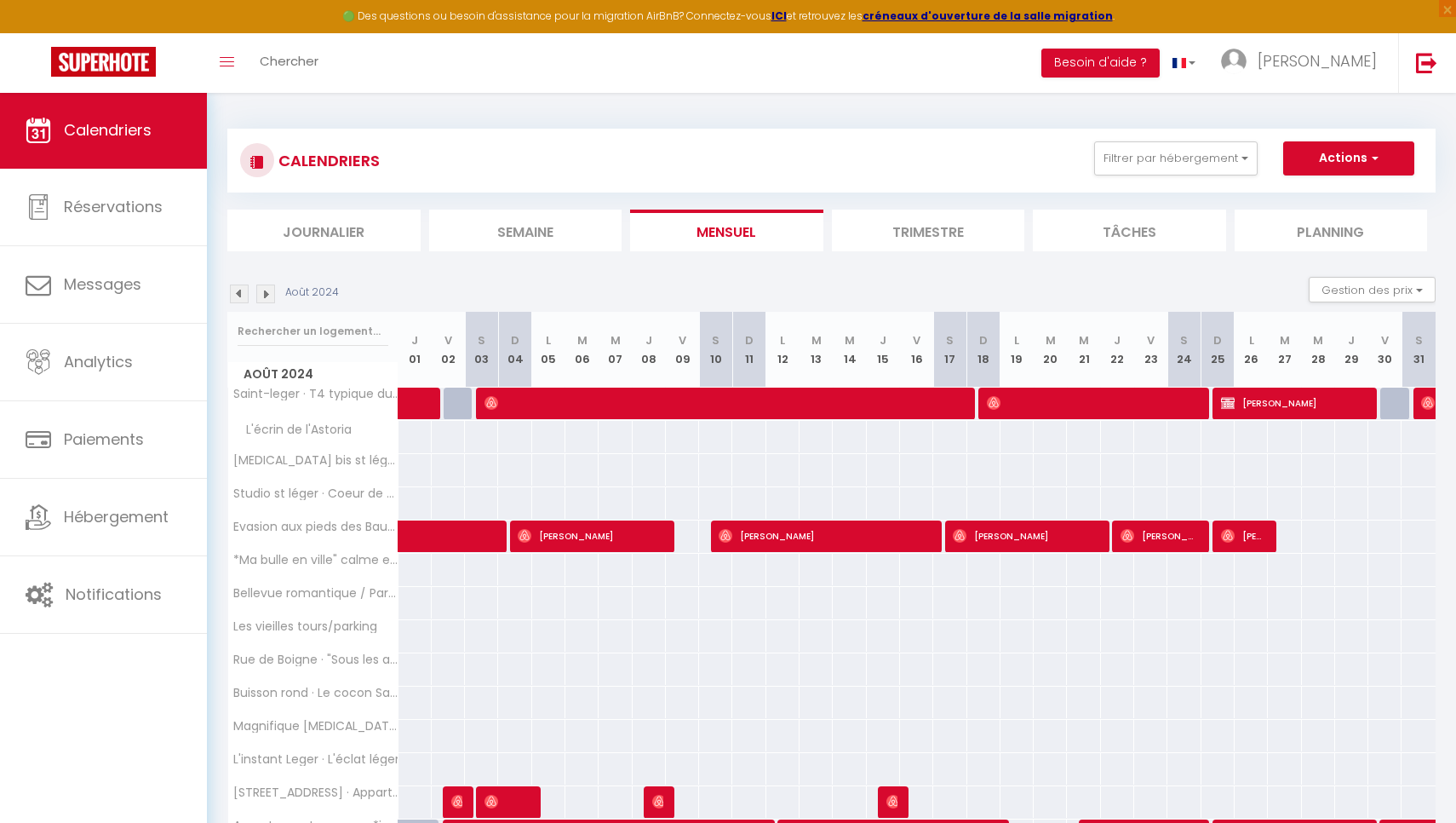
click at [266, 293] on img at bounding box center [266, 293] width 18 height 18
select select "KO"
select select "0"
select select "43820"
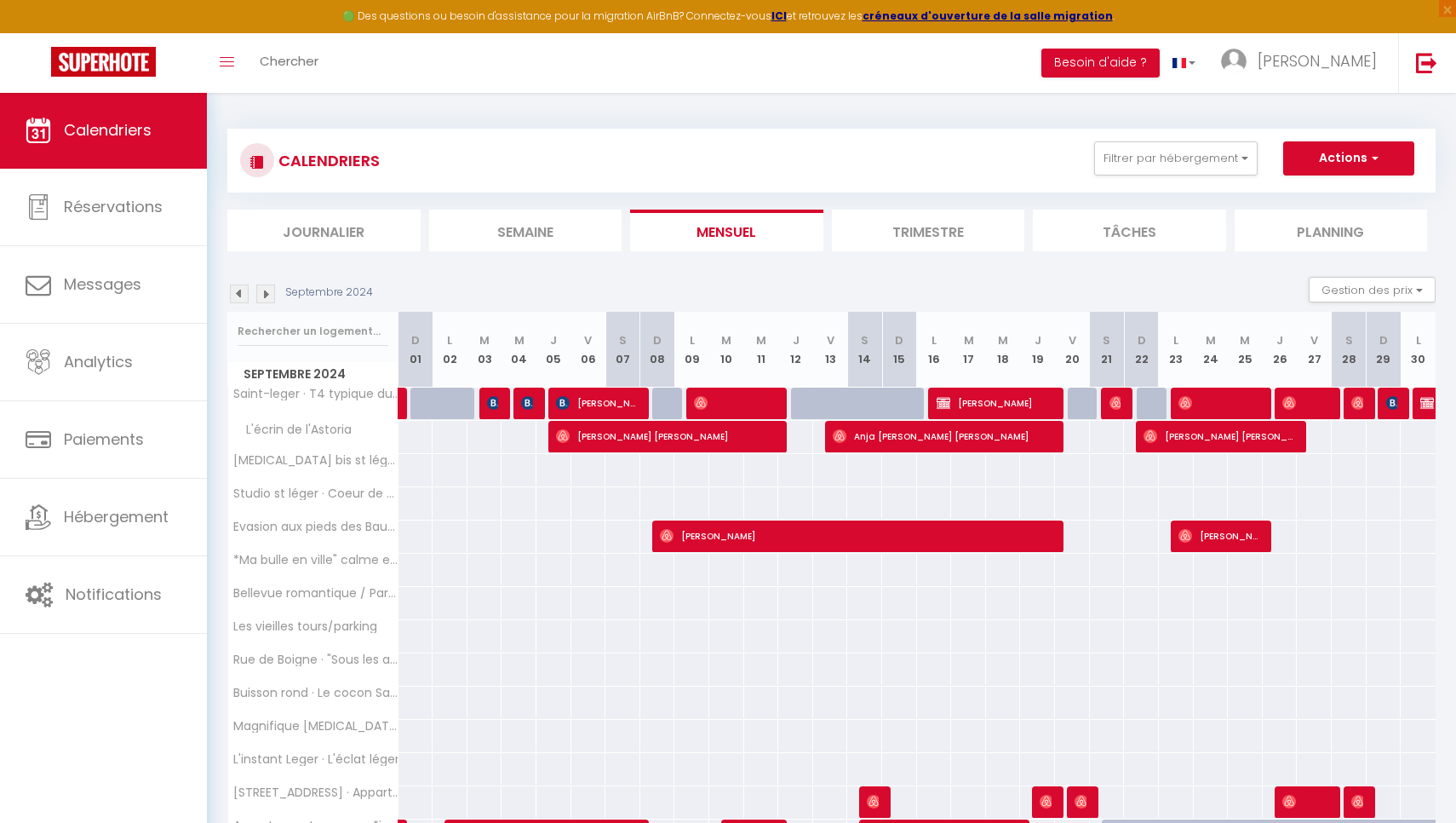
click at [992, 400] on span "[PERSON_NAME]" at bounding box center [995, 402] width 116 height 32
select select "OK"
select select "22534"
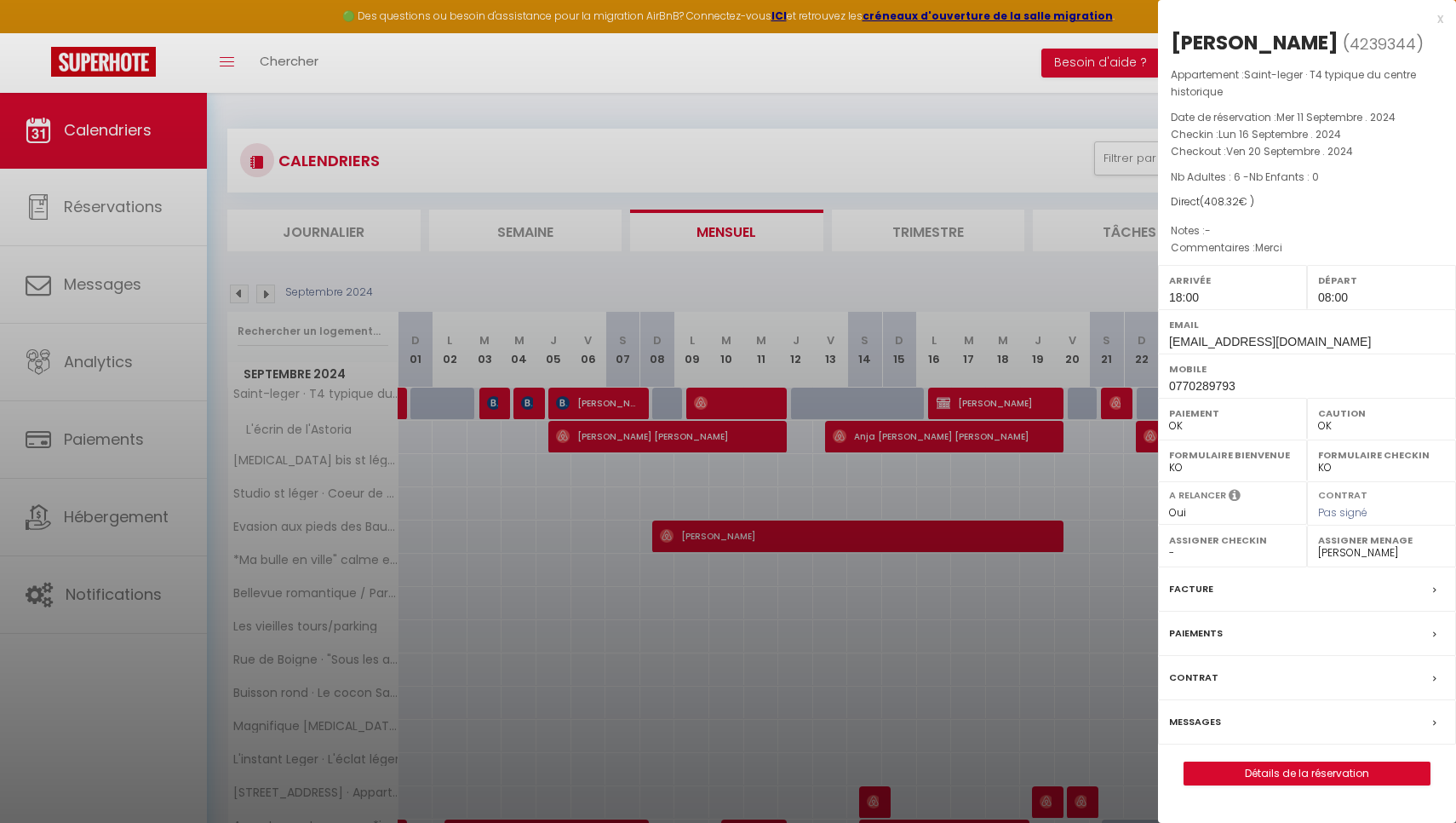
click at [846, 285] on div at bounding box center [728, 412] width 1456 height 823
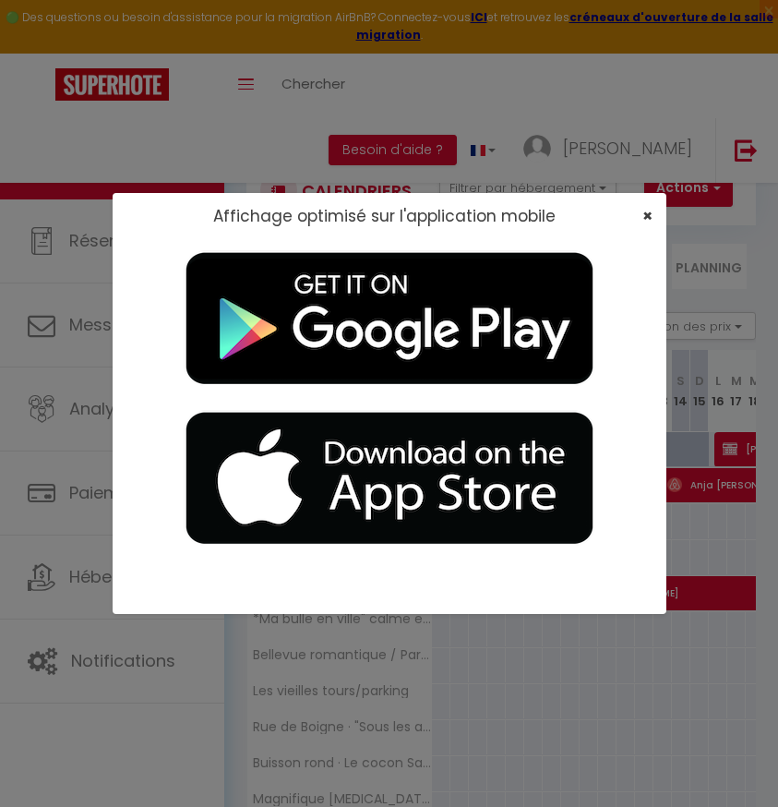
click at [644, 217] on span "×" at bounding box center [647, 215] width 10 height 23
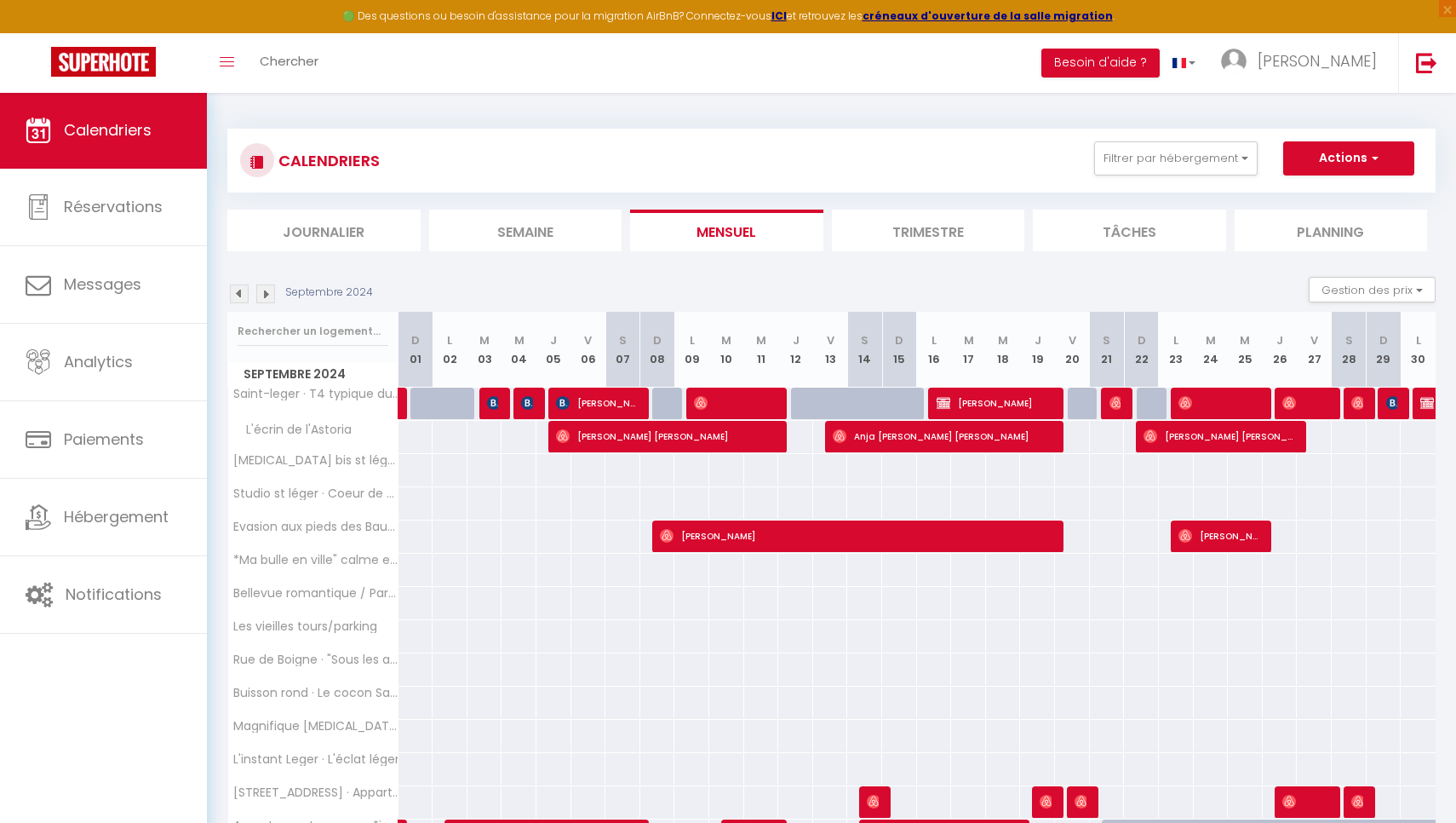
click at [1421, 406] on img at bounding box center [1427, 402] width 14 height 14
select select "0"
select select "1"
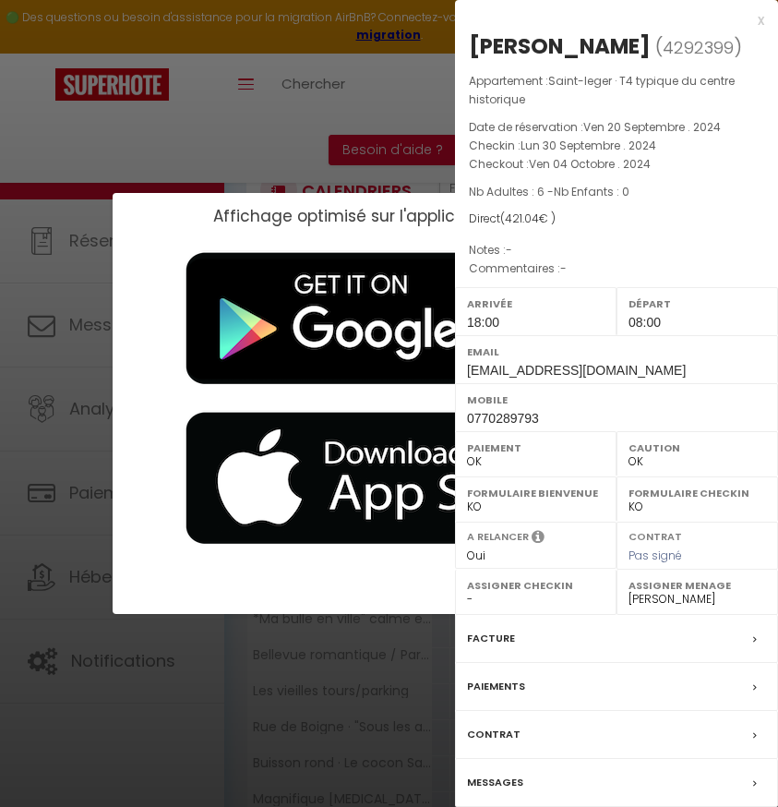
click at [758, 23] on div "x" at bounding box center [609, 20] width 309 height 22
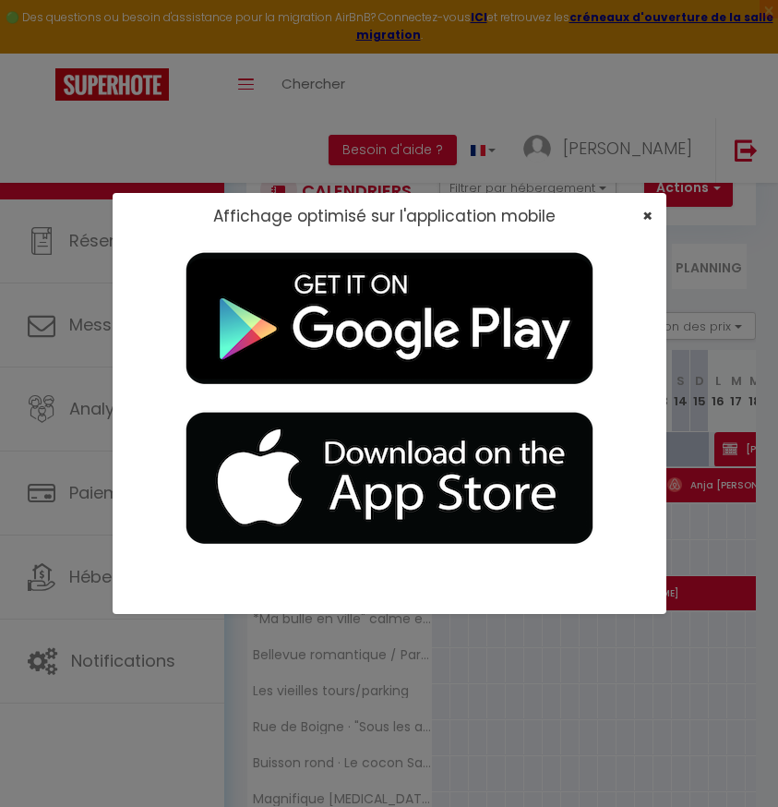
click at [647, 214] on span "×" at bounding box center [647, 215] width 10 height 23
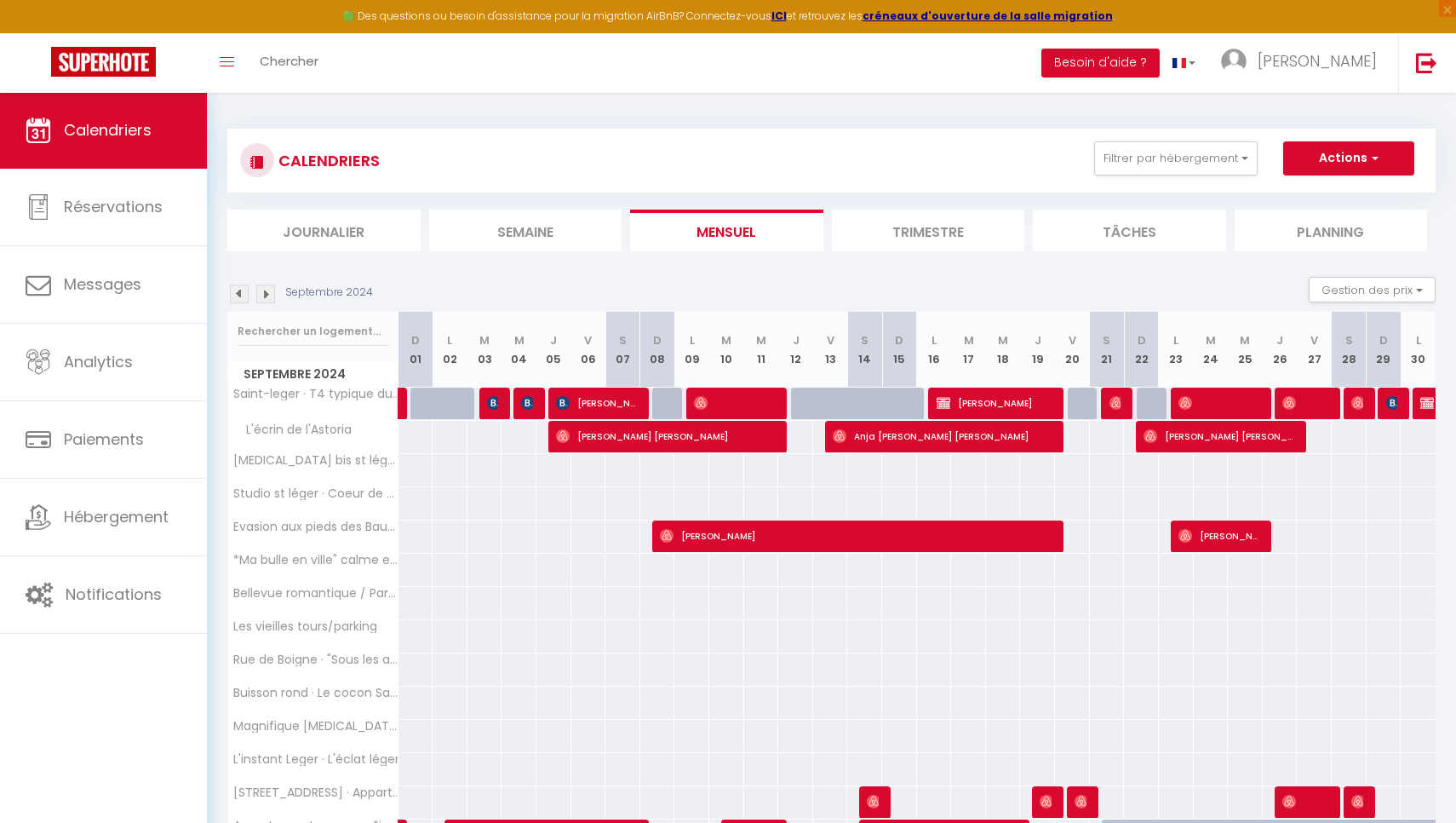
click at [268, 295] on img at bounding box center [266, 293] width 18 height 18
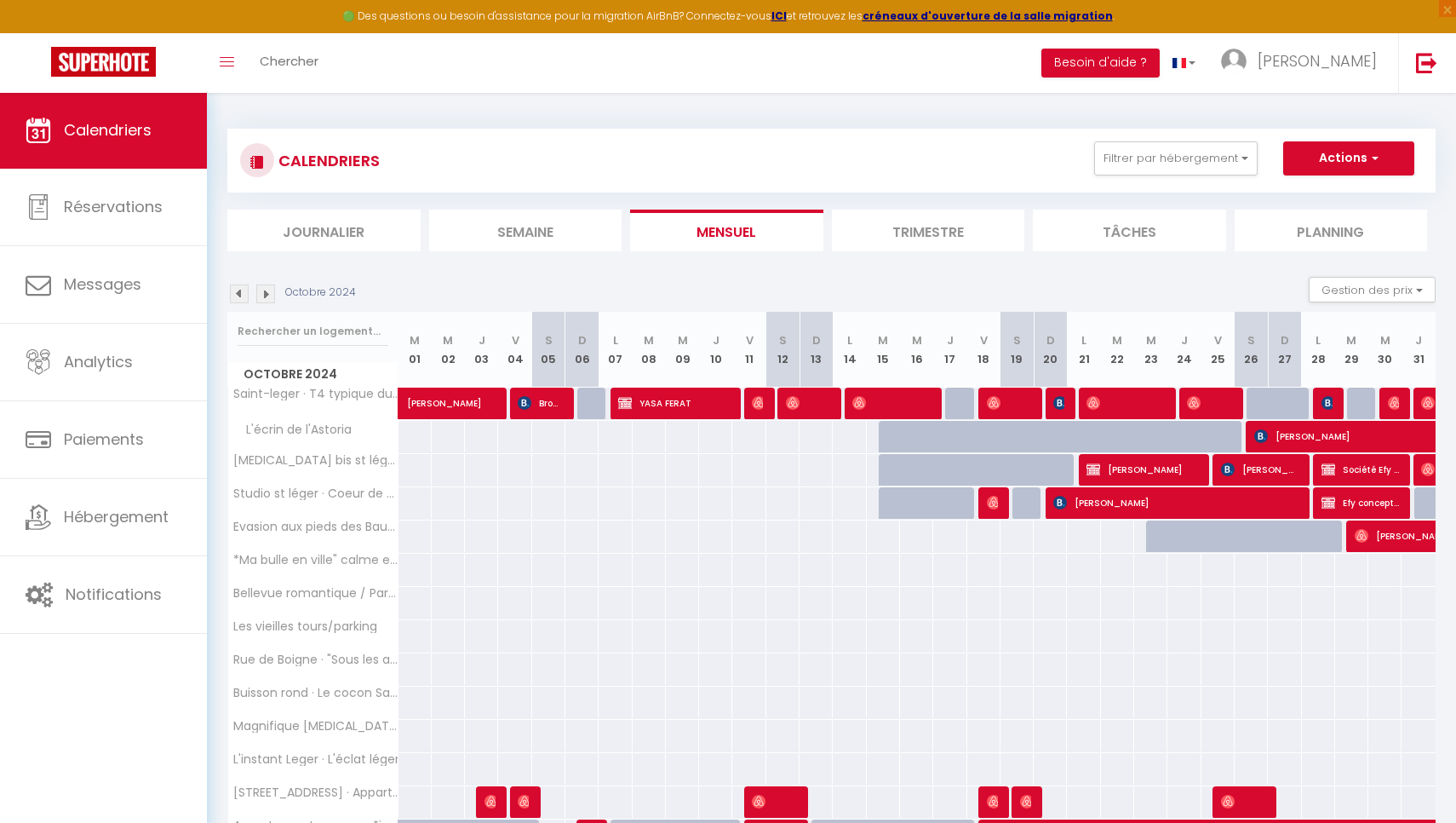
click at [658, 398] on span "YASA FERAT" at bounding box center [674, 402] width 111 height 32
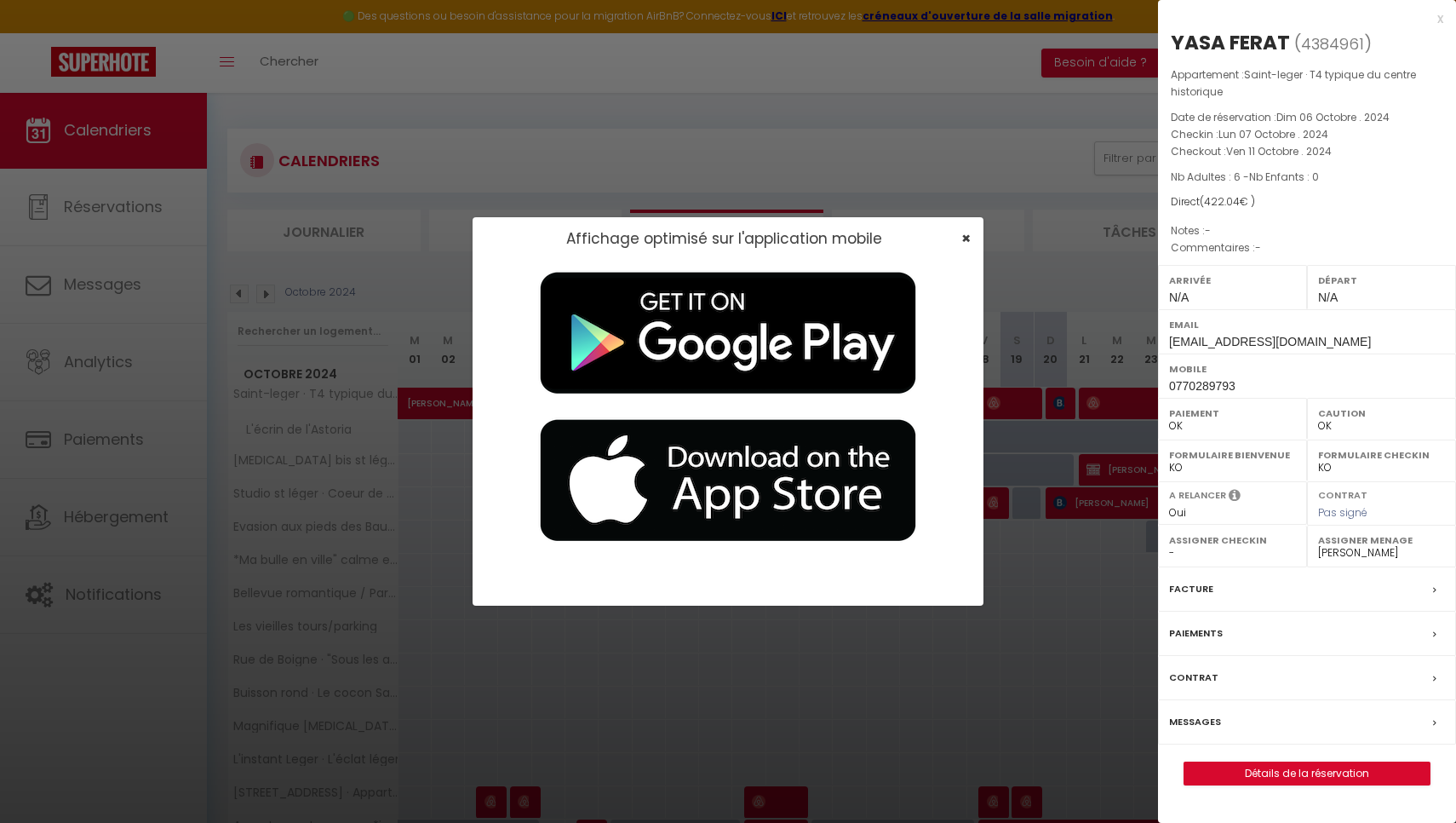
click at [968, 238] on span "×" at bounding box center [966, 237] width 9 height 21
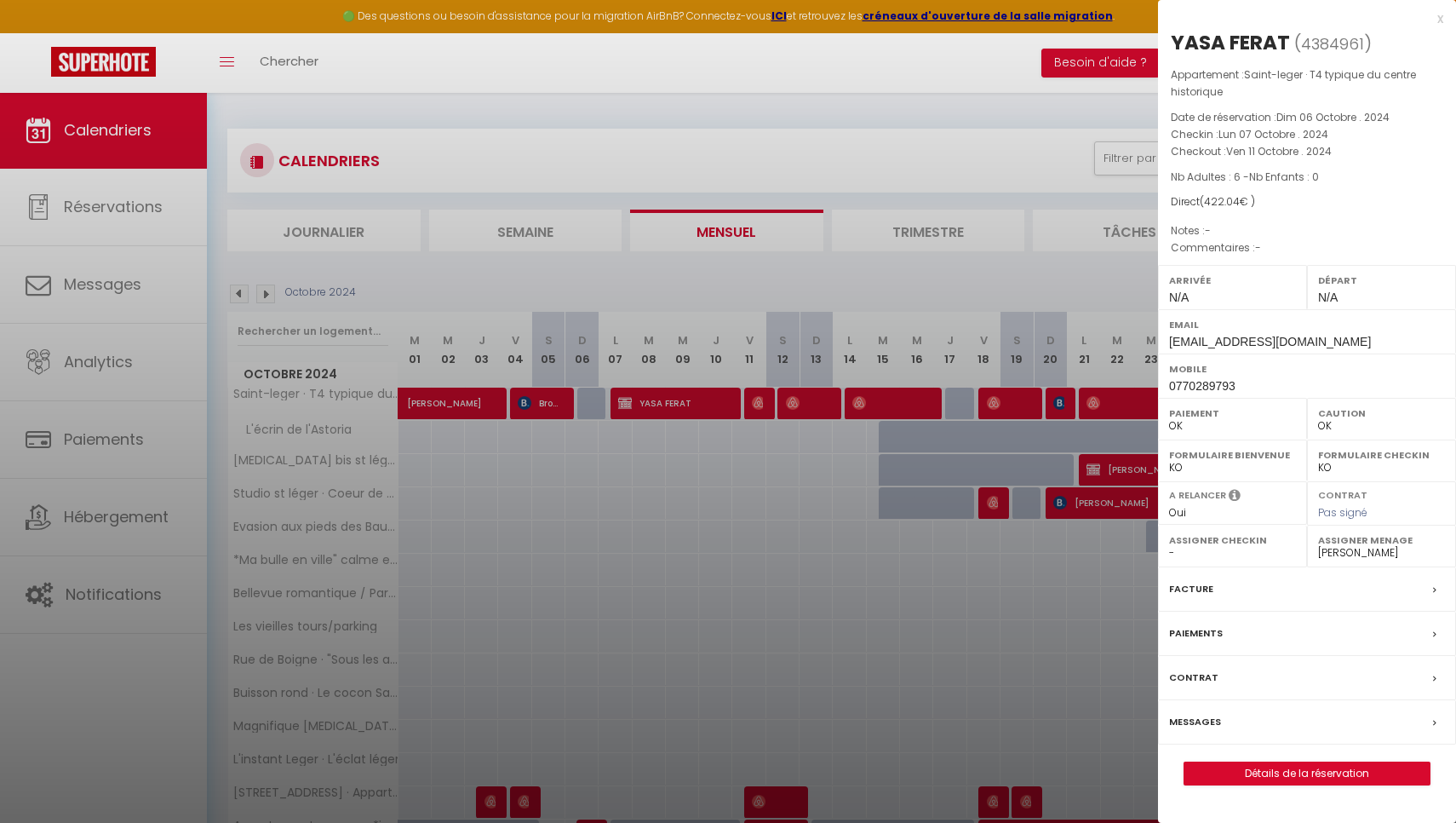
click at [1433, 12] on div "x" at bounding box center [1300, 18] width 285 height 20
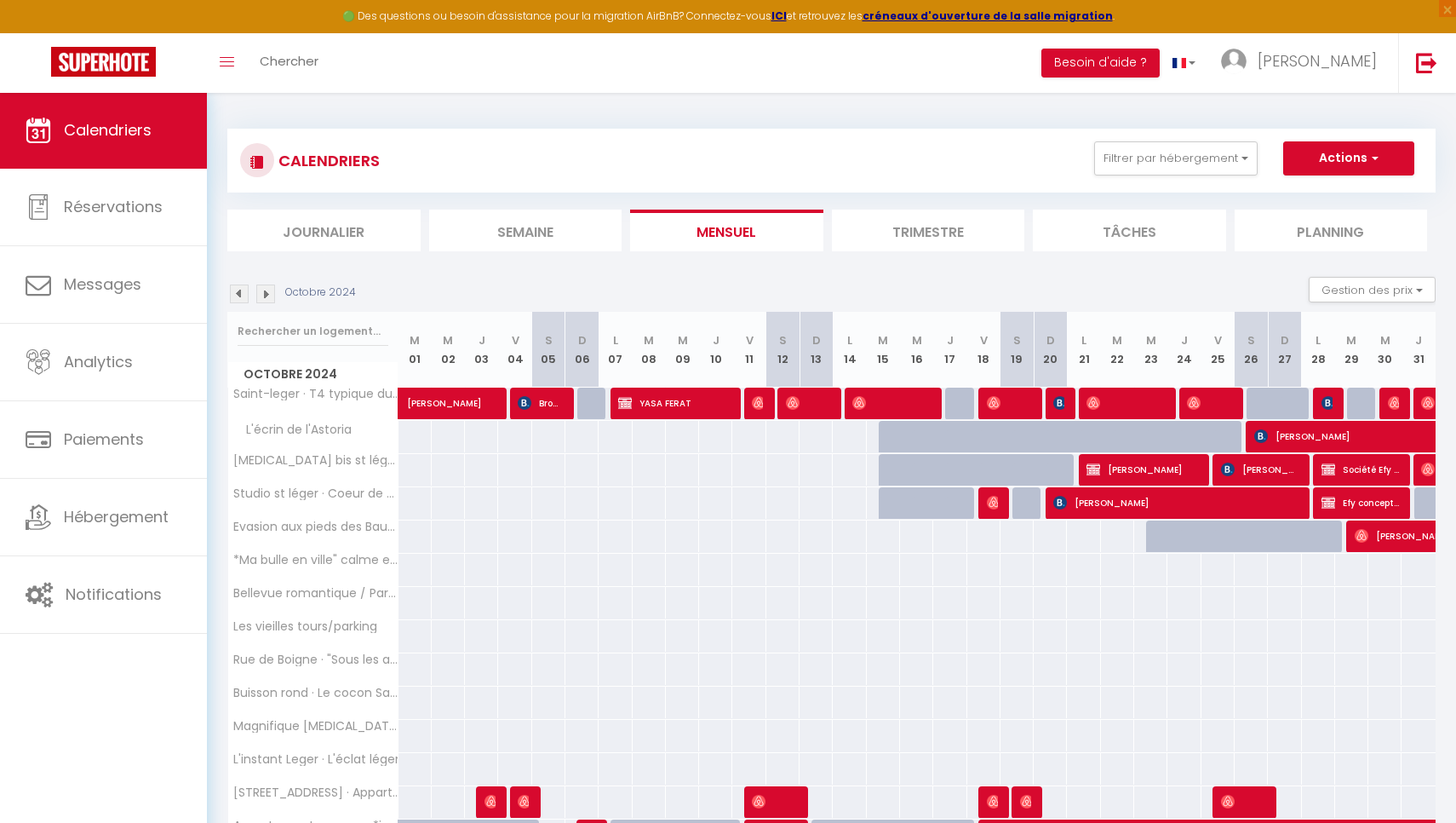
click at [271, 296] on img at bounding box center [266, 293] width 18 height 18
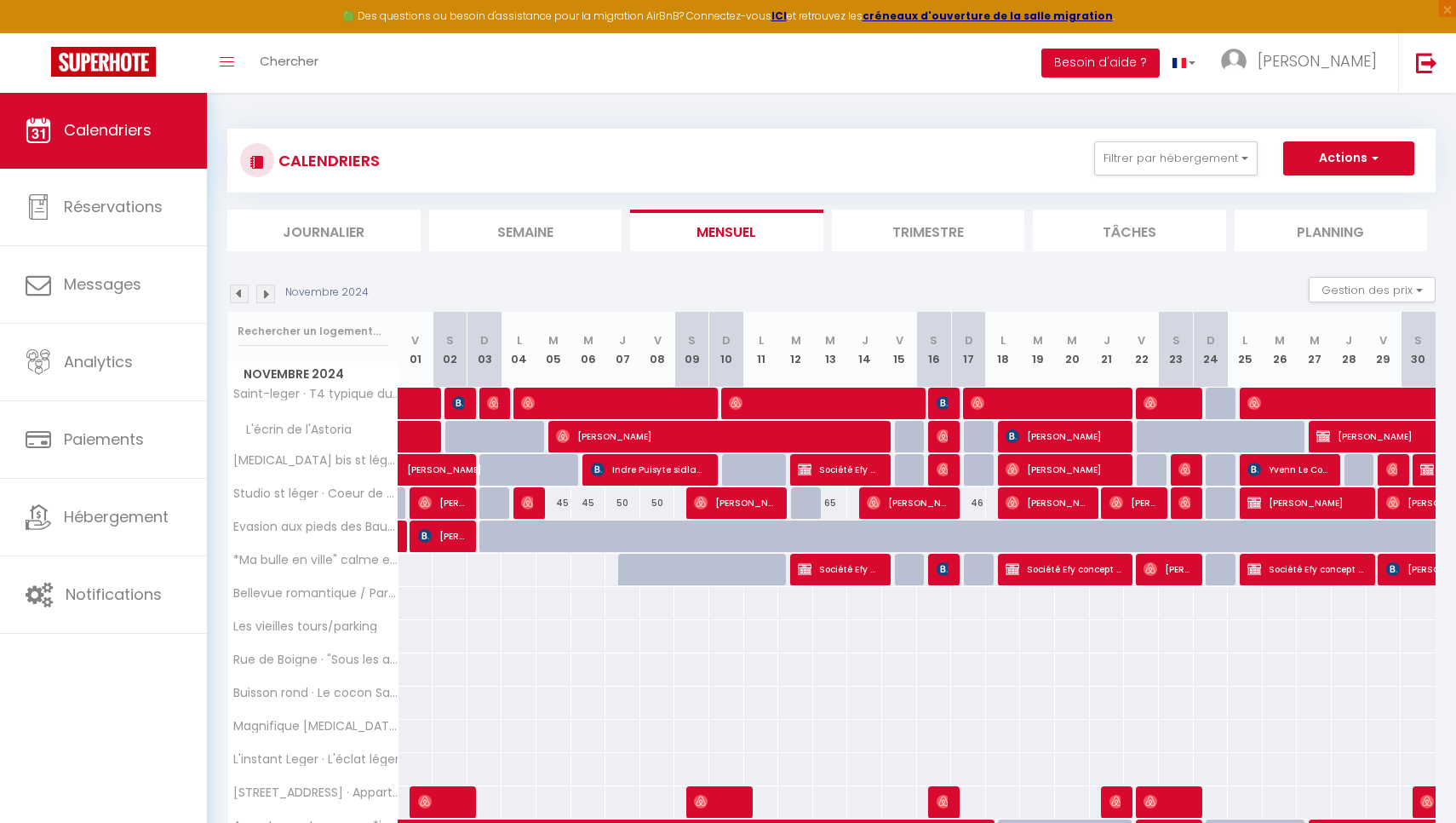
click at [271, 296] on img at bounding box center [266, 293] width 18 height 18
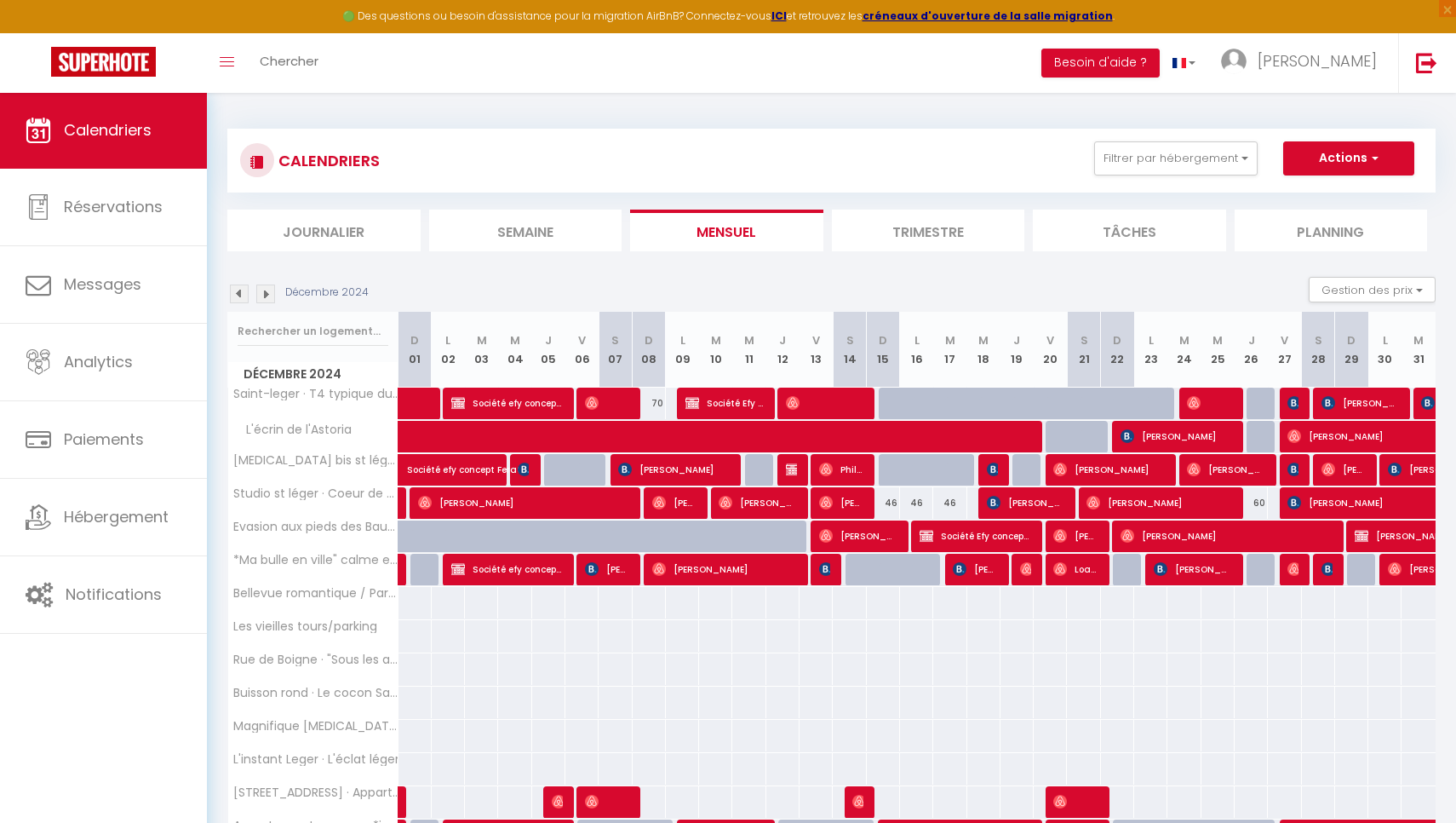
click at [485, 399] on span "Société efy concept Ferat" at bounding box center [507, 402] width 111 height 32
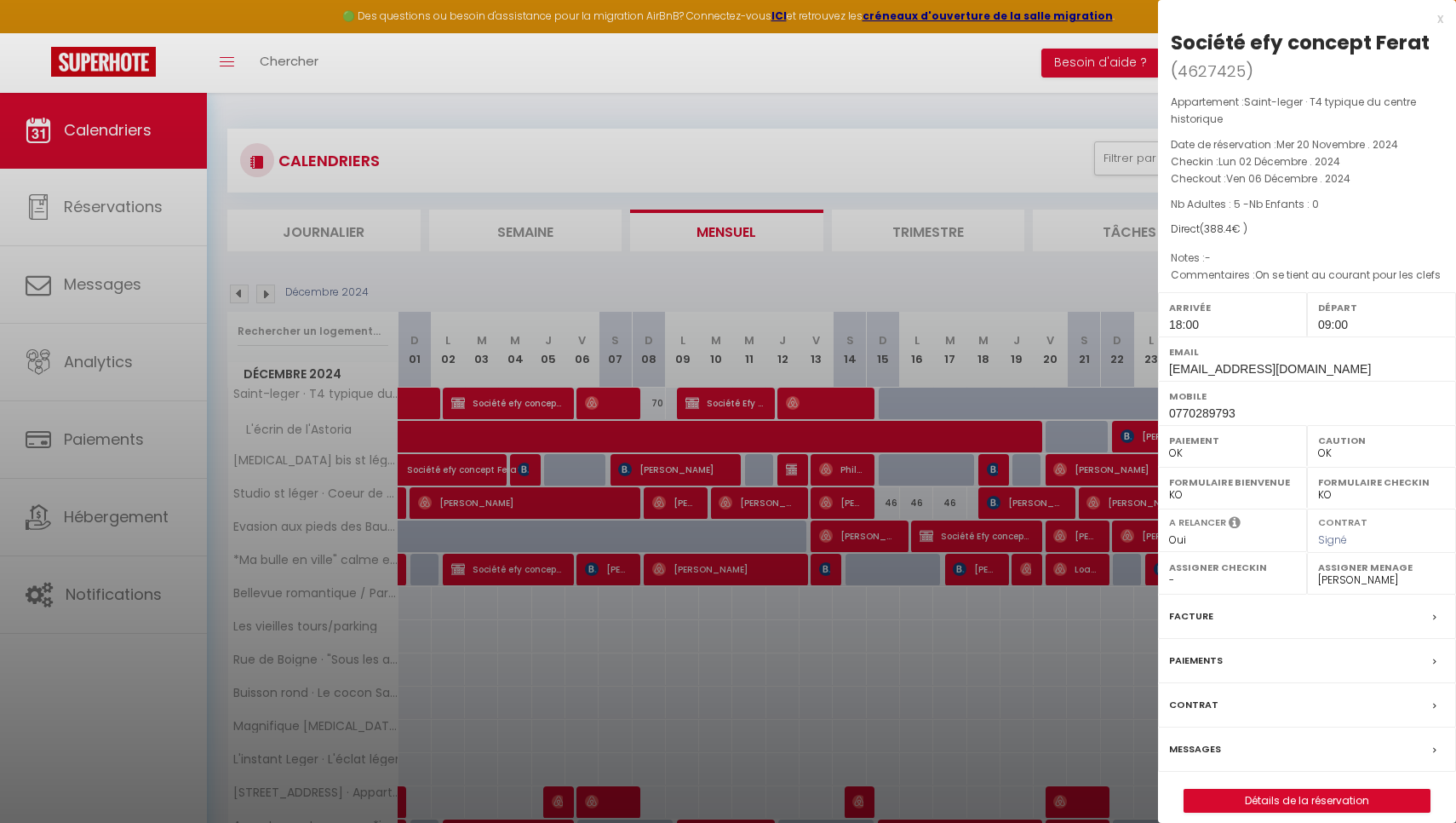
click at [1438, 18] on div "x" at bounding box center [1300, 18] width 285 height 20
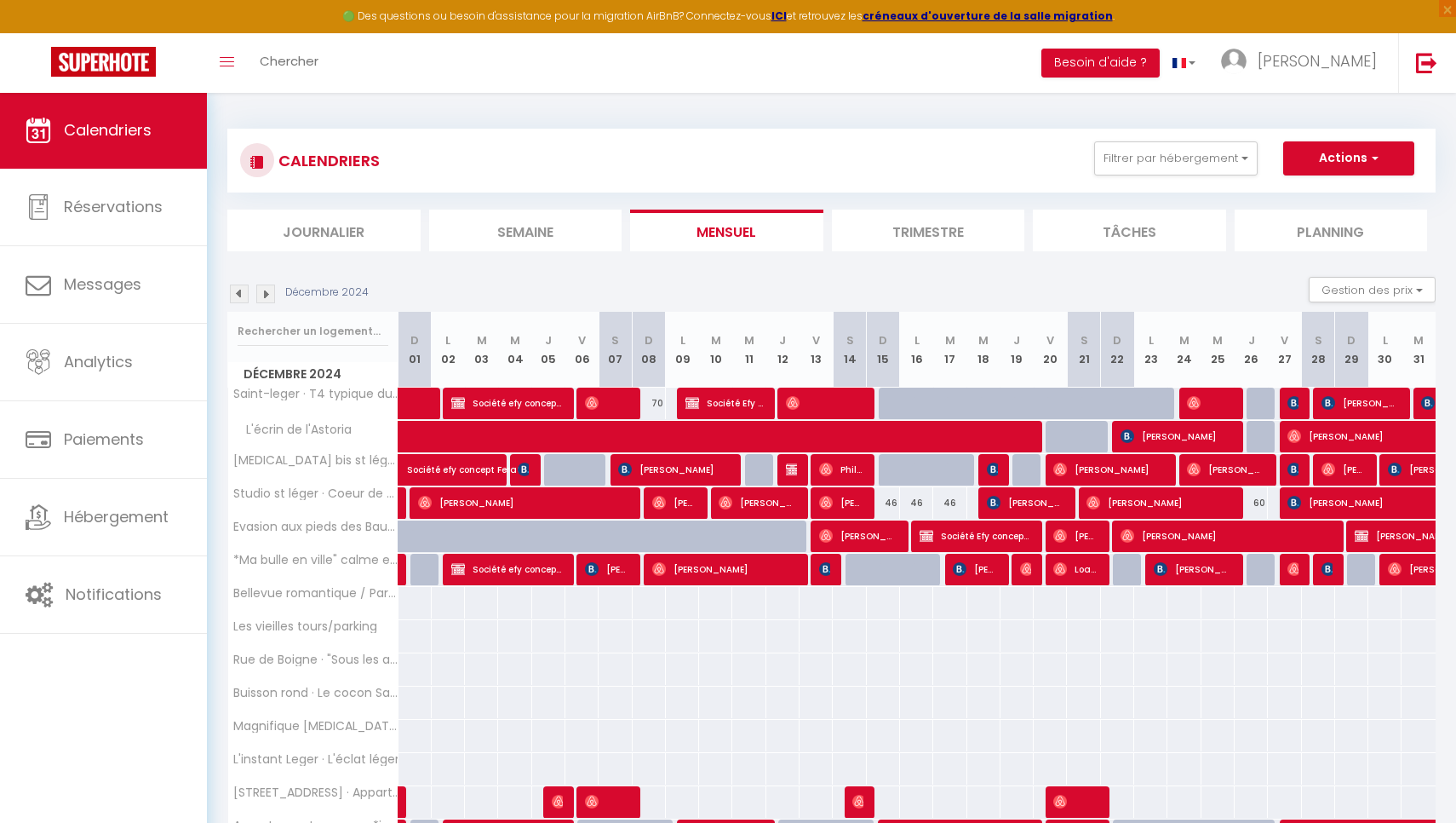
click at [710, 400] on span "Société Efy concept Ferat" at bounding box center [724, 402] width 78 height 32
select select "0"
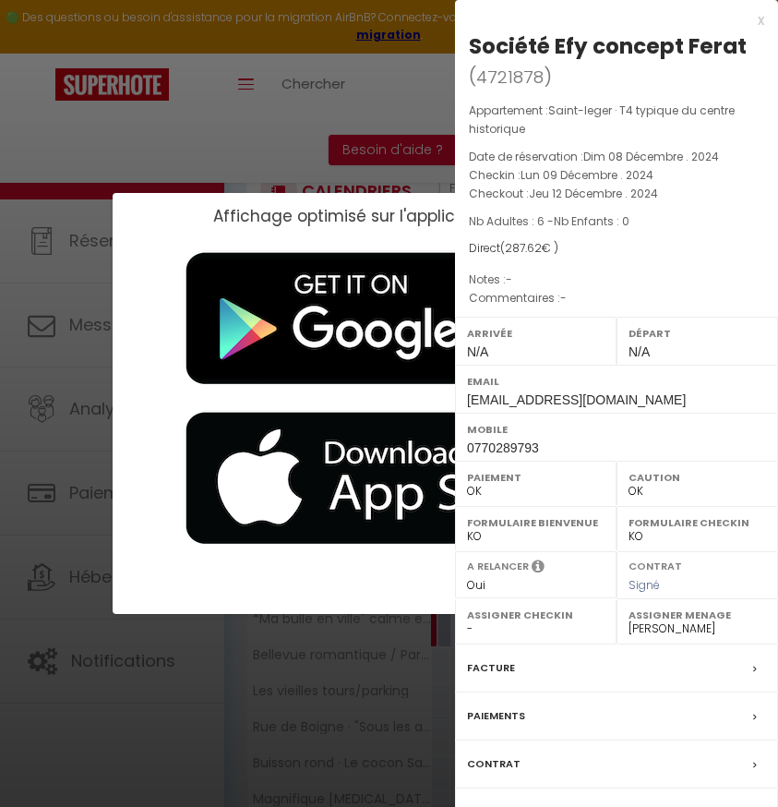
click at [760, 22] on div "x" at bounding box center [609, 20] width 309 height 22
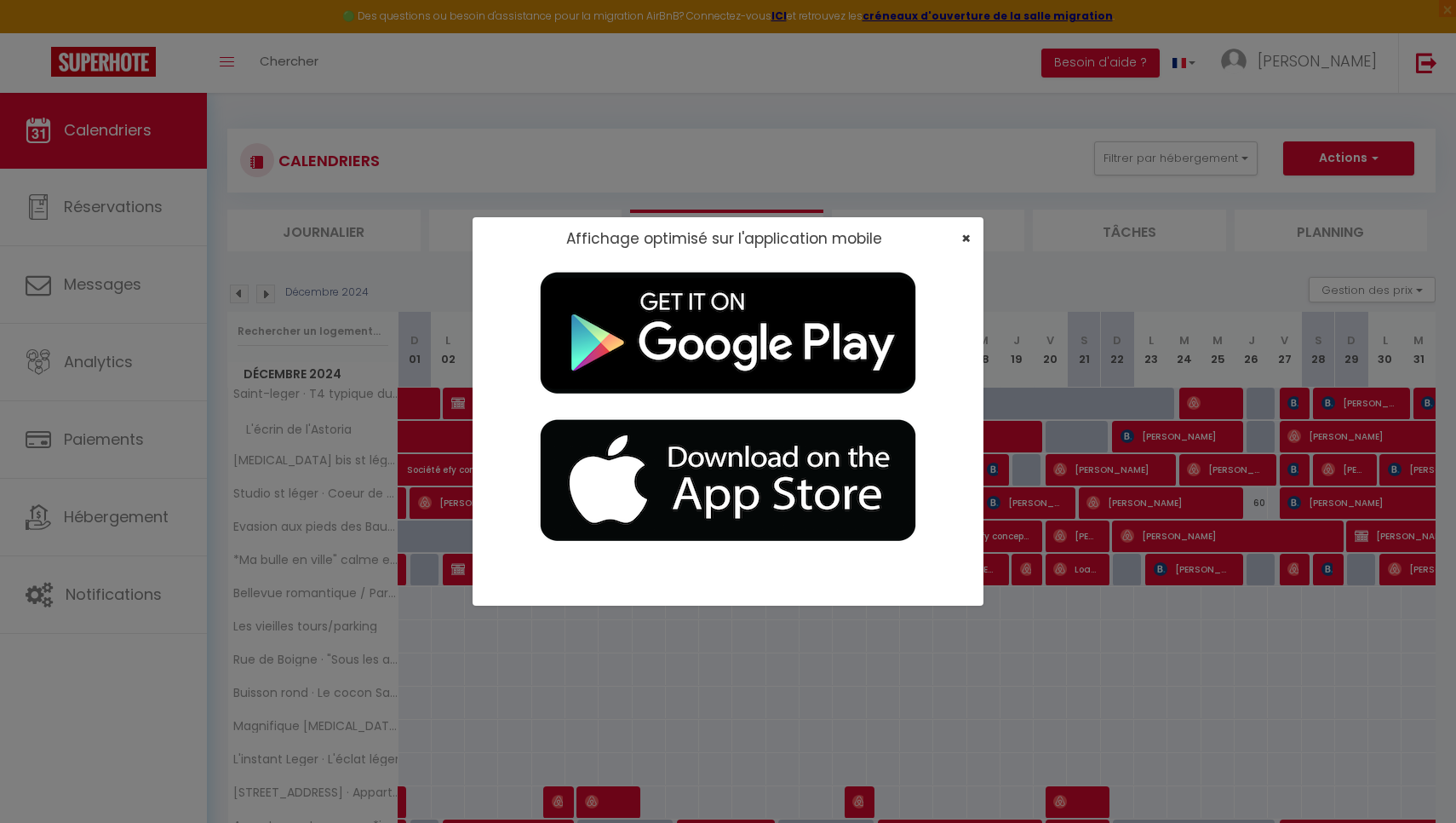
click at [965, 240] on span "×" at bounding box center [966, 237] width 9 height 21
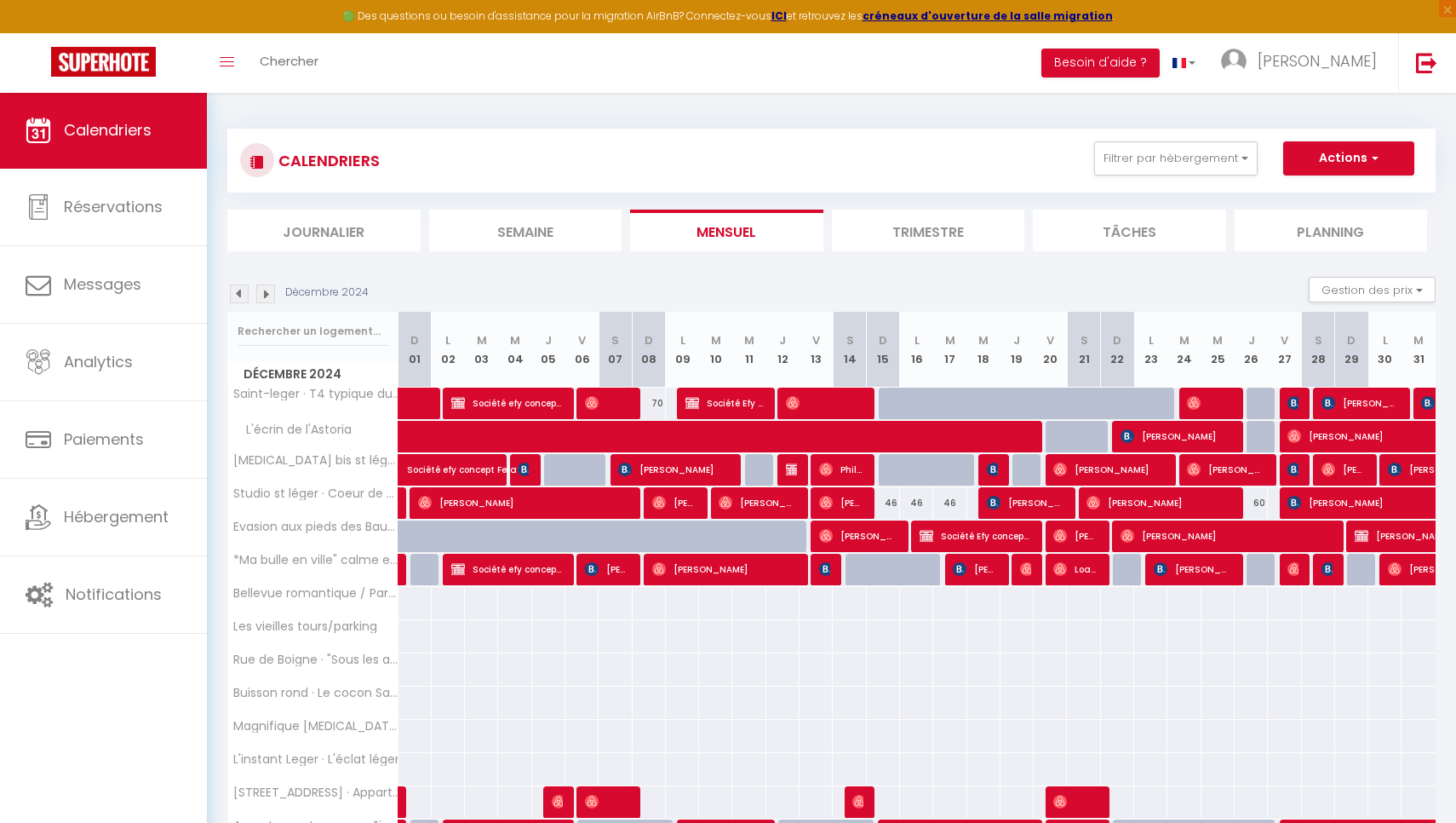
click at [264, 298] on img at bounding box center [266, 293] width 18 height 18
select select "0"
select select "22534"
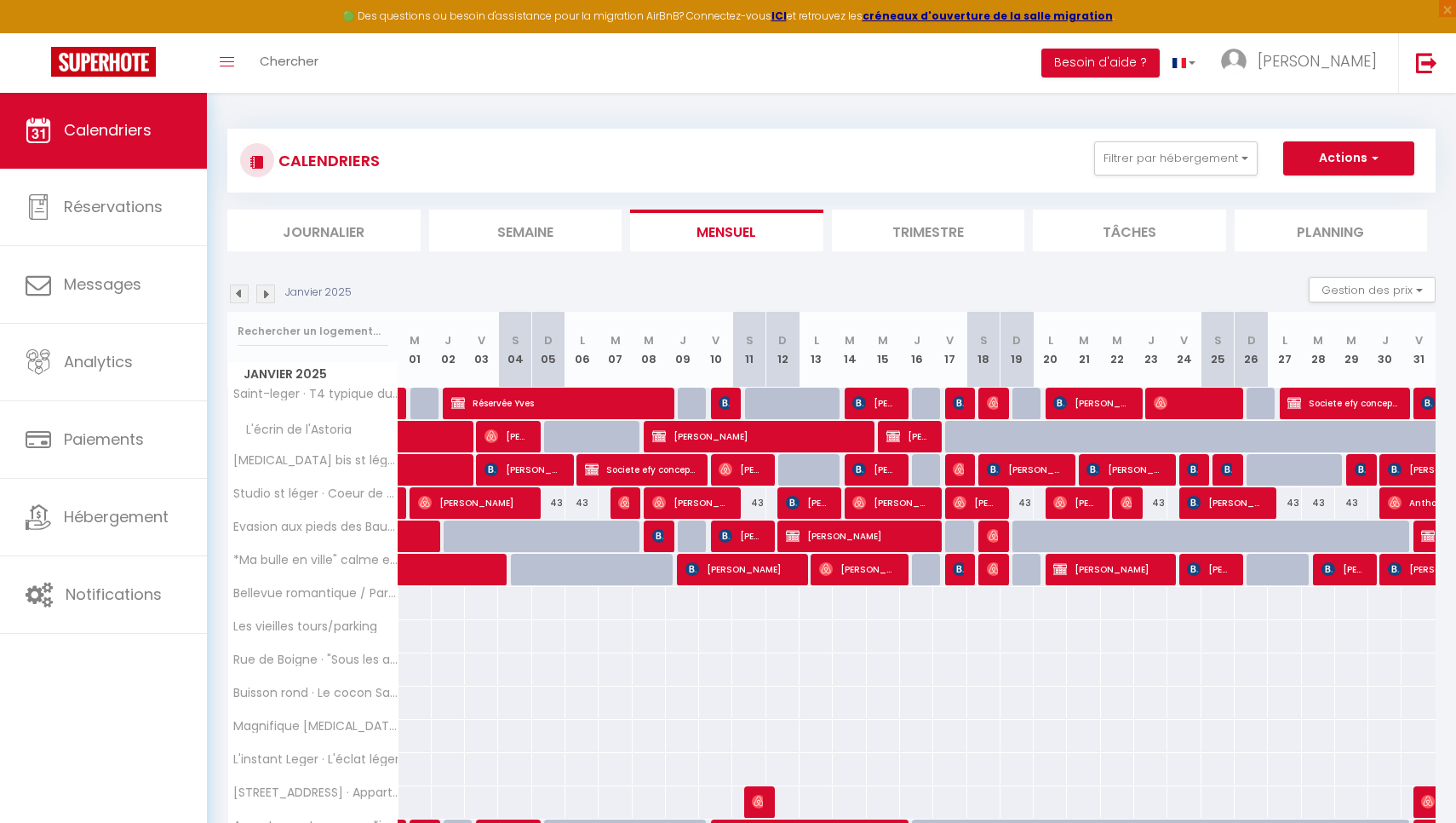
click at [559, 403] on span "Réservée Yves" at bounding box center [556, 402] width 210 height 32
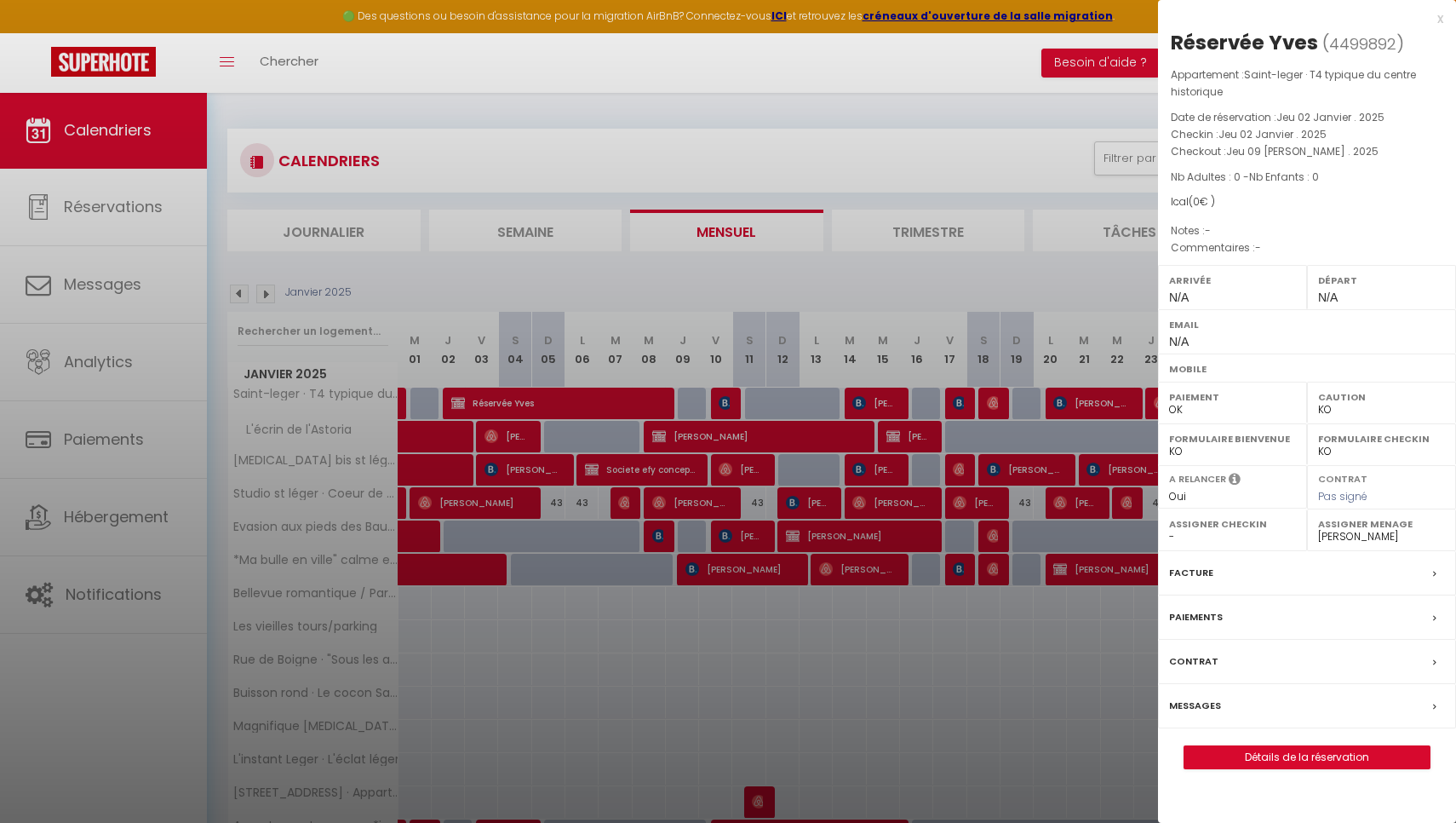
click at [1439, 18] on div "x" at bounding box center [1300, 18] width 285 height 20
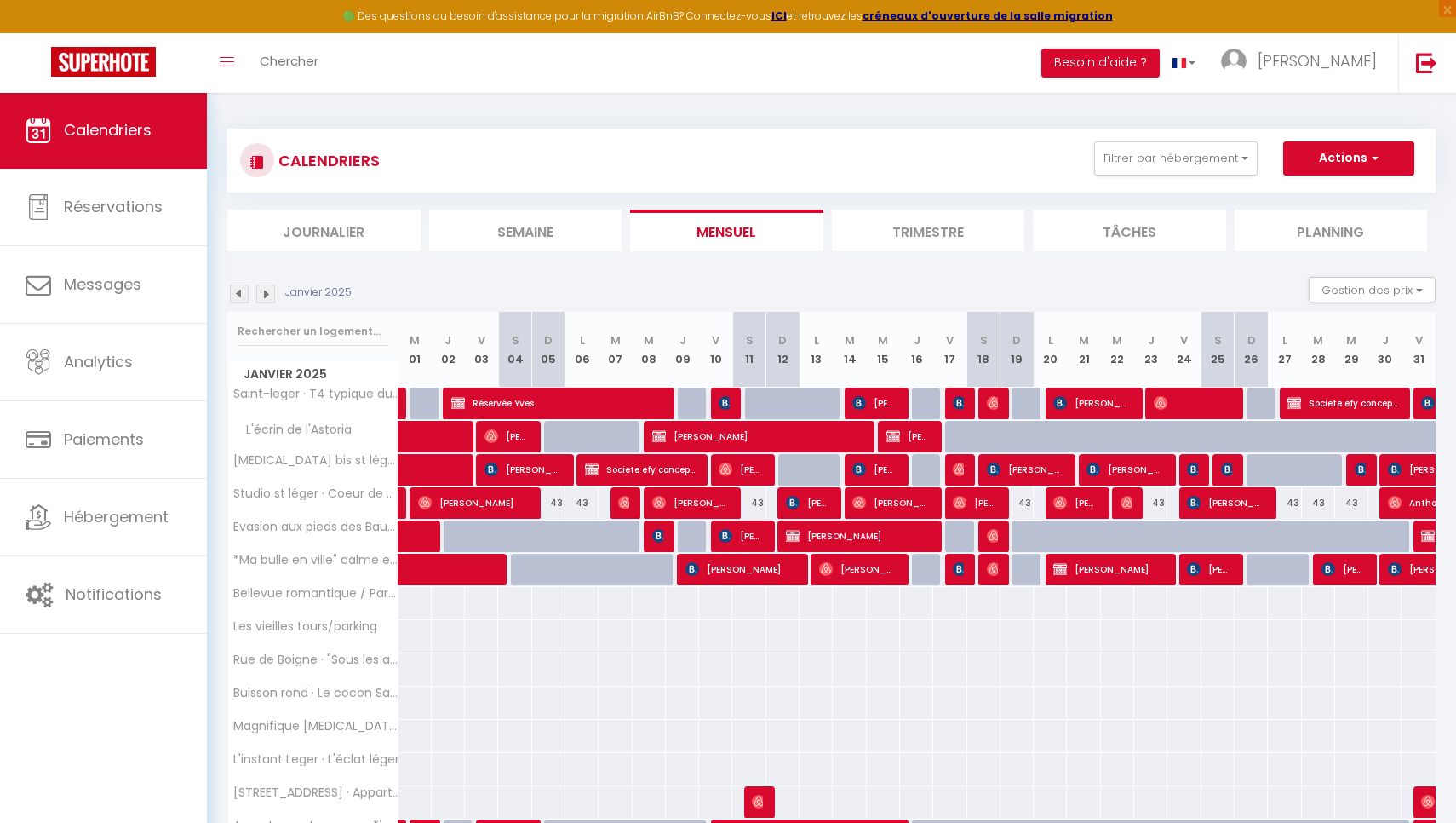
click at [1322, 402] on span "Societe efy concept Ferat" at bounding box center [1343, 402] width 111 height 32
select select "OK"
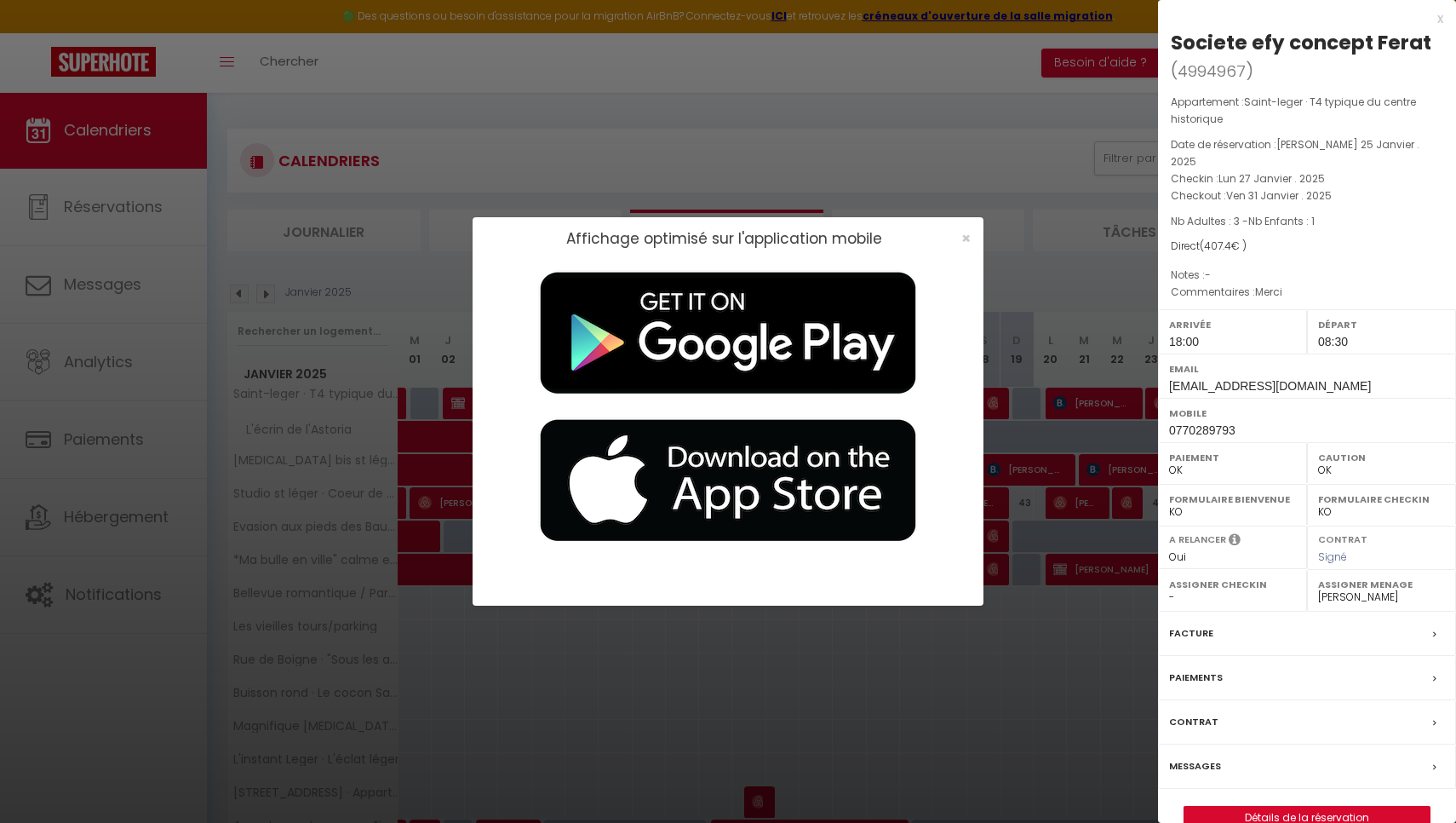
click at [1443, 24] on div "x" at bounding box center [1300, 18] width 285 height 20
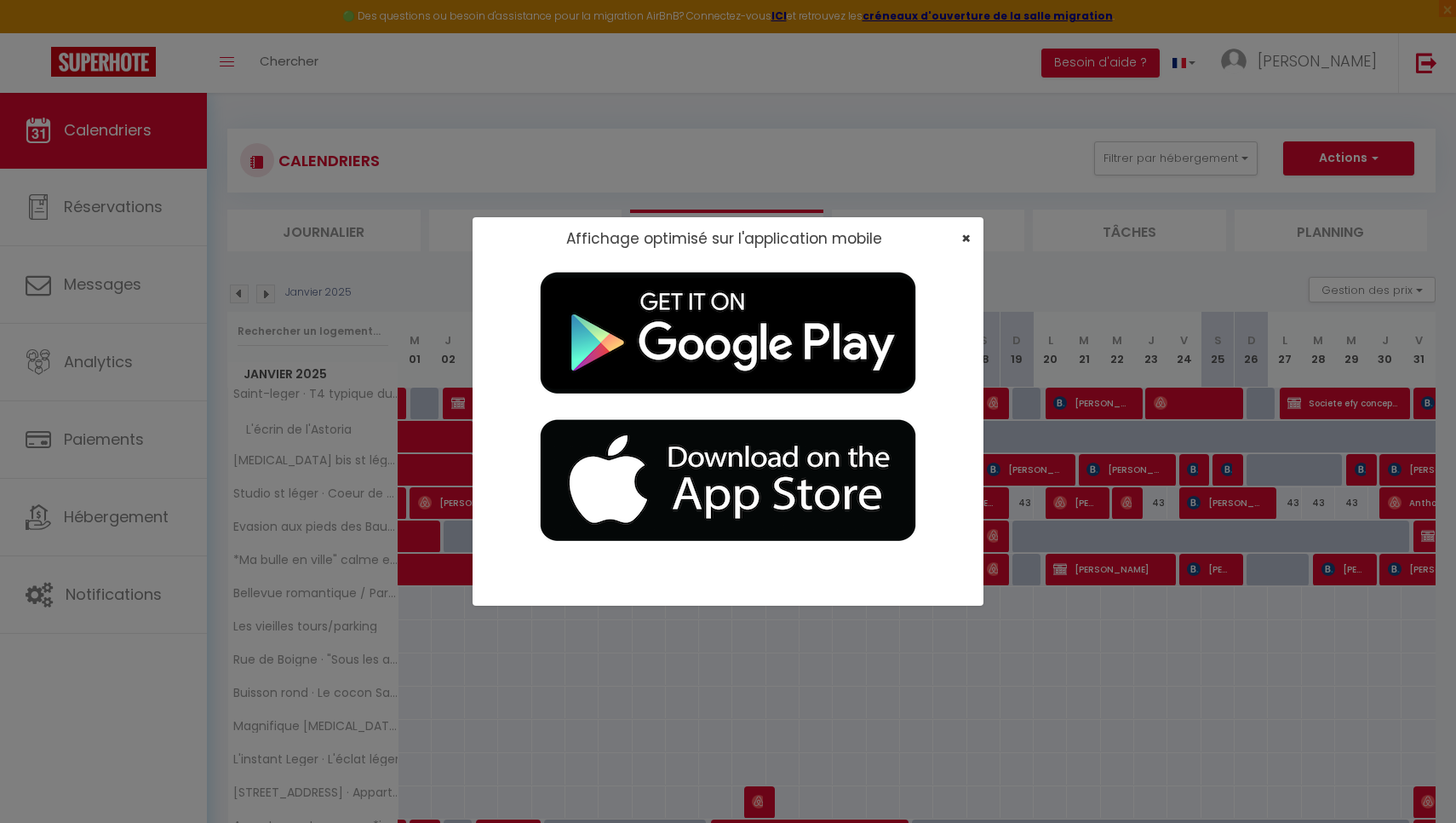
click at [962, 243] on span "×" at bounding box center [966, 237] width 9 height 21
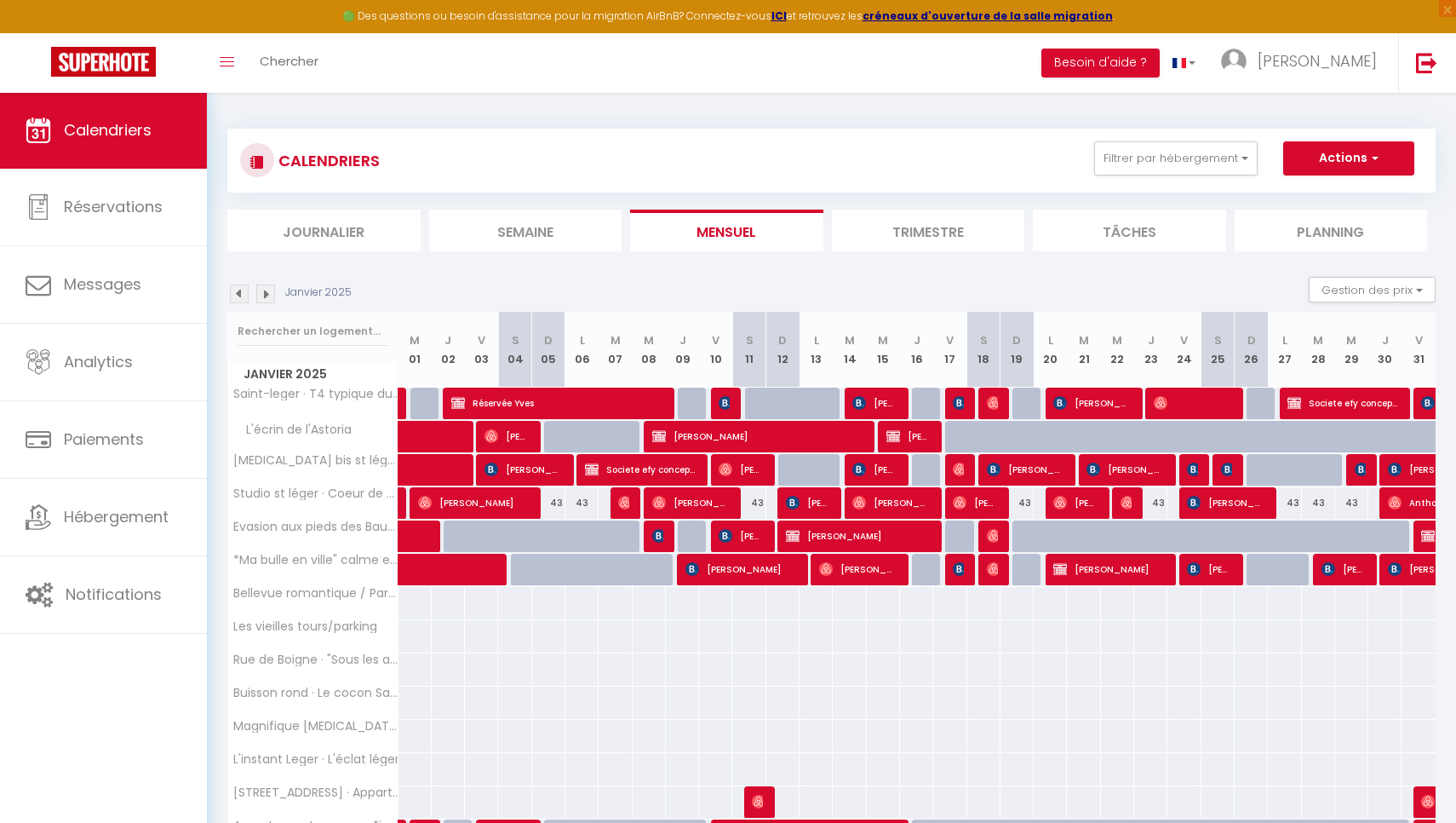
click at [259, 293] on img at bounding box center [266, 293] width 18 height 18
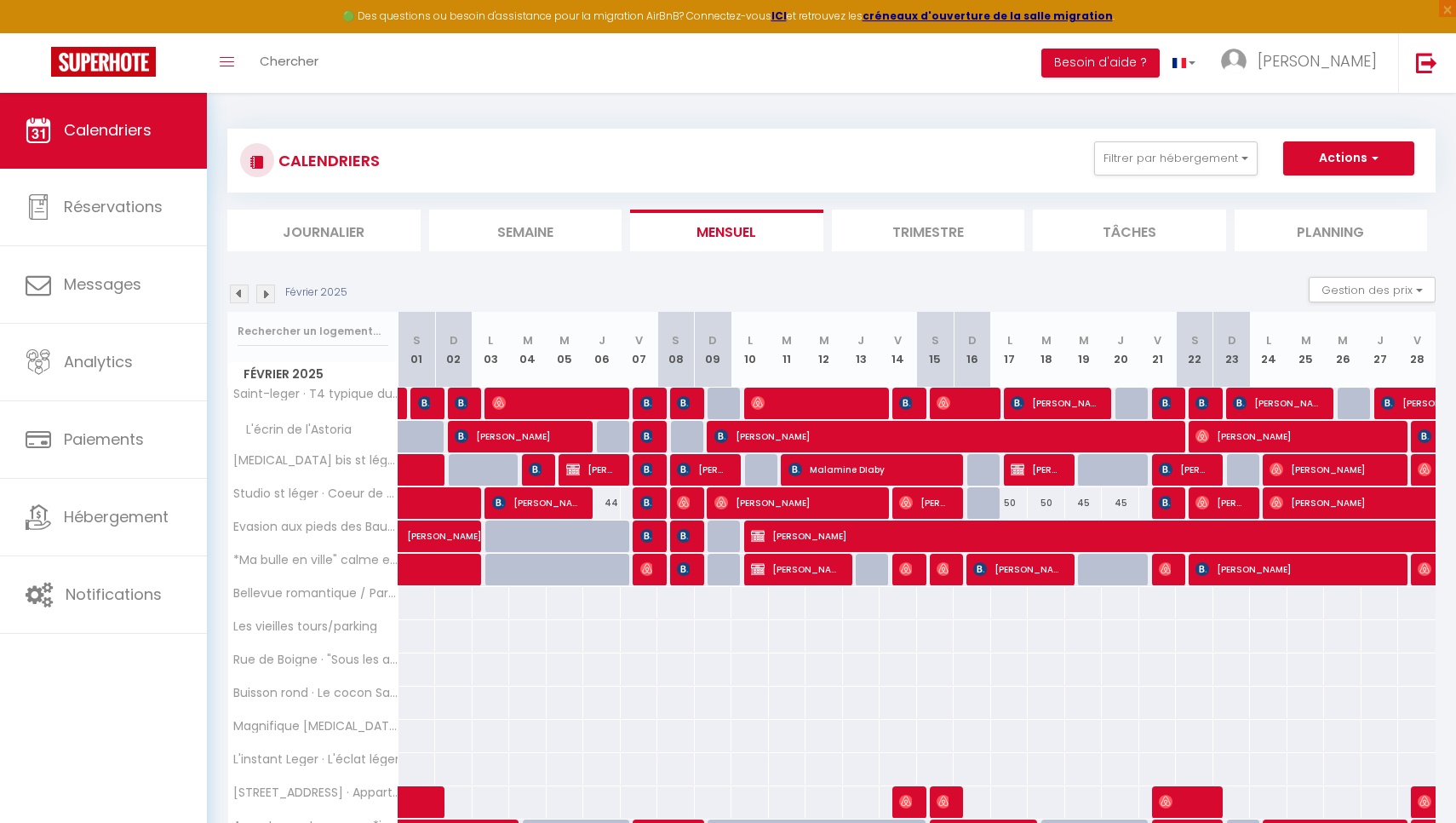
click at [259, 293] on img at bounding box center [266, 293] width 18 height 18
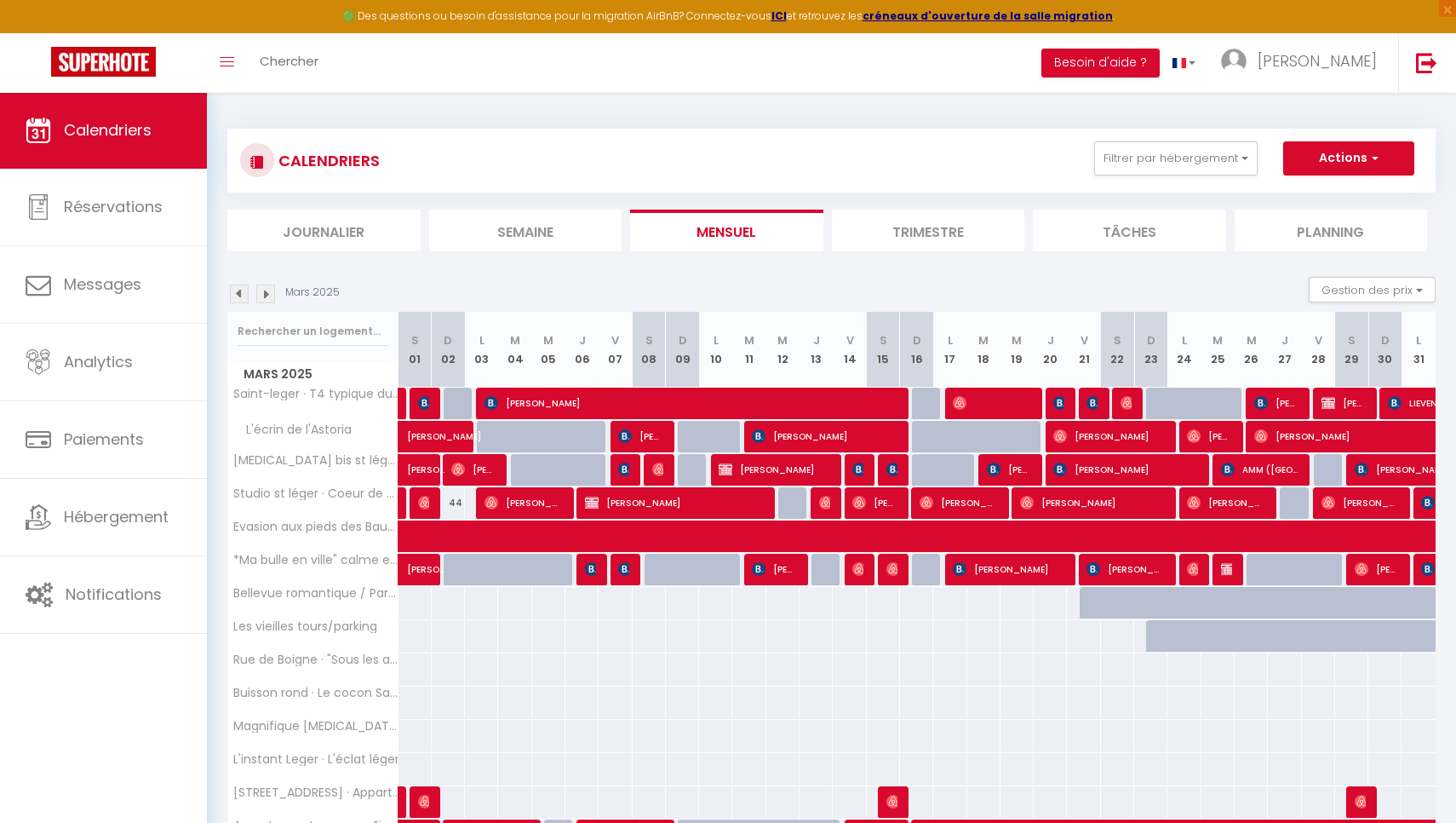
click at [1333, 406] on img at bounding box center [1329, 402] width 14 height 14
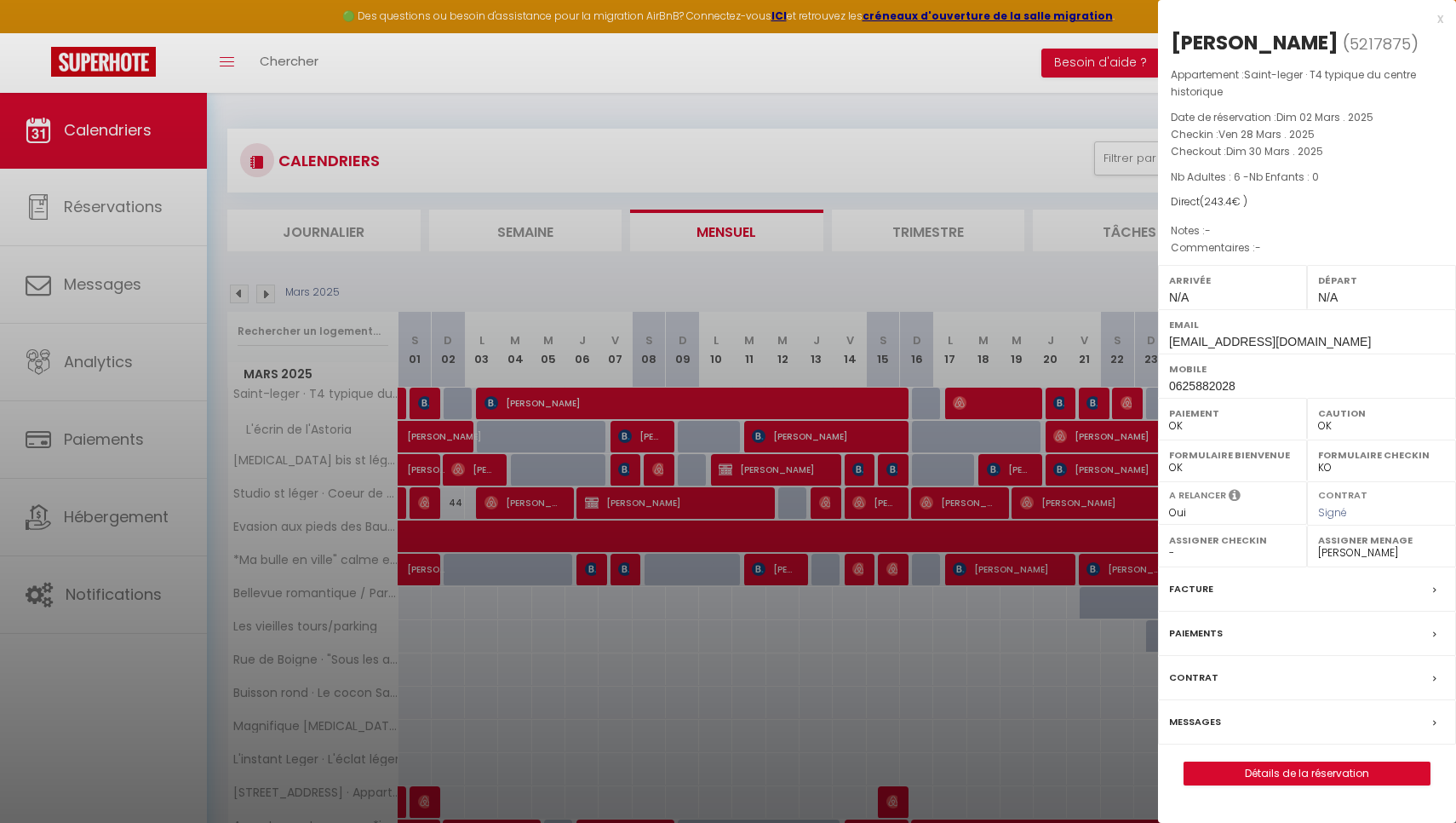
click at [1432, 22] on div "x" at bounding box center [1300, 18] width 285 height 20
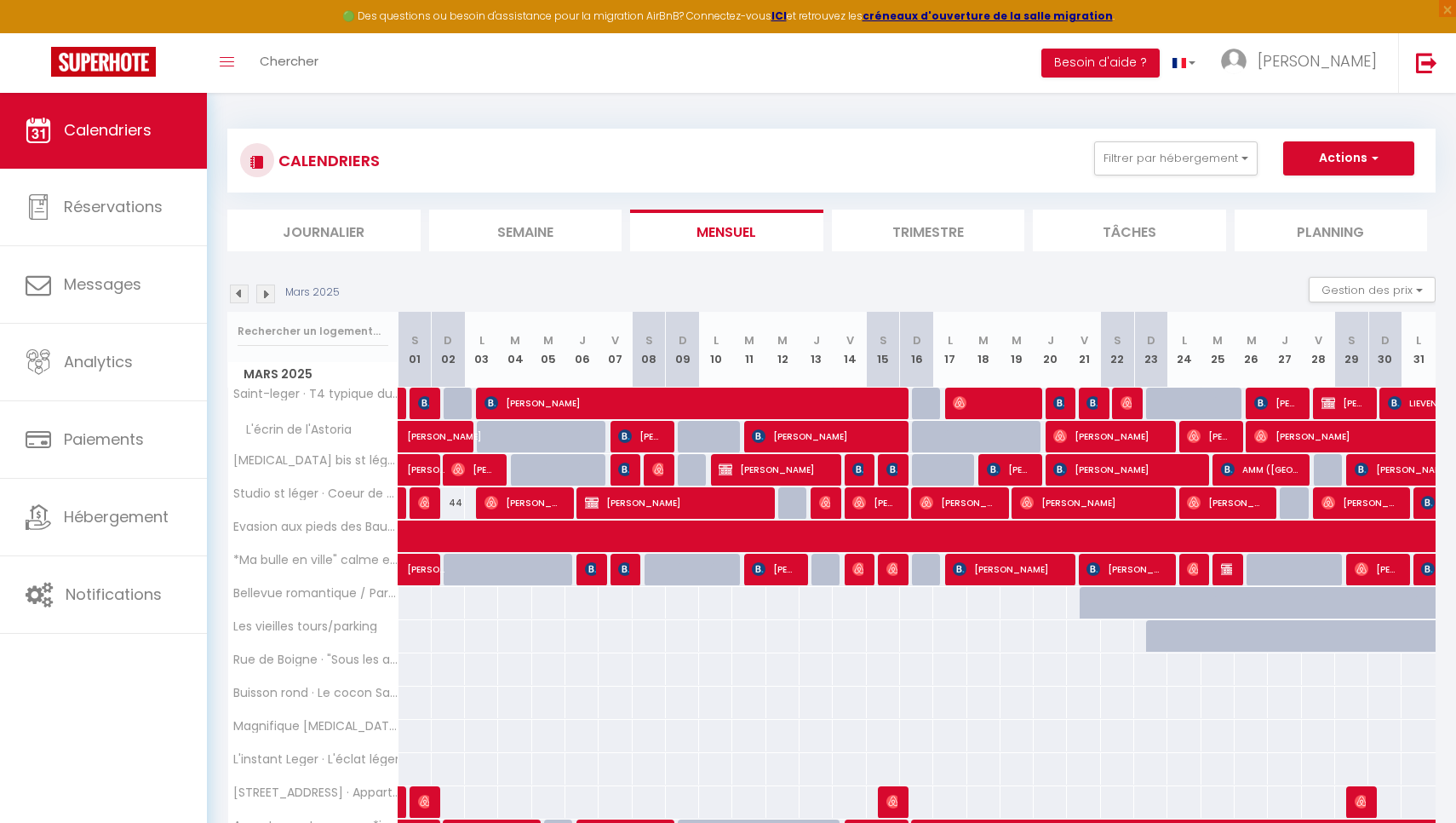
click at [272, 291] on img at bounding box center [266, 293] width 18 height 18
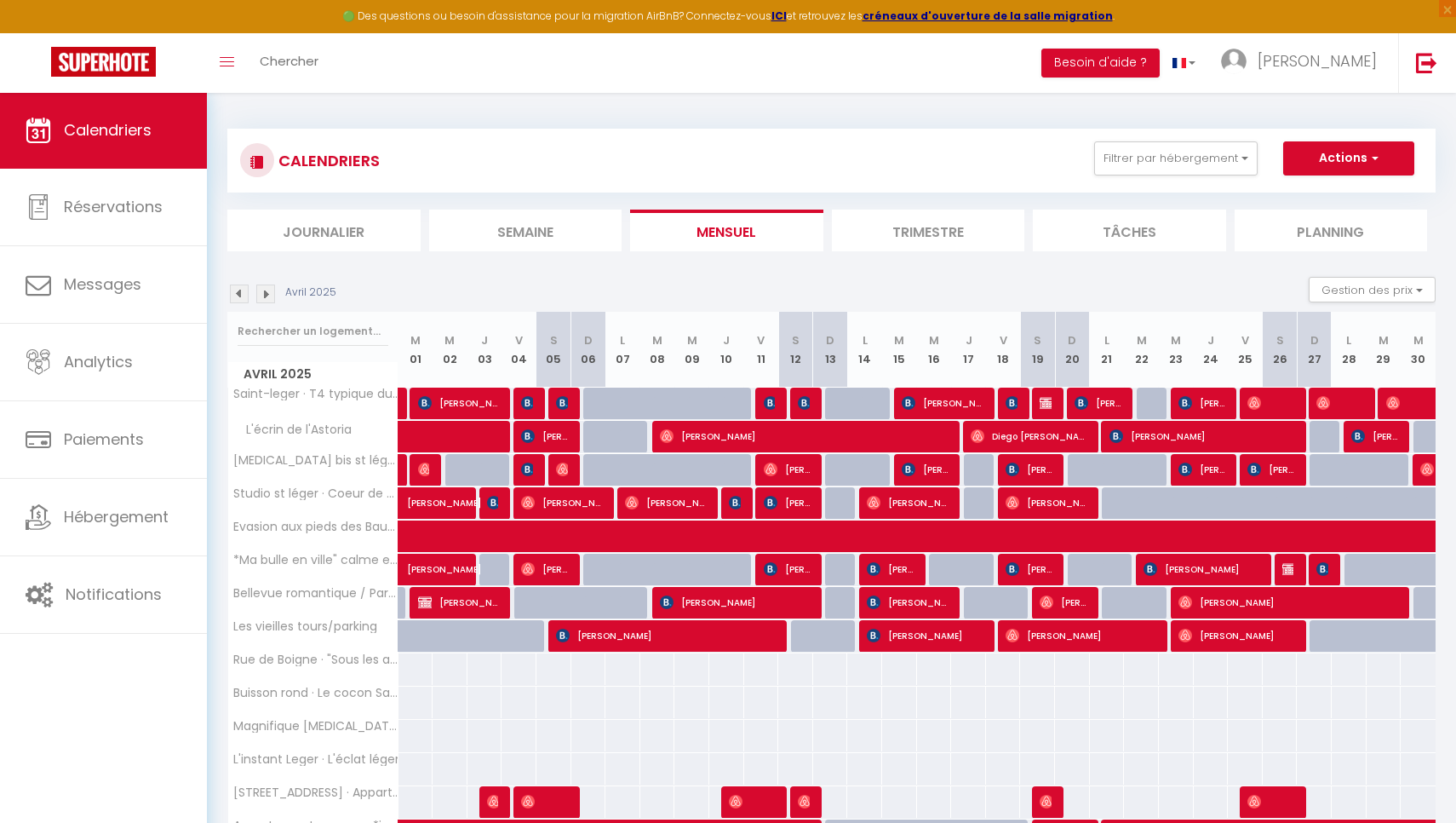
click at [272, 291] on img at bounding box center [266, 293] width 18 height 18
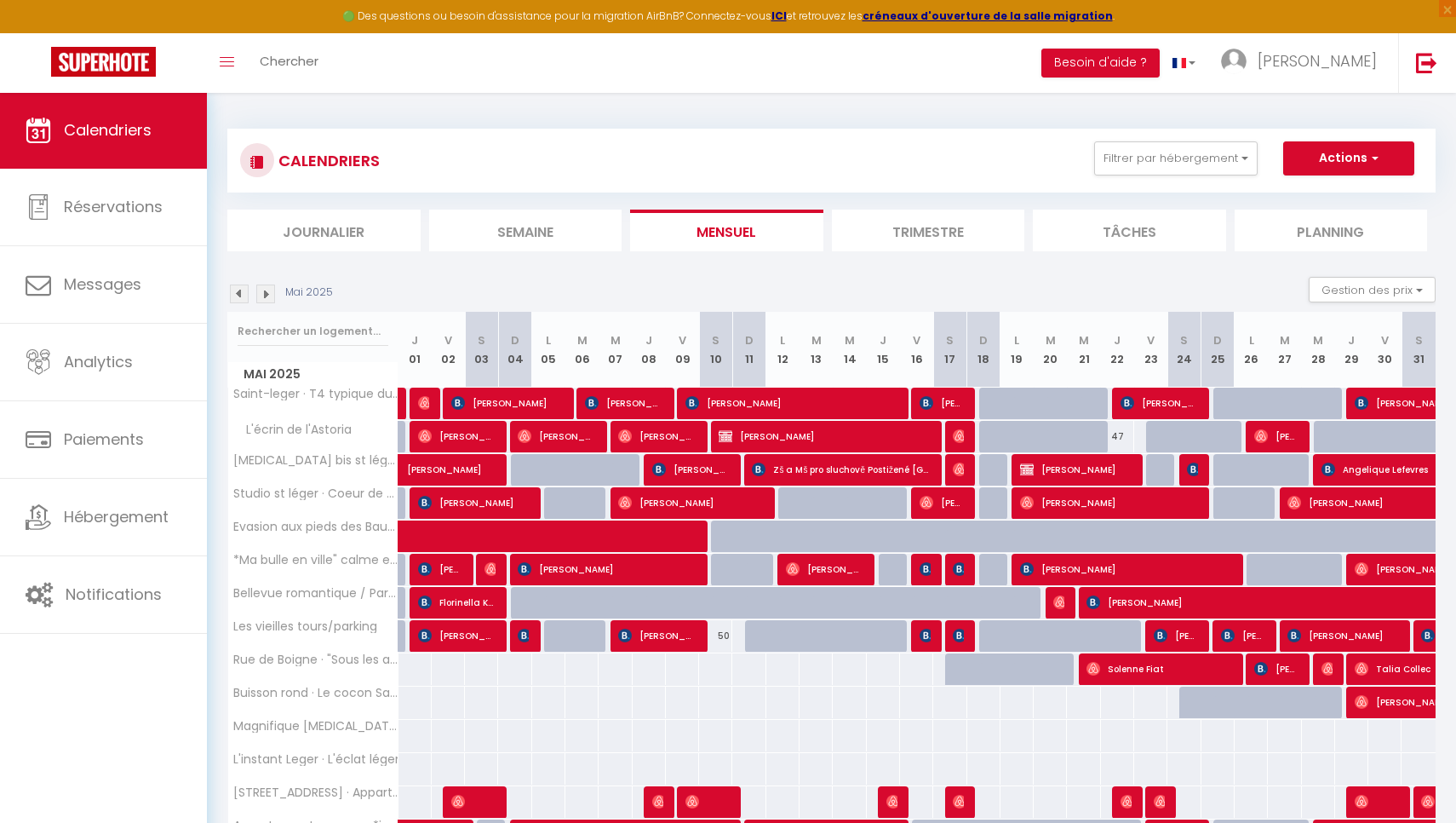
click at [272, 291] on img at bounding box center [266, 293] width 18 height 18
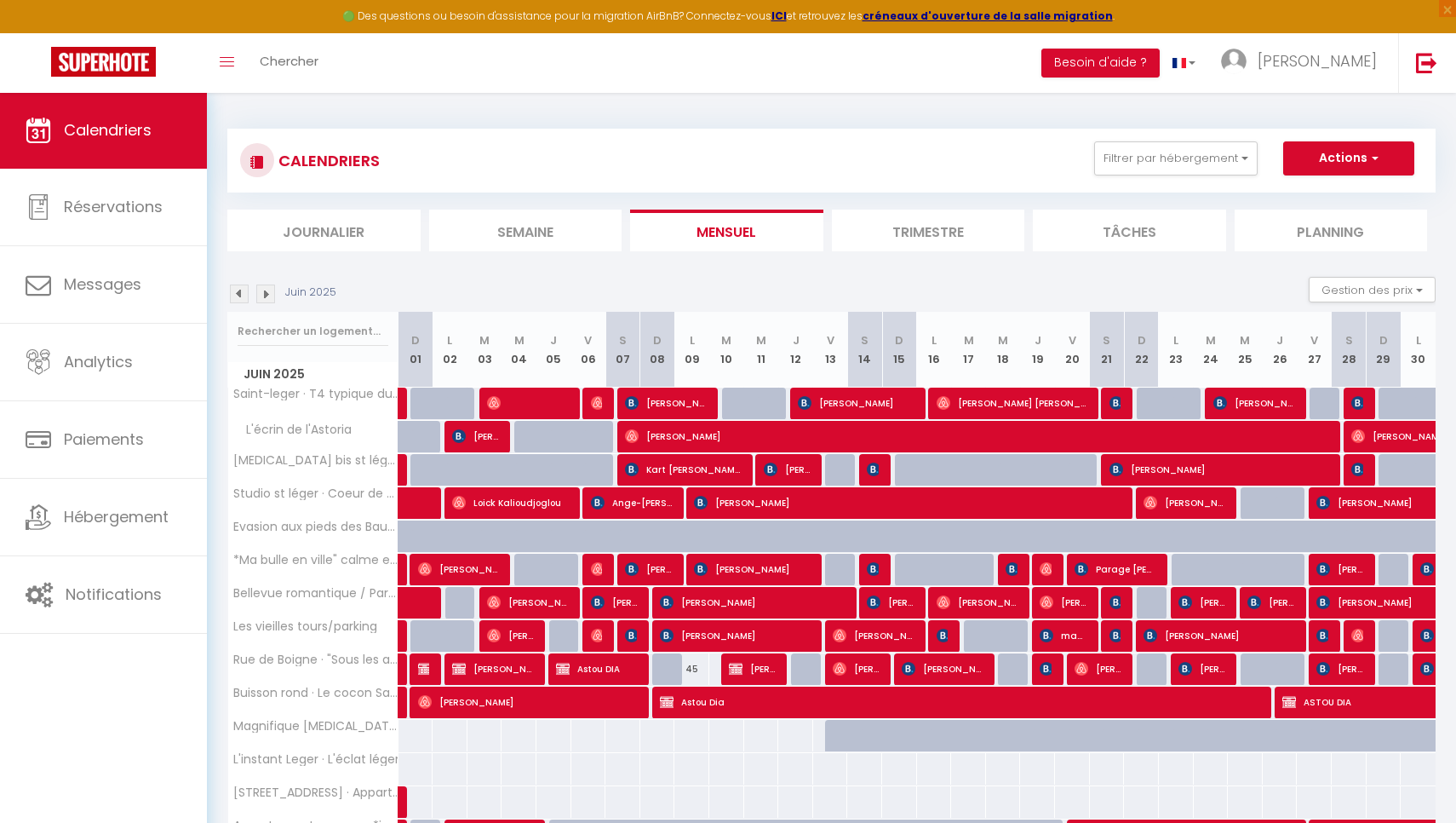
click at [257, 296] on img at bounding box center [266, 293] width 18 height 18
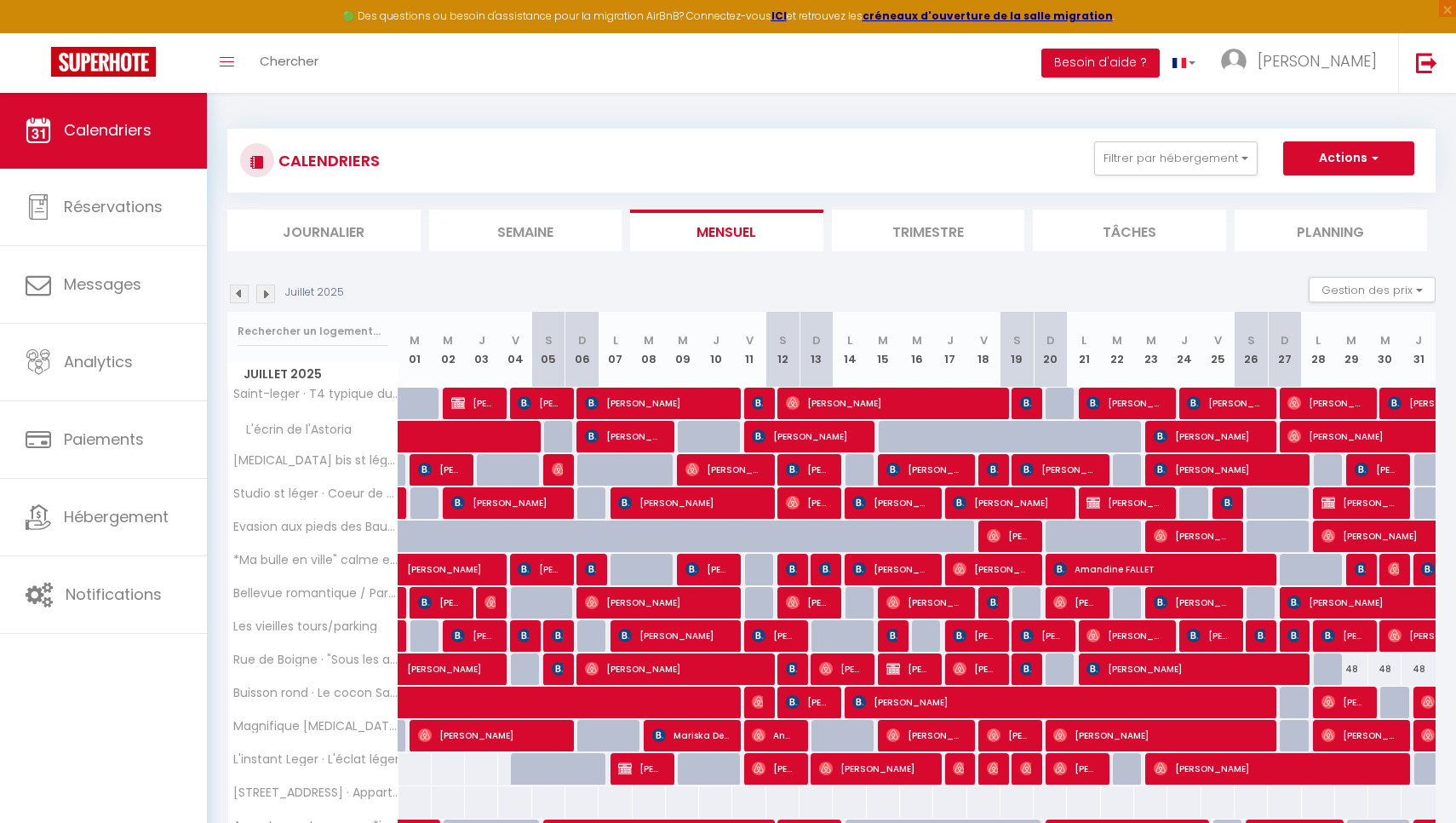
click at [257, 296] on img at bounding box center [266, 293] width 18 height 18
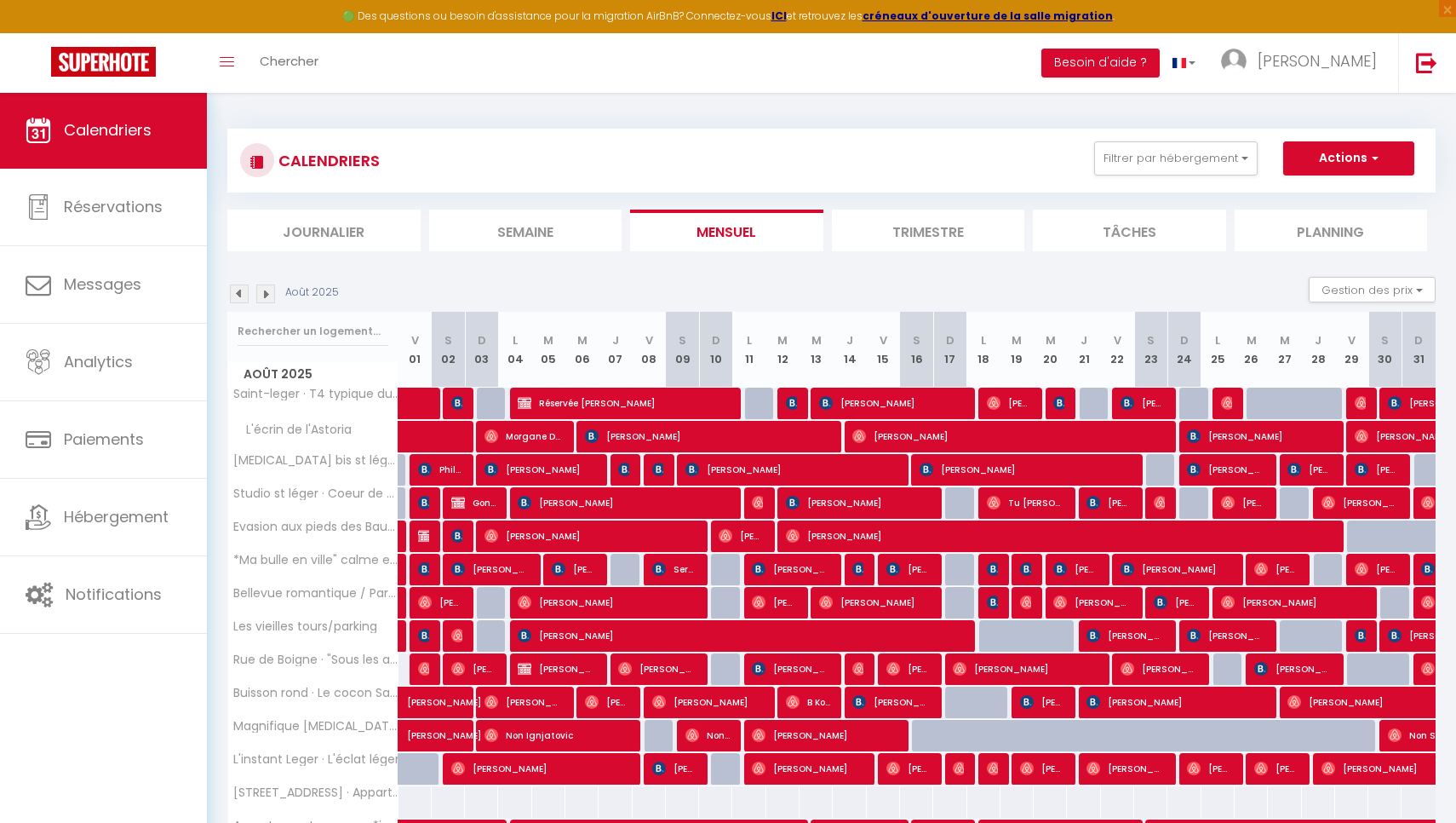
click at [257, 296] on img at bounding box center [266, 293] width 18 height 18
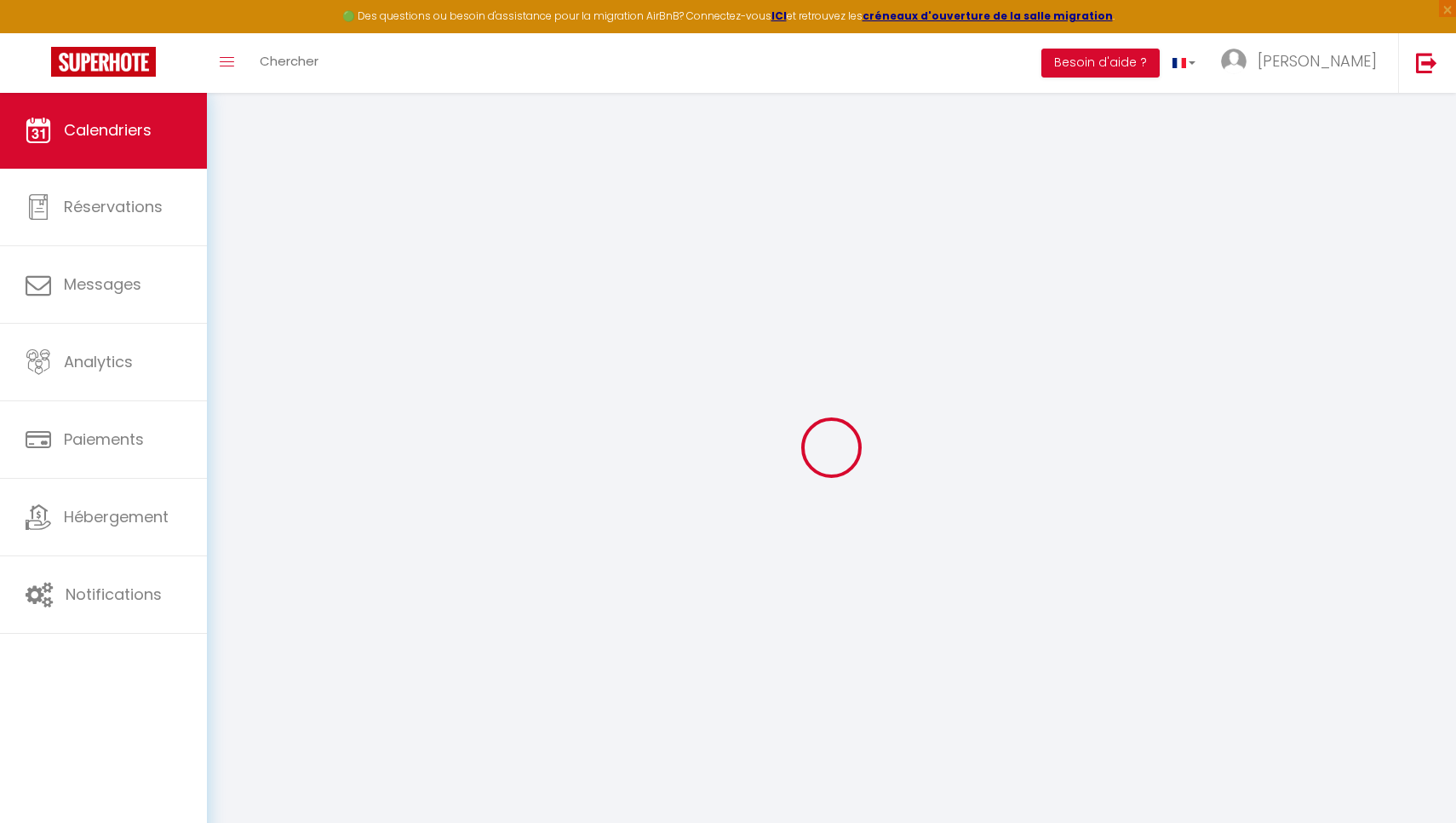
select select "0"
select select "22534"
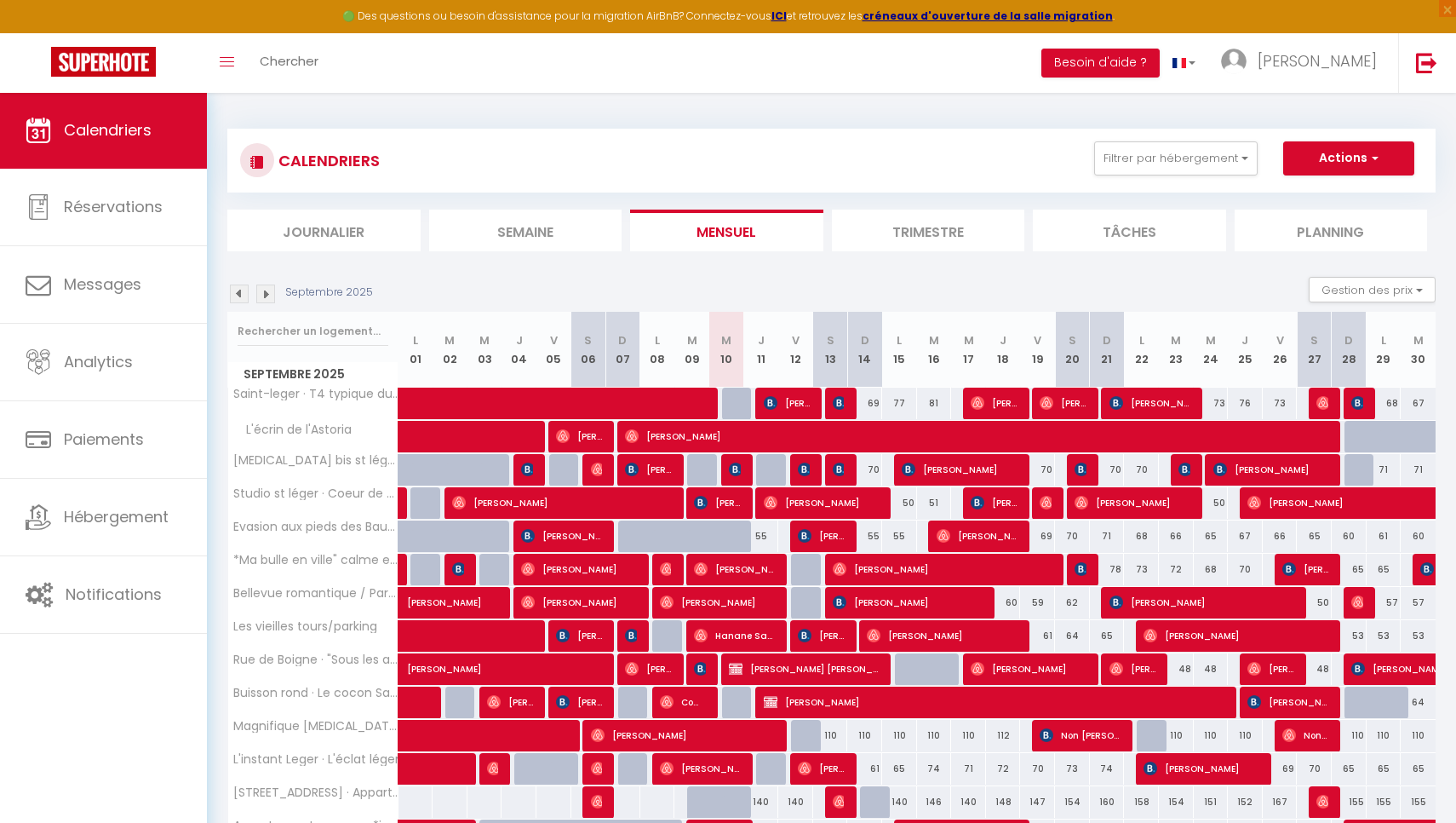
click at [737, 463] on img at bounding box center [735, 469] width 14 height 14
select select "KO"
select select "35351"
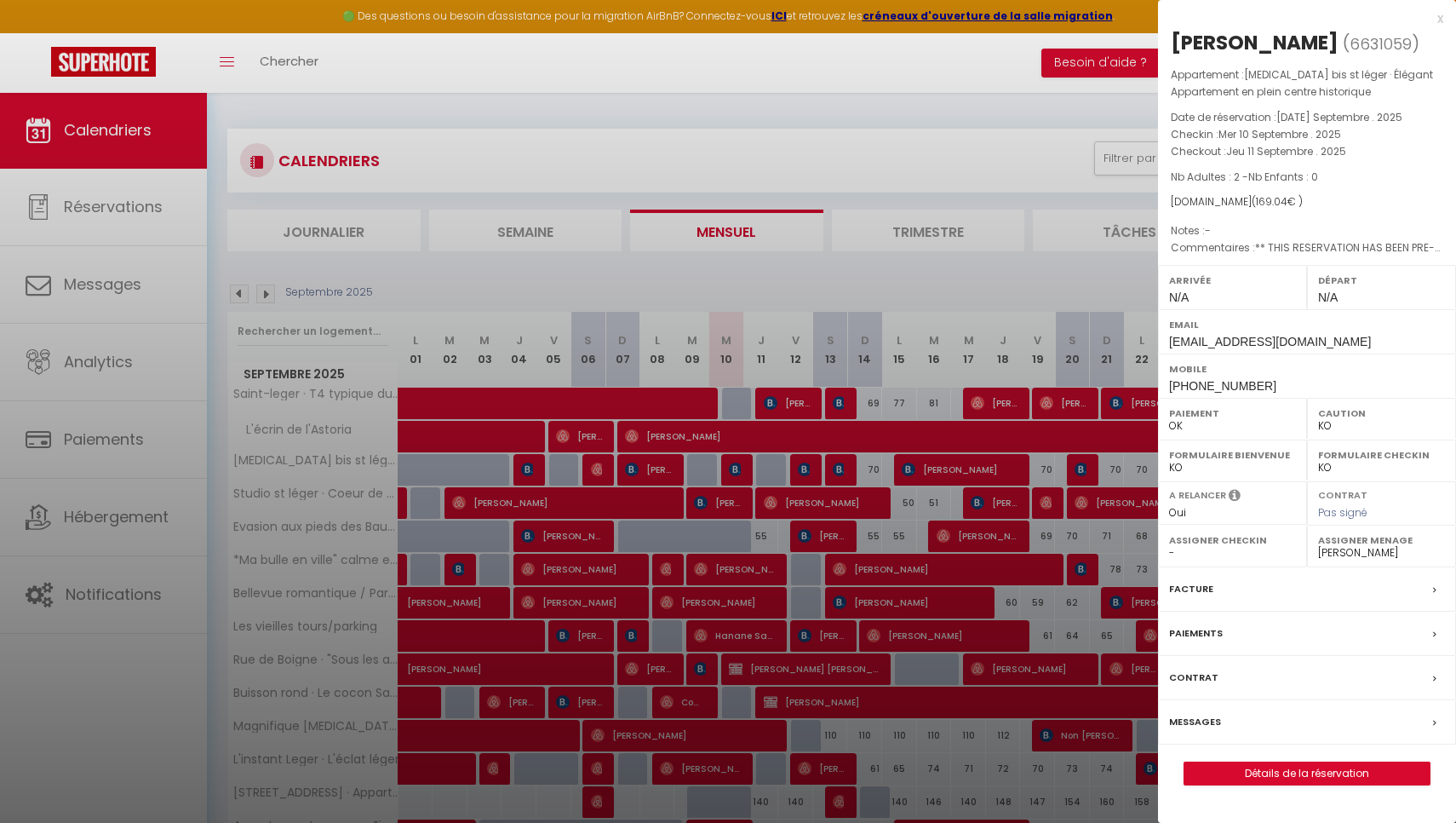
click at [737, 463] on div at bounding box center [728, 412] width 1456 height 823
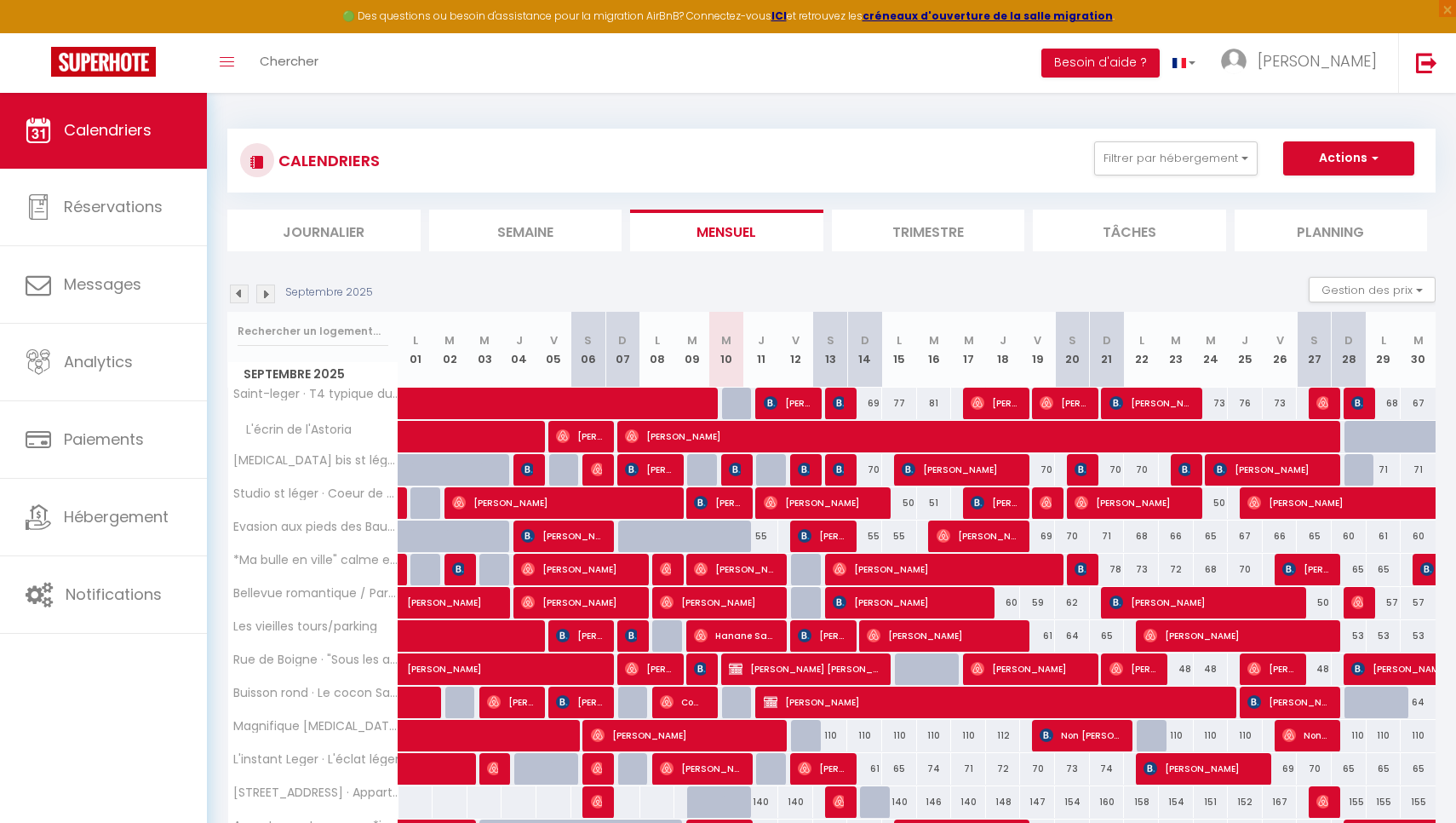
click at [737, 463] on img at bounding box center [735, 469] width 14 height 14
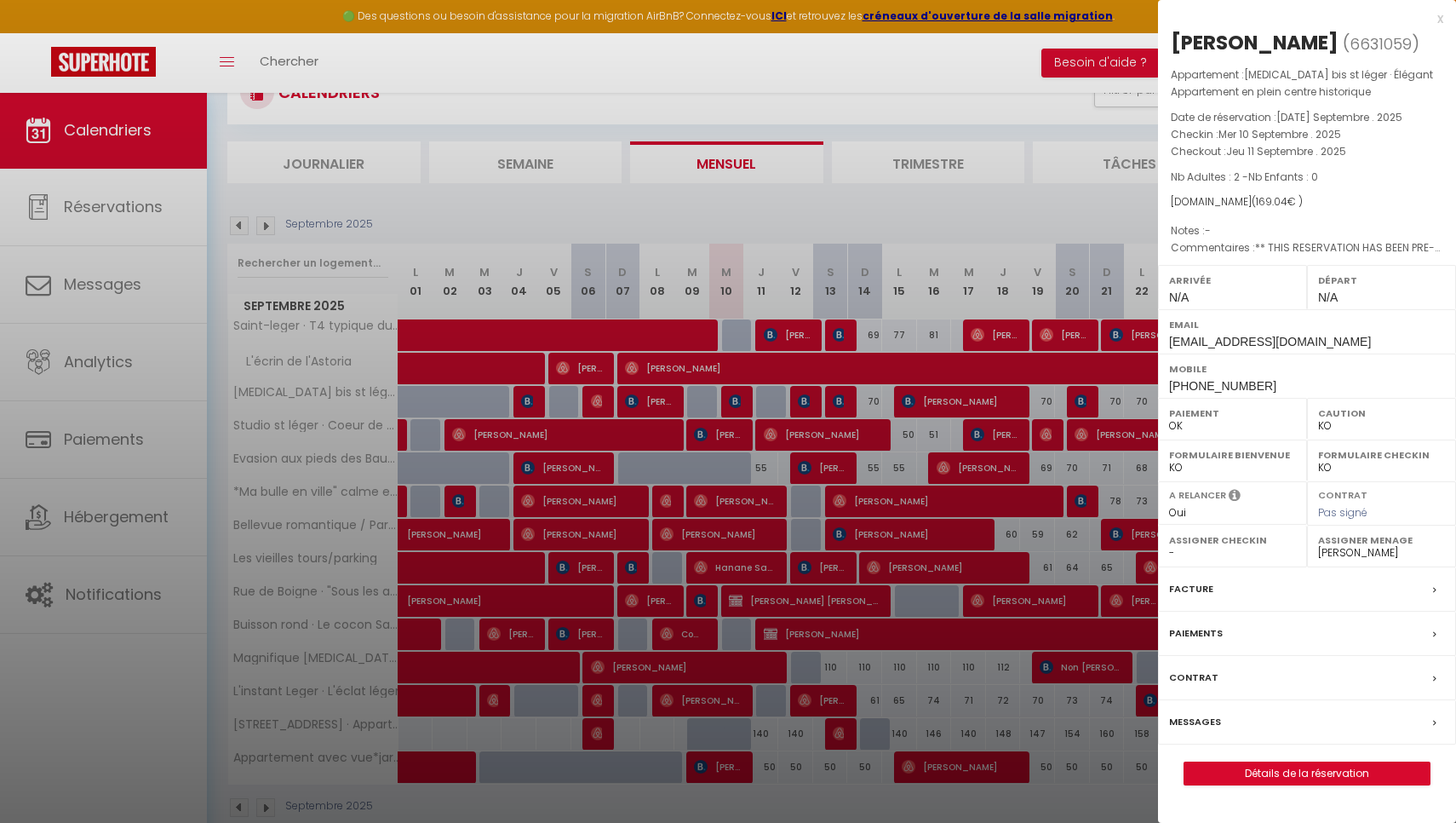
scroll to position [72, 0]
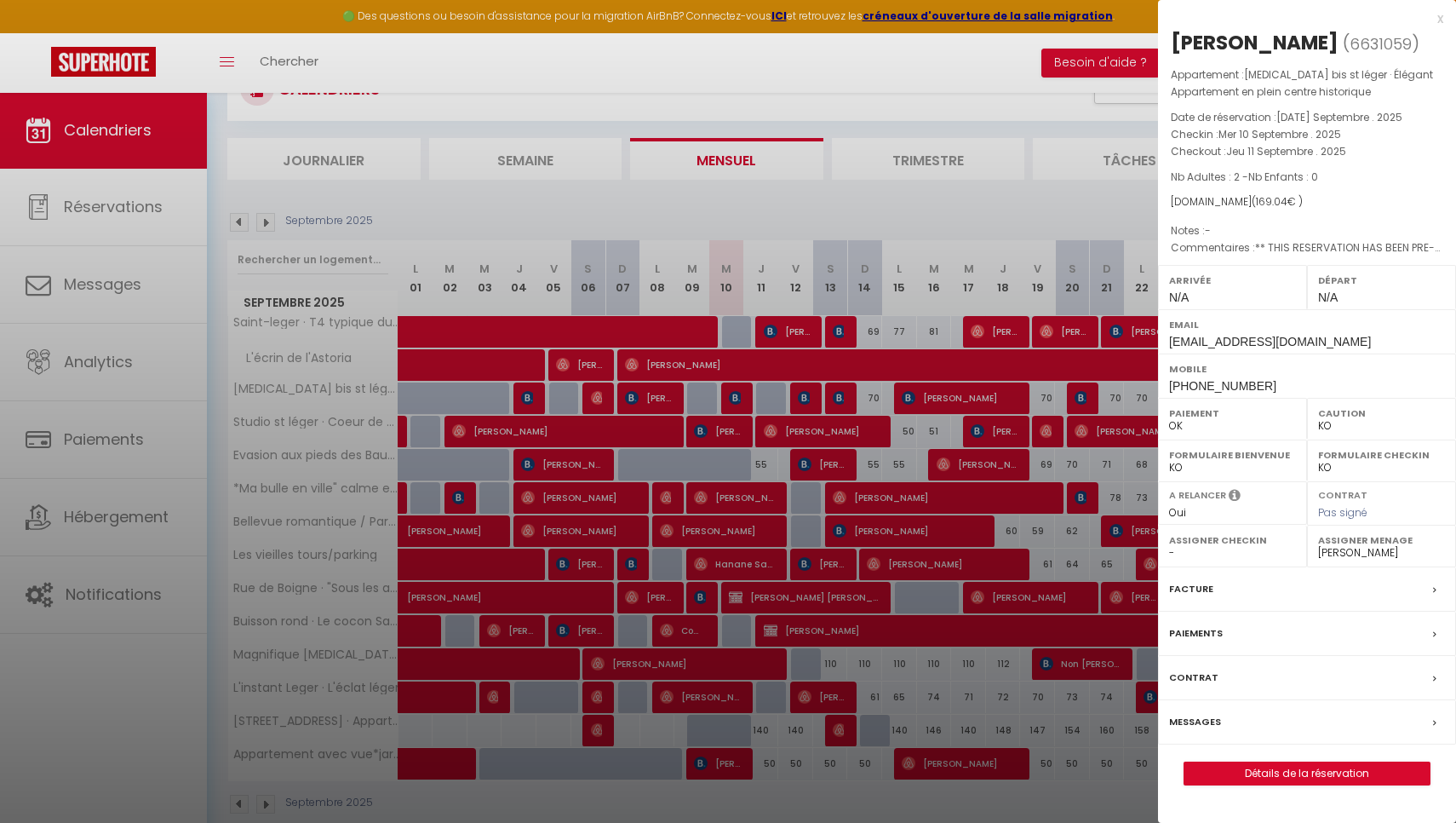
click at [1438, 16] on div "x" at bounding box center [1300, 18] width 285 height 20
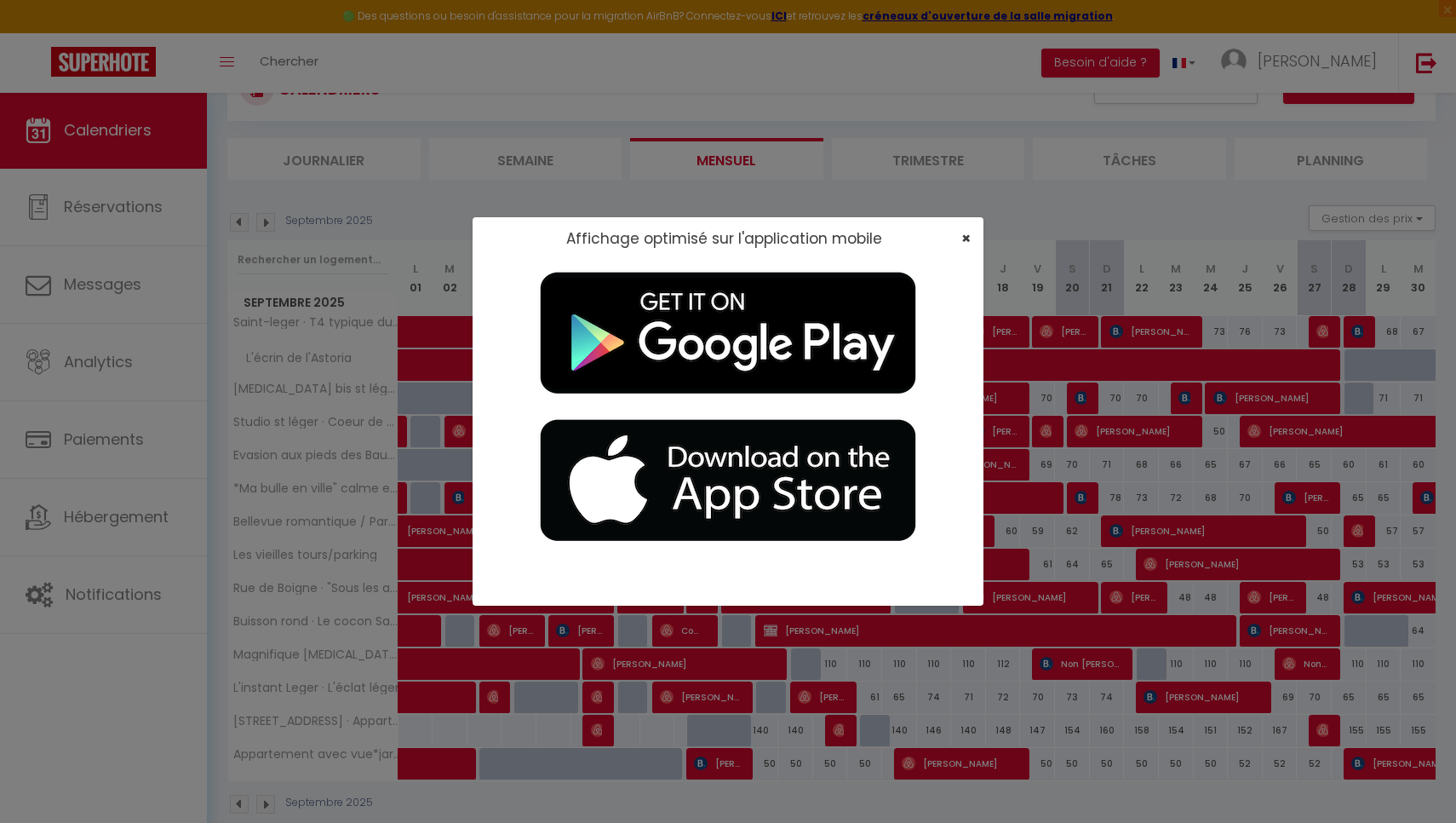
click at [963, 241] on span "×" at bounding box center [966, 237] width 9 height 21
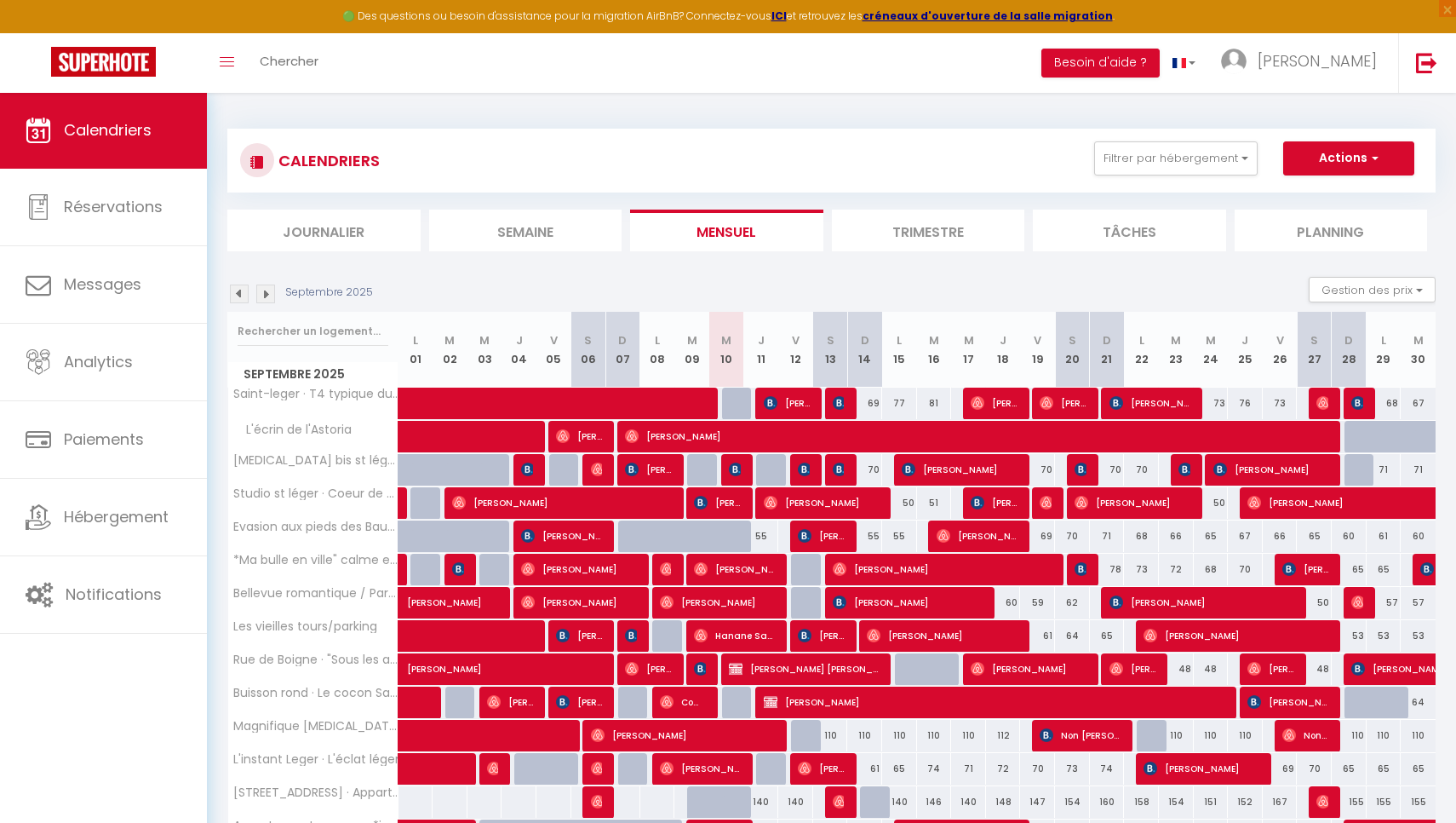
scroll to position [0, 0]
click at [238, 293] on img at bounding box center [239, 293] width 18 height 18
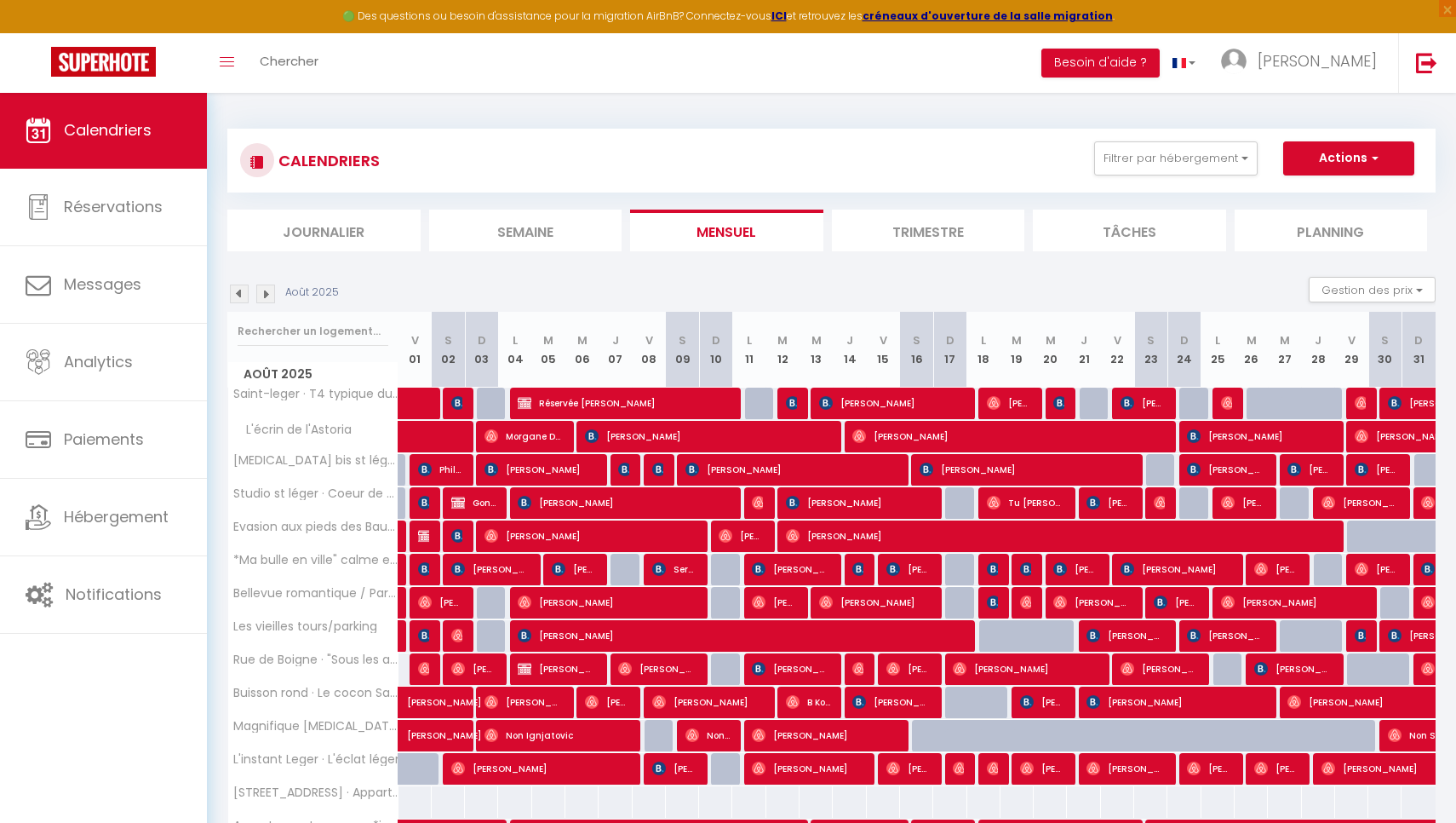
click at [238, 293] on img at bounding box center [239, 293] width 18 height 18
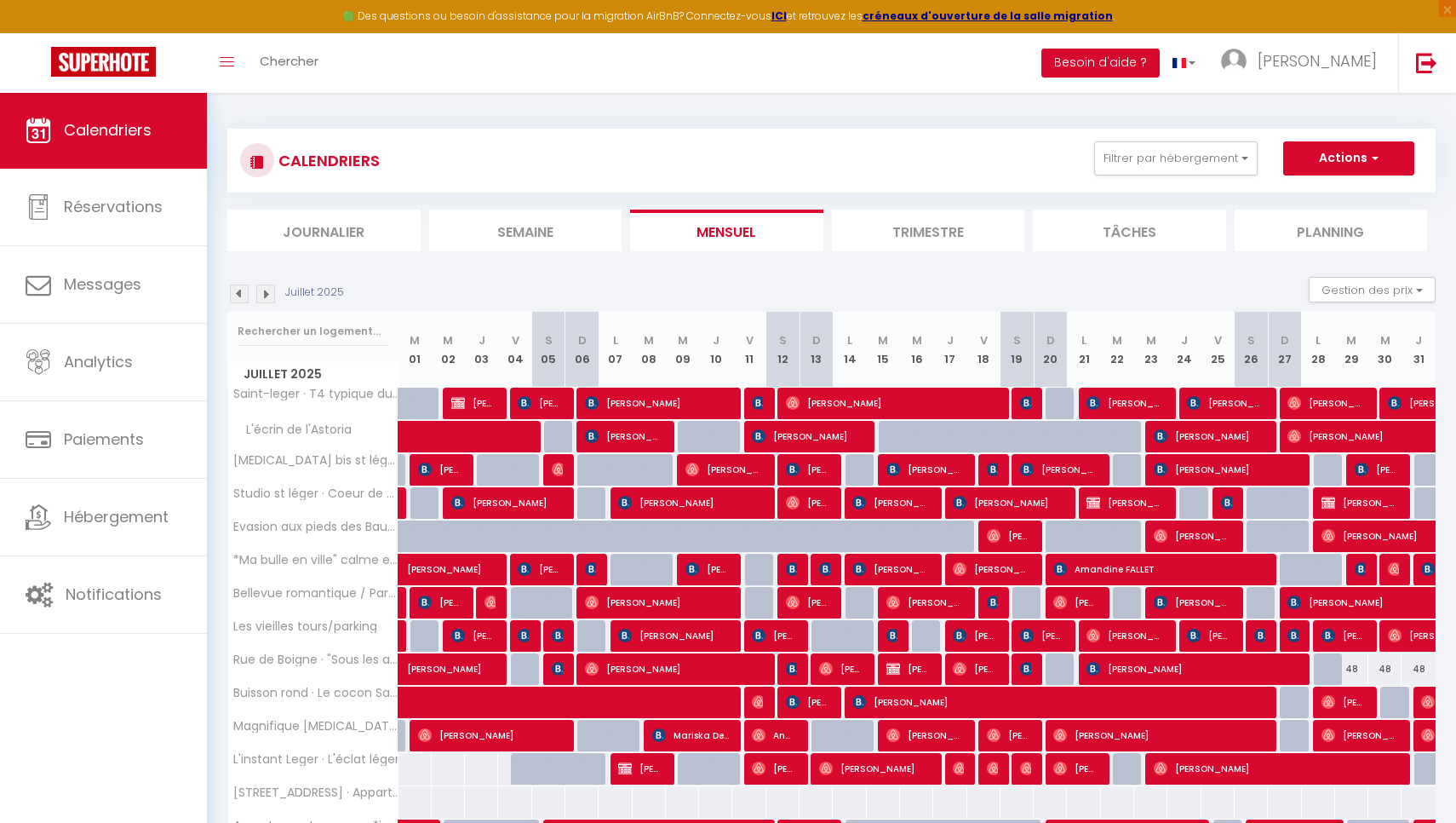
click at [238, 293] on img at bounding box center [239, 293] width 18 height 18
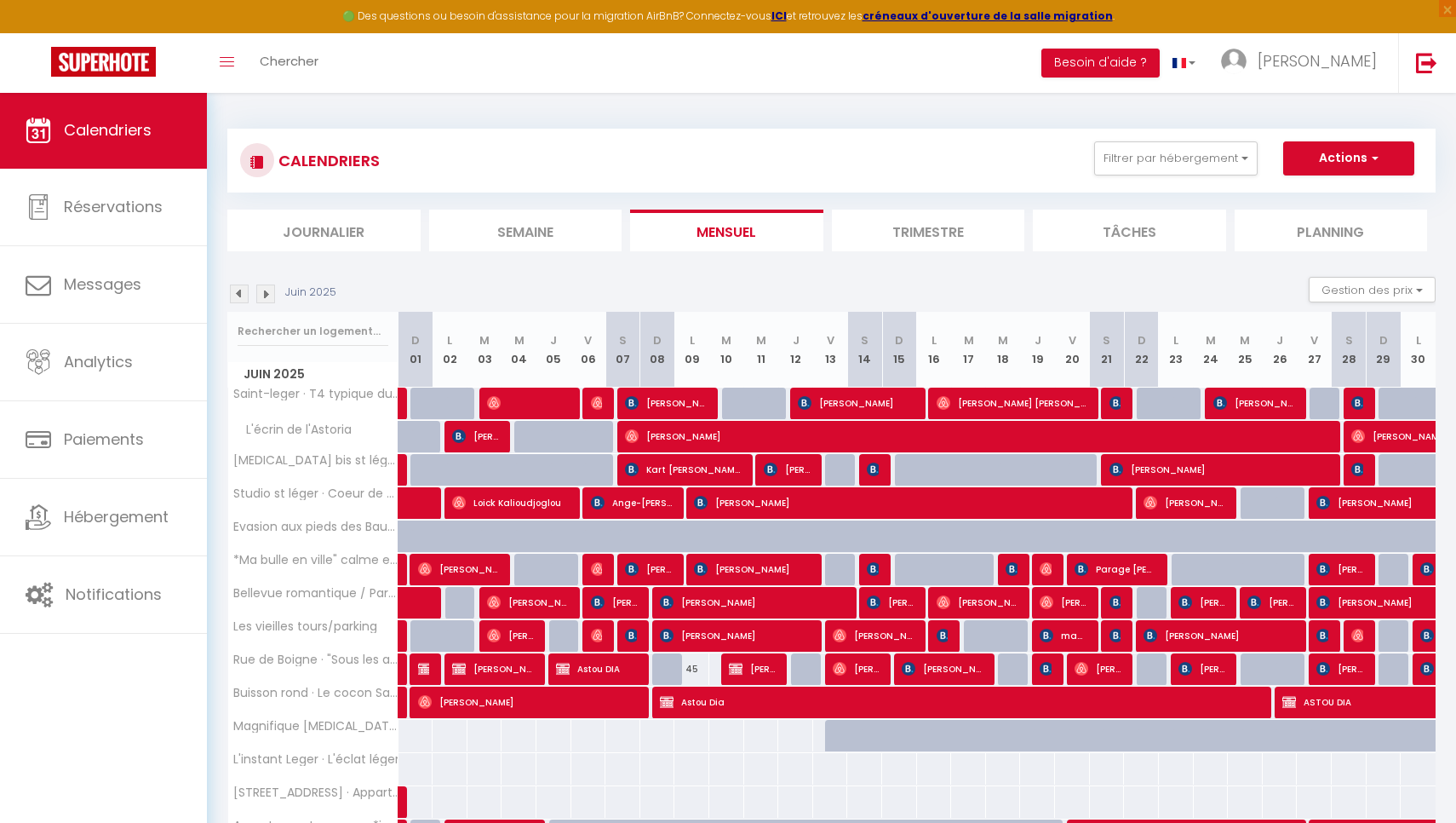
click at [238, 293] on img at bounding box center [239, 293] width 18 height 18
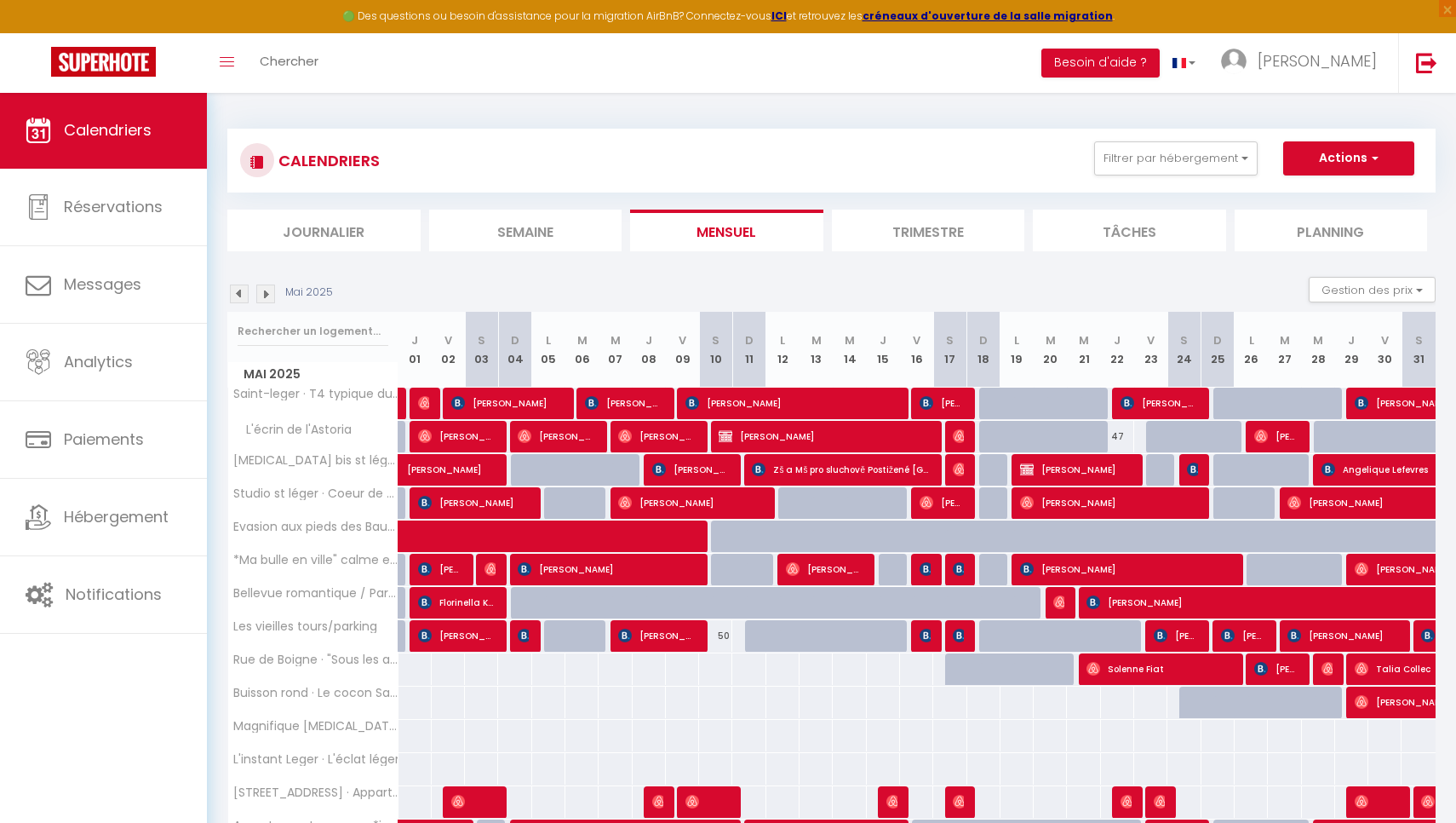
click at [238, 293] on img at bounding box center [239, 293] width 18 height 18
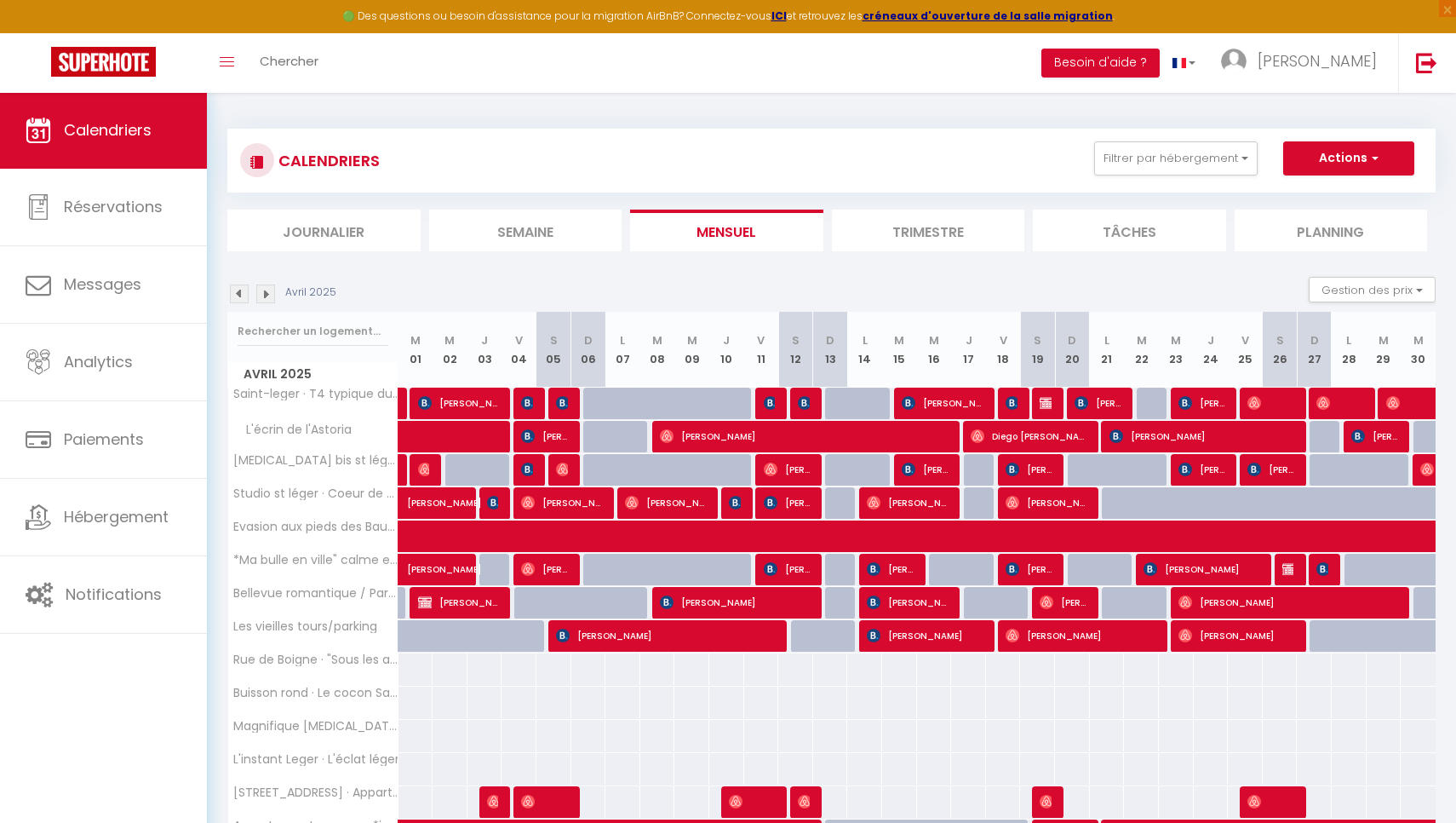
click at [238, 293] on img at bounding box center [239, 293] width 18 height 18
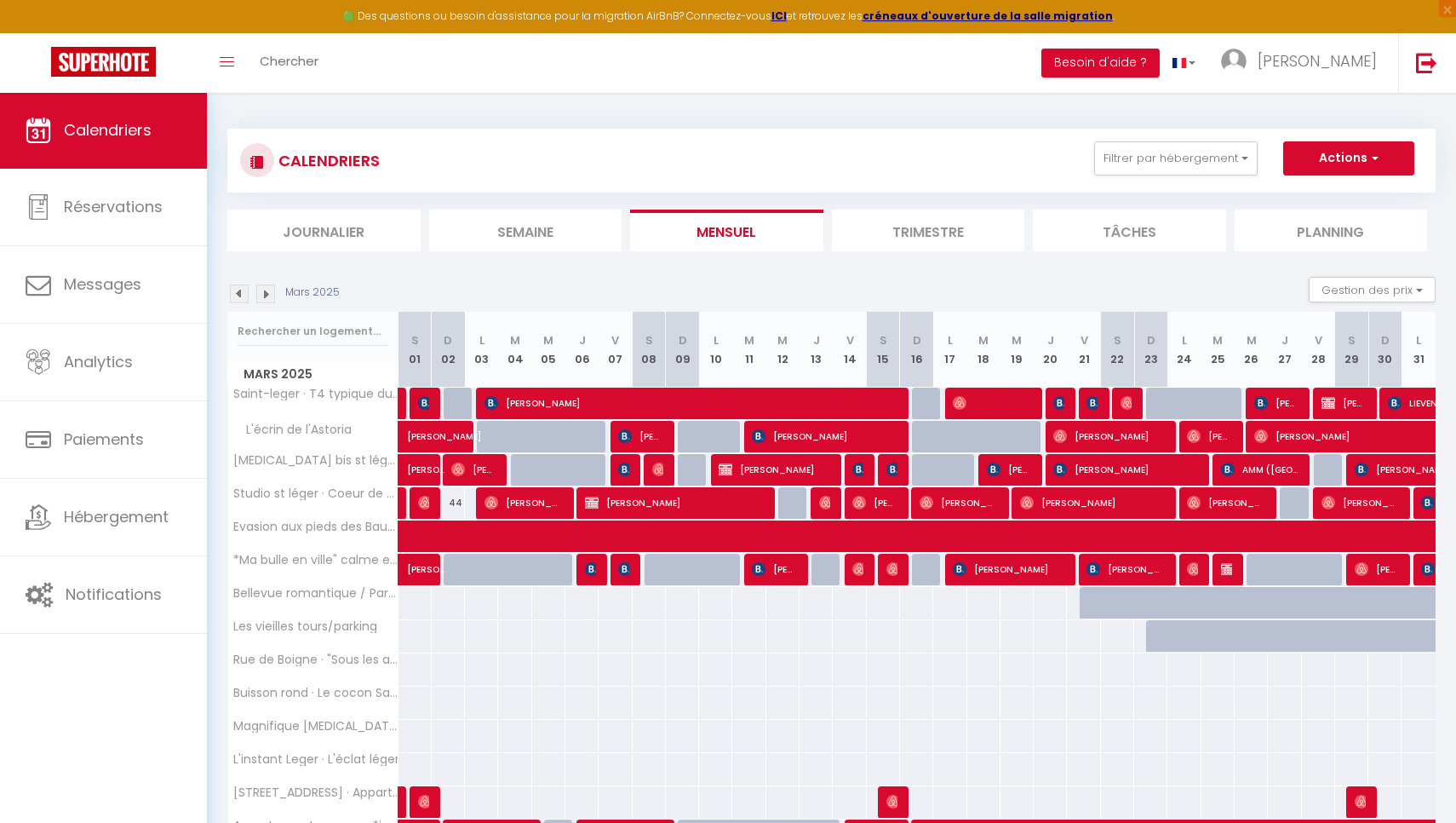
click at [238, 293] on img at bounding box center [239, 293] width 18 height 18
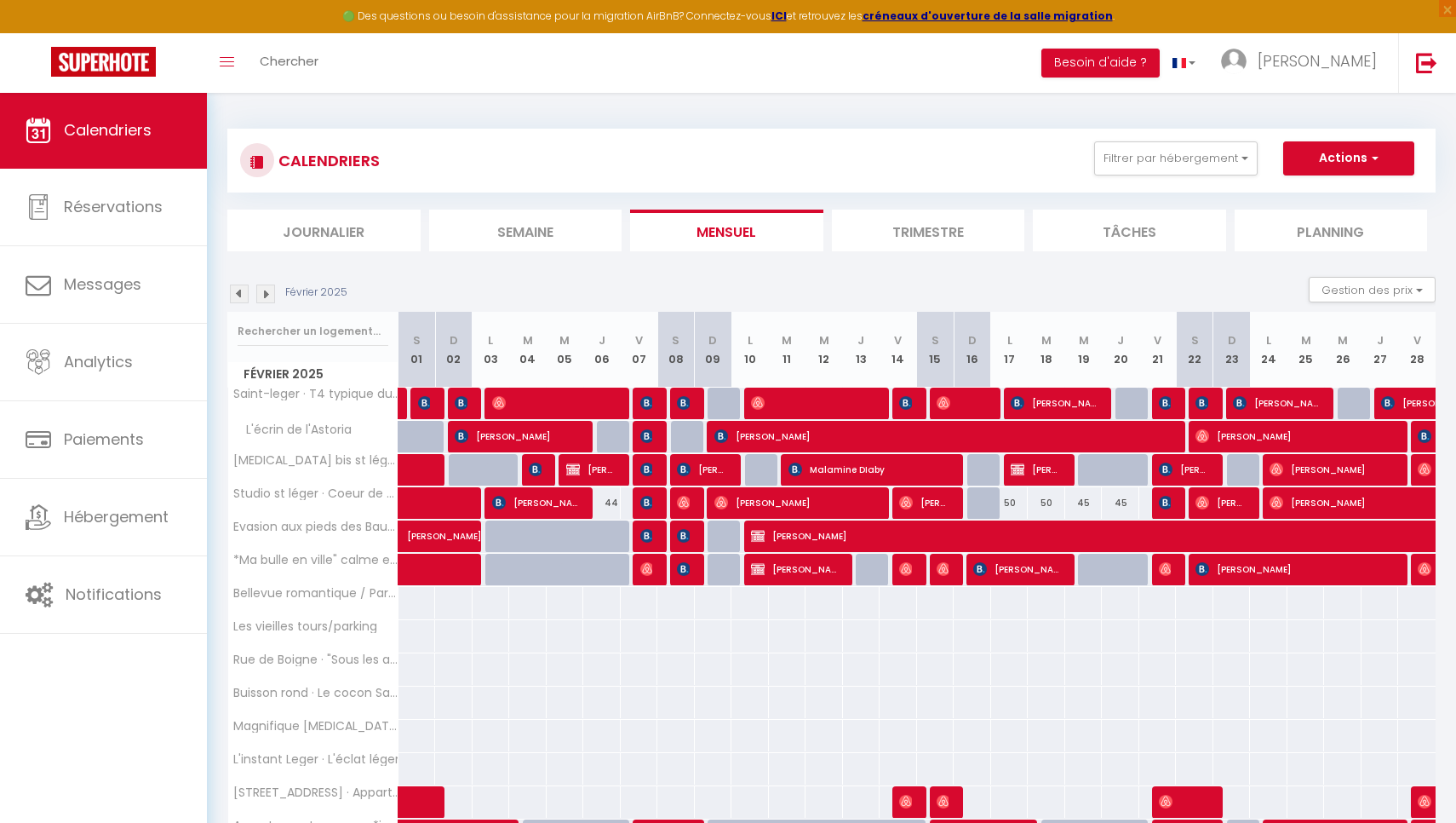
click at [238, 293] on img at bounding box center [239, 293] width 18 height 18
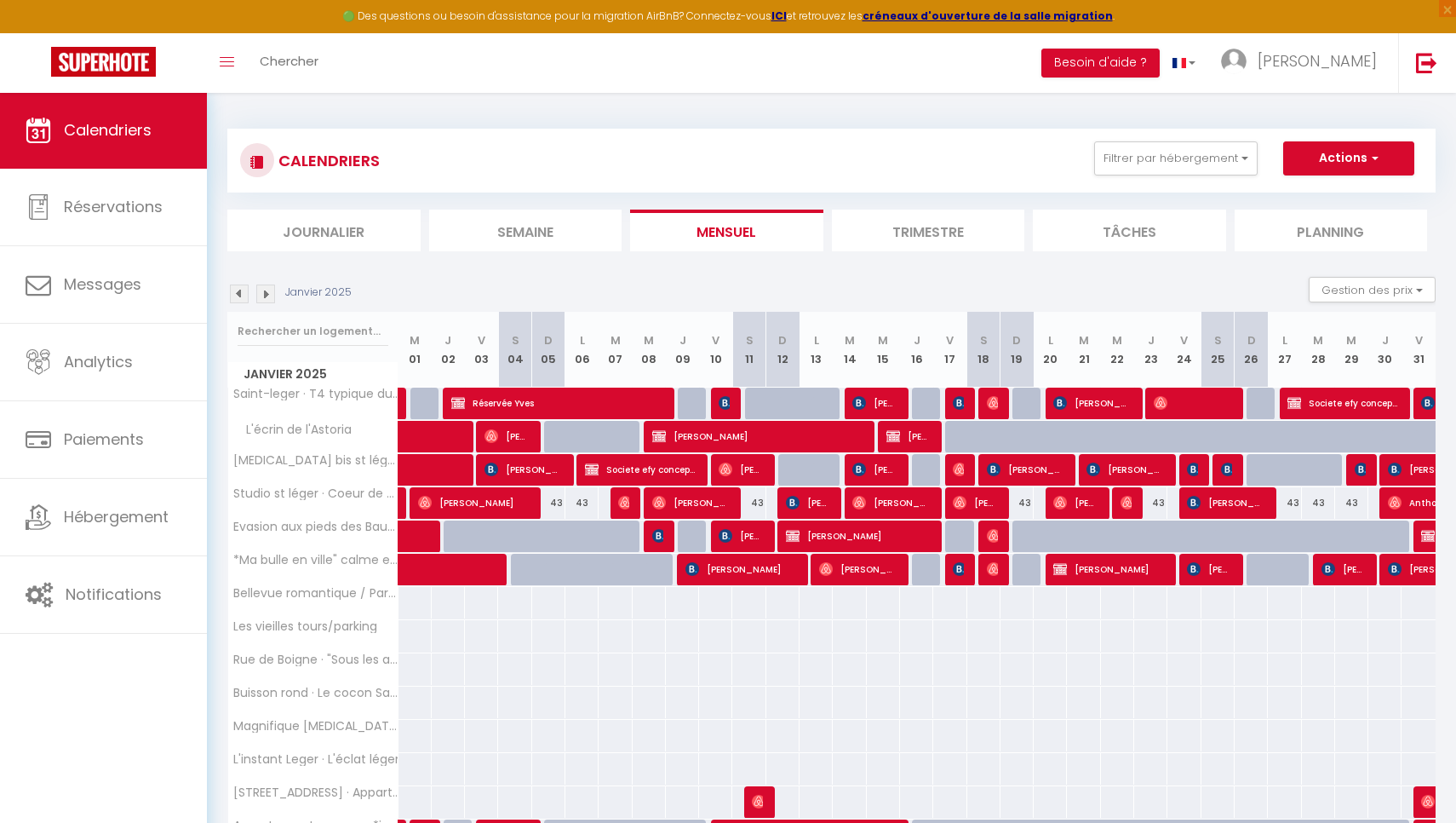
click at [238, 293] on img at bounding box center [239, 293] width 18 height 18
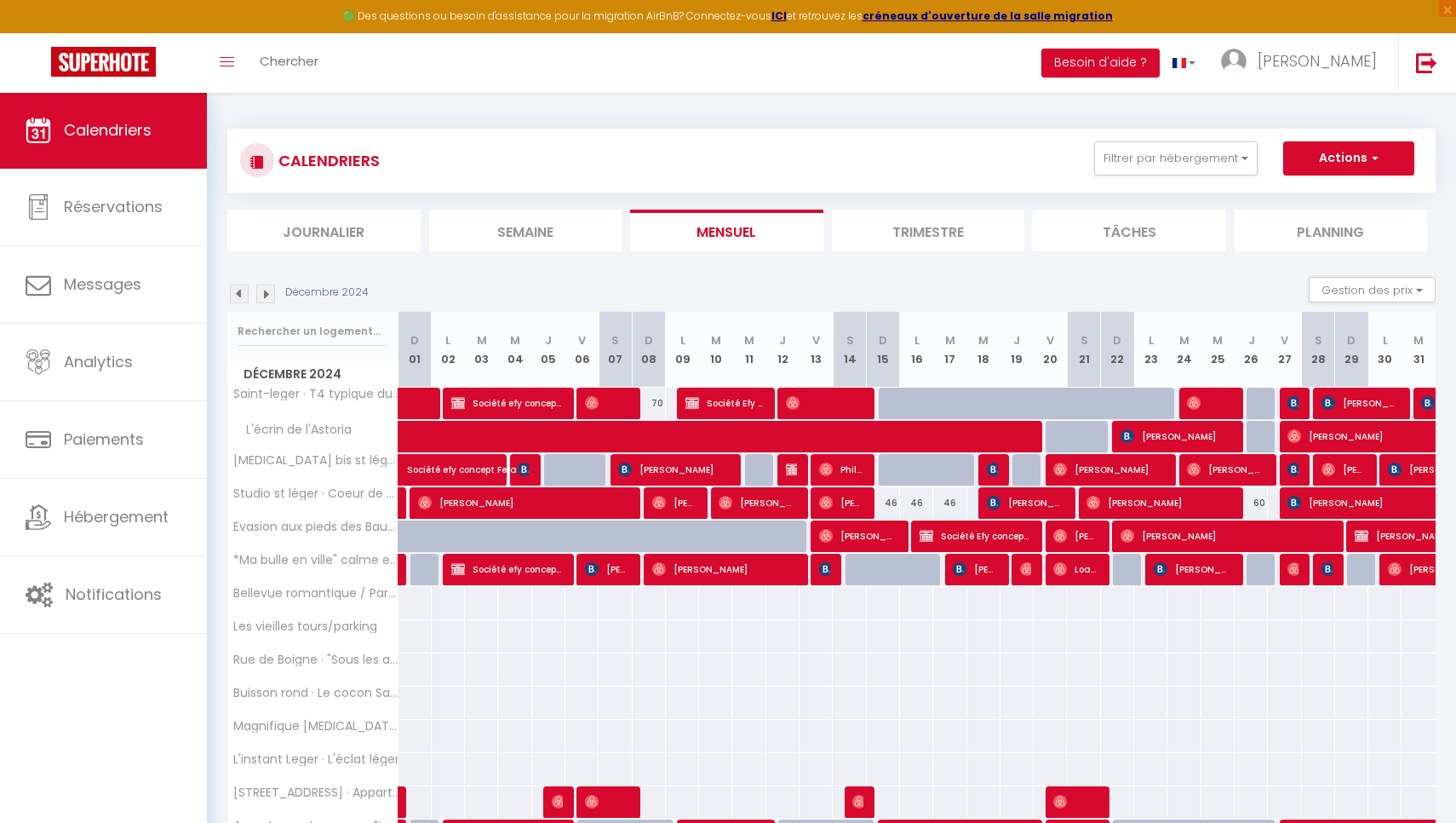
click at [238, 293] on img at bounding box center [239, 293] width 18 height 18
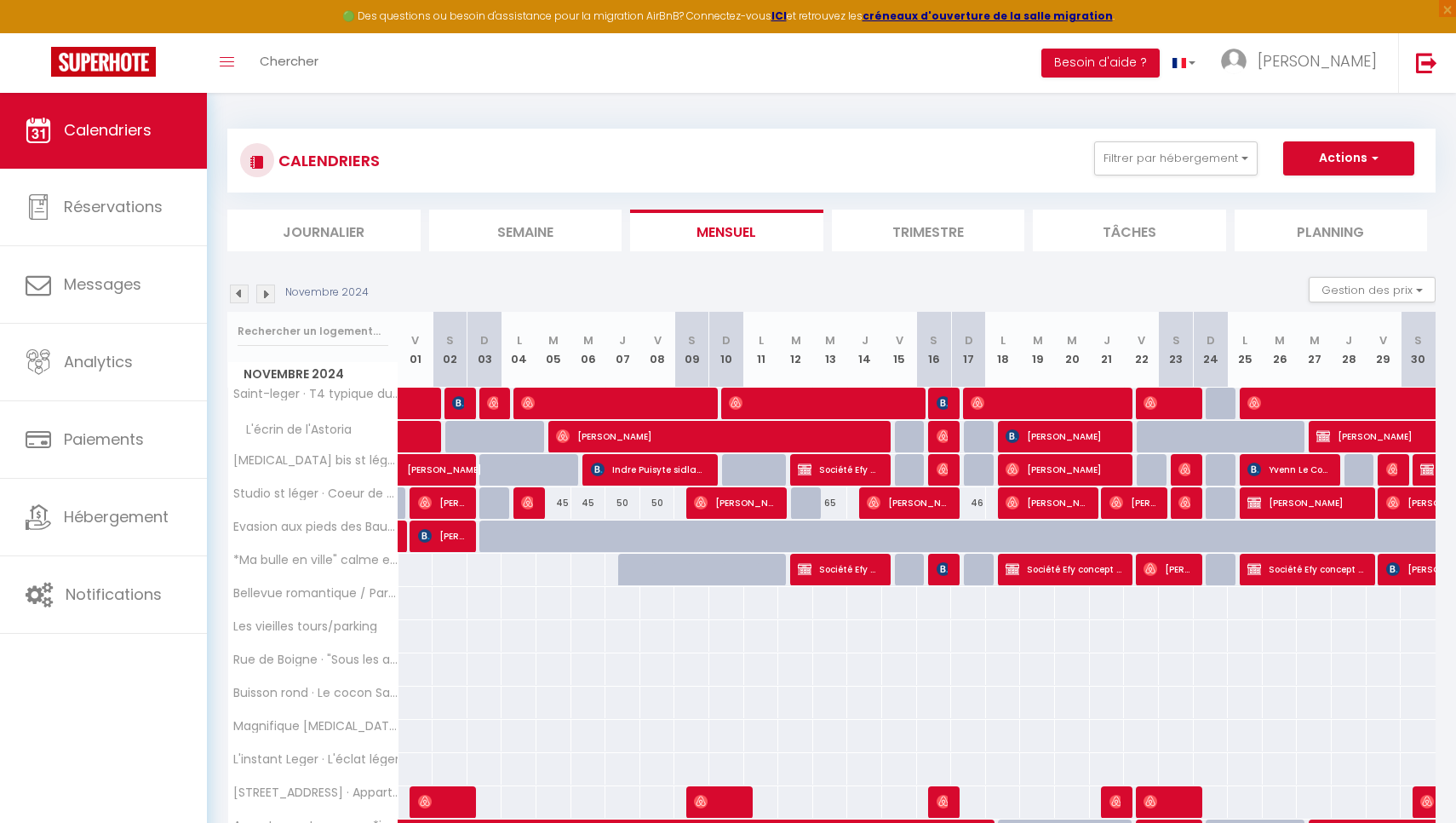
click at [238, 293] on img at bounding box center [239, 293] width 18 height 18
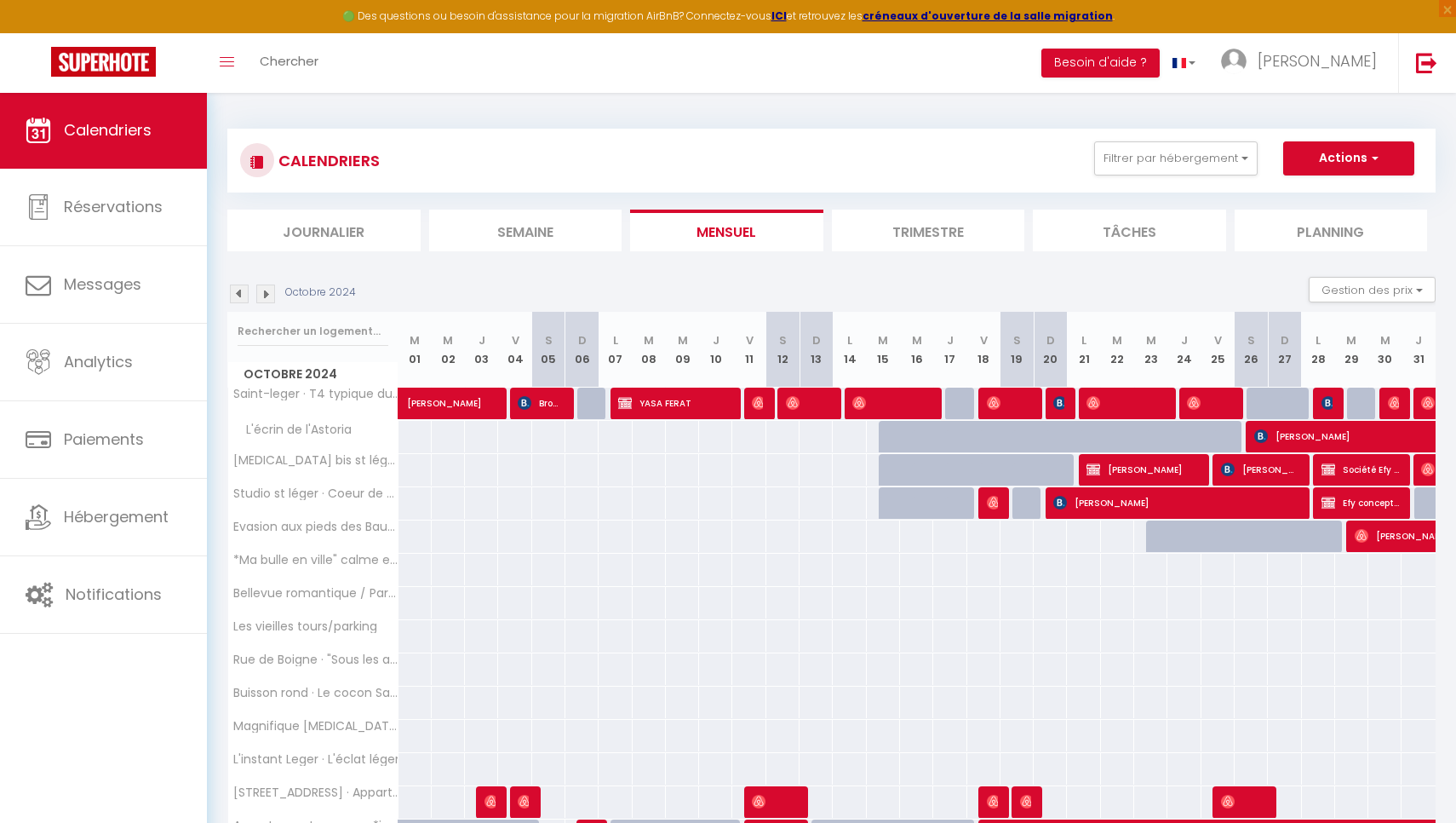
click at [238, 293] on img at bounding box center [239, 293] width 18 height 18
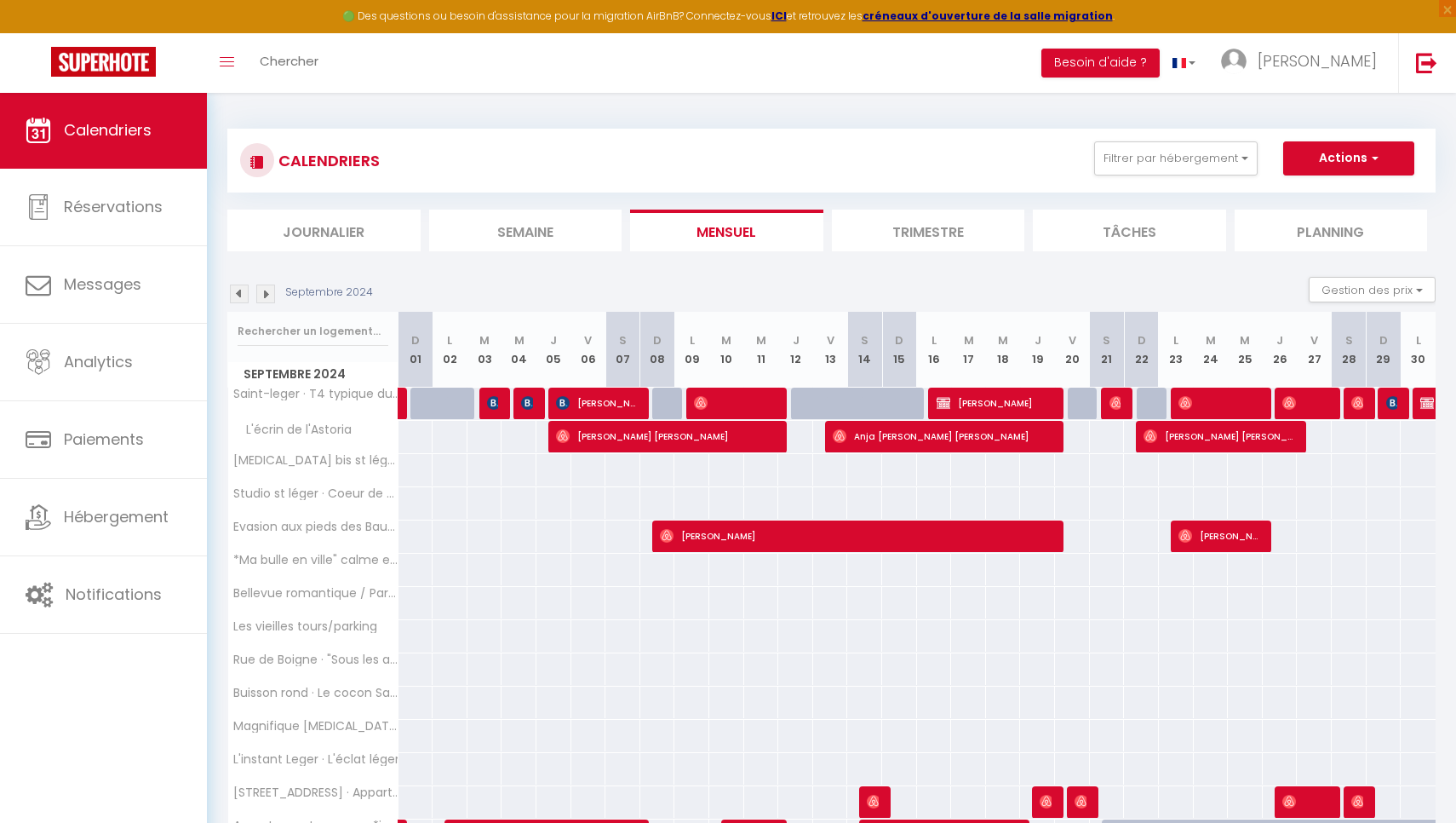
click at [238, 293] on img at bounding box center [239, 293] width 18 height 18
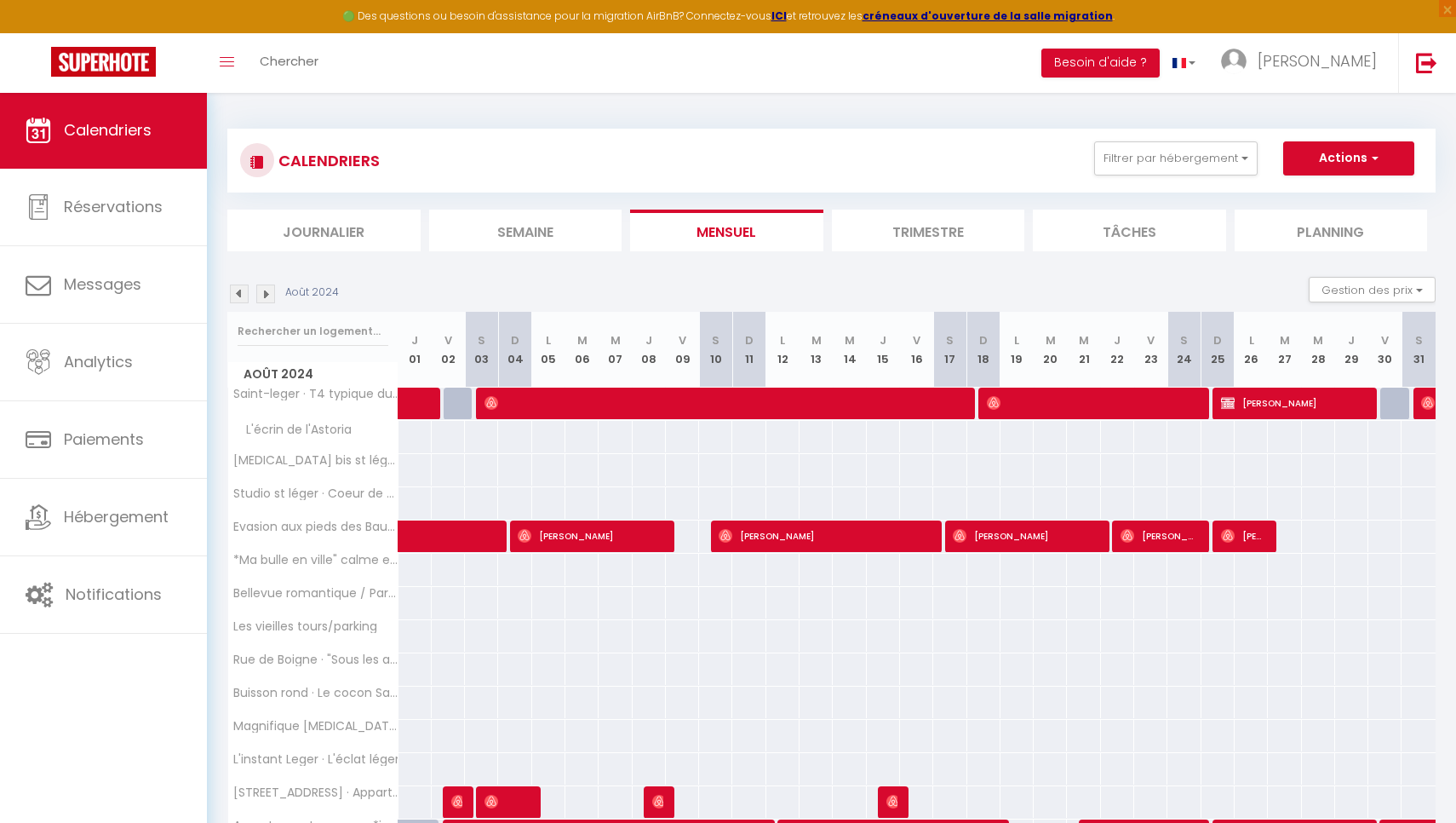
click at [238, 293] on img at bounding box center [239, 293] width 18 height 18
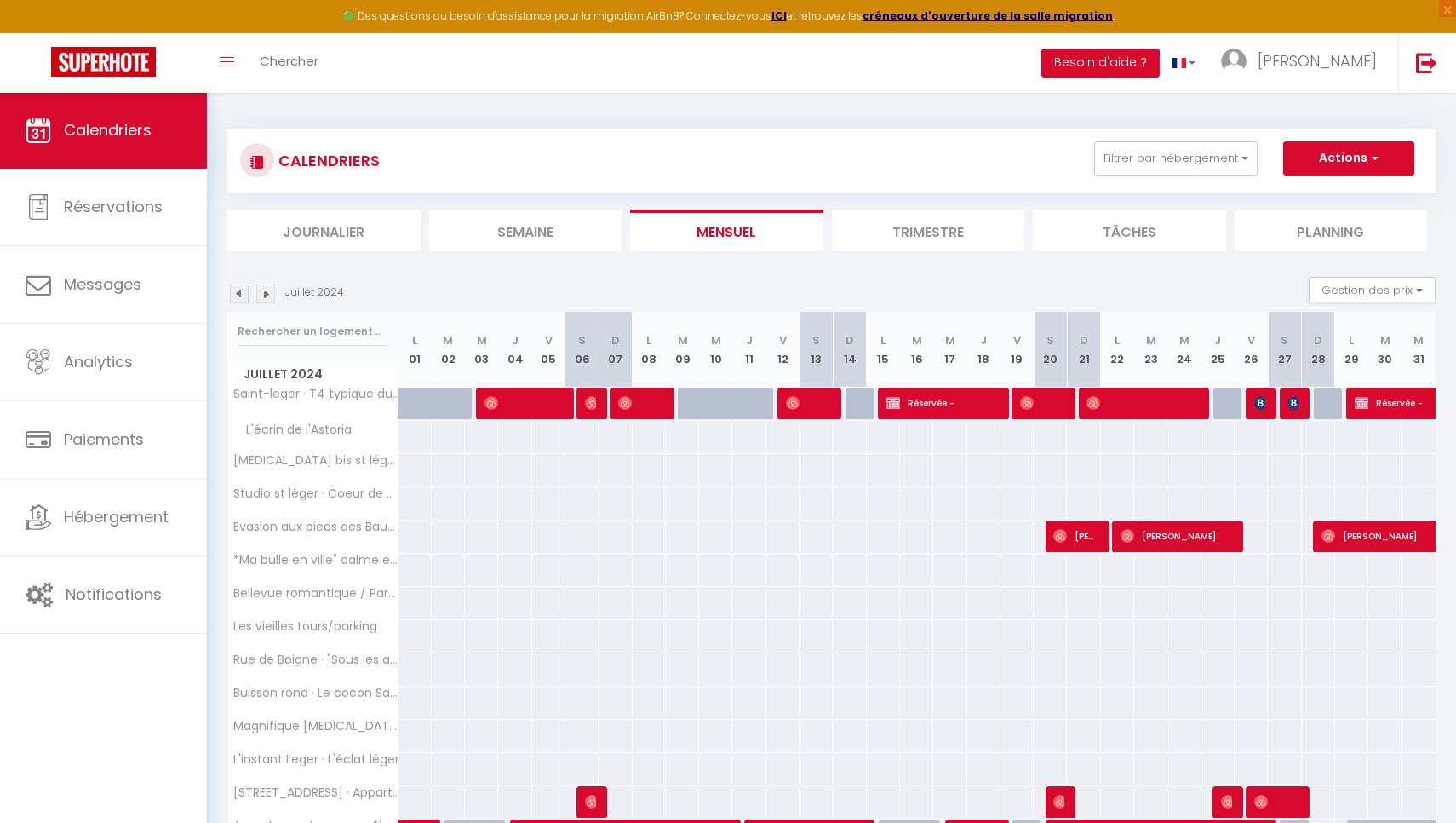
click at [238, 293] on img at bounding box center [239, 293] width 18 height 18
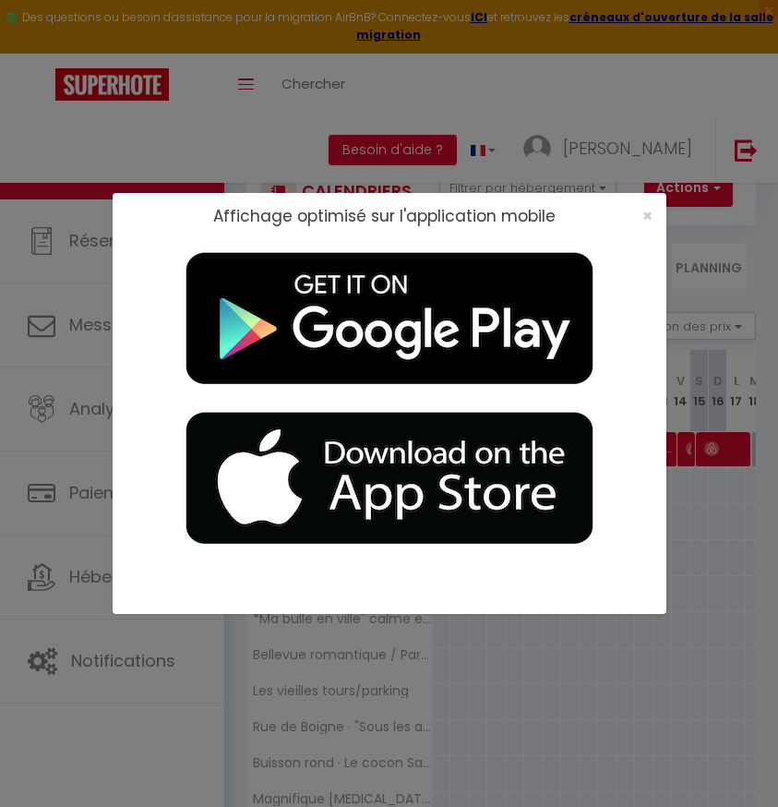
click at [339, 85] on div "Affichage optimisé sur l'application mobile ×" at bounding box center [390, 403] width 554 height 807
click at [644, 216] on span "×" at bounding box center [647, 215] width 10 height 23
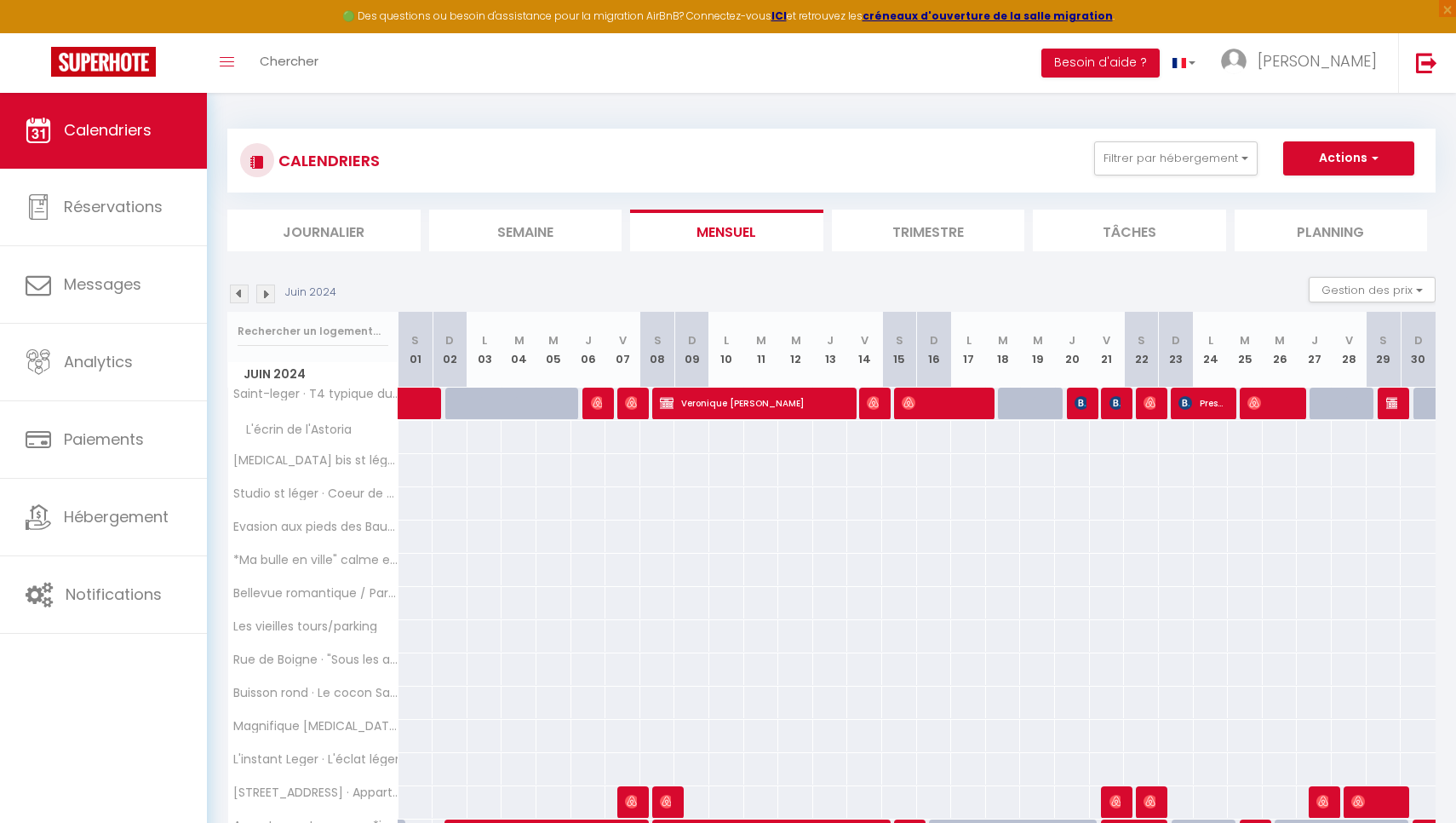
click at [269, 291] on img at bounding box center [266, 293] width 18 height 18
select select "KO"
select select "0"
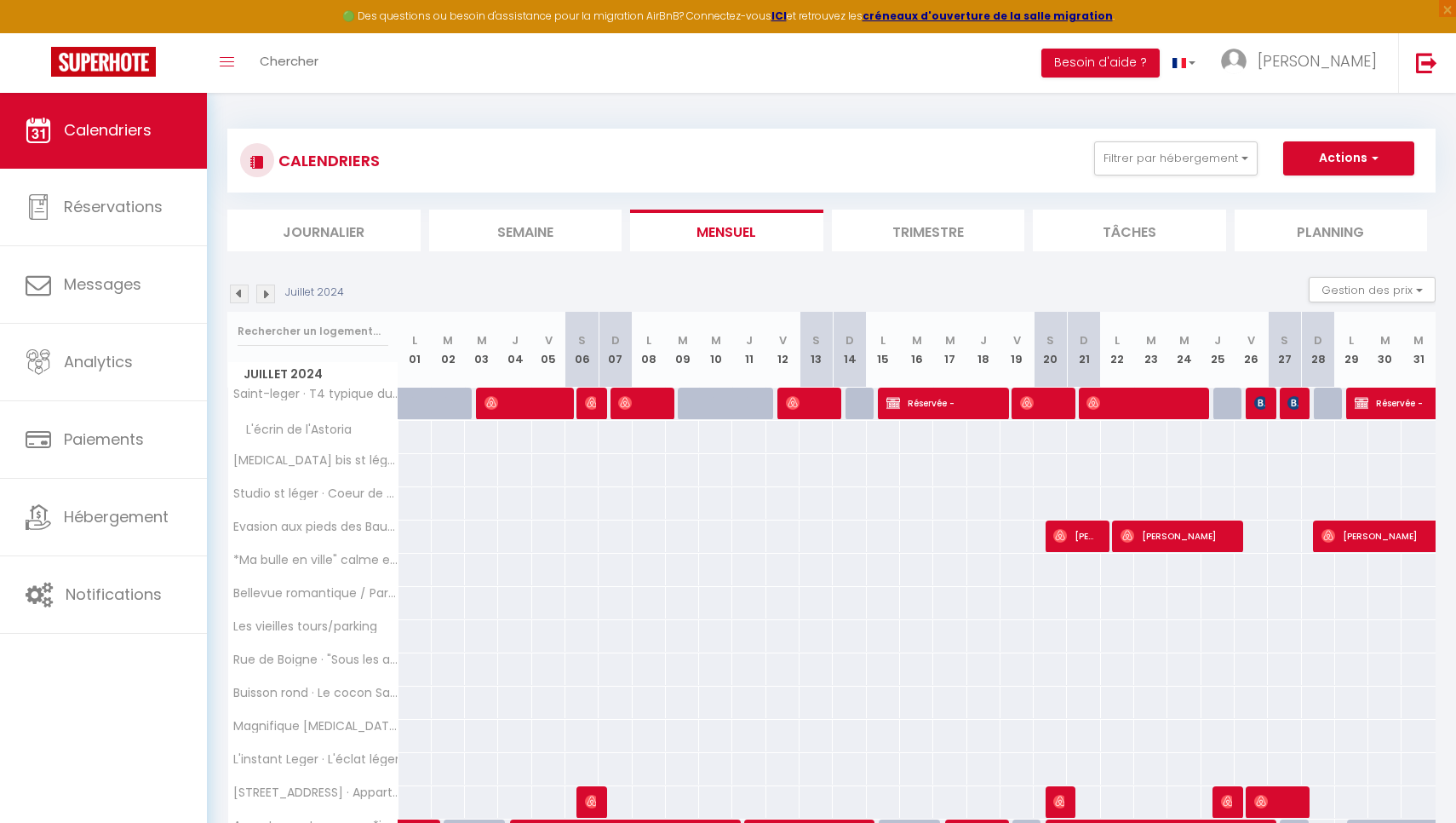
click at [955, 405] on span "Réservée -" at bounding box center [942, 402] width 111 height 32
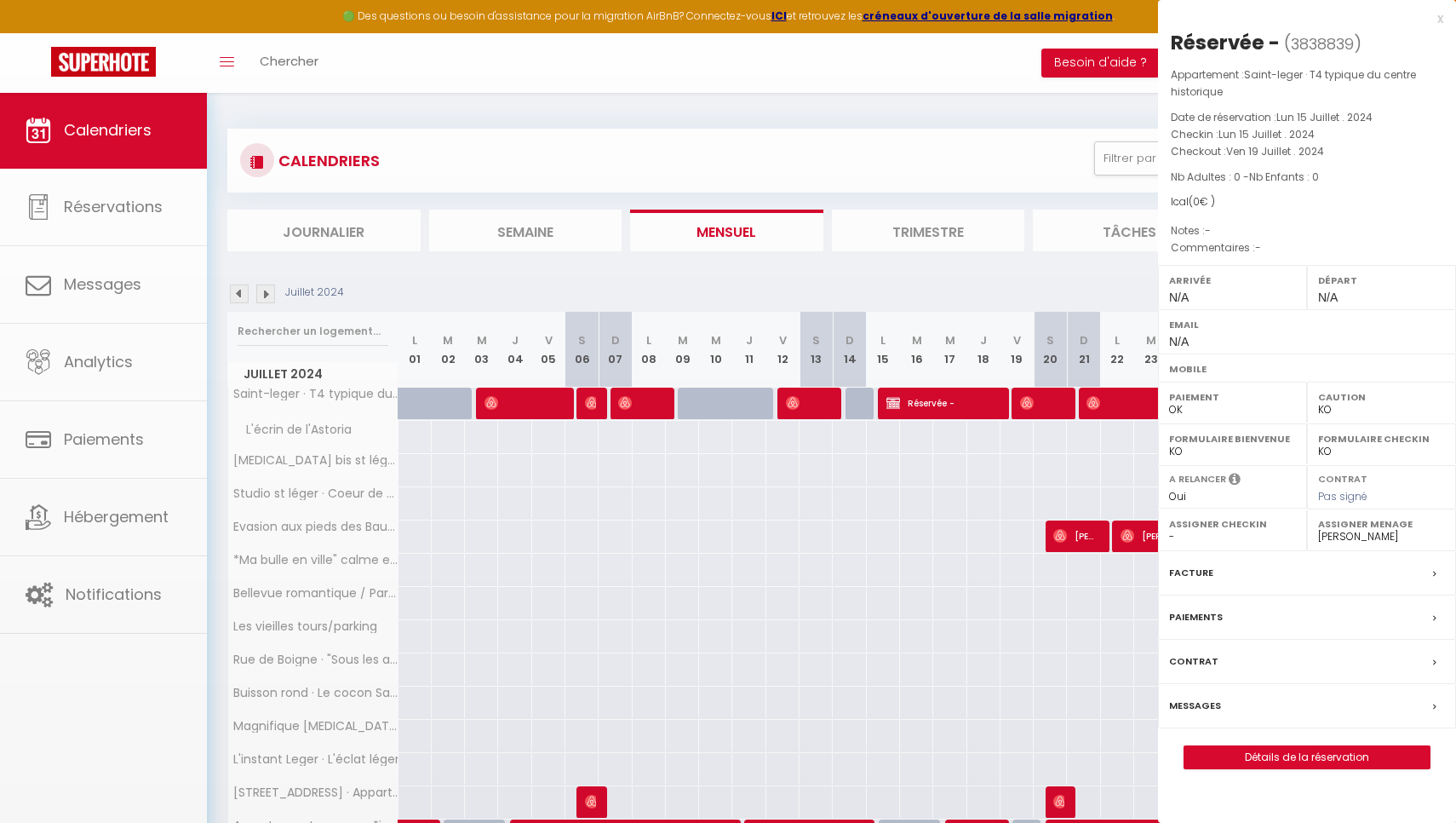
select select "22534"
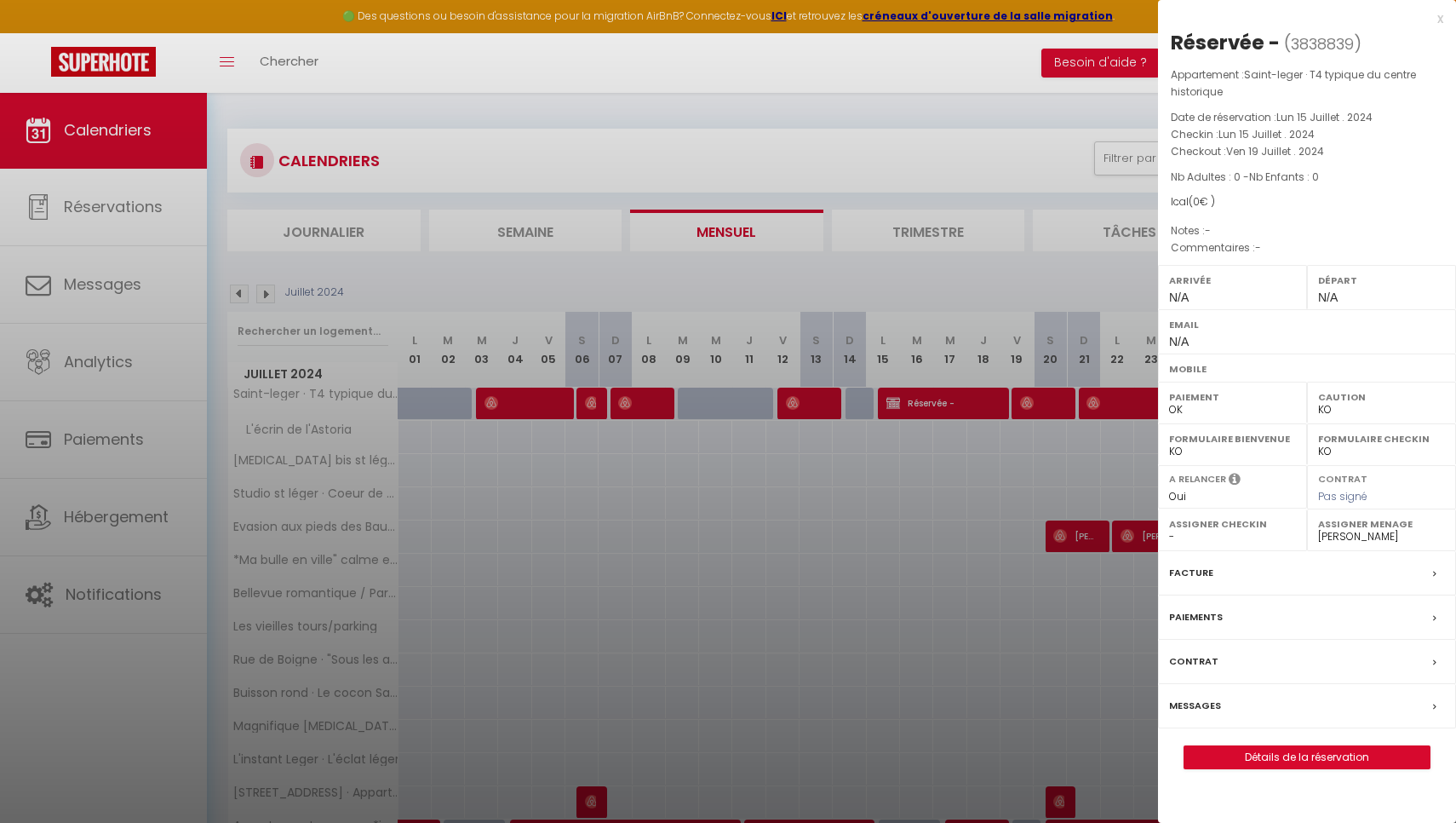
click at [955, 405] on div at bounding box center [728, 412] width 1456 height 823
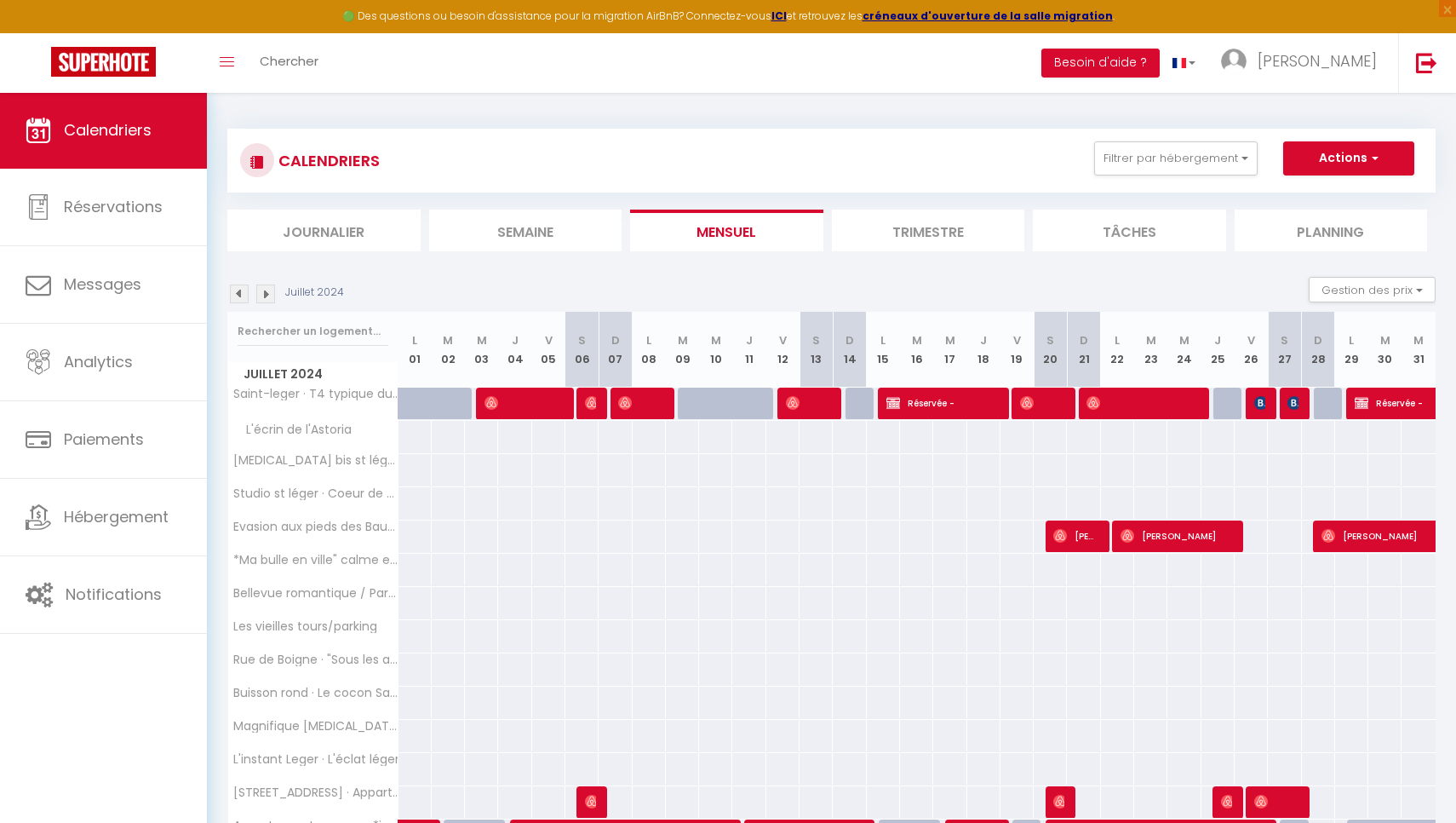
click at [1363, 400] on img at bounding box center [1362, 402] width 14 height 14
select select "22534"
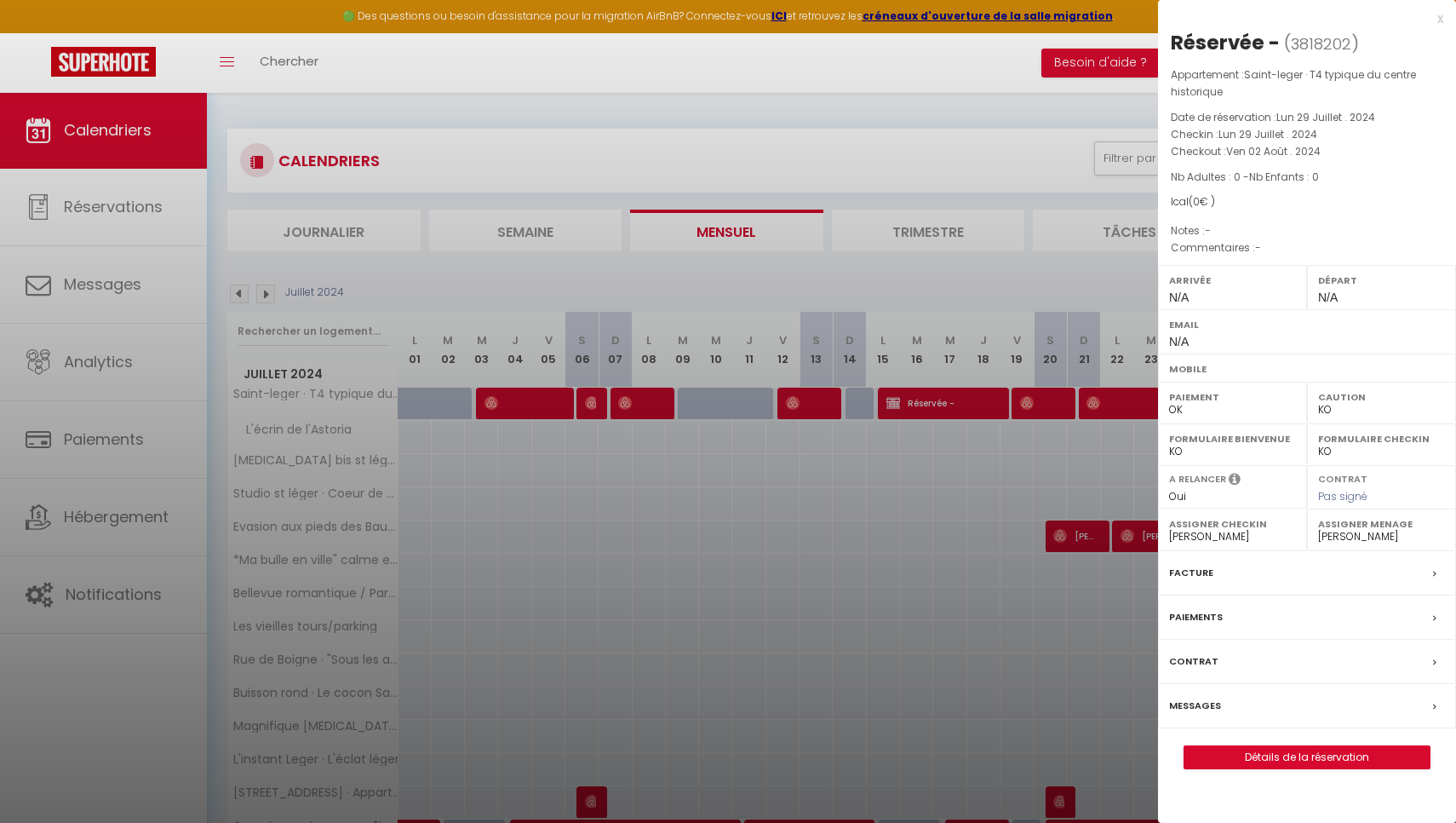
click at [1435, 22] on div "x" at bounding box center [1300, 18] width 285 height 20
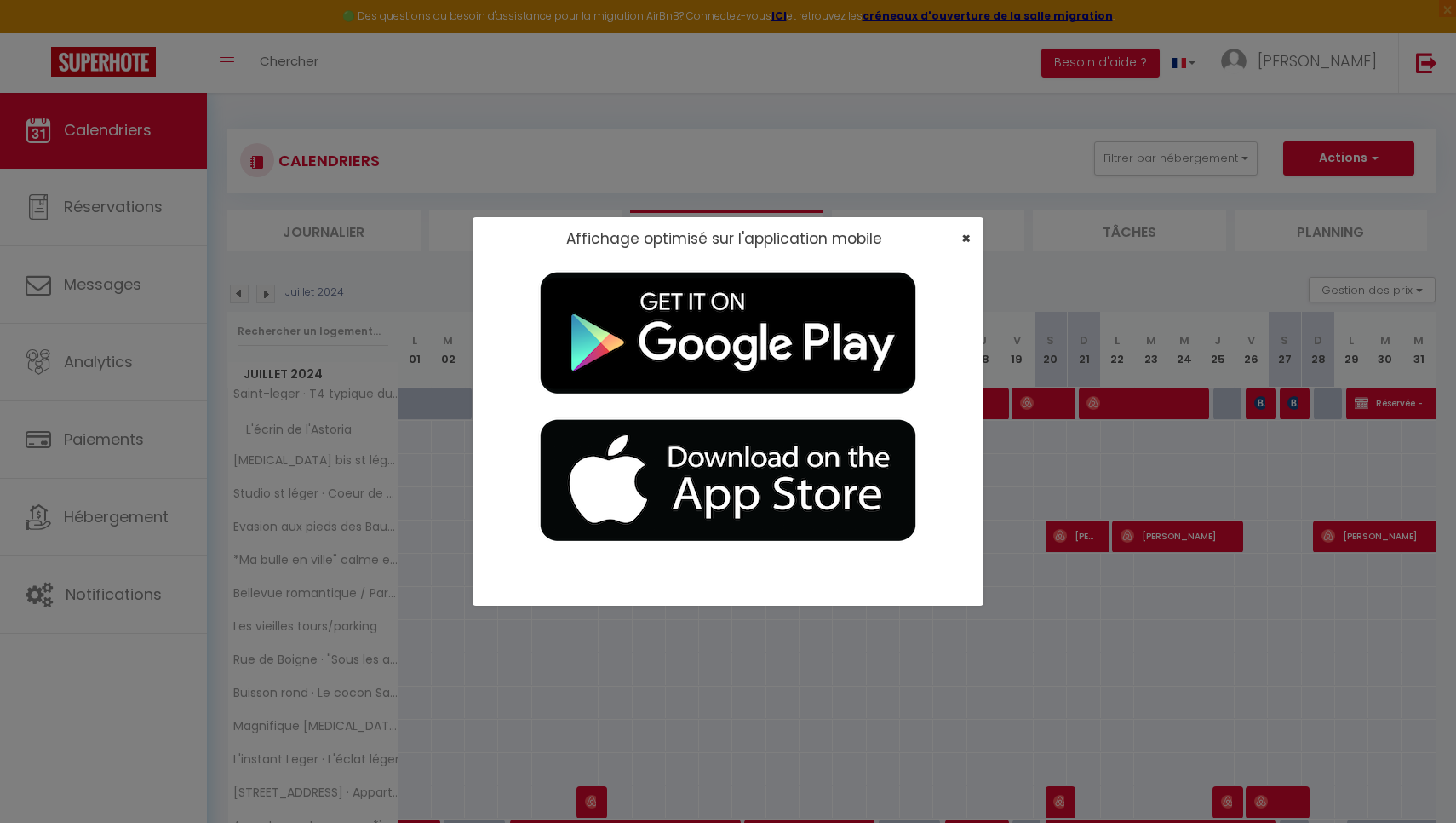
click at [969, 241] on span "×" at bounding box center [966, 237] width 9 height 21
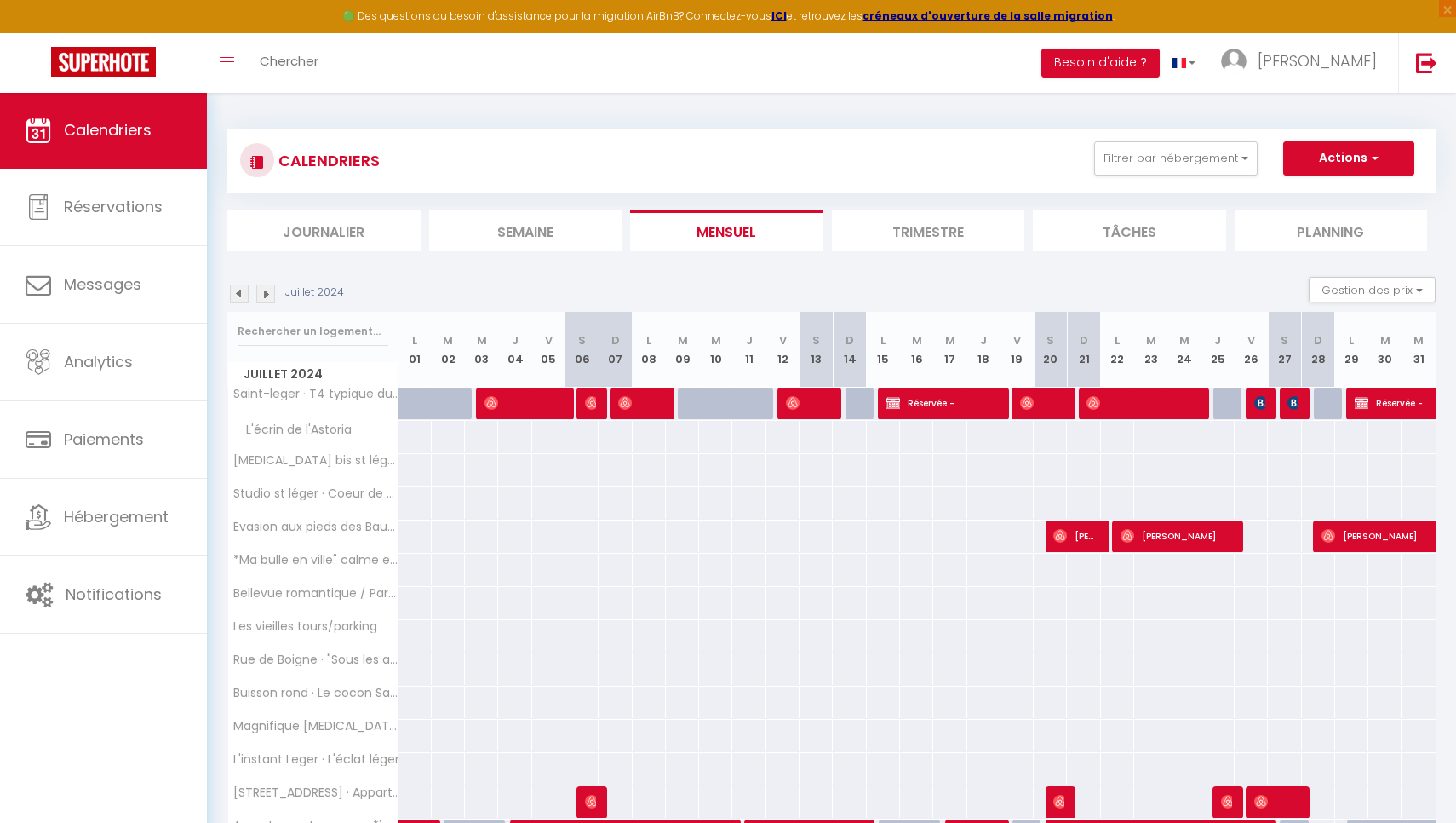
click at [260, 292] on img at bounding box center [266, 293] width 18 height 18
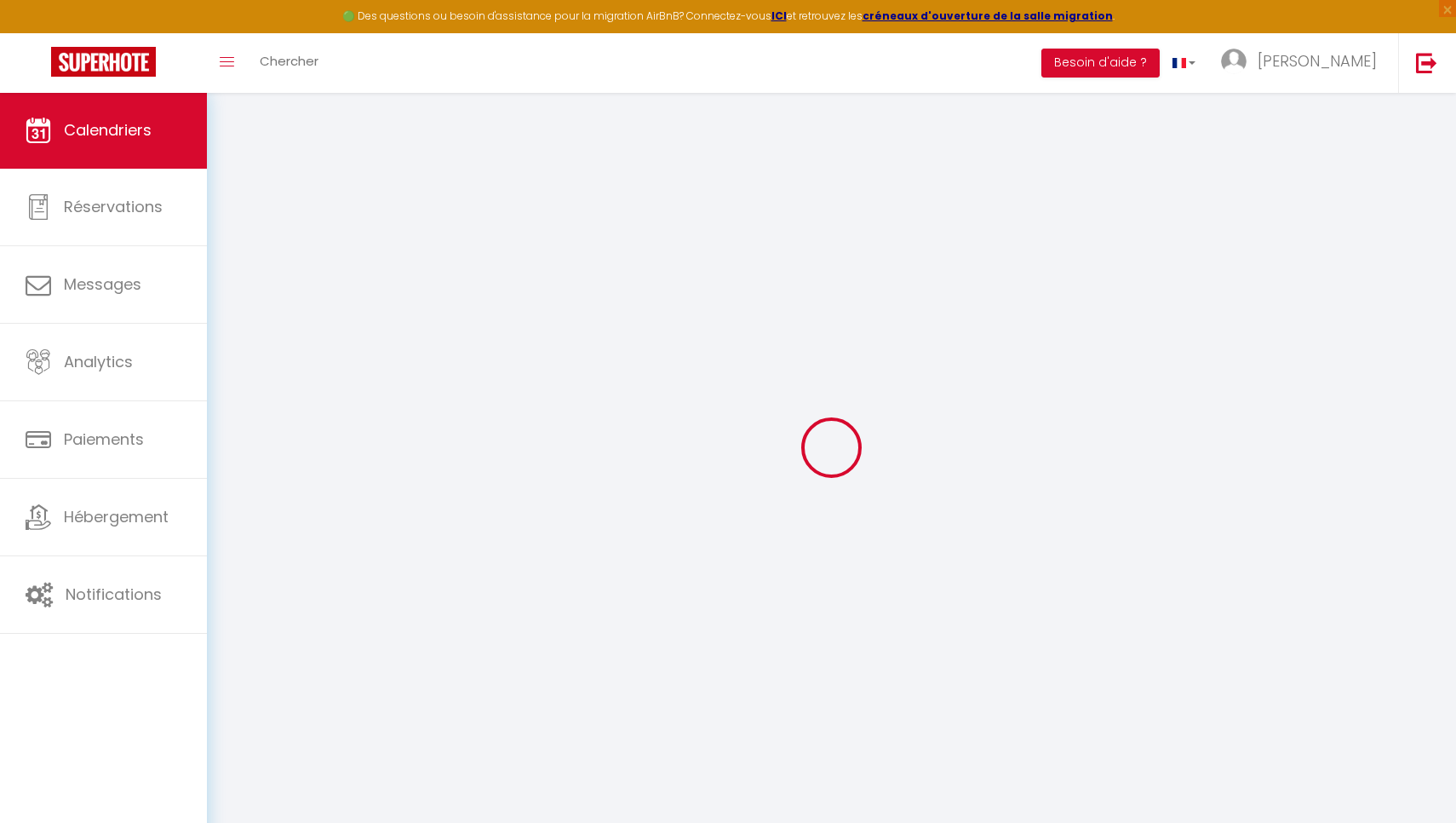
click at [260, 292] on div at bounding box center [831, 447] width 1209 height 669
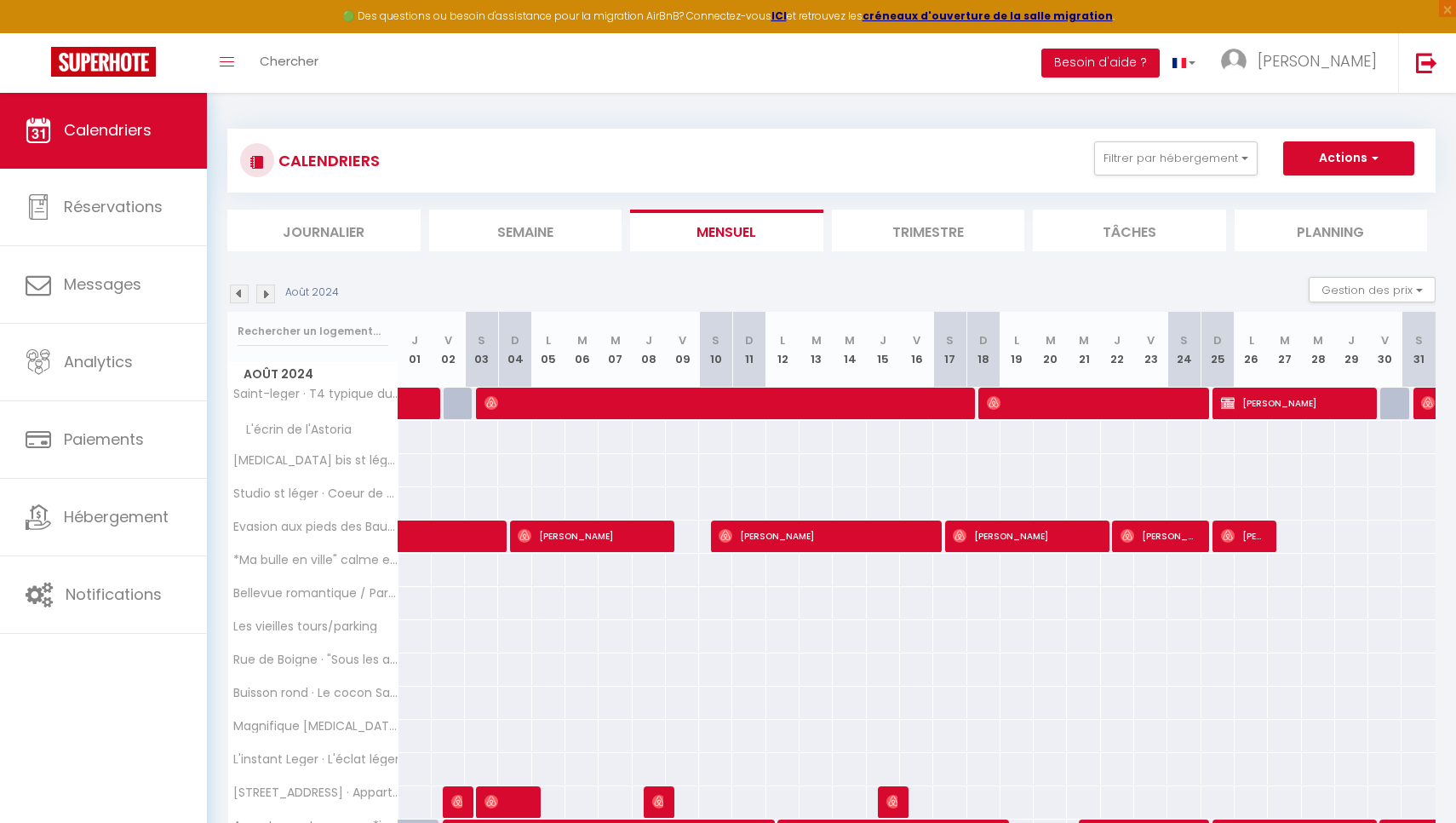
click at [260, 292] on img at bounding box center [266, 293] width 18 height 18
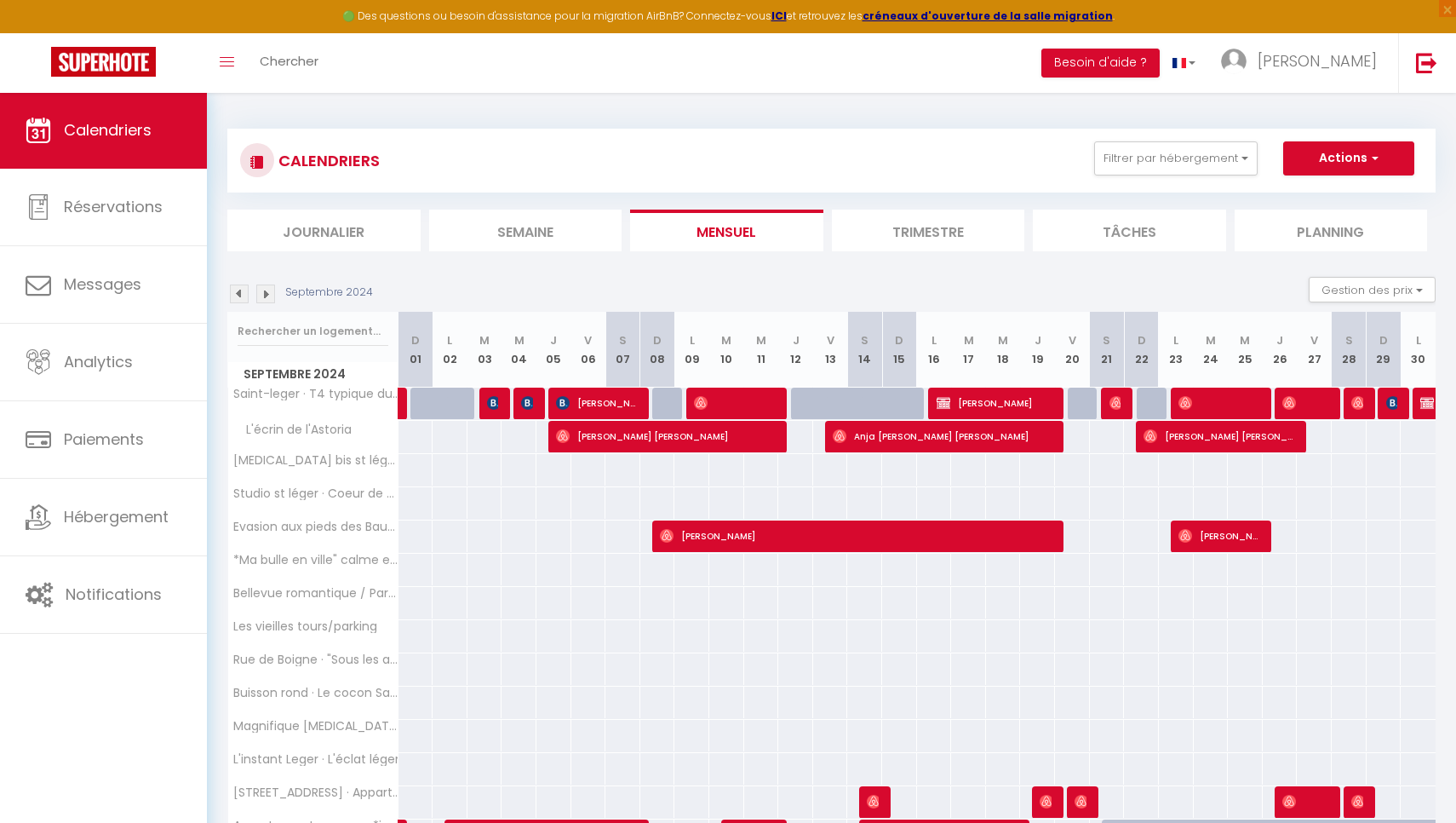
click at [260, 292] on img at bounding box center [266, 293] width 18 height 18
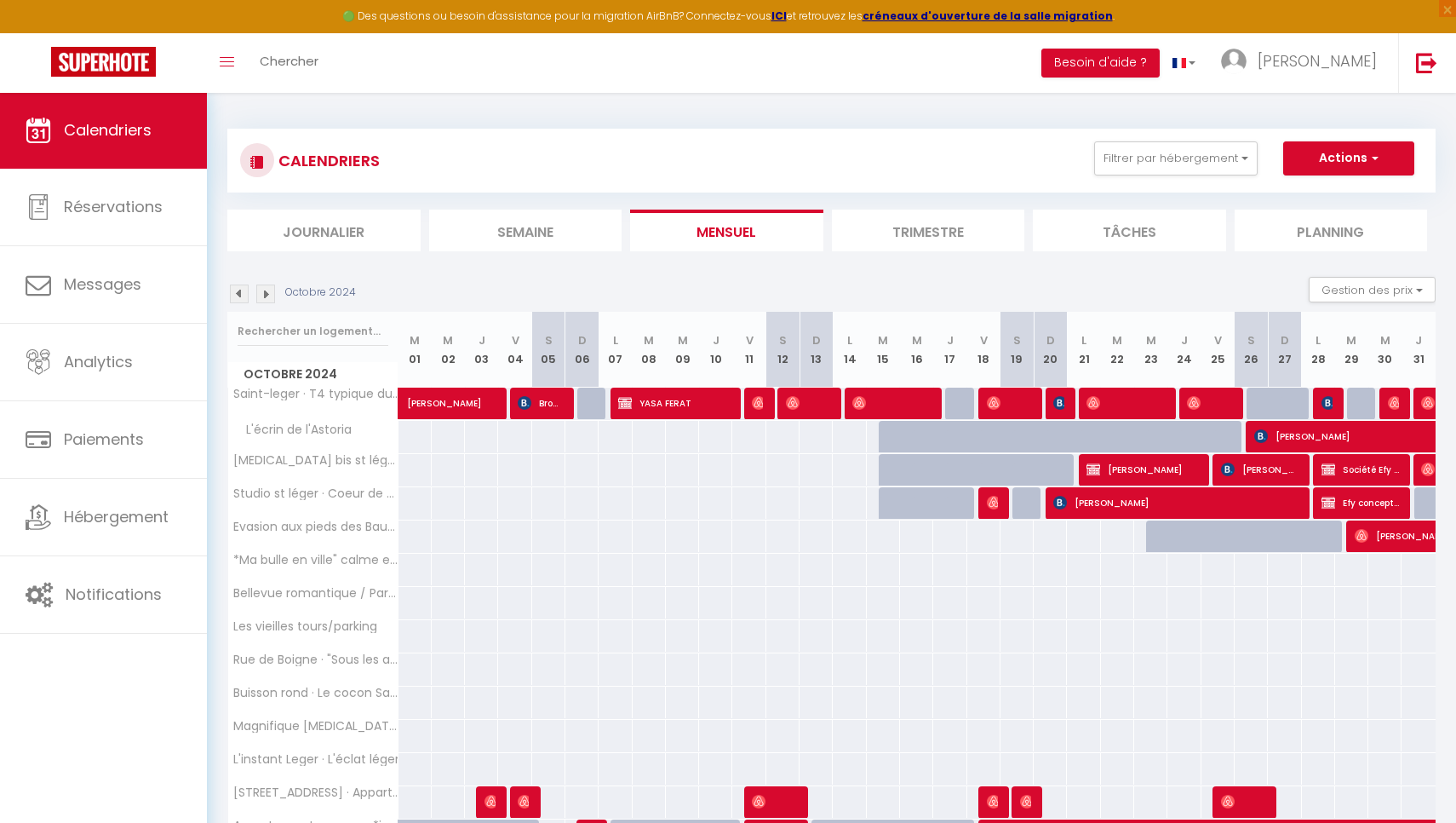
click at [260, 292] on img at bounding box center [266, 293] width 18 height 18
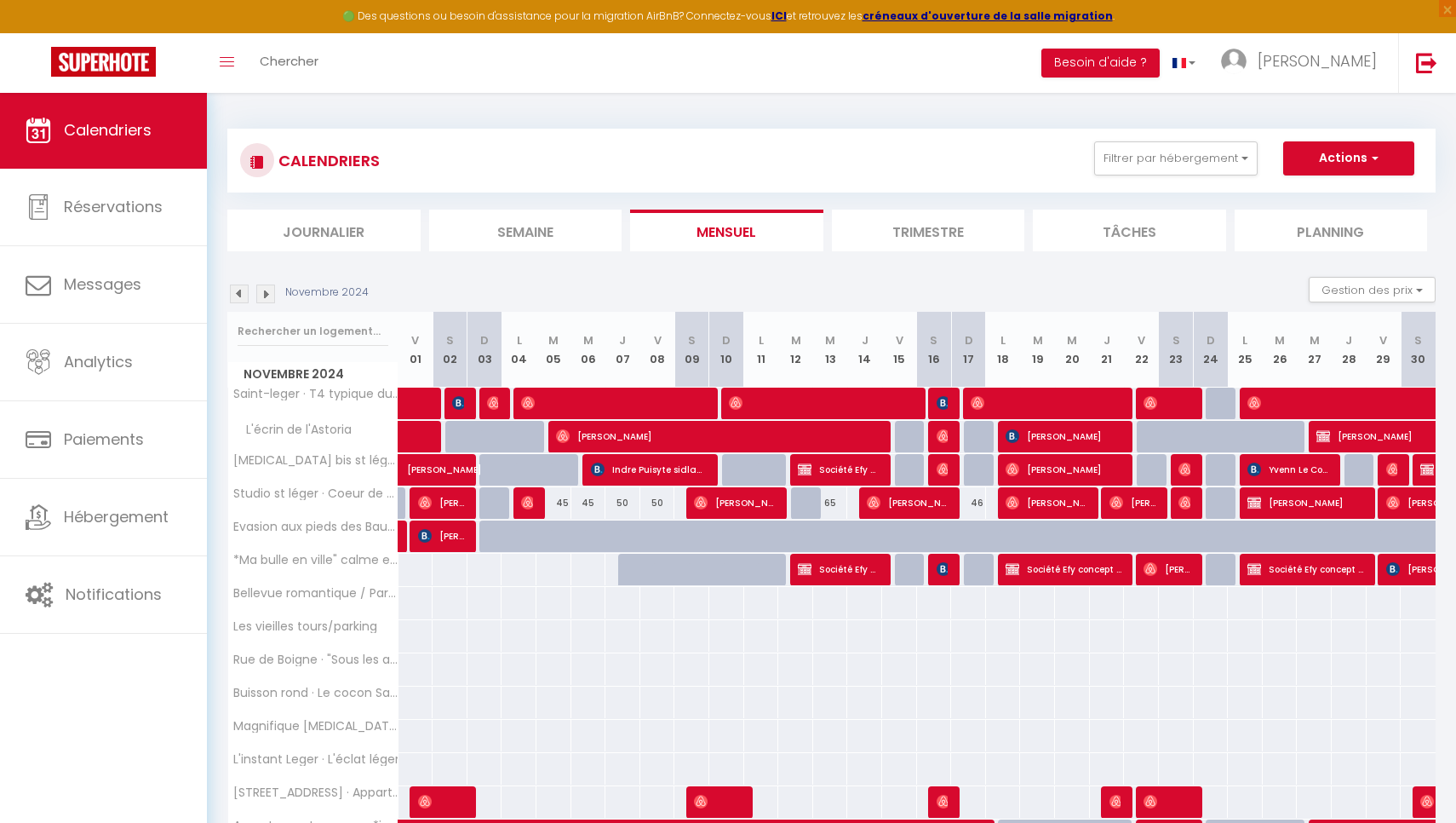
click at [260, 292] on img at bounding box center [266, 293] width 18 height 18
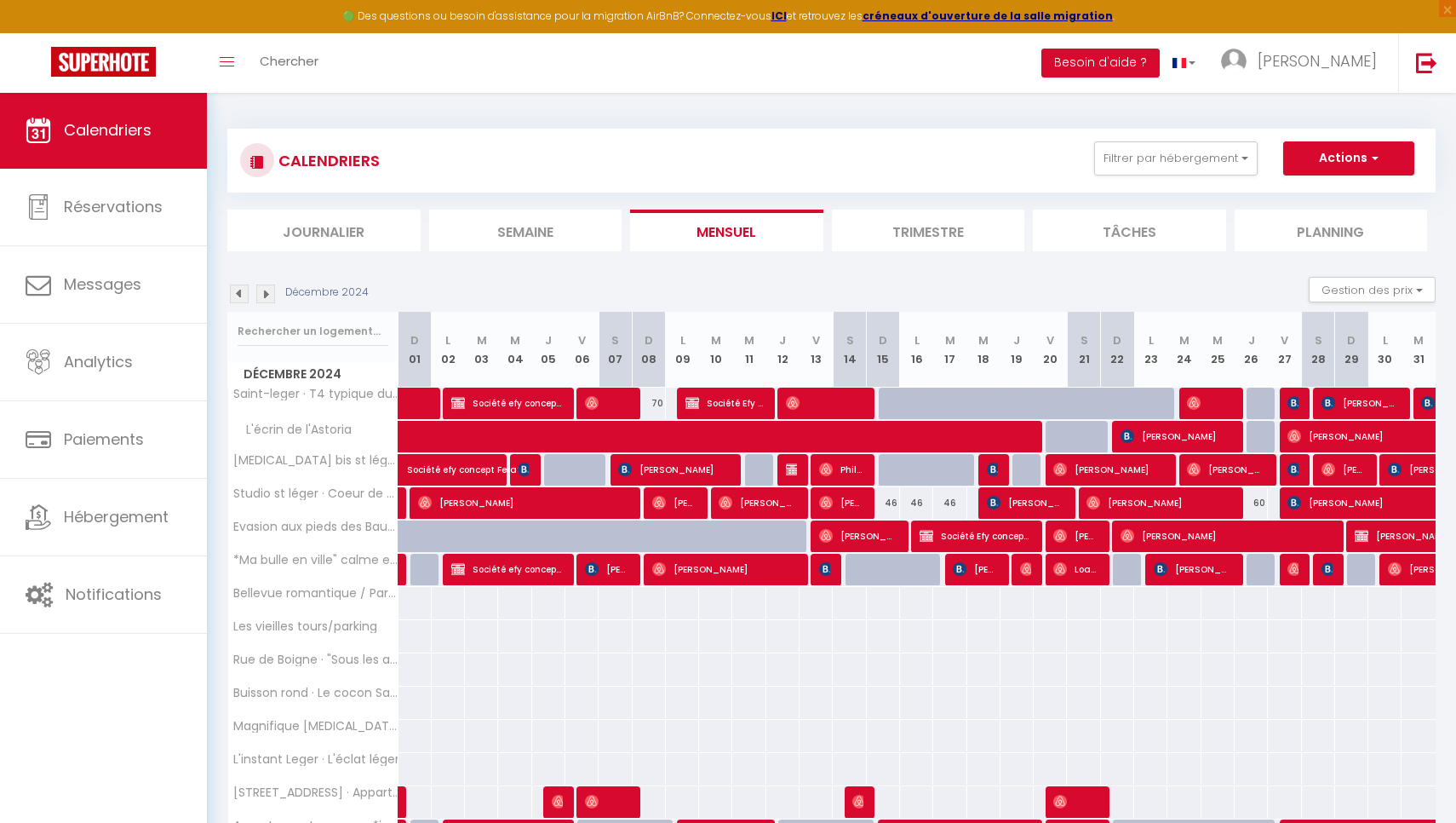
click at [260, 292] on img at bounding box center [266, 293] width 18 height 18
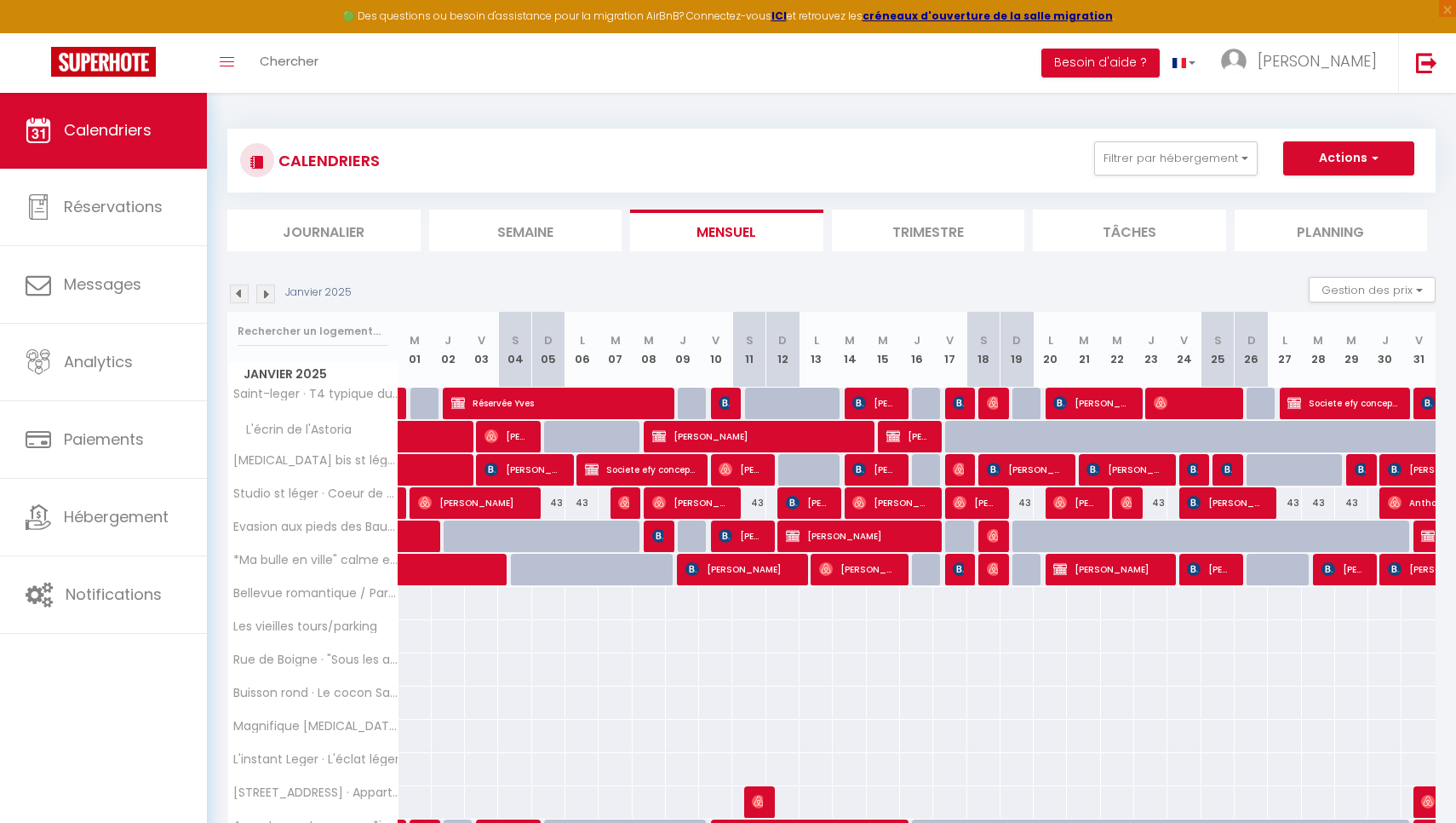
click at [260, 292] on img at bounding box center [266, 293] width 18 height 18
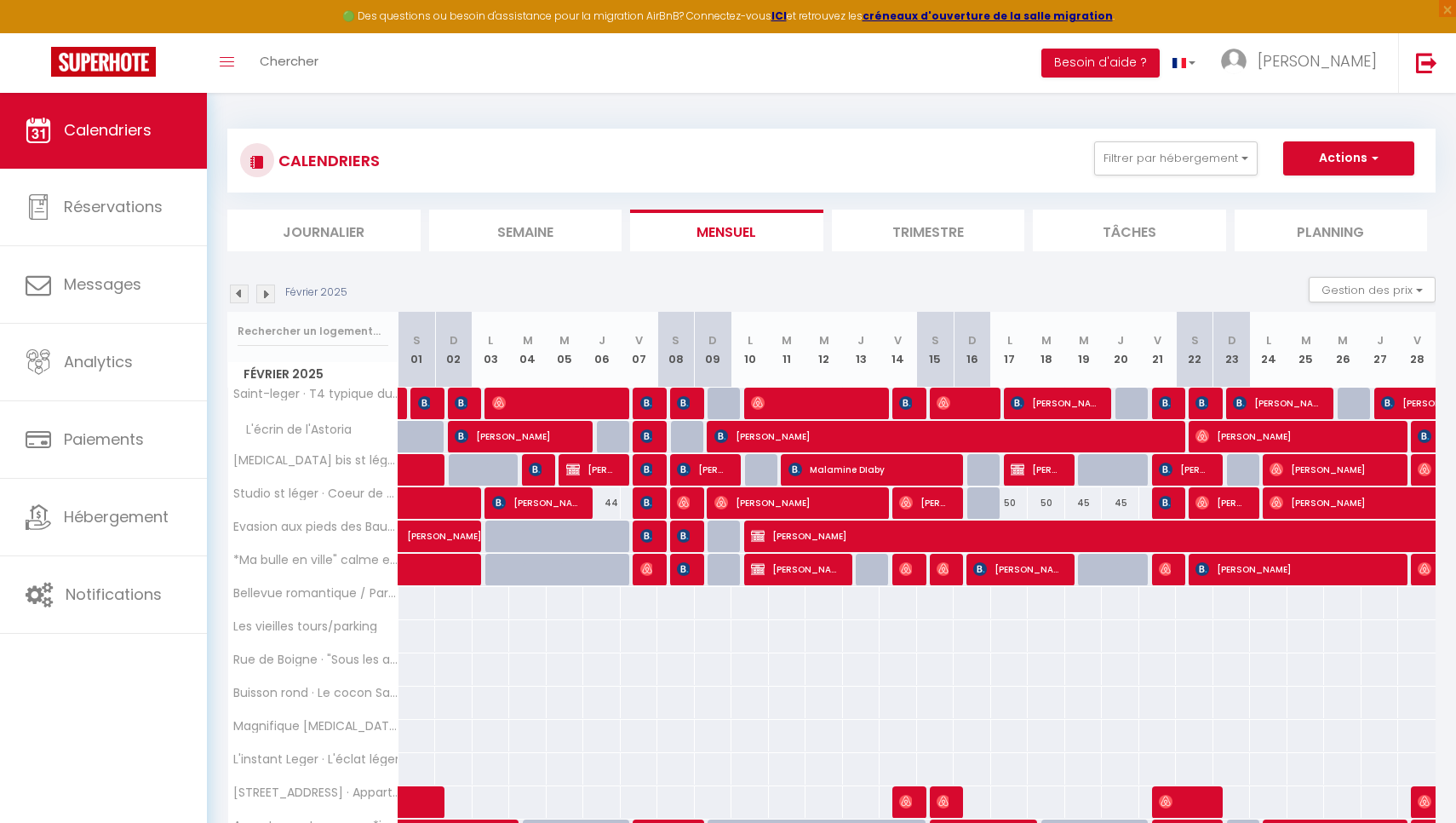
click at [260, 292] on img at bounding box center [266, 293] width 18 height 18
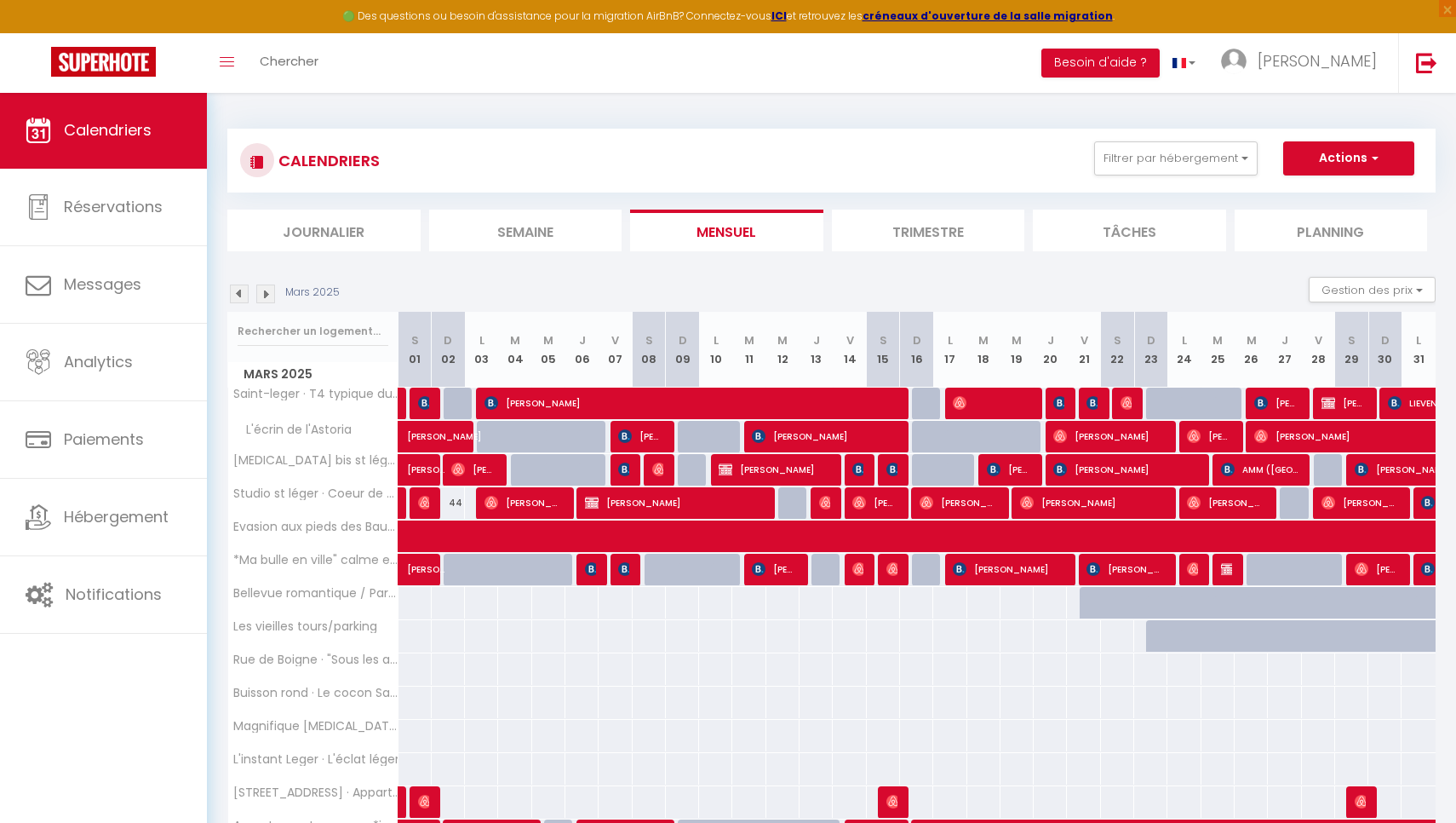
click at [260, 292] on img at bounding box center [266, 293] width 18 height 18
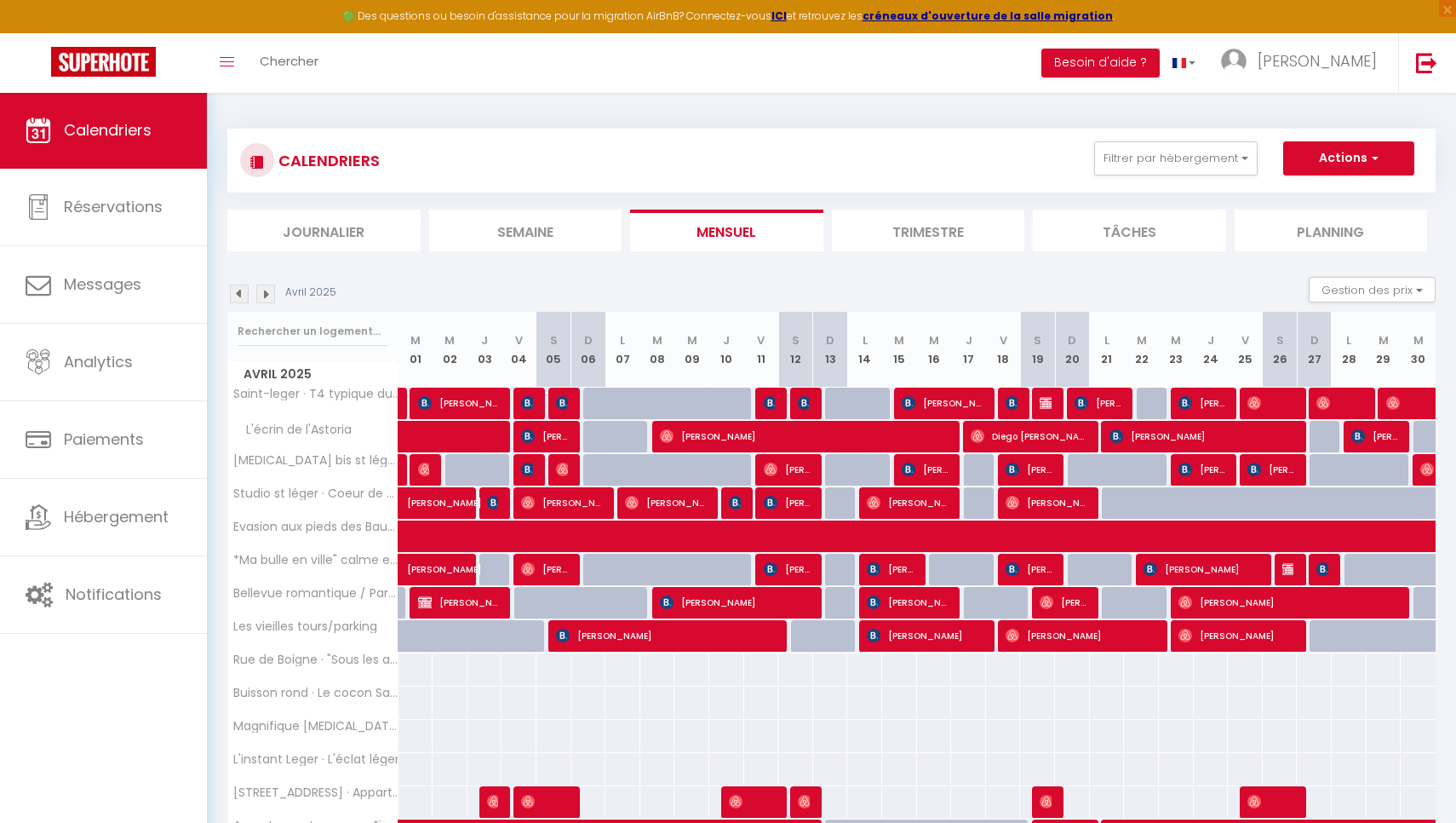
click at [260, 292] on img at bounding box center [266, 293] width 18 height 18
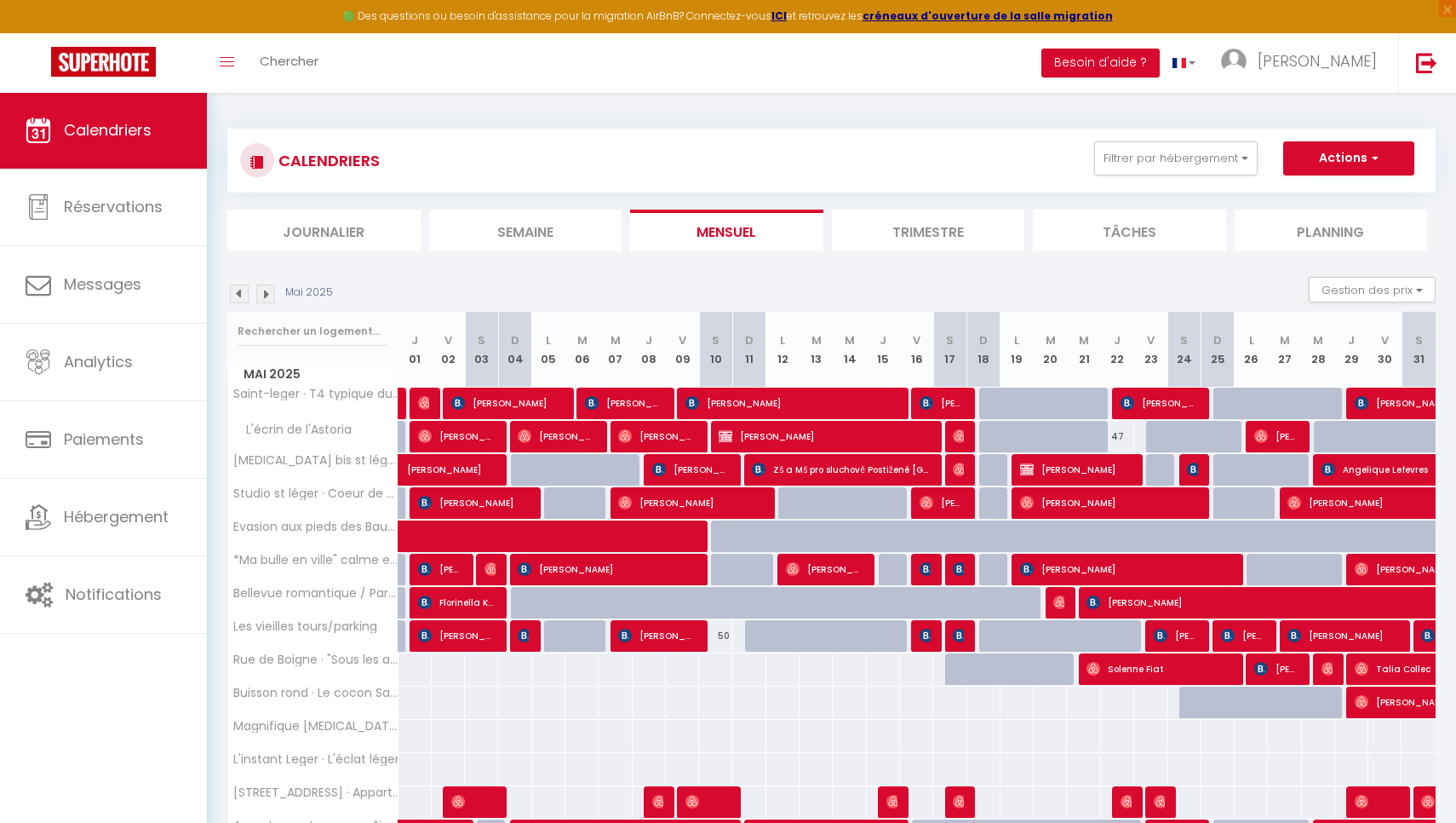
click at [260, 292] on img at bounding box center [266, 293] width 18 height 18
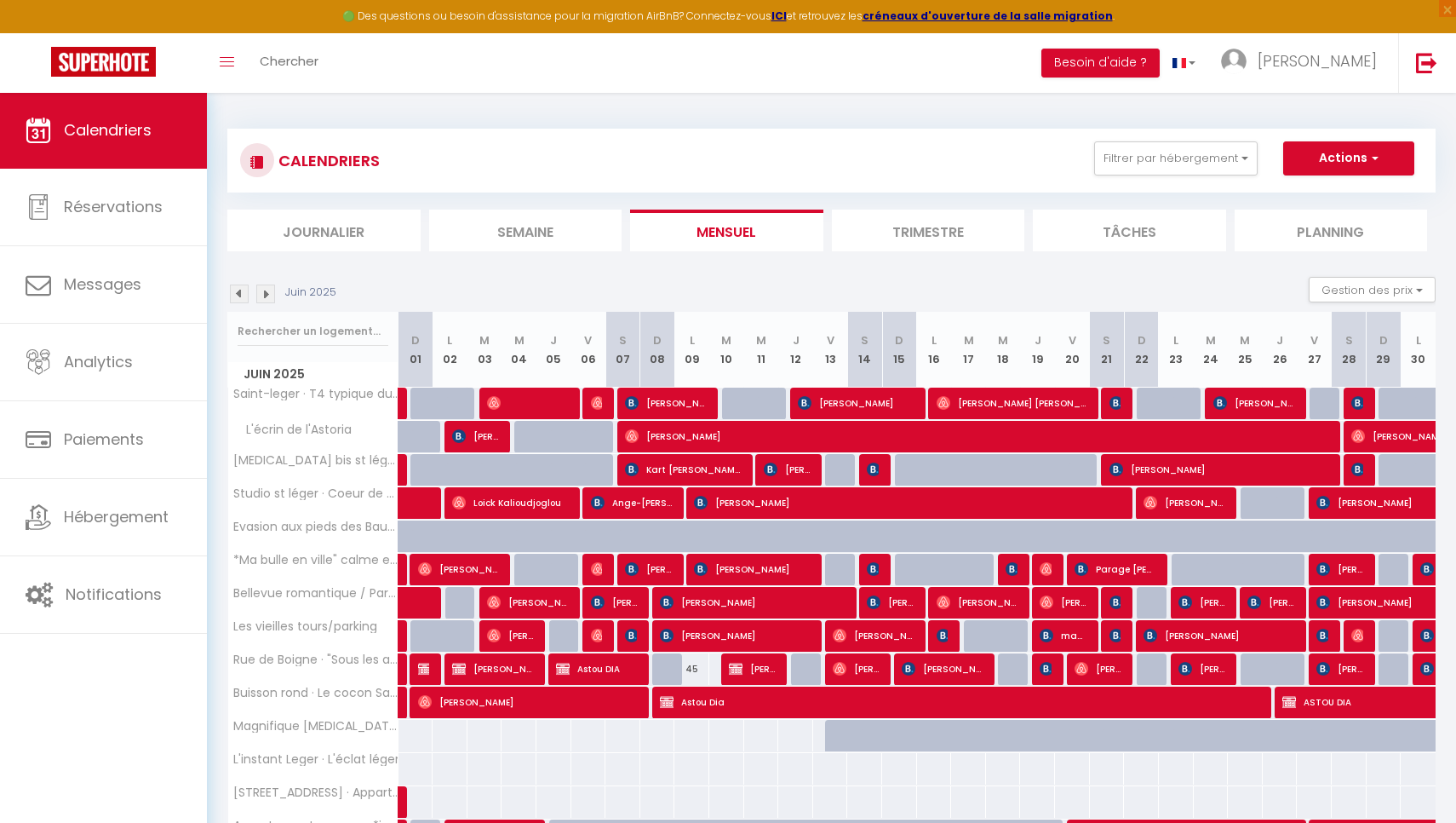
click at [260, 292] on img at bounding box center [266, 293] width 18 height 18
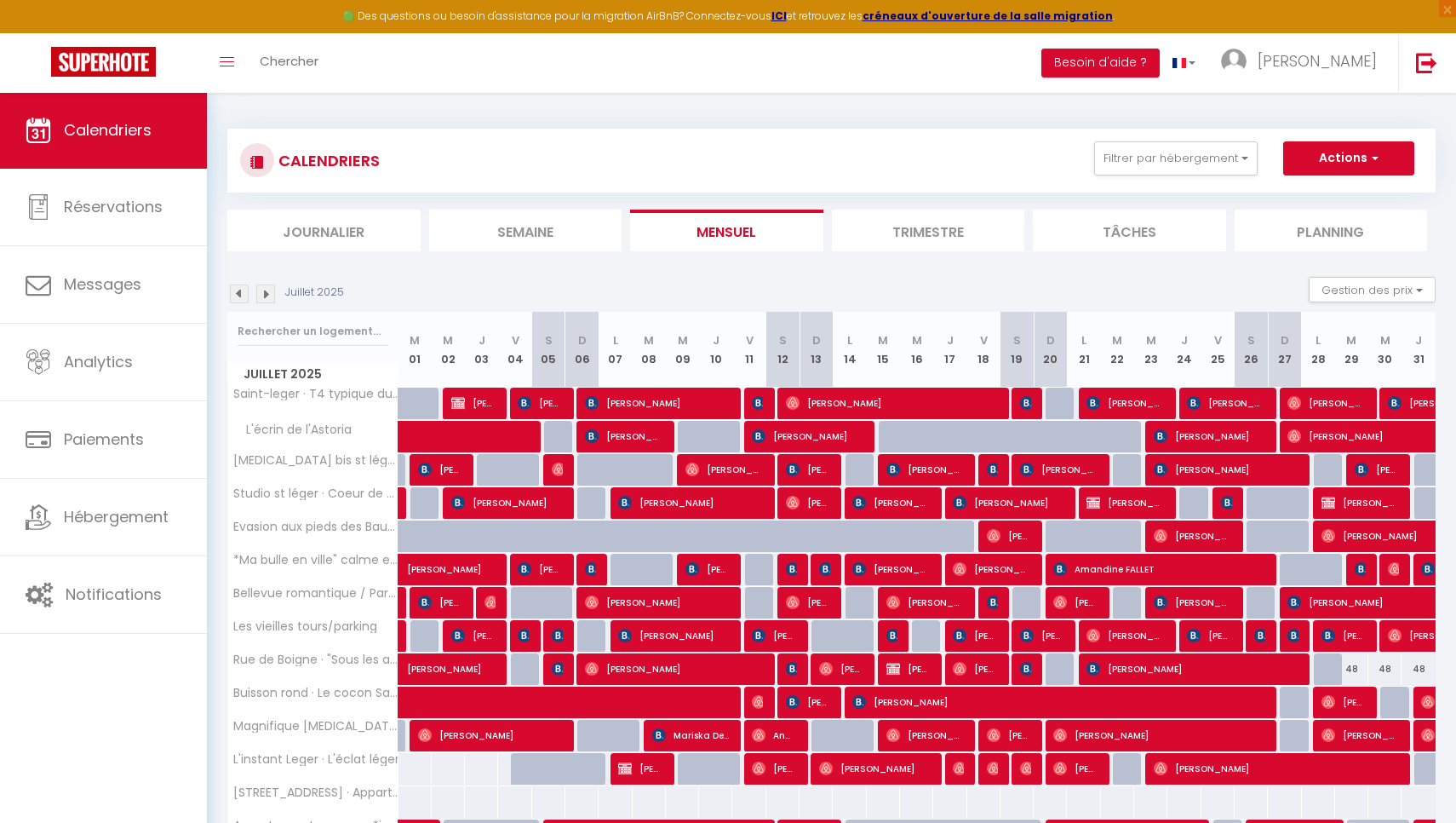
click at [260, 292] on img at bounding box center [266, 293] width 18 height 18
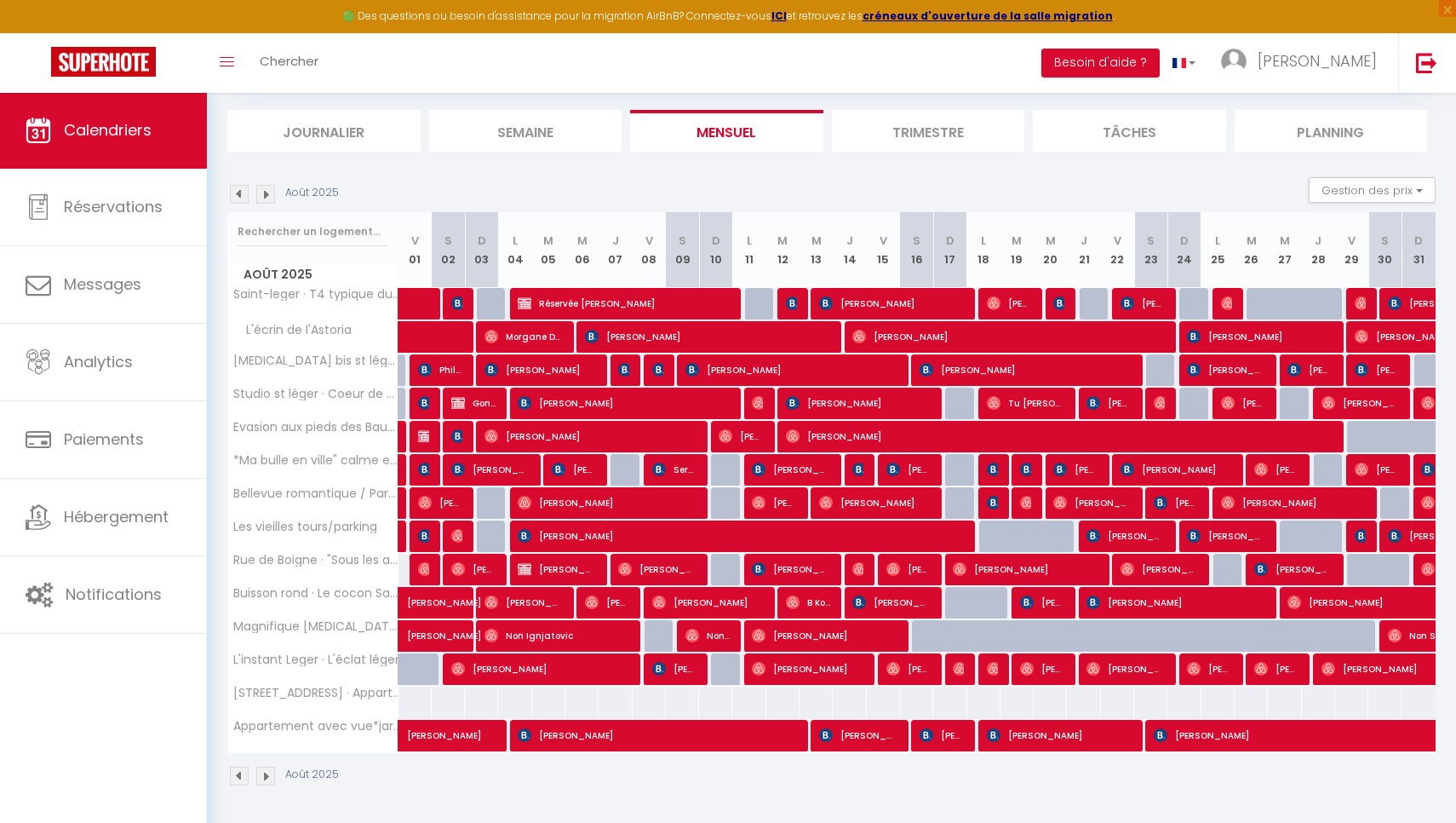
scroll to position [99, 0]
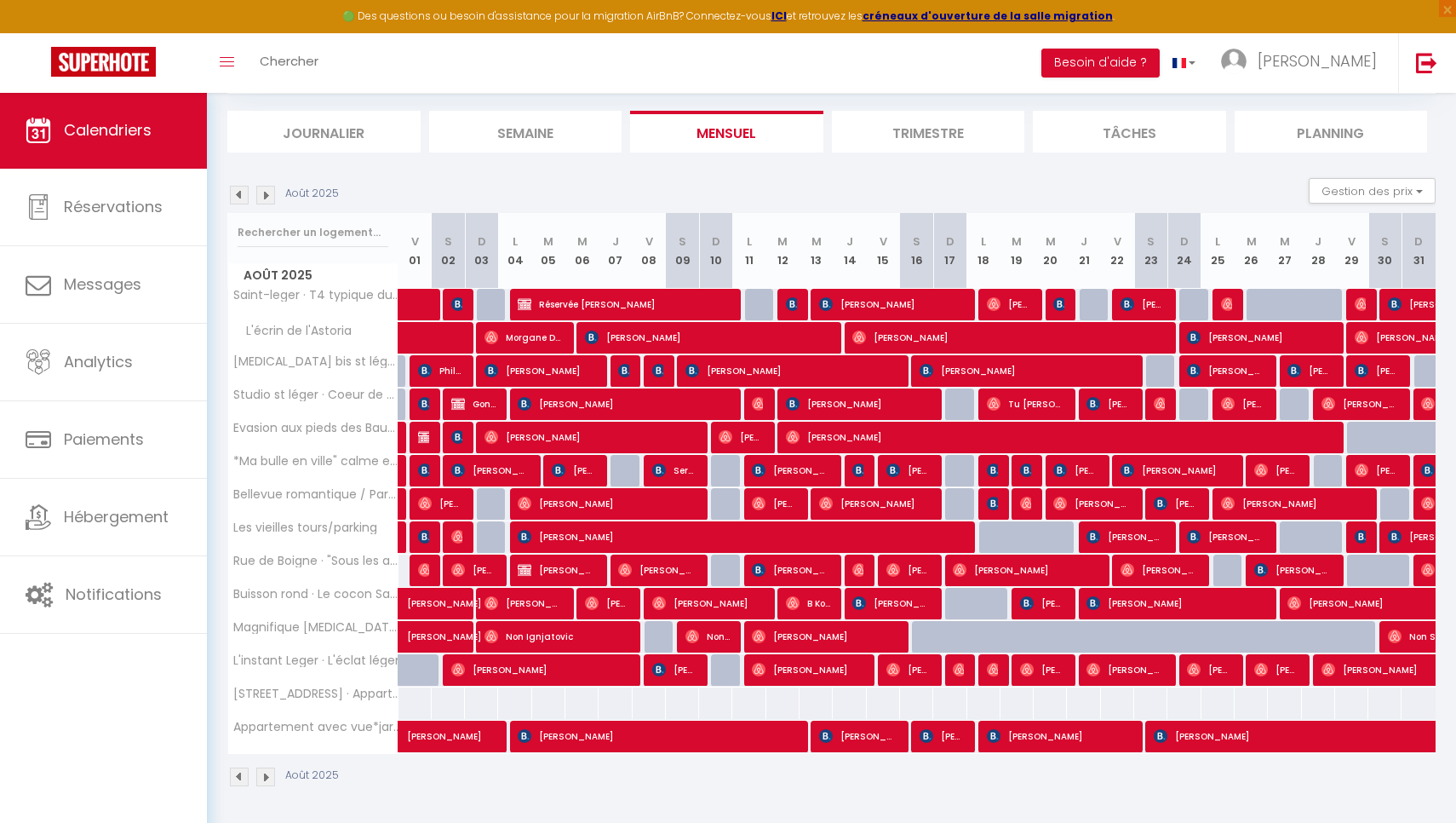
click at [243, 192] on img at bounding box center [239, 195] width 18 height 18
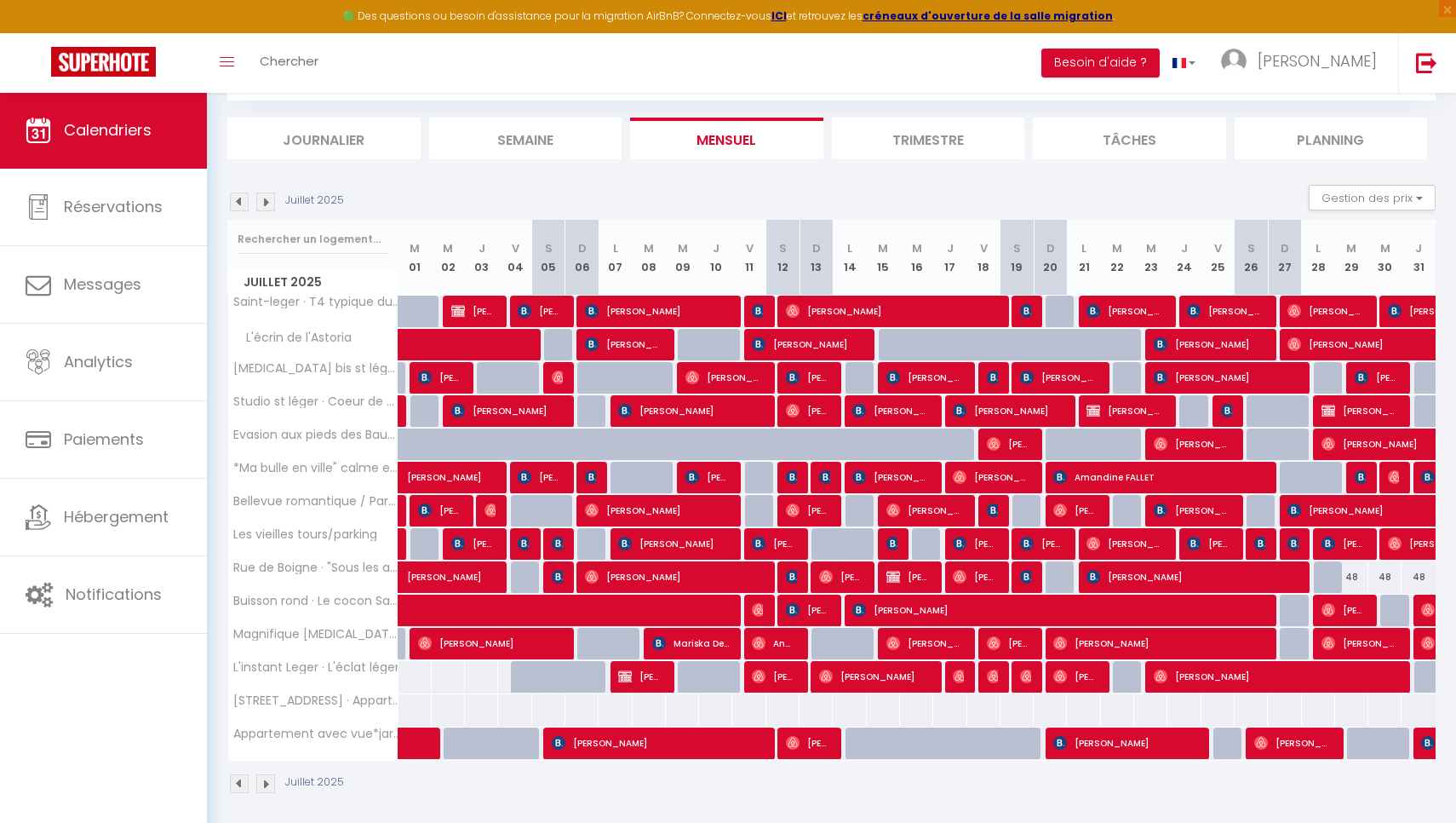
click at [260, 205] on img at bounding box center [266, 202] width 18 height 18
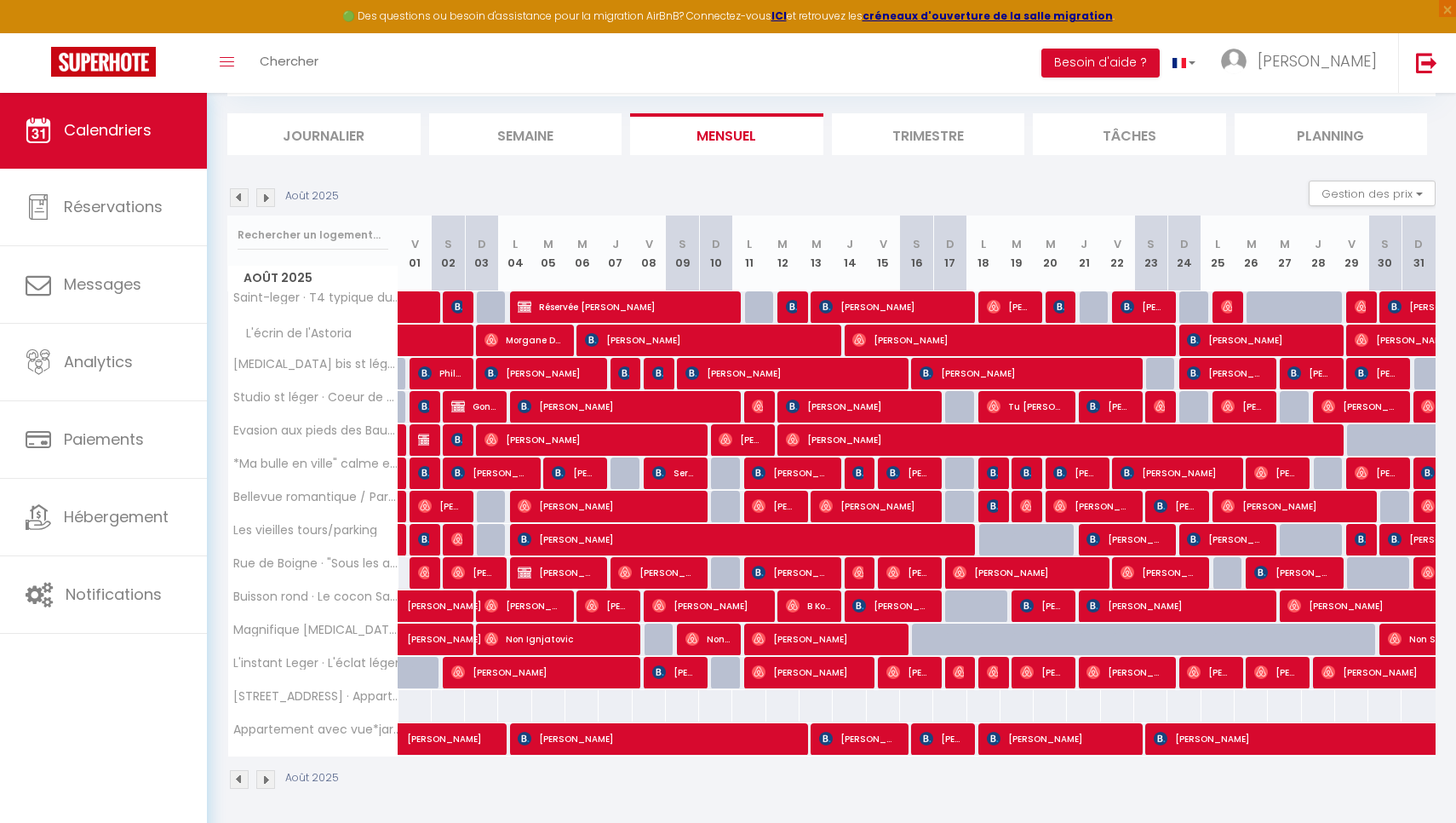
scroll to position [96, 0]
